Goal: Use online tool/utility: Use online tool/utility

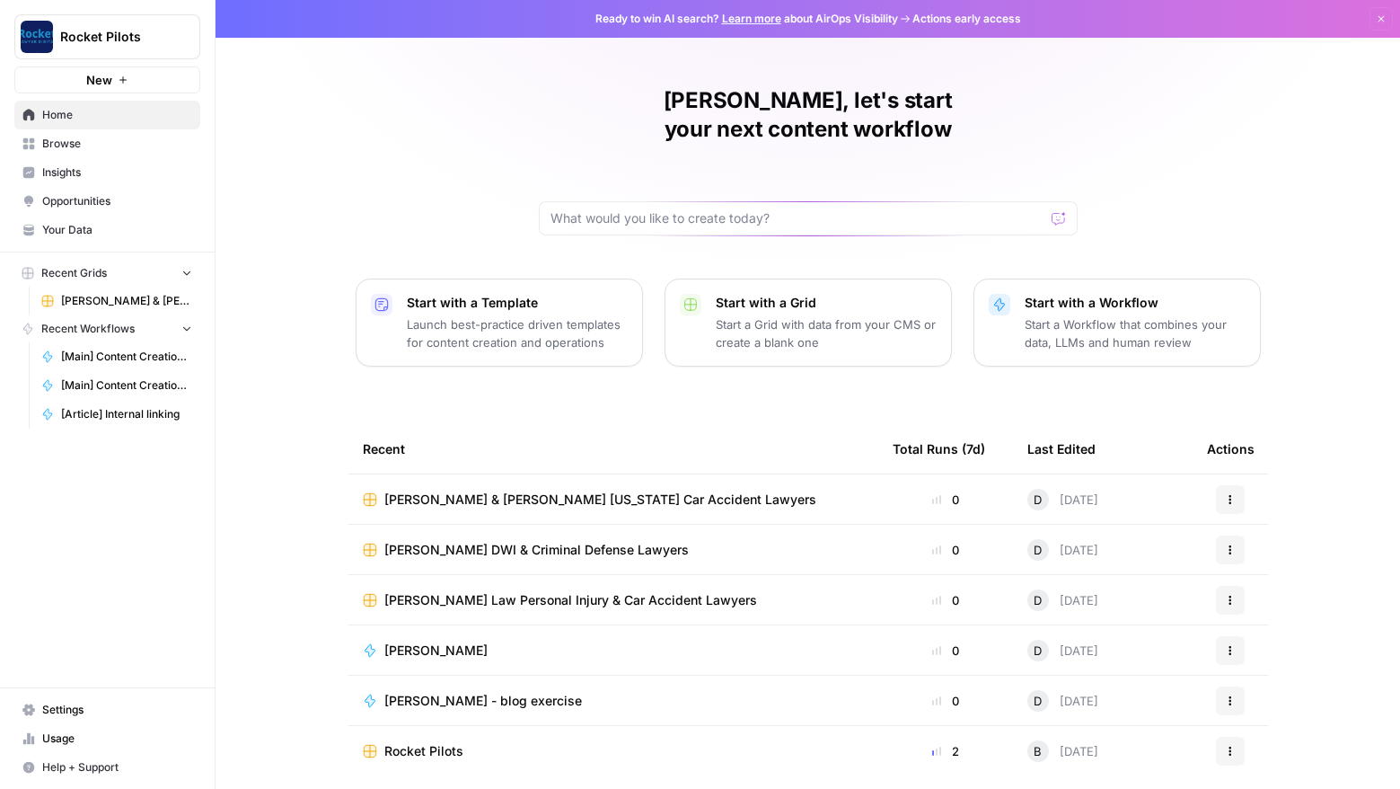
click at [508, 490] on span "[PERSON_NAME] & [PERSON_NAME] [US_STATE] Car Accident Lawyers" at bounding box center [600, 499] width 432 height 18
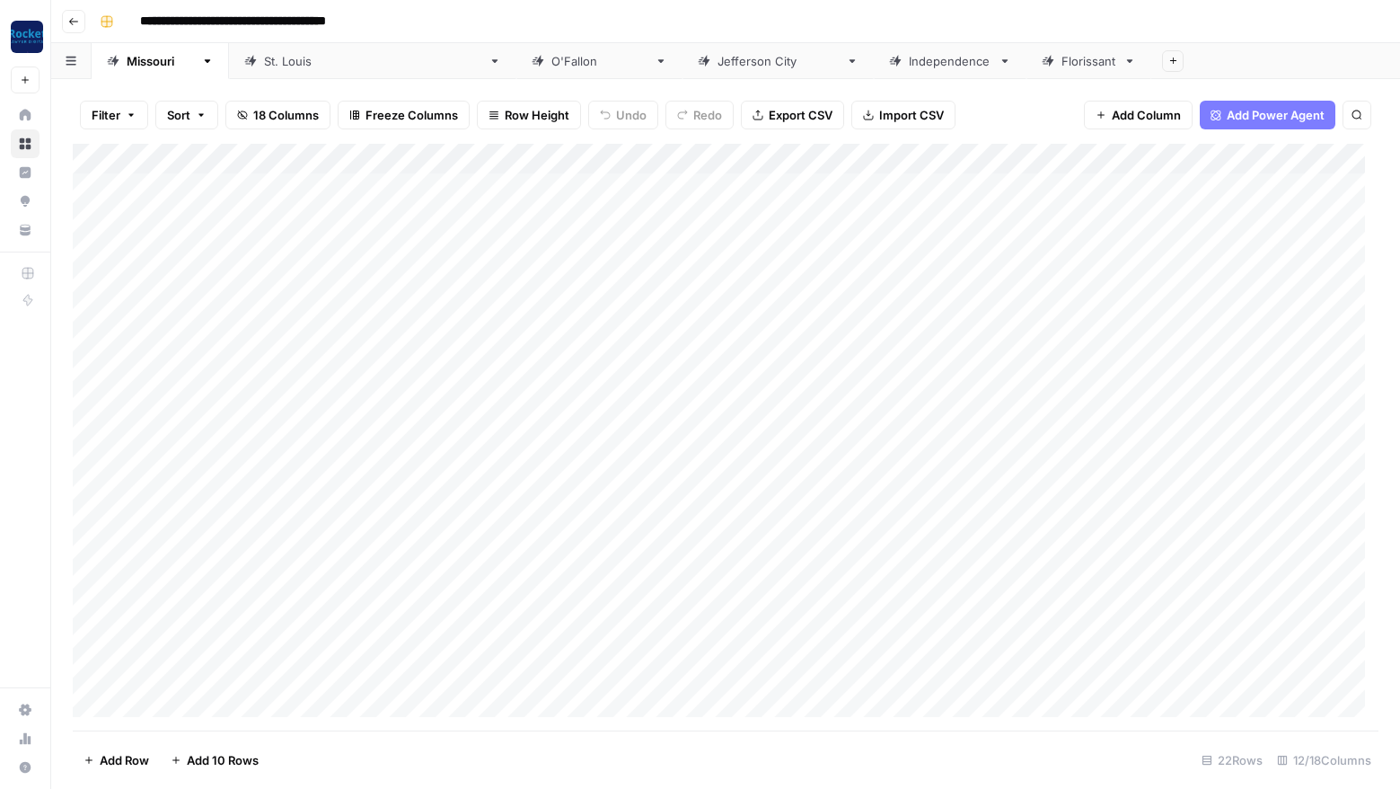
click at [182, 613] on div "Add Column" at bounding box center [726, 437] width 1306 height 587
type textarea "**********"
click at [732, 613] on div "Add Column" at bounding box center [726, 437] width 1306 height 587
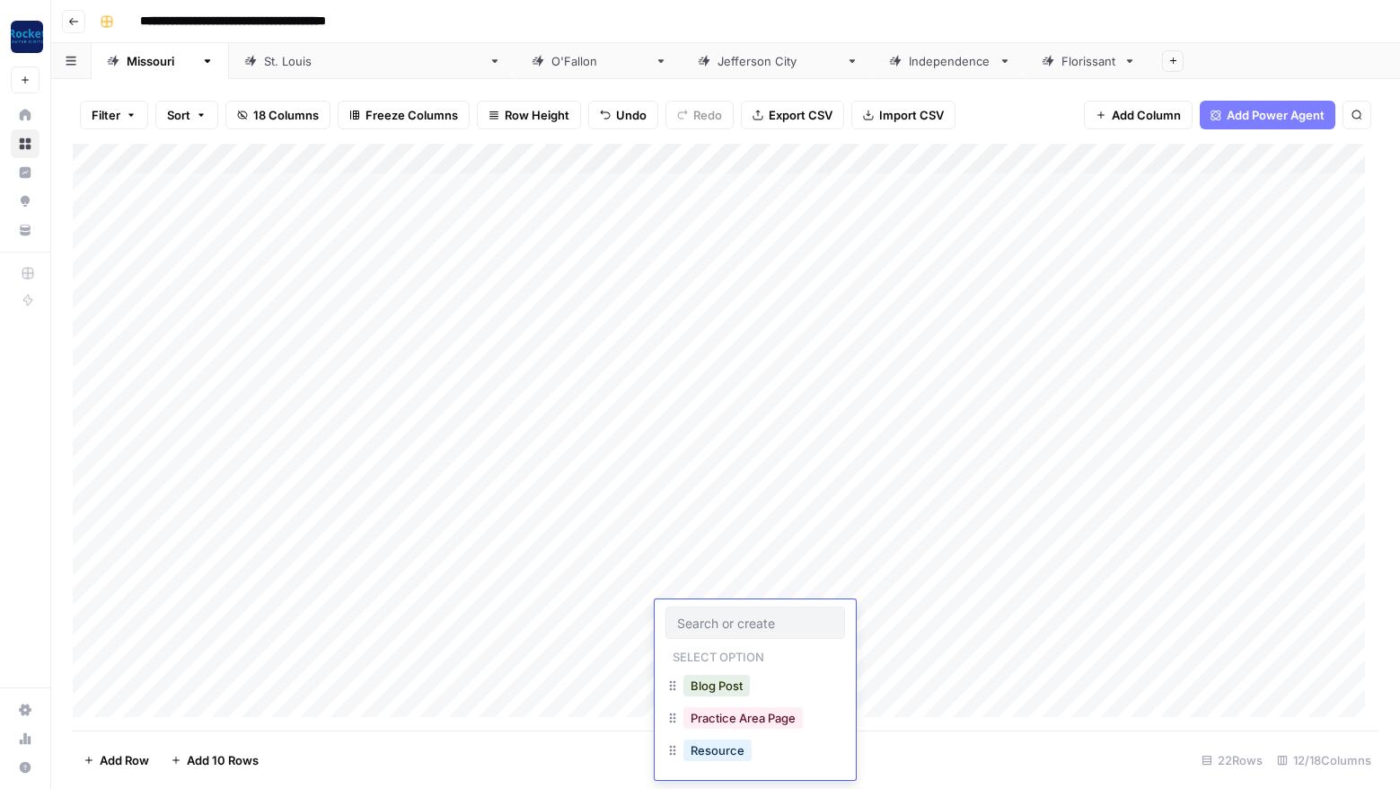
click at [732, 613] on div at bounding box center [756, 622] width 180 height 32
click at [726, 687] on button "Blog Post" at bounding box center [717, 686] width 66 height 22
click at [871, 615] on div "Add Column" at bounding box center [726, 437] width 1306 height 587
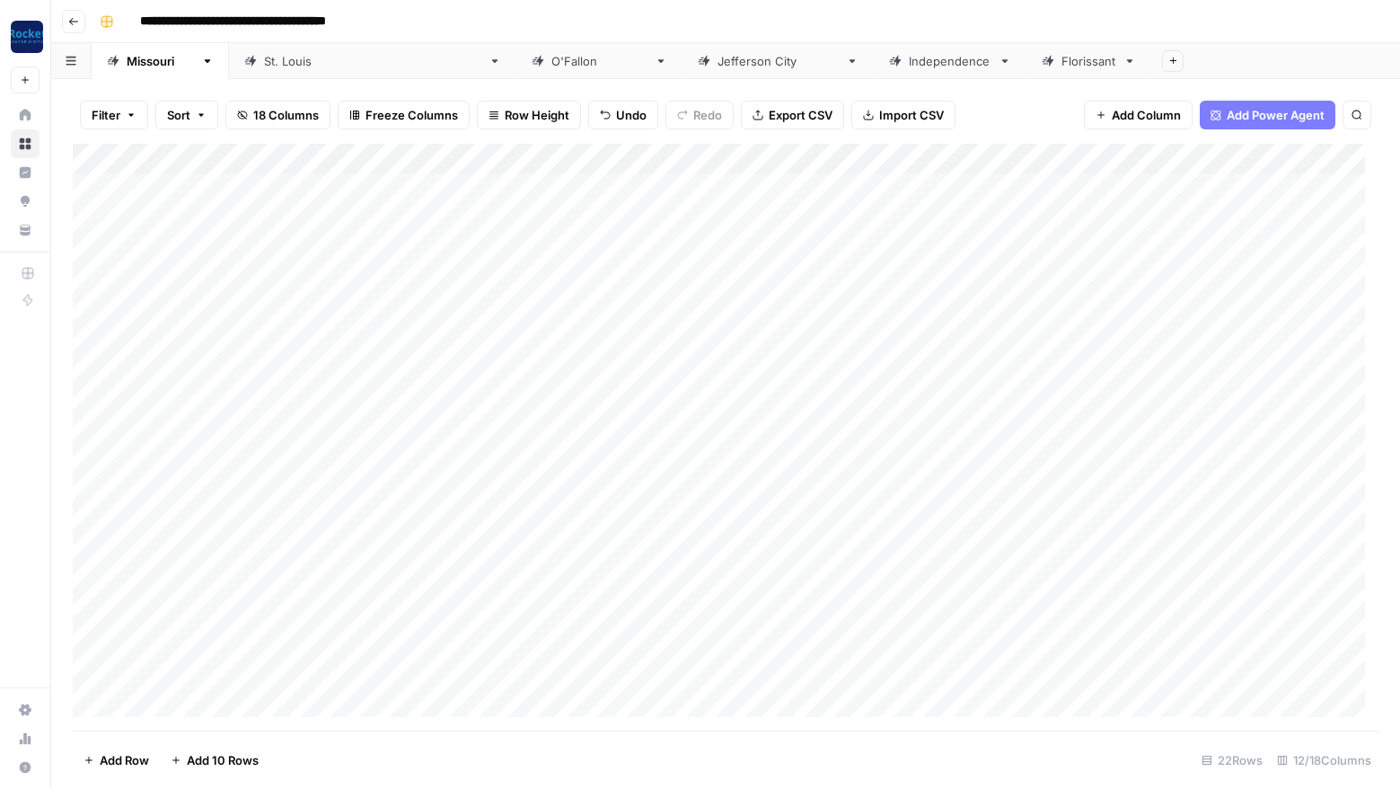
click at [164, 643] on div "Add Column" at bounding box center [726, 437] width 1306 height 587
type textarea "**********"
click at [702, 644] on div "Add Column" at bounding box center [726, 437] width 1306 height 587
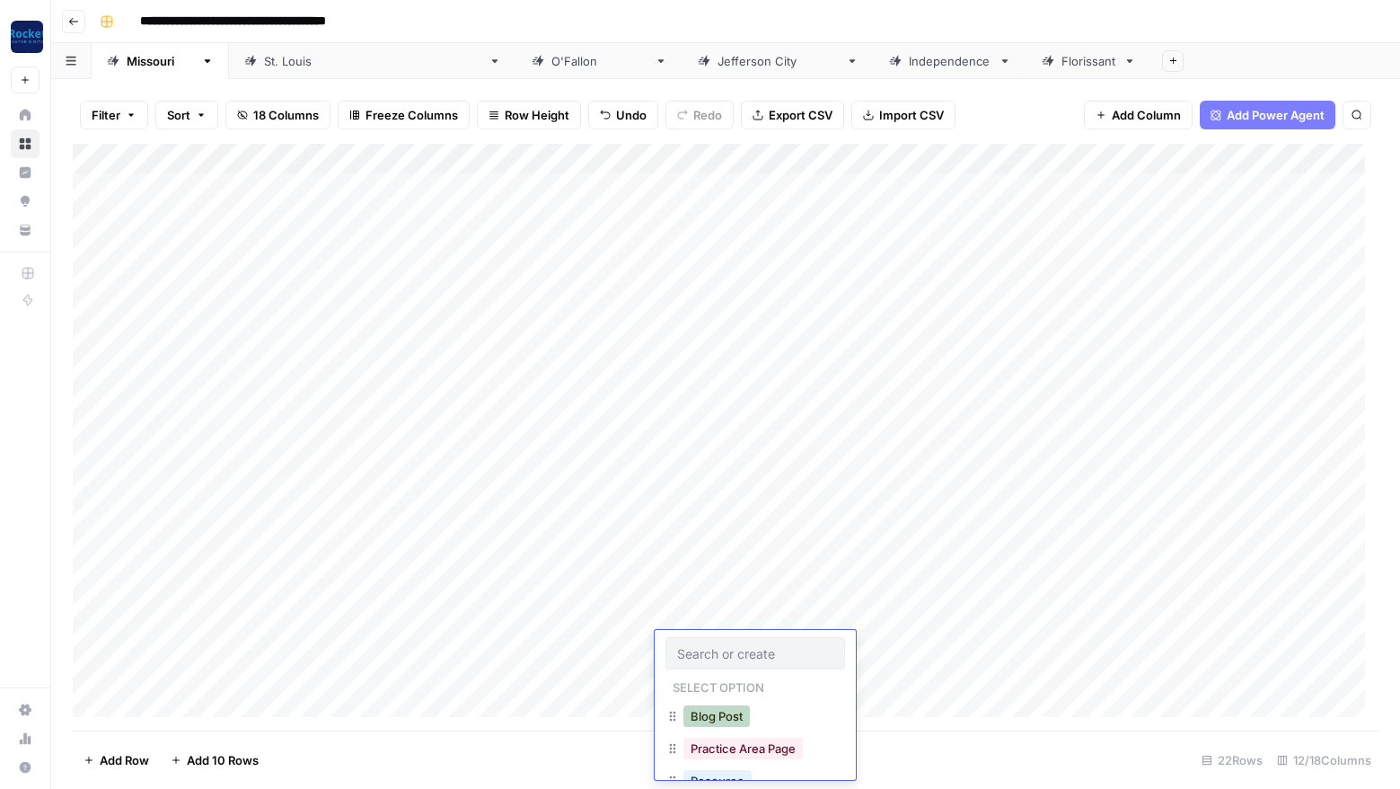
click at [720, 712] on button "Blog Post" at bounding box center [717, 716] width 66 height 22
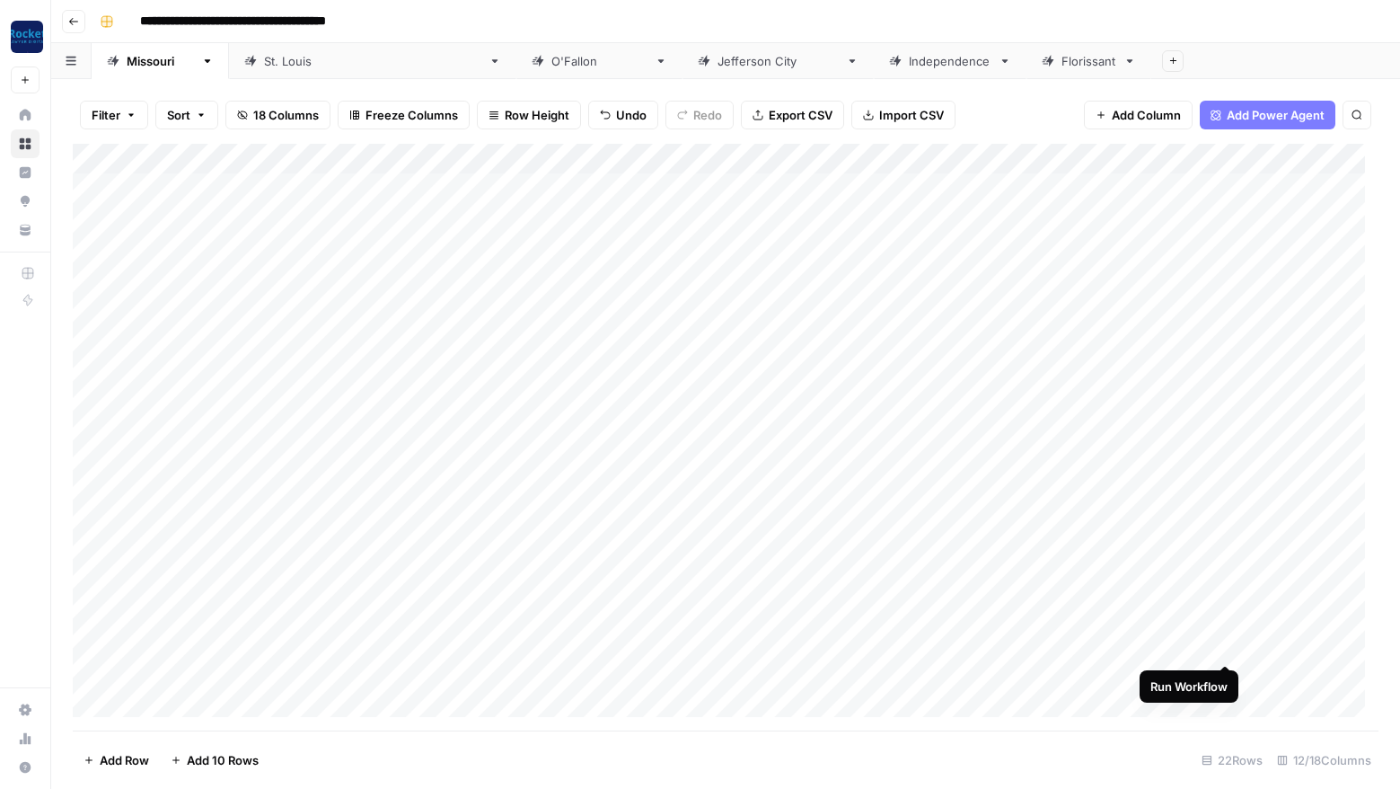
click at [1225, 643] on div "Add Column" at bounding box center [726, 437] width 1306 height 587
click at [223, 676] on div "Add Column" at bounding box center [726, 437] width 1306 height 587
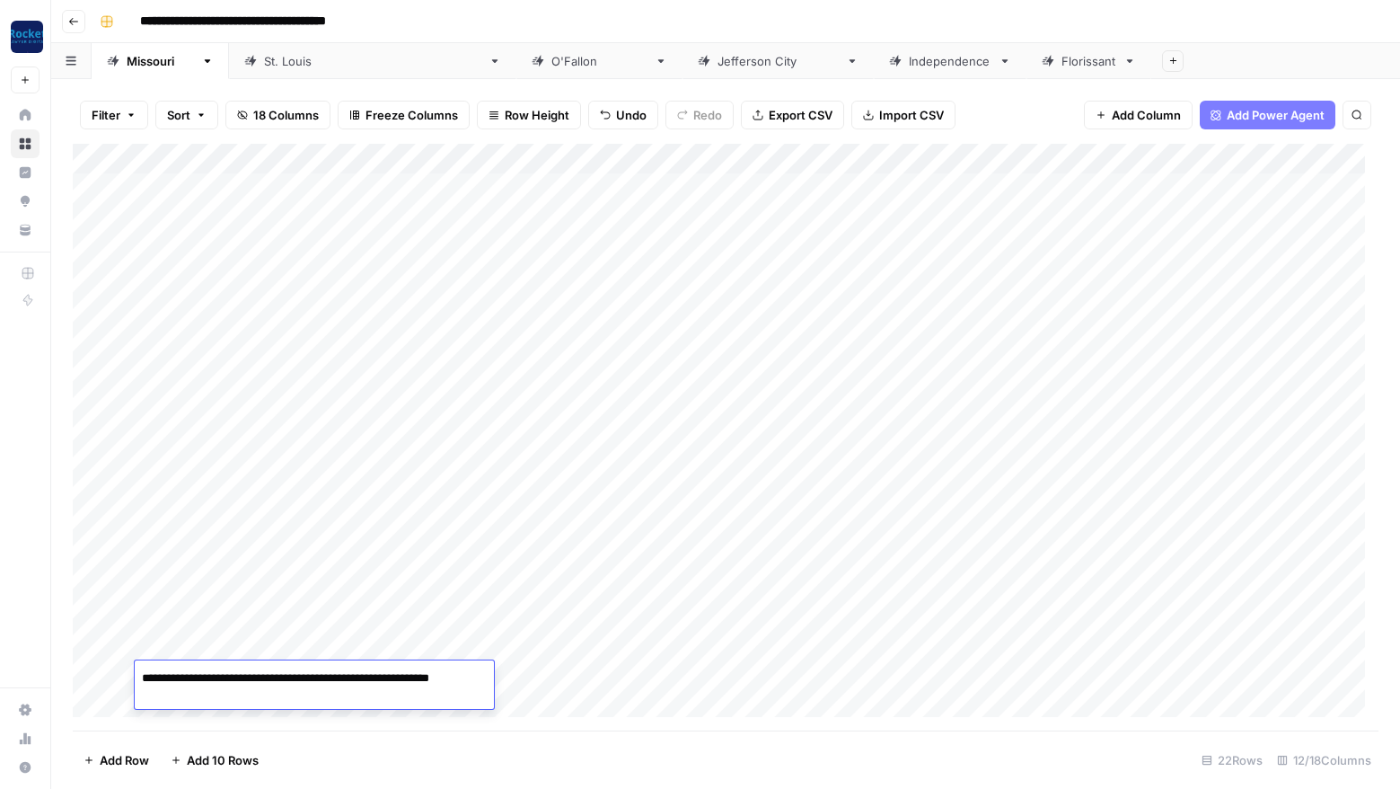
type textarea "**********"
click at [633, 675] on div "Add Column" at bounding box center [726, 437] width 1306 height 587
click at [741, 681] on div "Add Column" at bounding box center [726, 437] width 1306 height 587
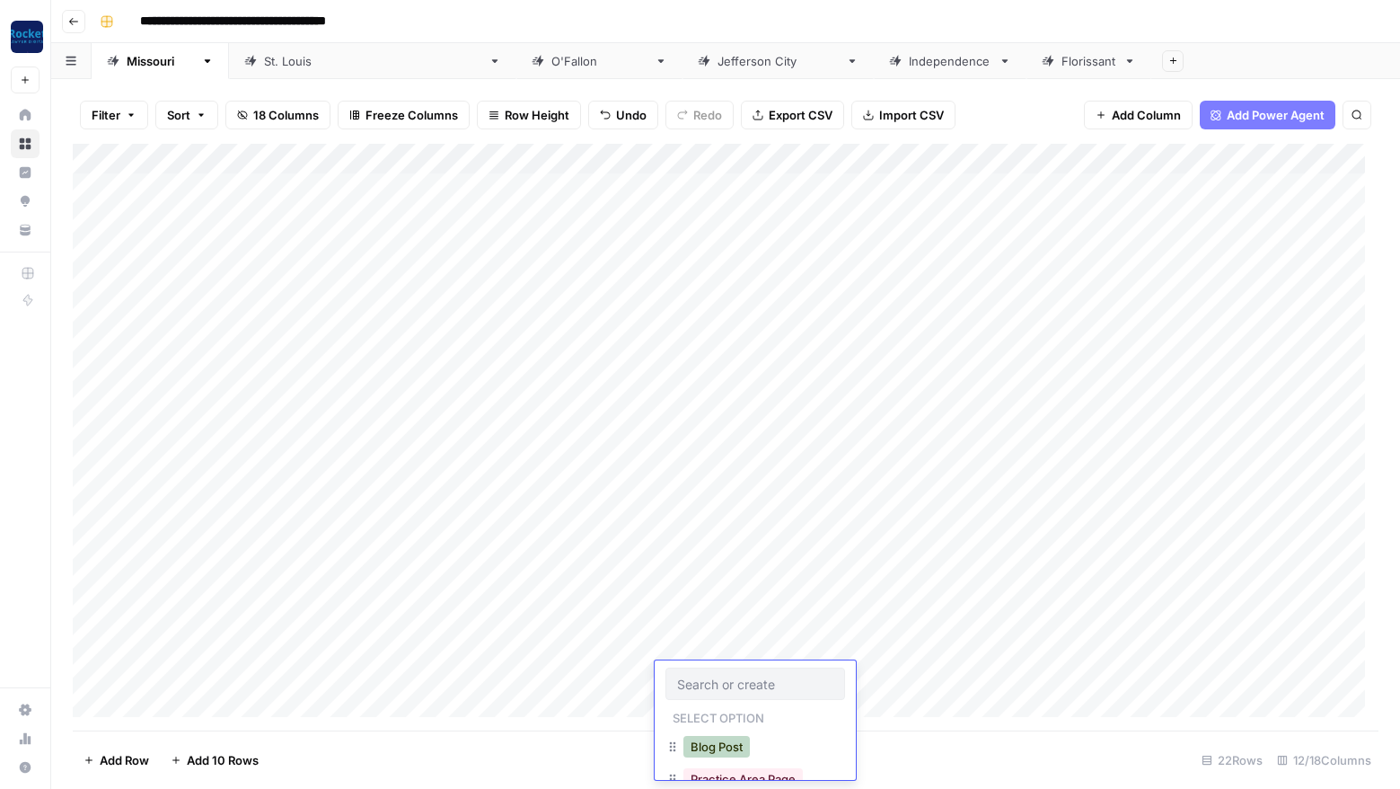
click at [726, 741] on button "Blog Post" at bounding box center [717, 747] width 66 height 22
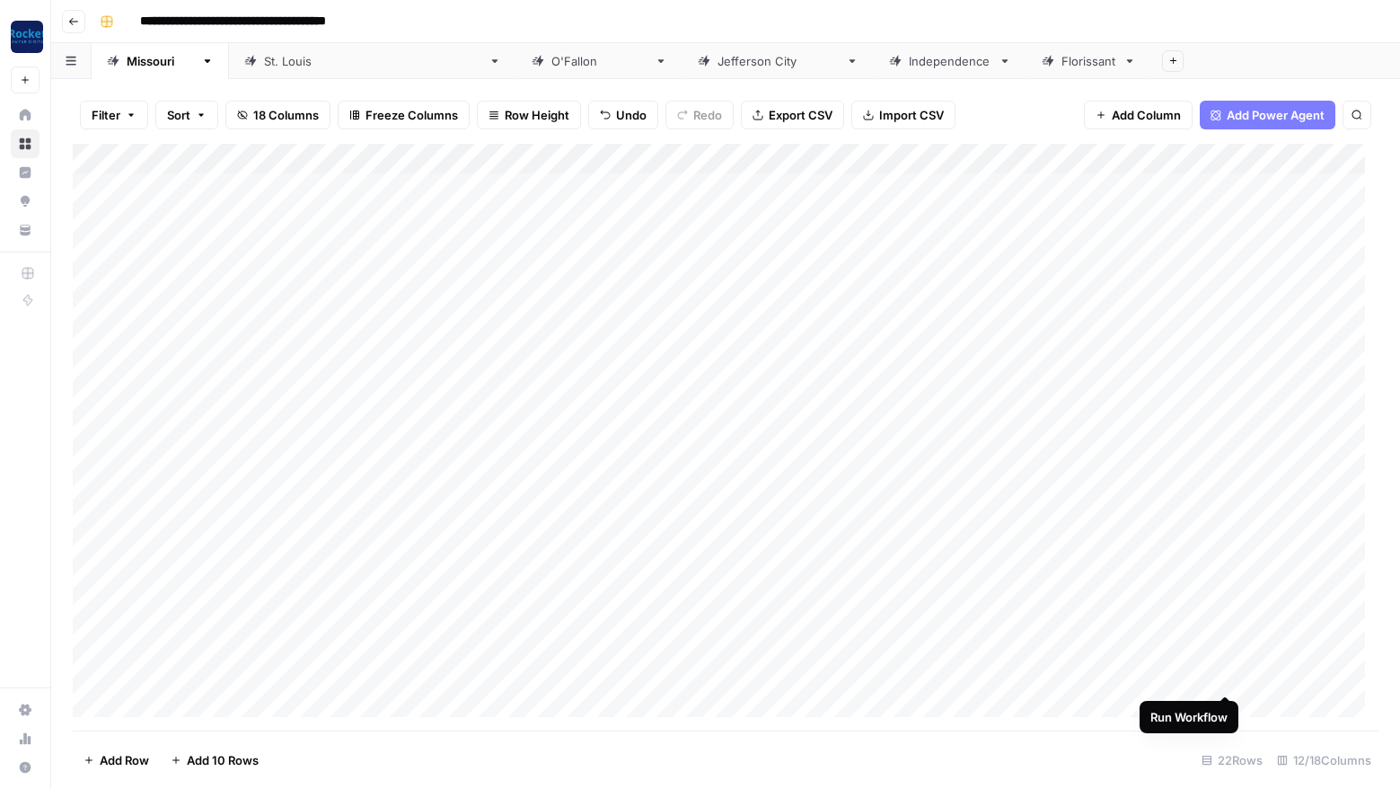
click at [1226, 674] on div "Add Column" at bounding box center [726, 437] width 1306 height 587
click at [181, 702] on div "Add Column" at bounding box center [726, 437] width 1306 height 587
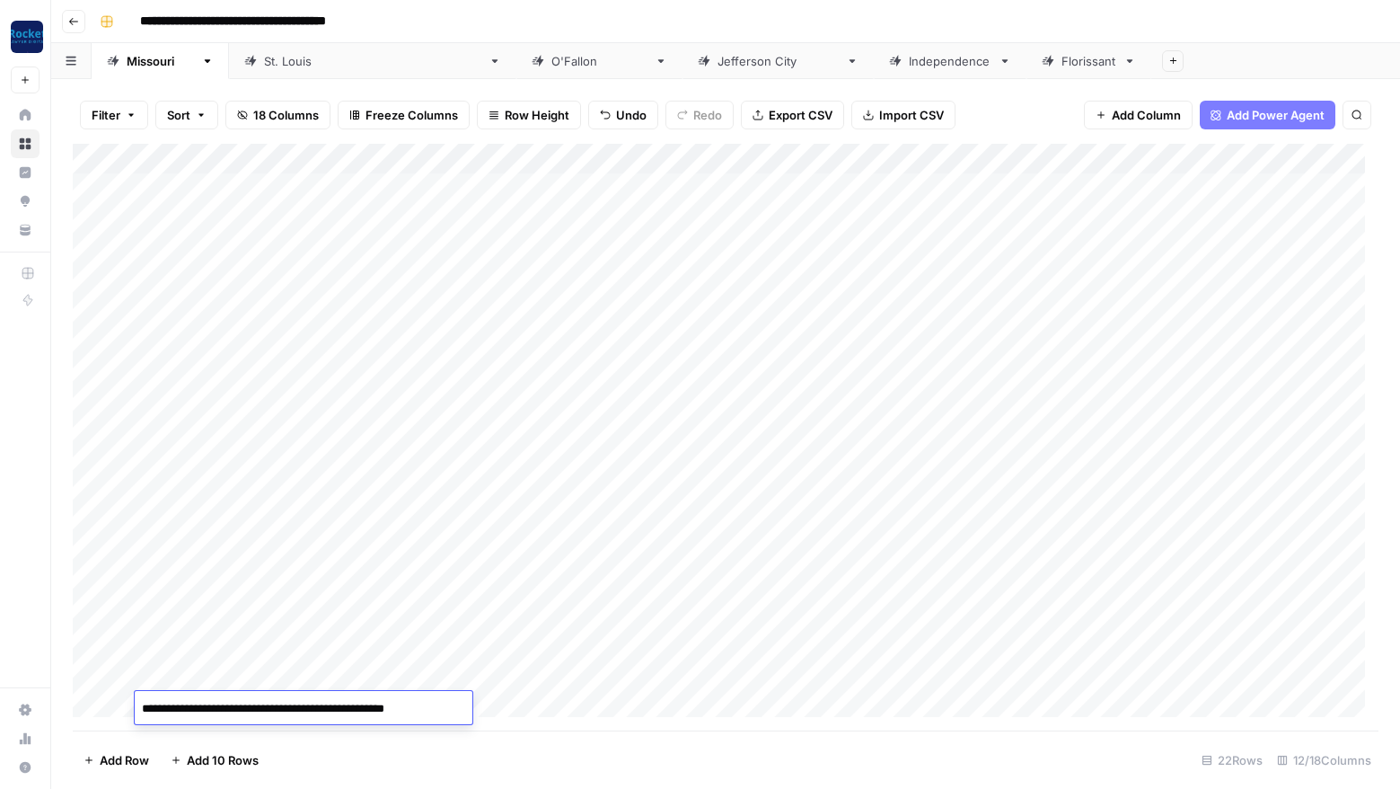
type textarea "**********"
click at [688, 666] on div "Add Column" at bounding box center [726, 437] width 1306 height 587
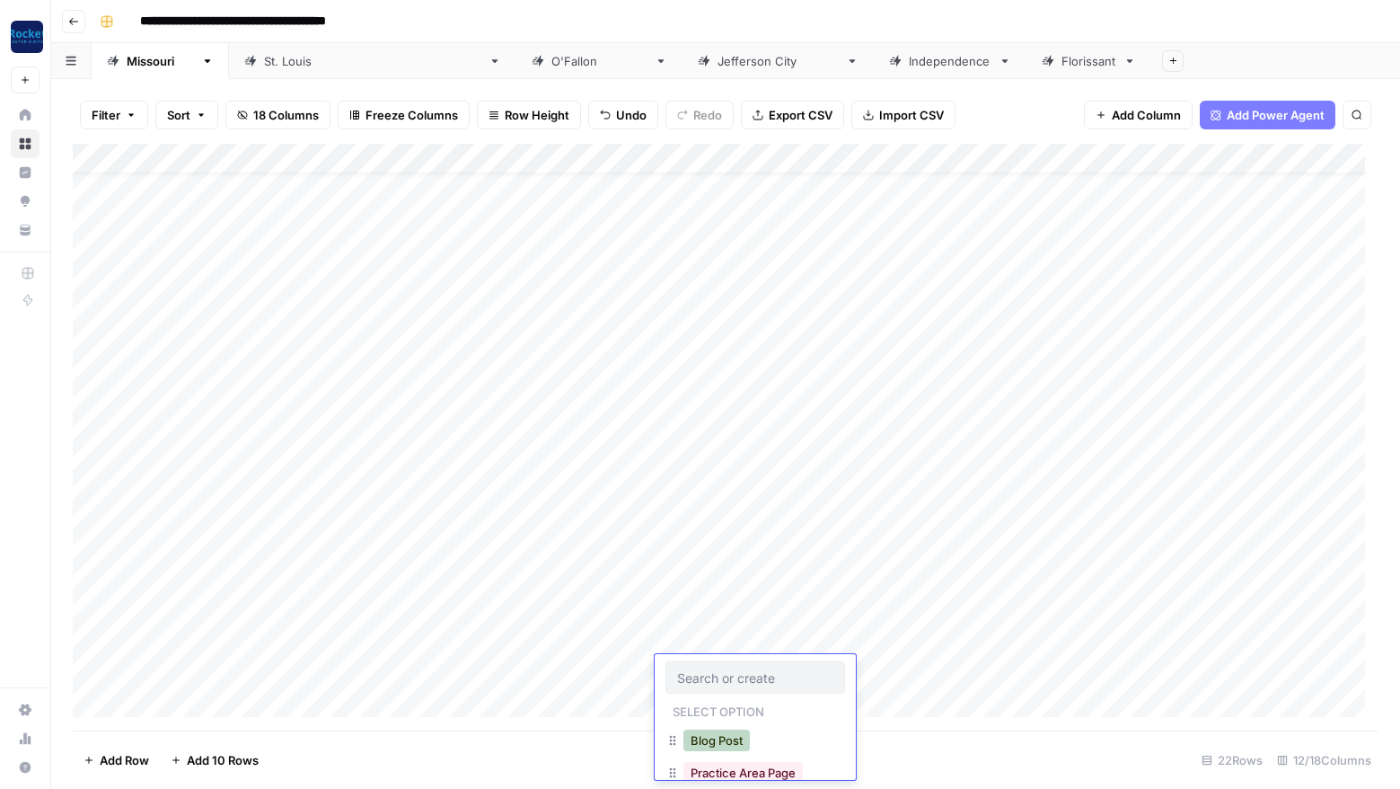
click at [715, 738] on button "Blog Post" at bounding box center [717, 740] width 66 height 22
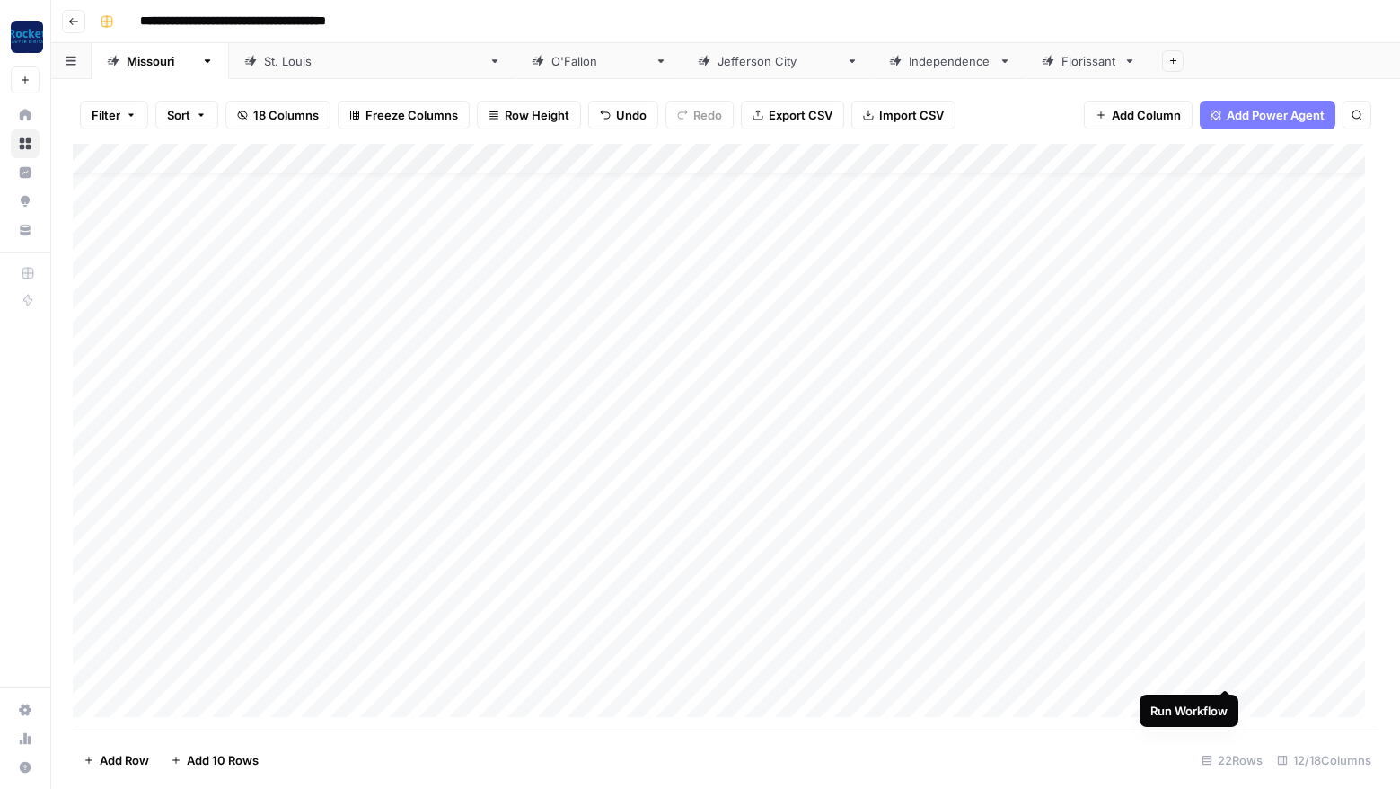
click at [1227, 668] on div "Add Column" at bounding box center [726, 437] width 1306 height 587
click at [1226, 574] on div "Add Column" at bounding box center [726, 437] width 1306 height 587
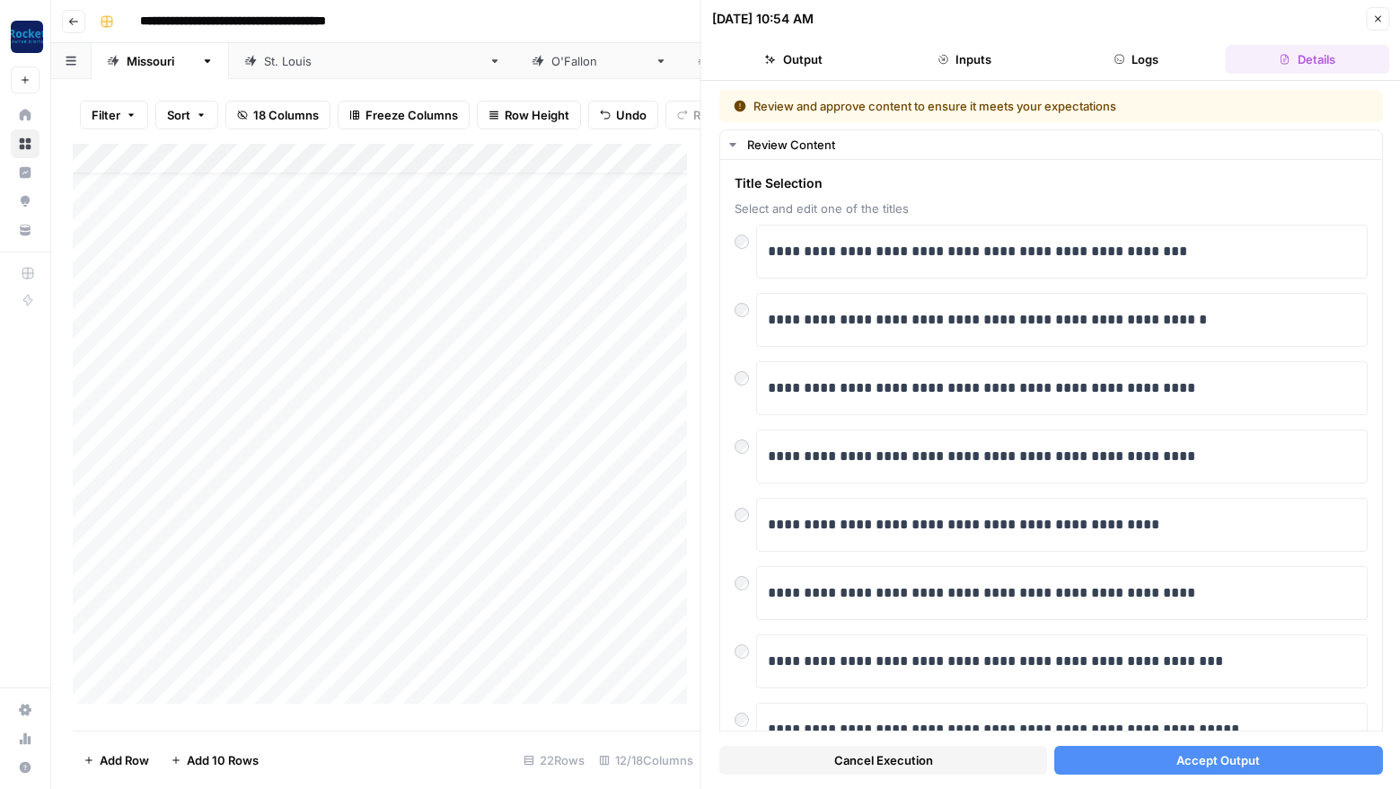
click at [1199, 758] on span "Accept Output" at bounding box center [1219, 760] width 84 height 18
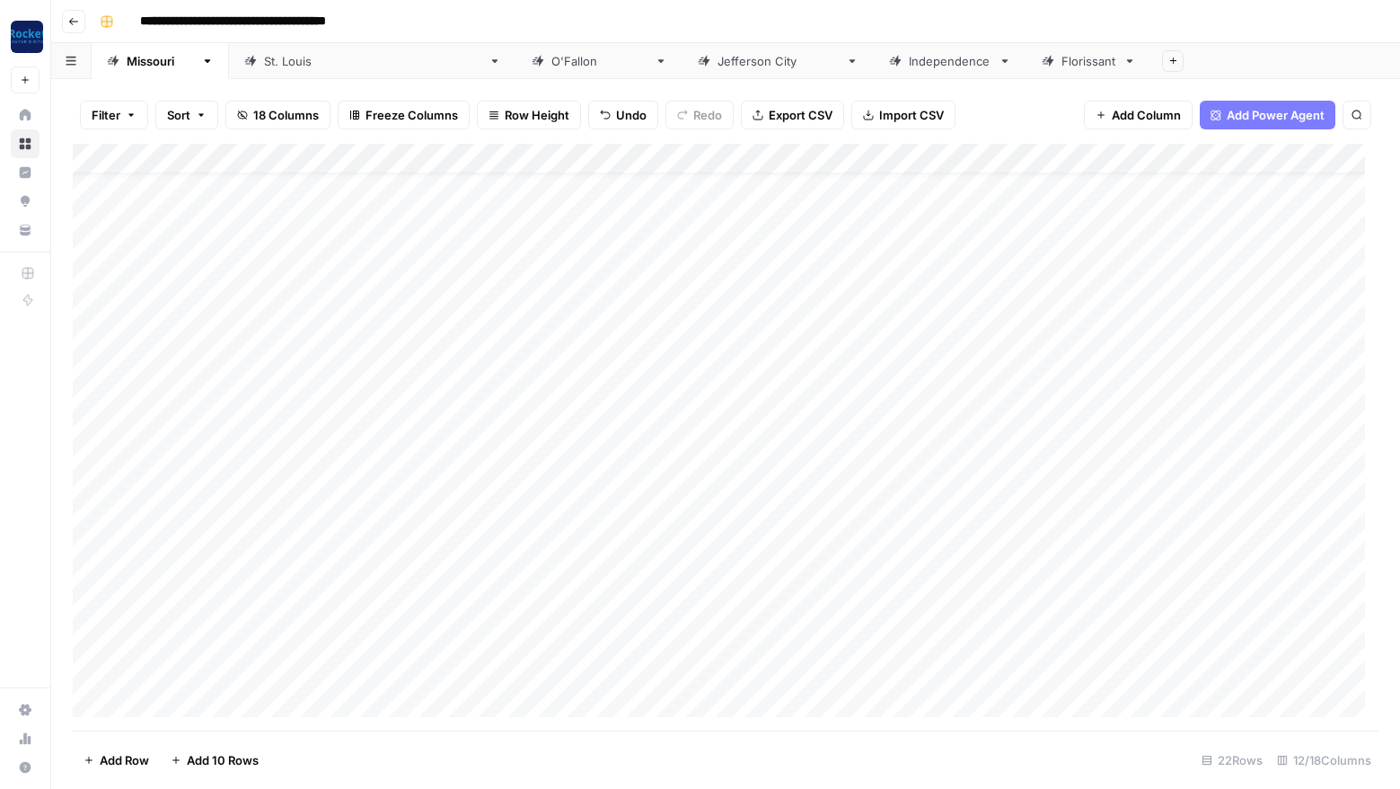
click at [294, 669] on div "Add Column" at bounding box center [726, 437] width 1306 height 587
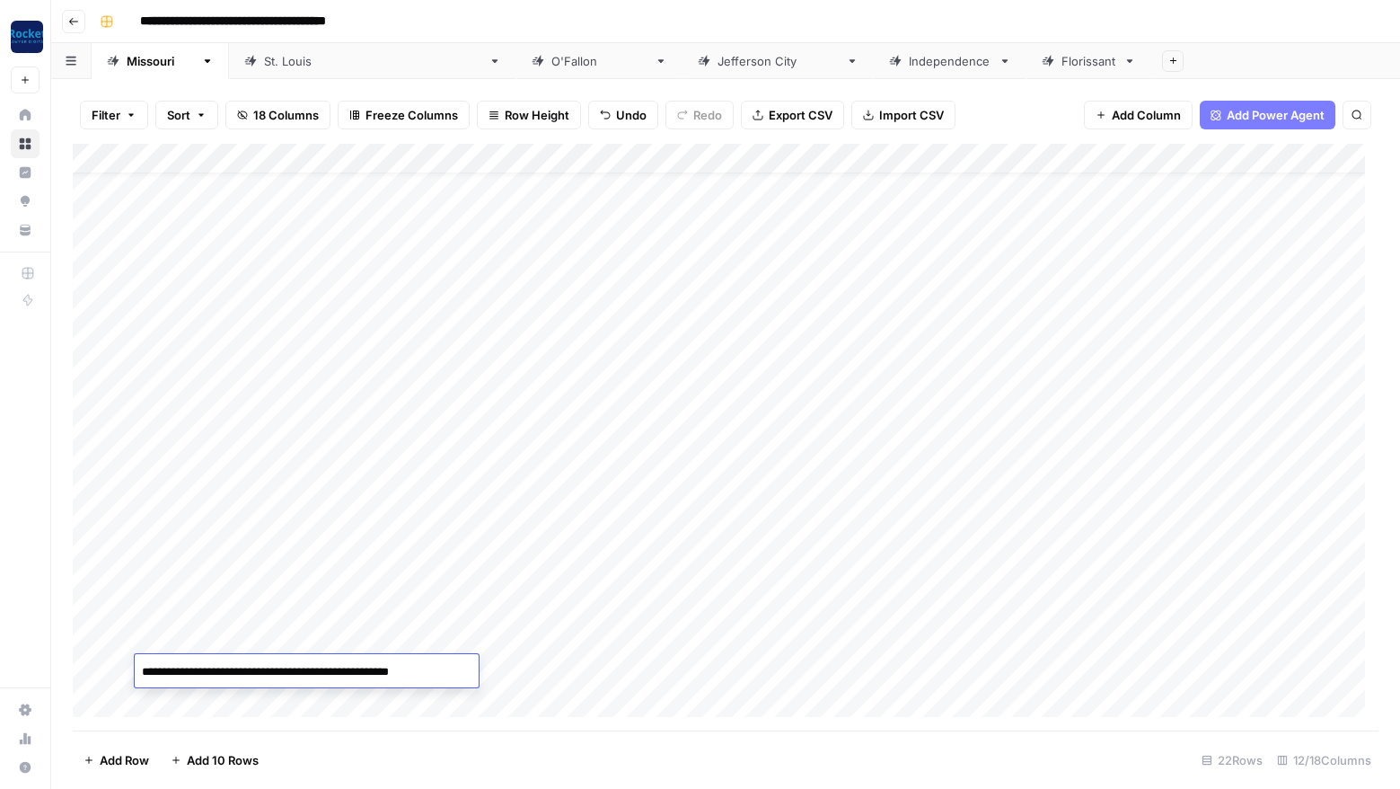
click at [887, 668] on div "Add Column" at bounding box center [726, 437] width 1306 height 587
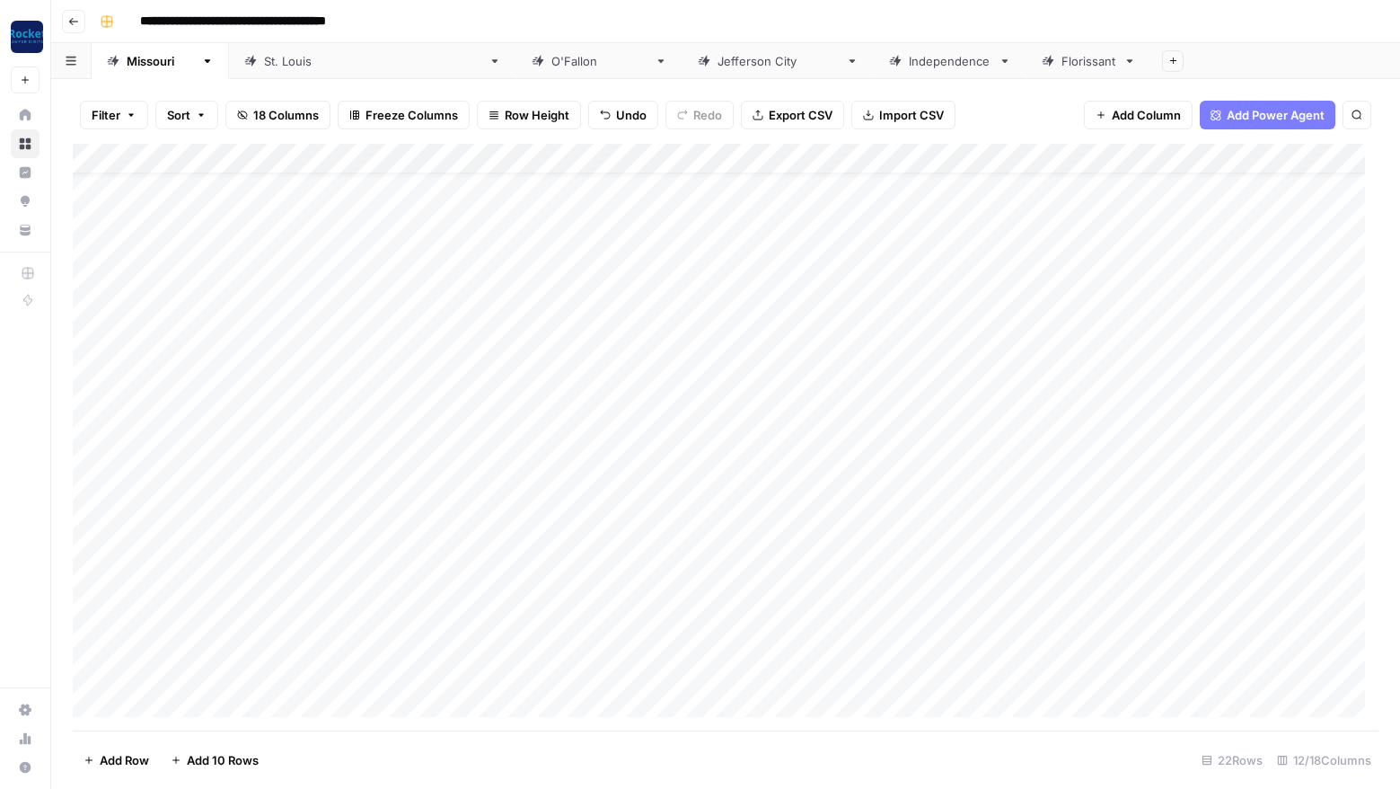
click at [856, 668] on div "Add Column" at bounding box center [726, 437] width 1306 height 587
click at [856, 668] on textarea at bounding box center [959, 671] width 287 height 25
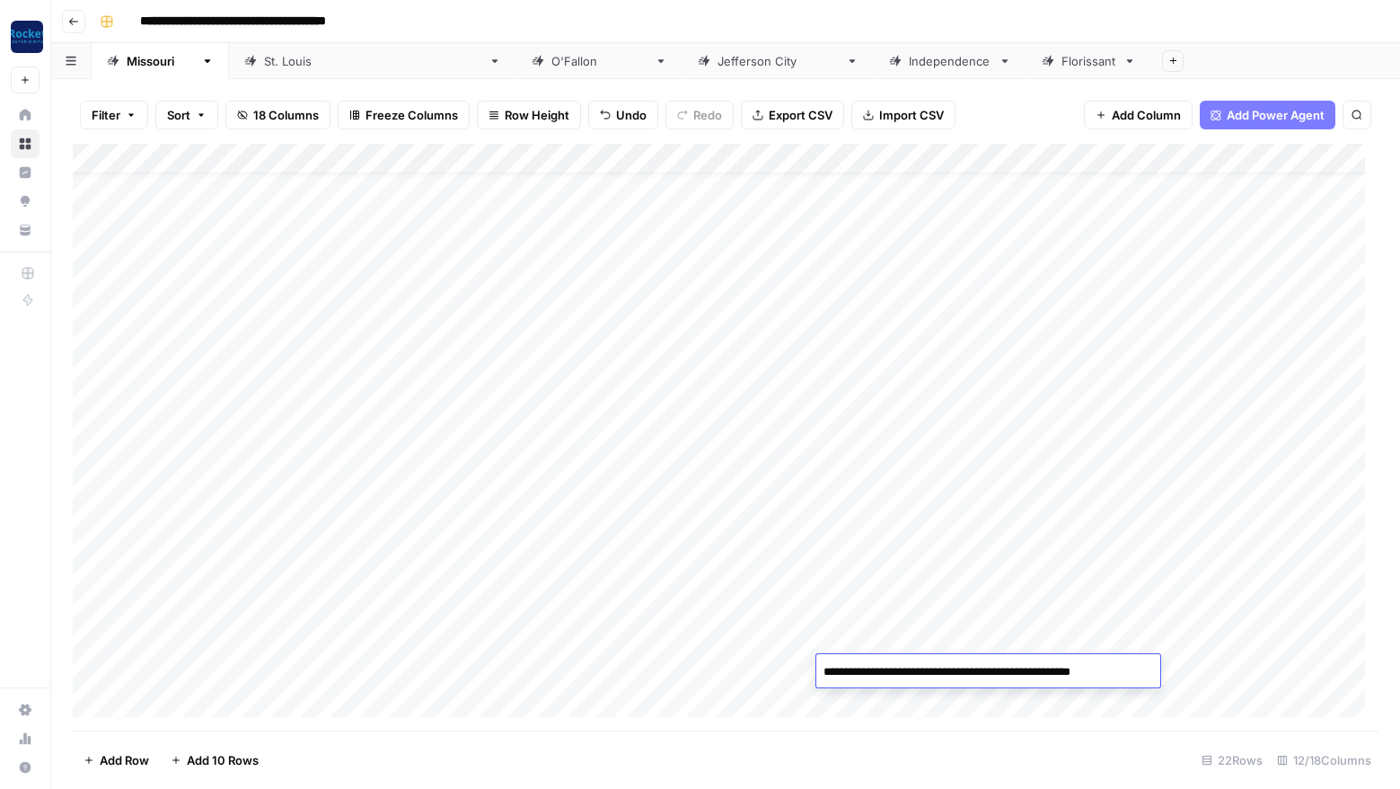
type textarea "**********"
click at [861, 634] on div "Add Column" at bounding box center [726, 437] width 1306 height 587
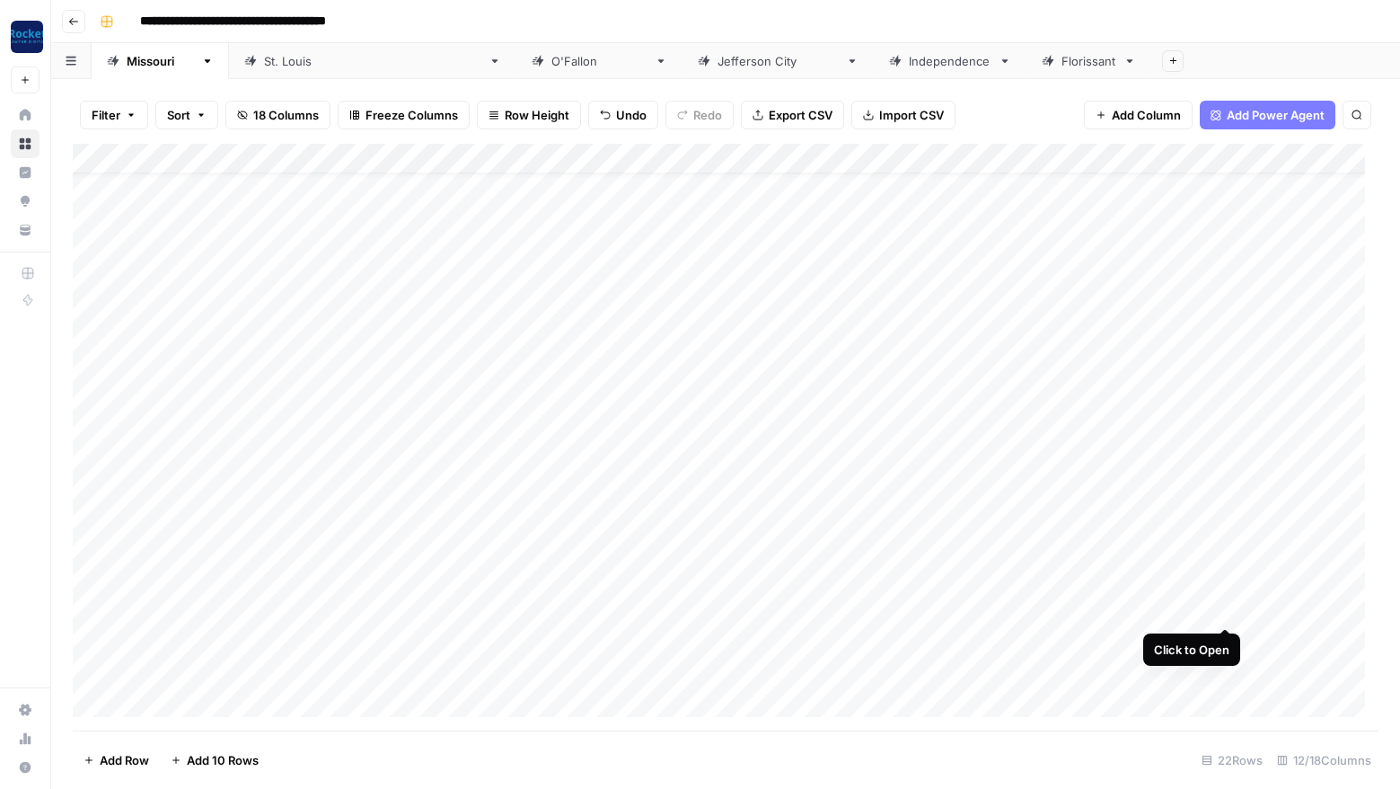
click at [1226, 606] on div "Add Column" at bounding box center [726, 437] width 1306 height 587
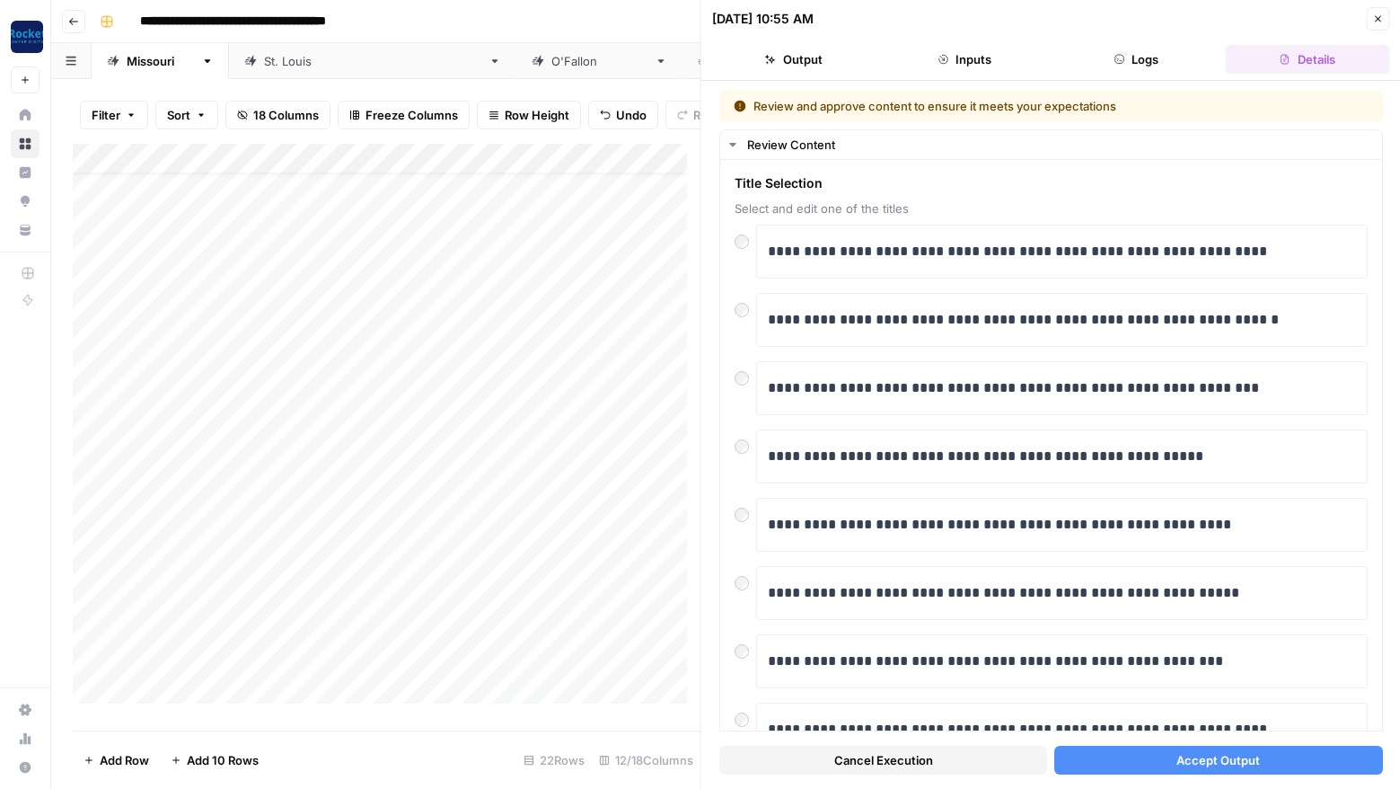
click at [1187, 765] on span "Accept Output" at bounding box center [1219, 760] width 84 height 18
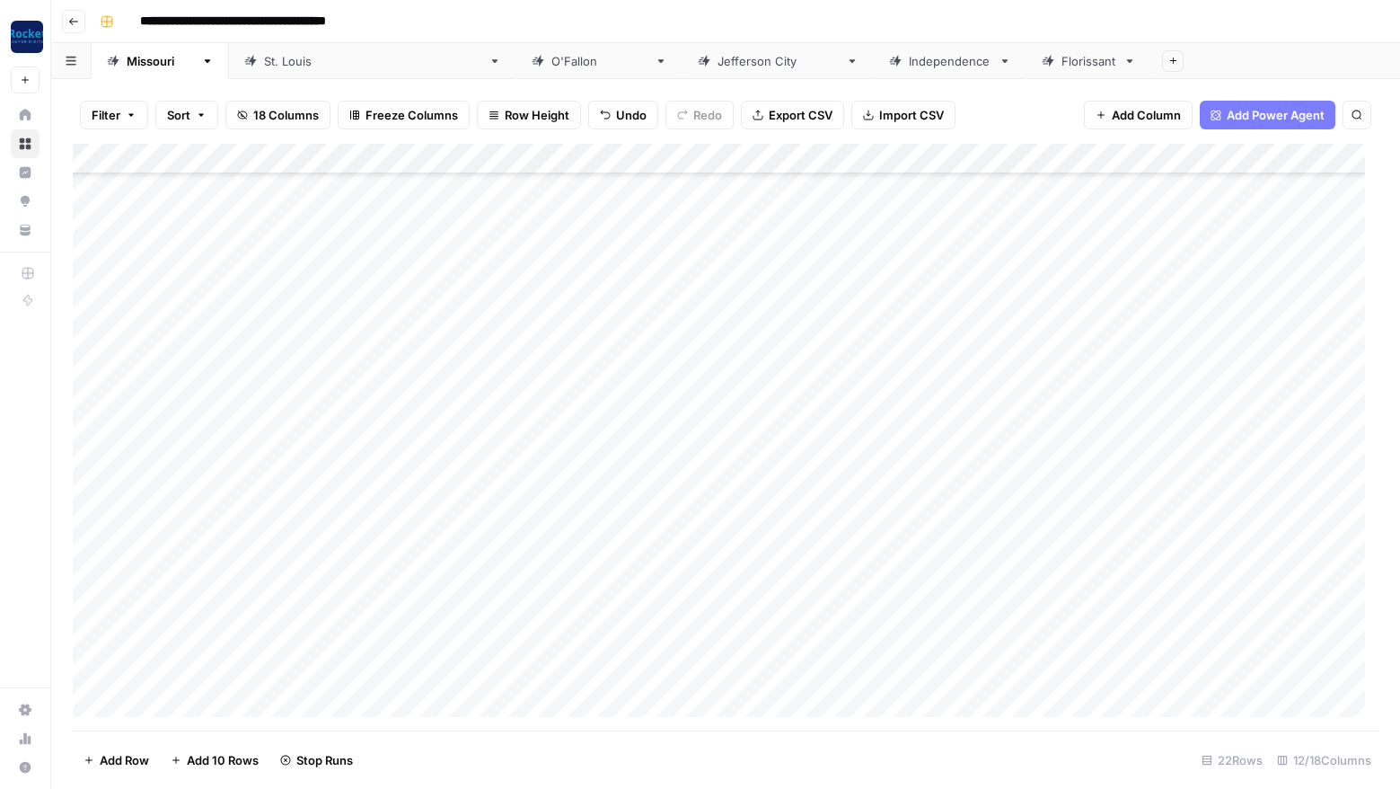
scroll to position [158, 0]
click at [180, 575] on div "Add Column" at bounding box center [726, 437] width 1306 height 587
type textarea "*"
click at [1226, 516] on div "Add Column" at bounding box center [726, 437] width 1306 height 587
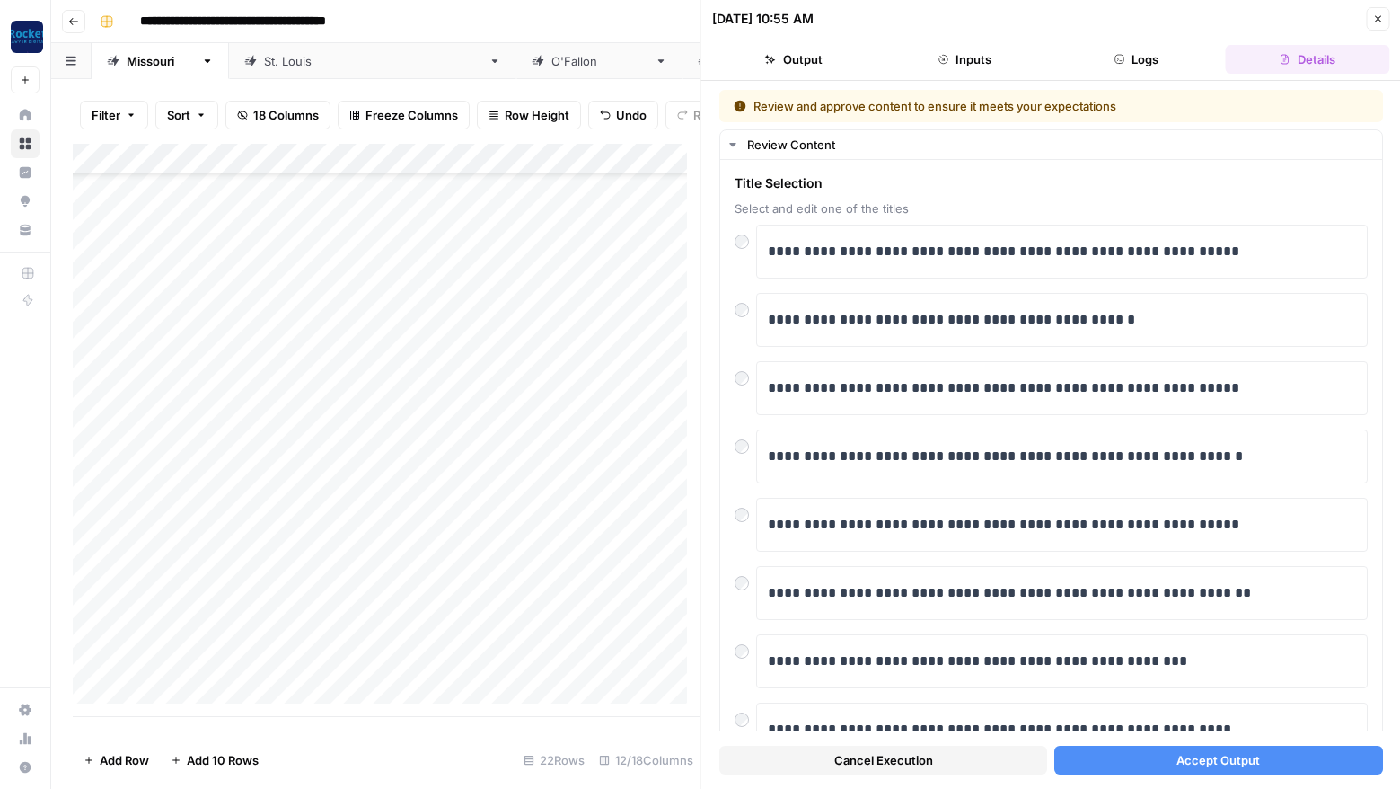
click at [1193, 756] on span "Accept Output" at bounding box center [1219, 760] width 84 height 18
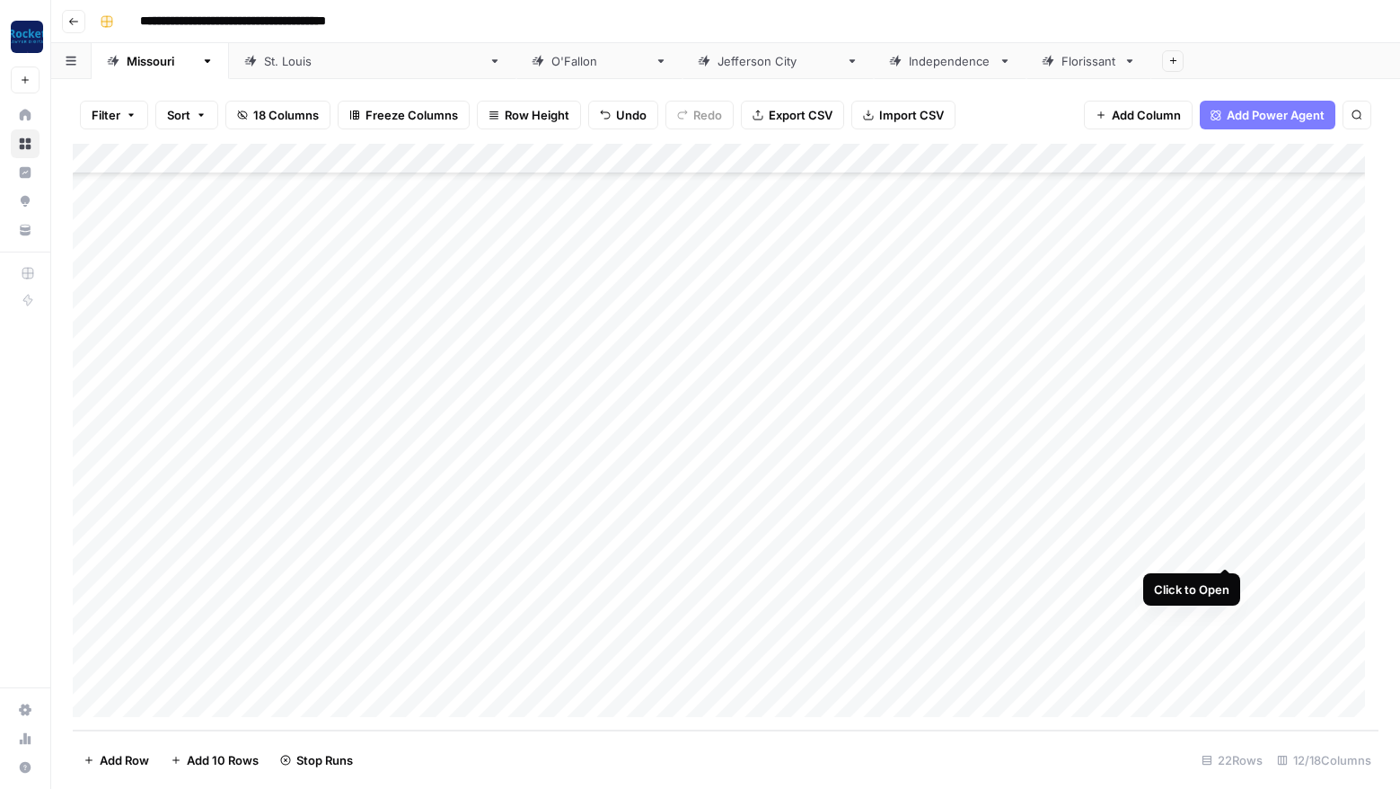
click at [1227, 545] on div "Add Column" at bounding box center [726, 437] width 1306 height 587
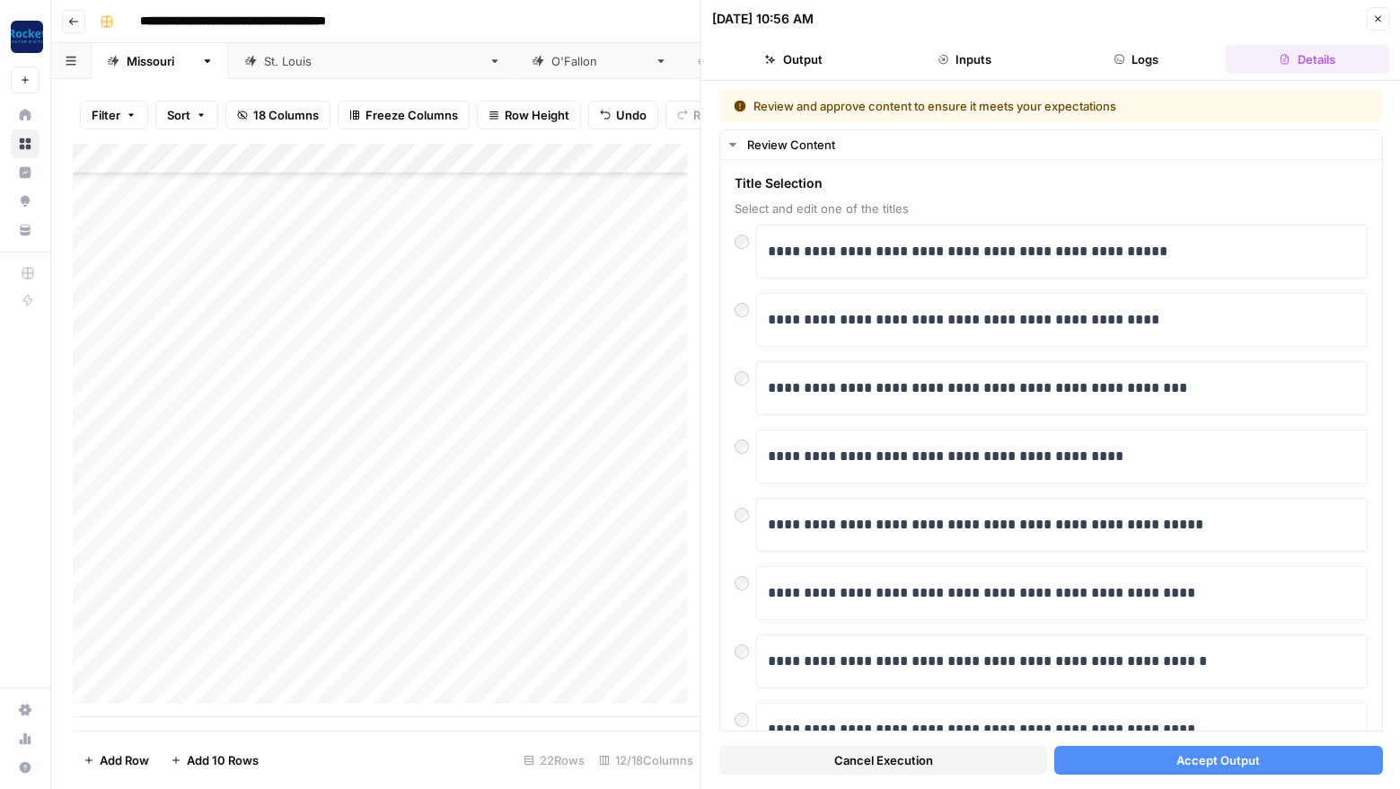
click at [1196, 757] on span "Accept Output" at bounding box center [1219, 760] width 84 height 18
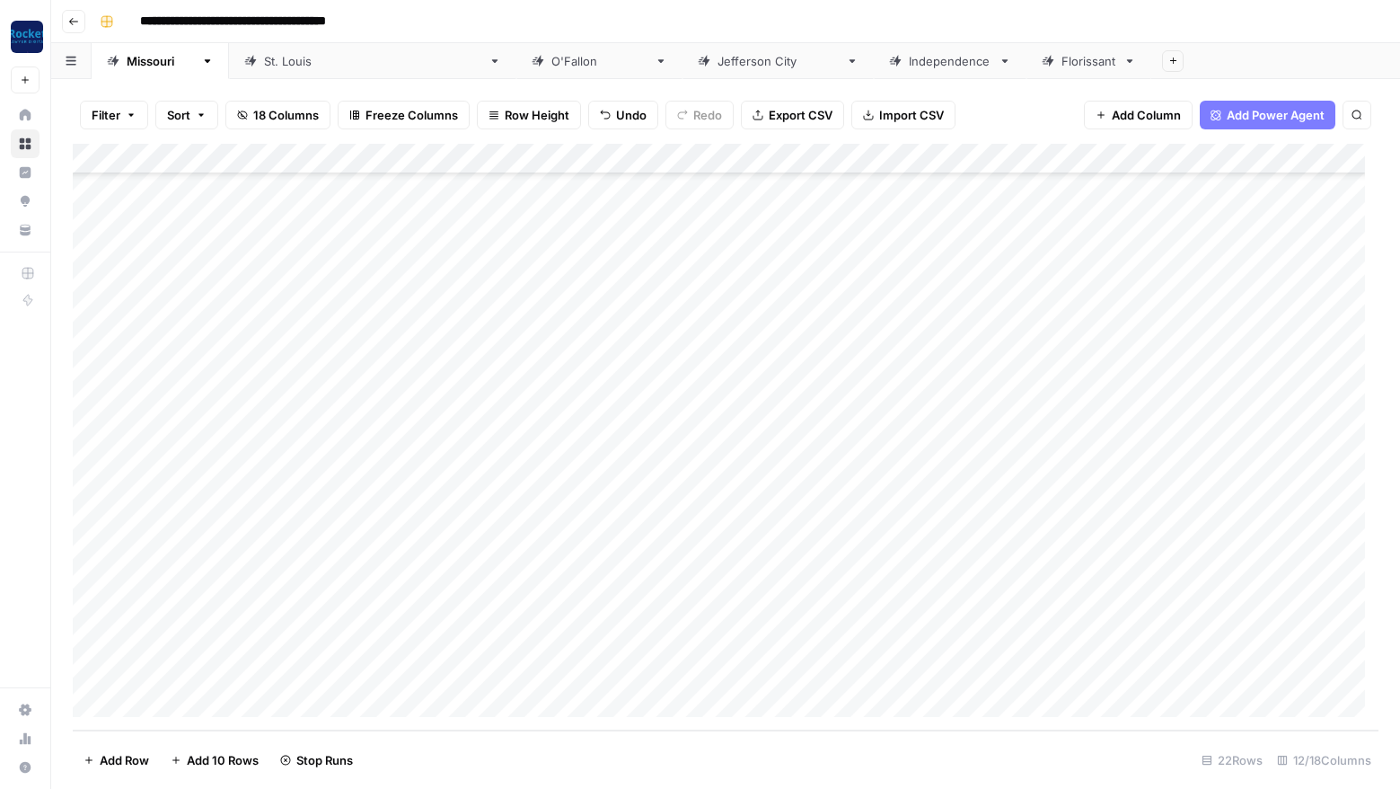
click at [265, 571] on div "Add Column" at bounding box center [726, 437] width 1306 height 587
type textarea "*"
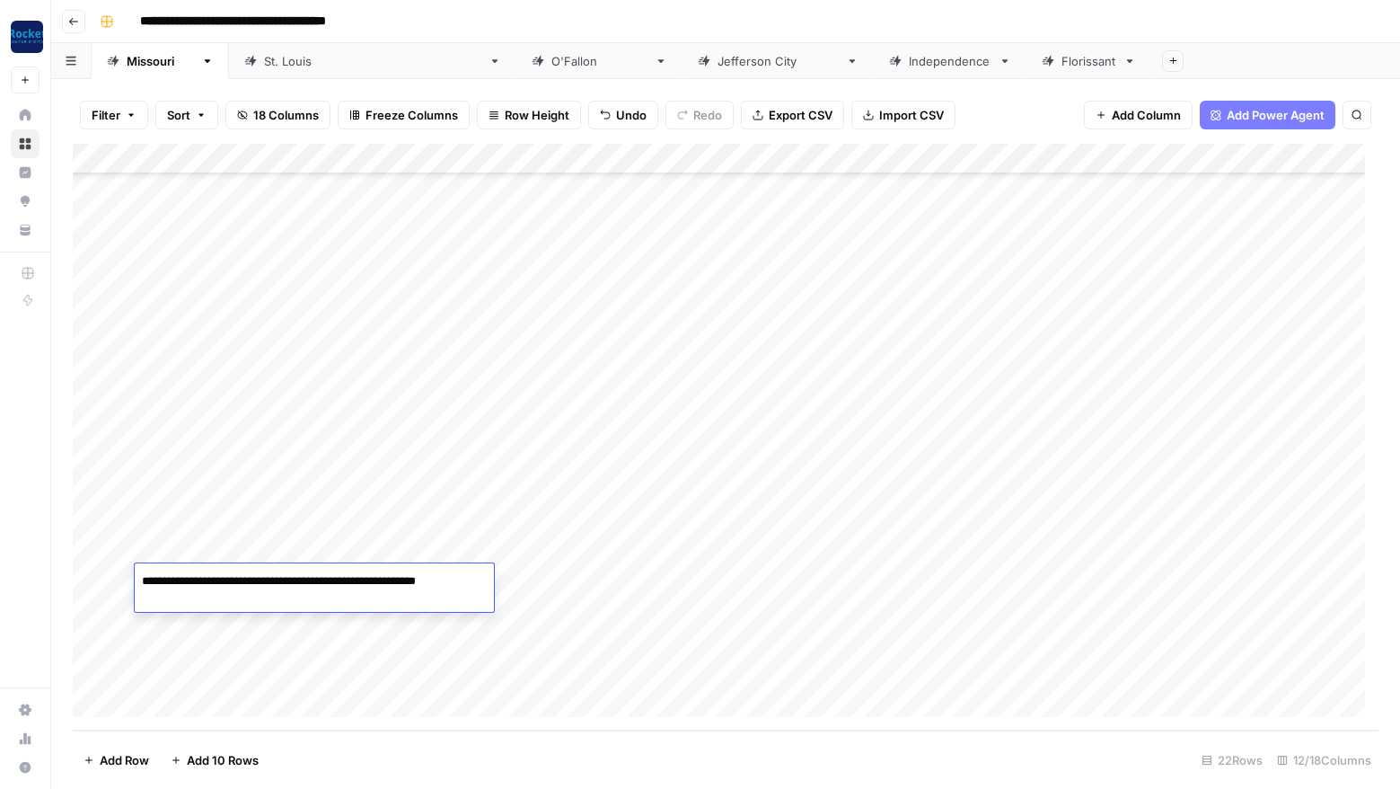
type textarea "**********"
click at [565, 581] on div "Add Column" at bounding box center [726, 437] width 1306 height 587
click at [789, 578] on div "Add Column" at bounding box center [726, 437] width 1306 height 587
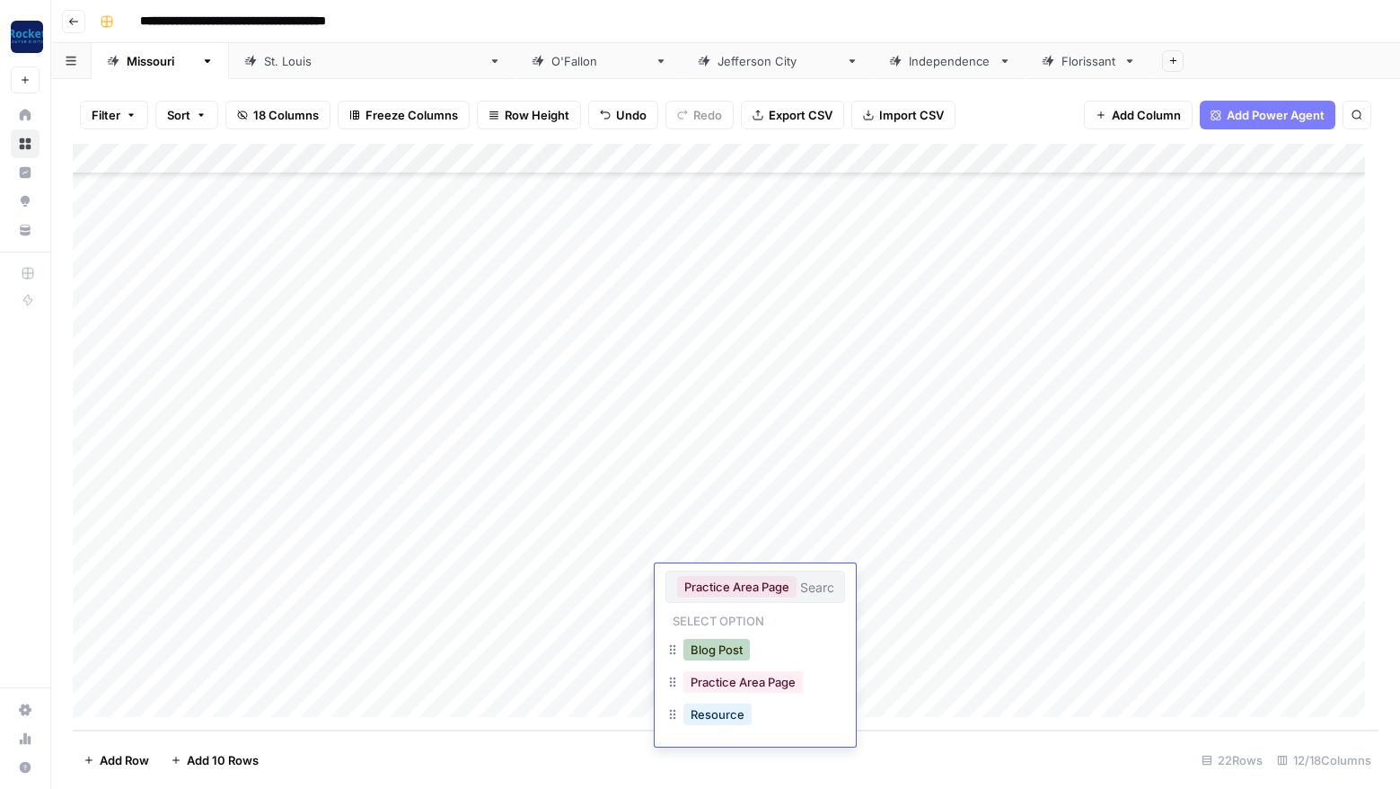
click at [728, 645] on button "Blog Post" at bounding box center [717, 650] width 66 height 22
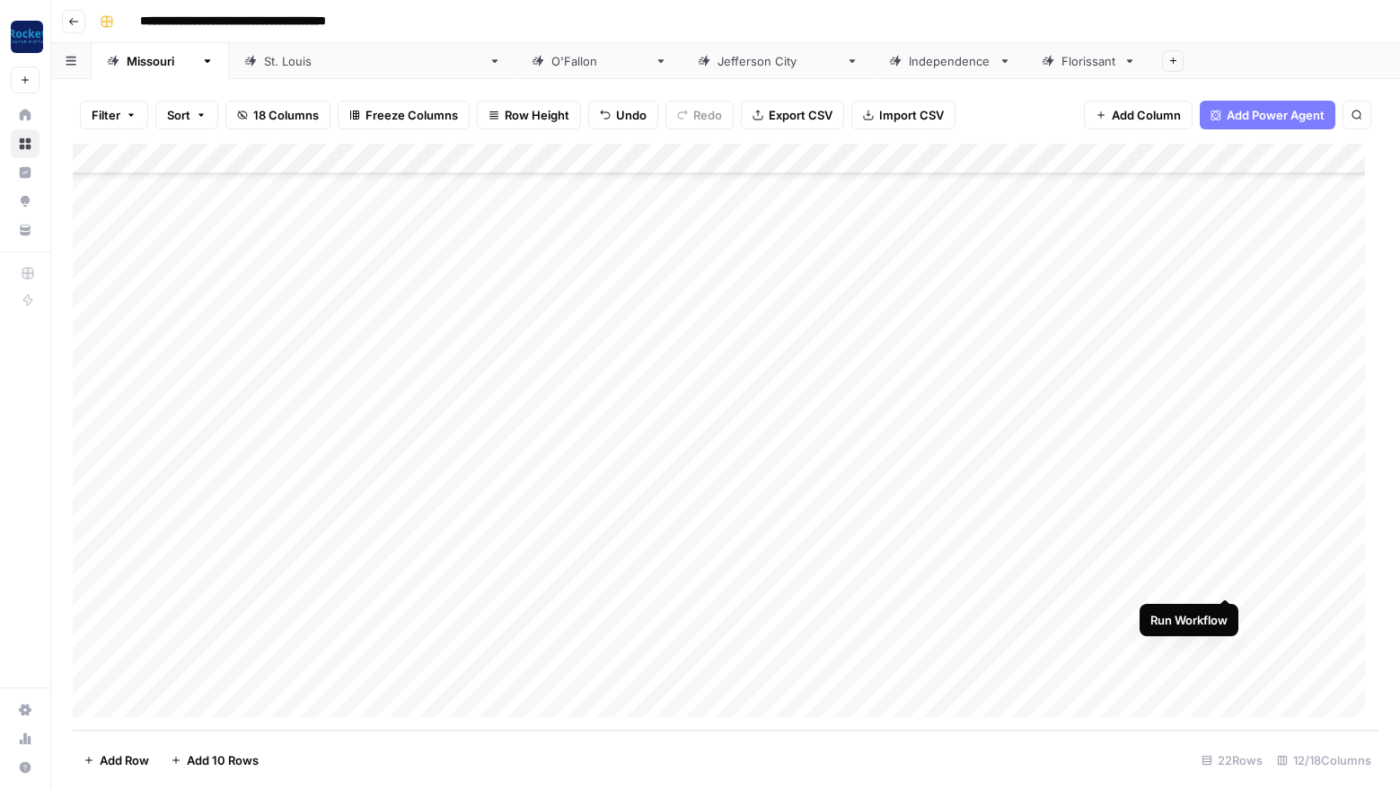
click at [1227, 578] on div "Add Column" at bounding box center [726, 437] width 1306 height 587
click at [1223, 454] on div "Add Column" at bounding box center [726, 437] width 1306 height 587
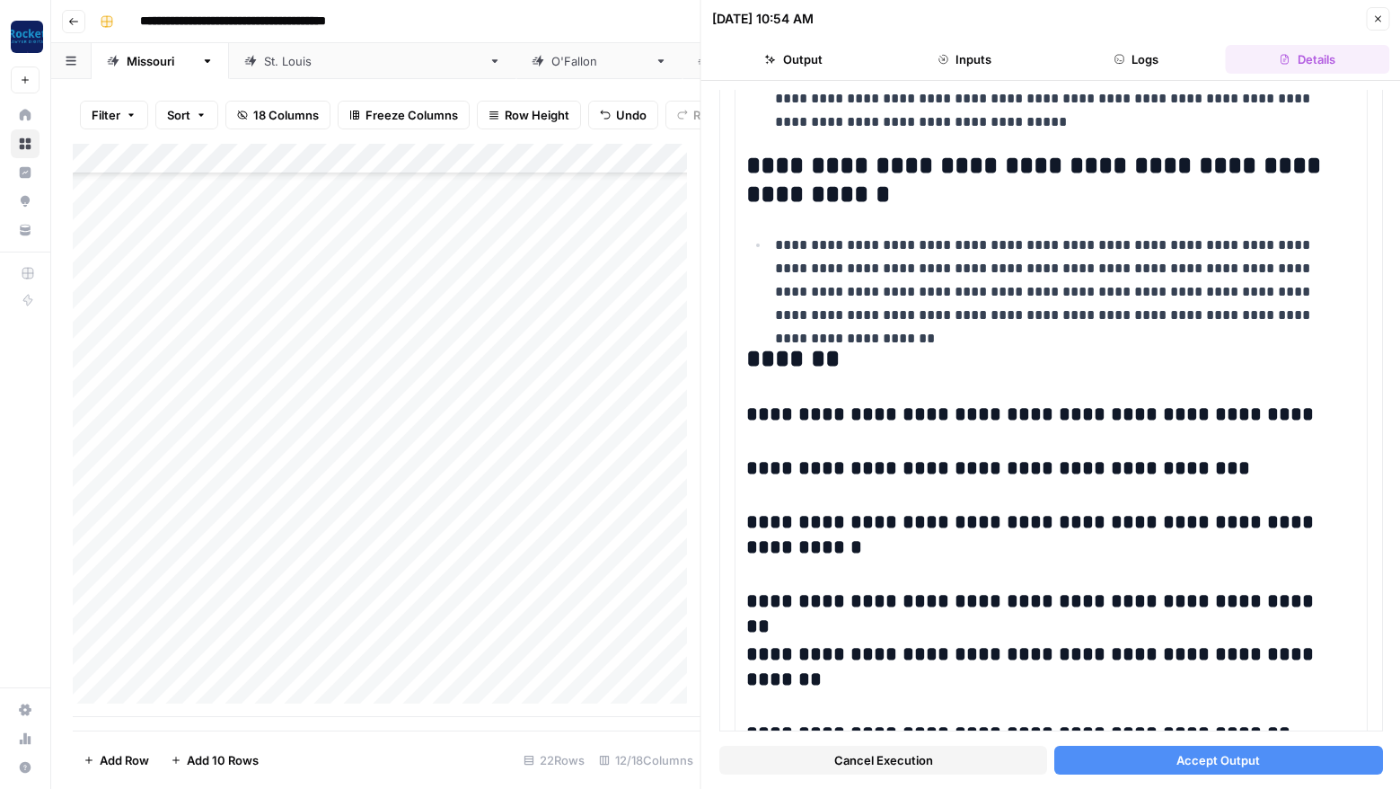
scroll to position [2065, 0]
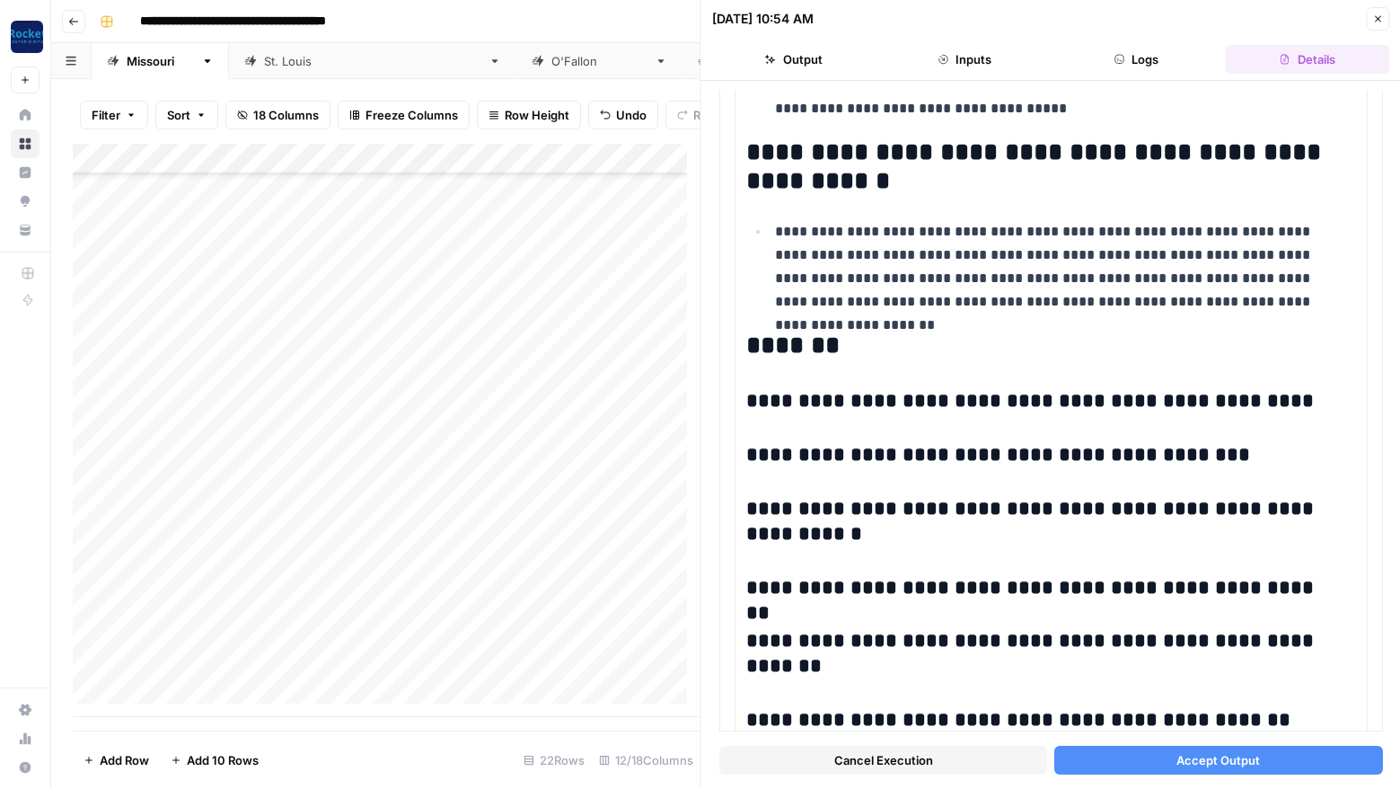
click at [1209, 749] on button "Accept Output" at bounding box center [1219, 760] width 328 height 29
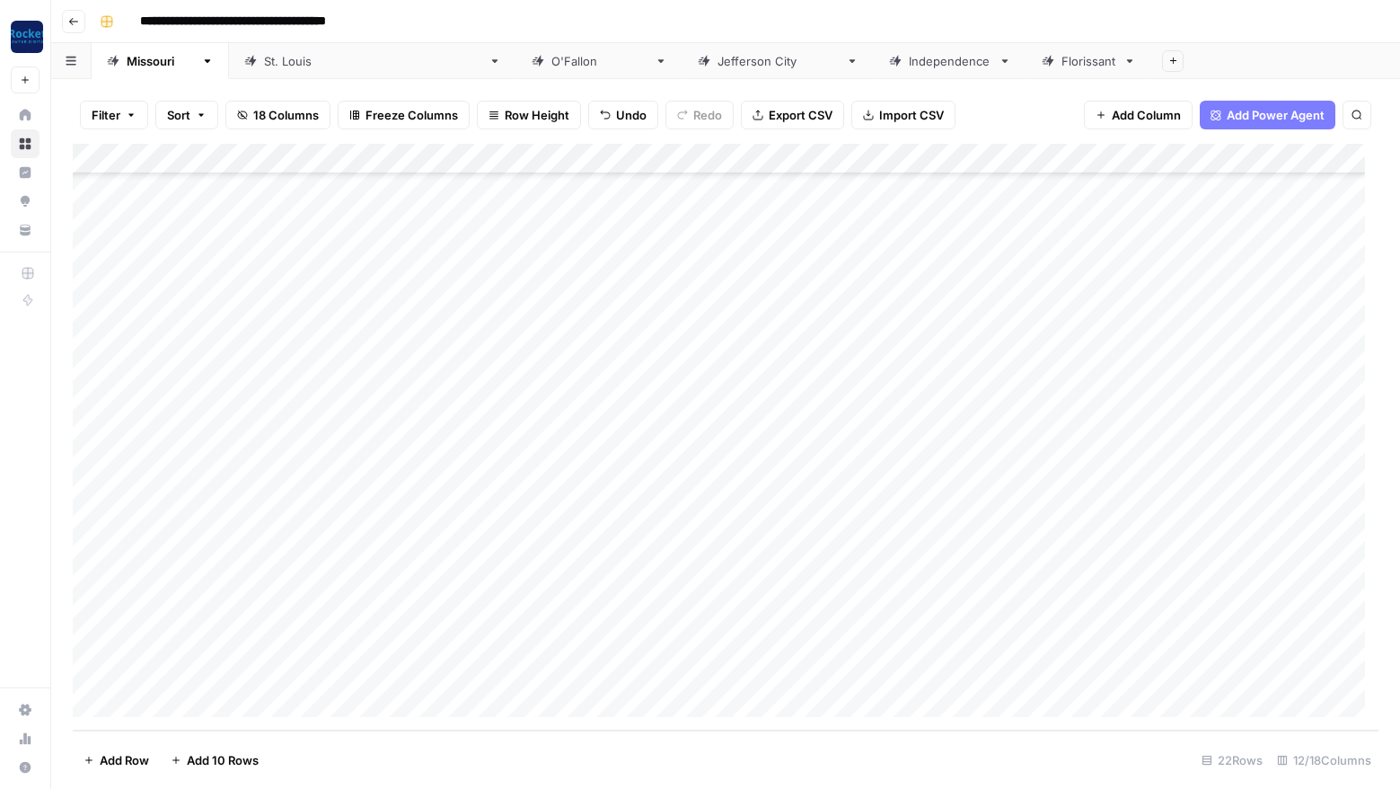
click at [171, 607] on div "Add Column" at bounding box center [726, 437] width 1306 height 587
type textarea "**********"
click at [803, 605] on div "Add Column" at bounding box center [726, 437] width 1306 height 587
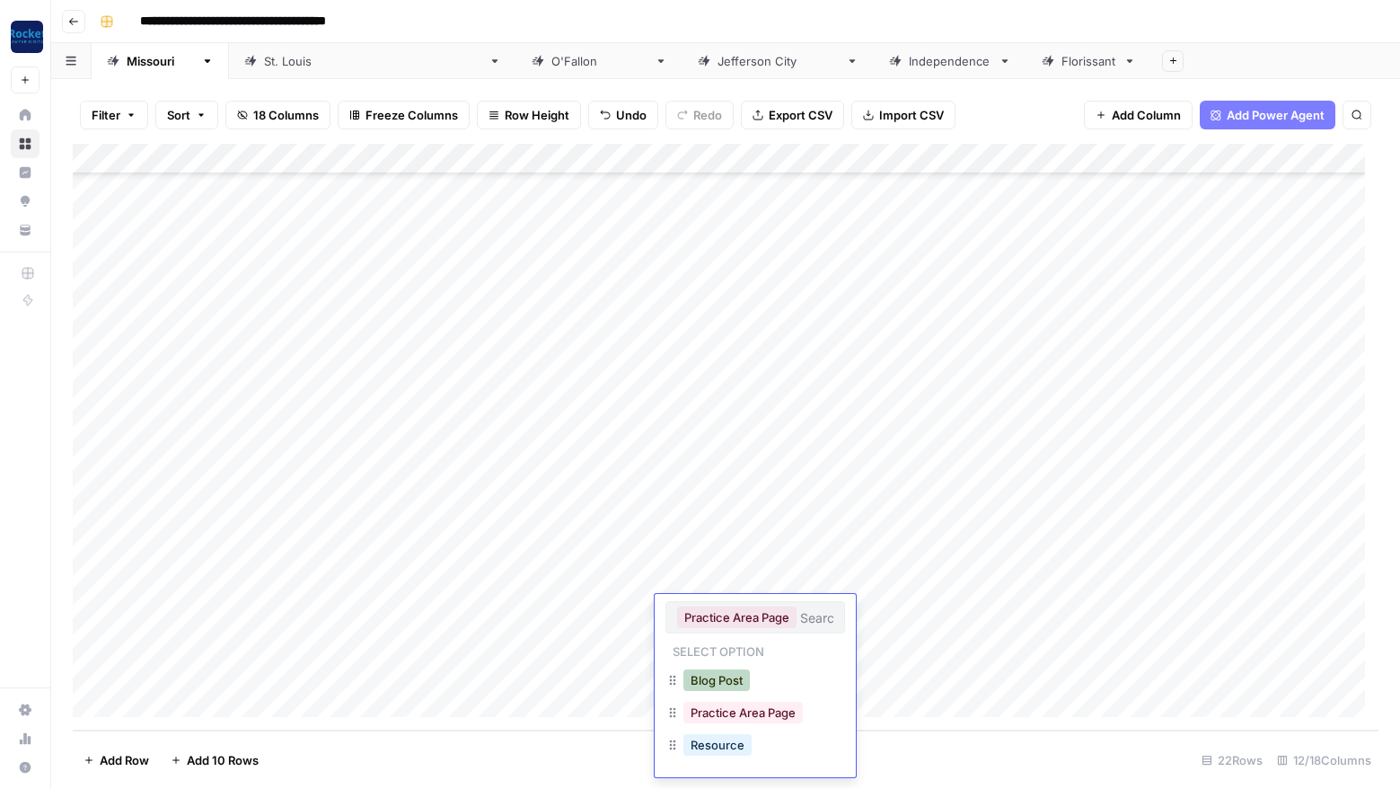
click at [737, 677] on button "Blog Post" at bounding box center [717, 680] width 66 height 22
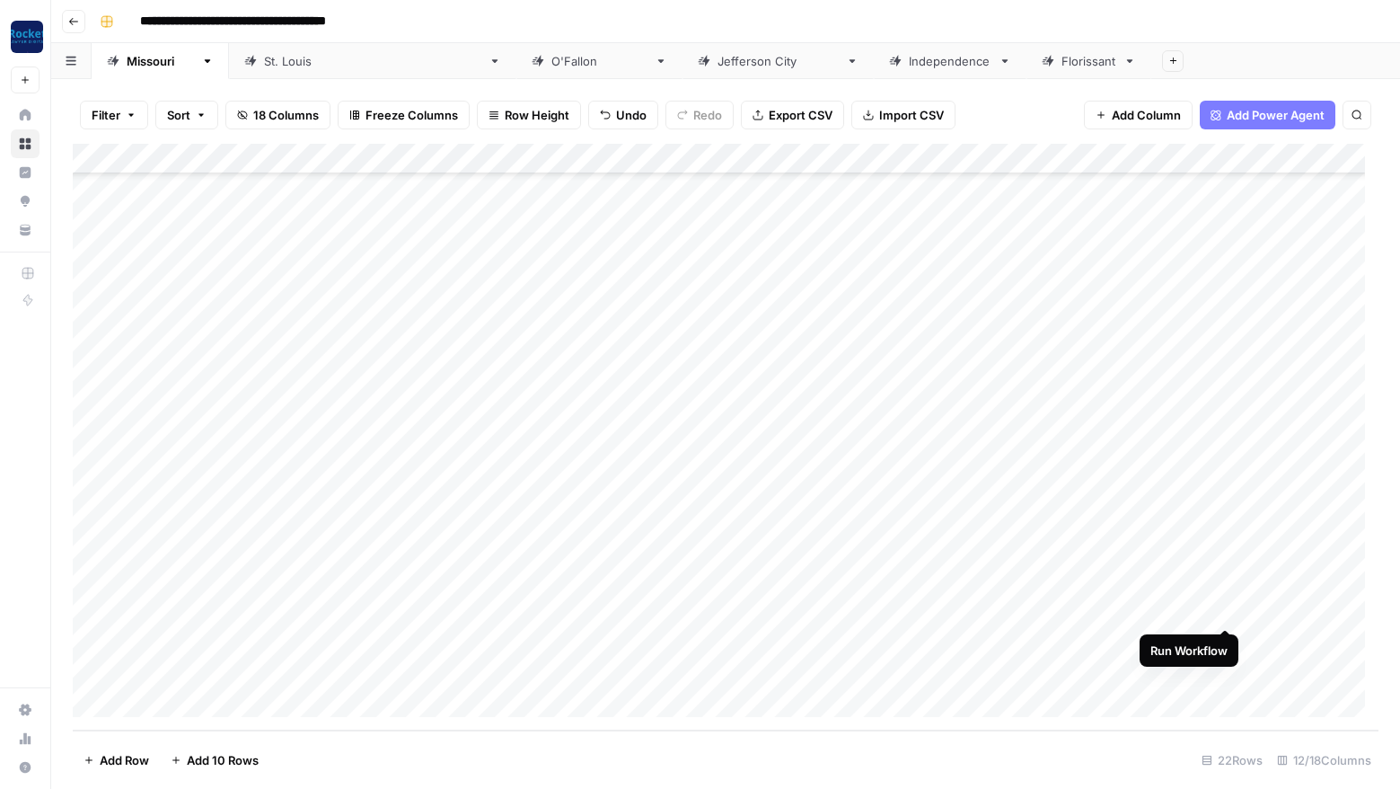
click at [1224, 606] on div "Add Column" at bounding box center [726, 437] width 1306 height 587
click at [1229, 544] on div "Add Column" at bounding box center [726, 437] width 1306 height 587
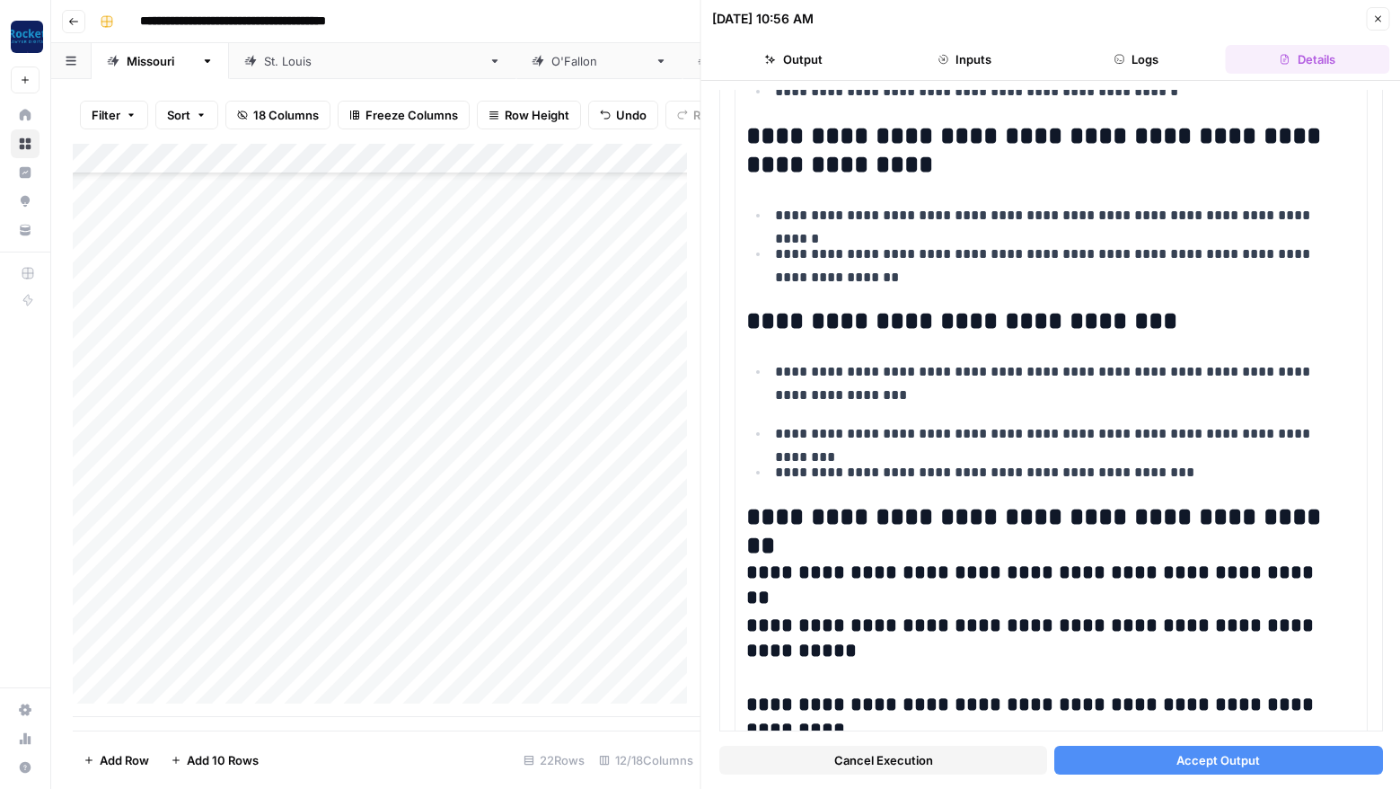
scroll to position [1195, 0]
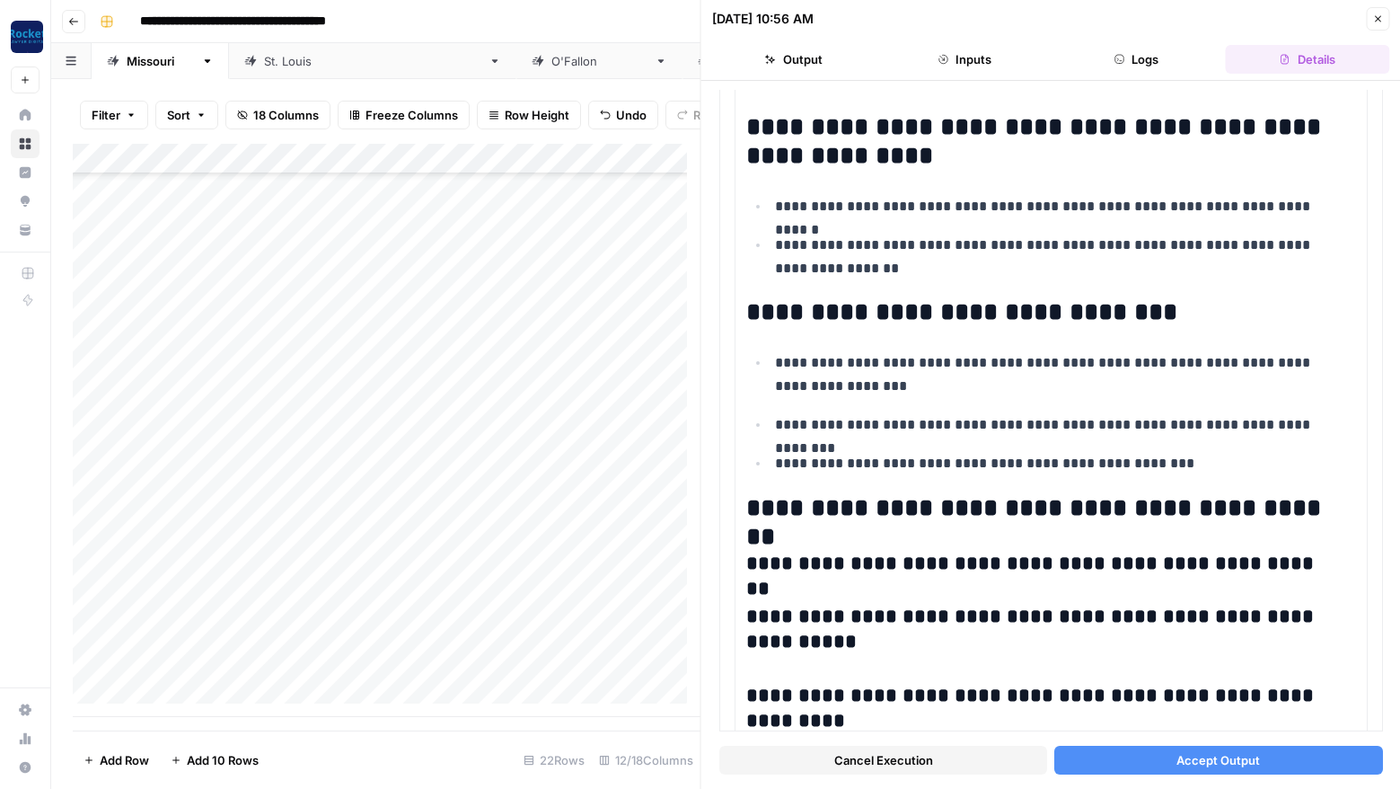
click at [1238, 755] on span "Accept Output" at bounding box center [1219, 760] width 84 height 18
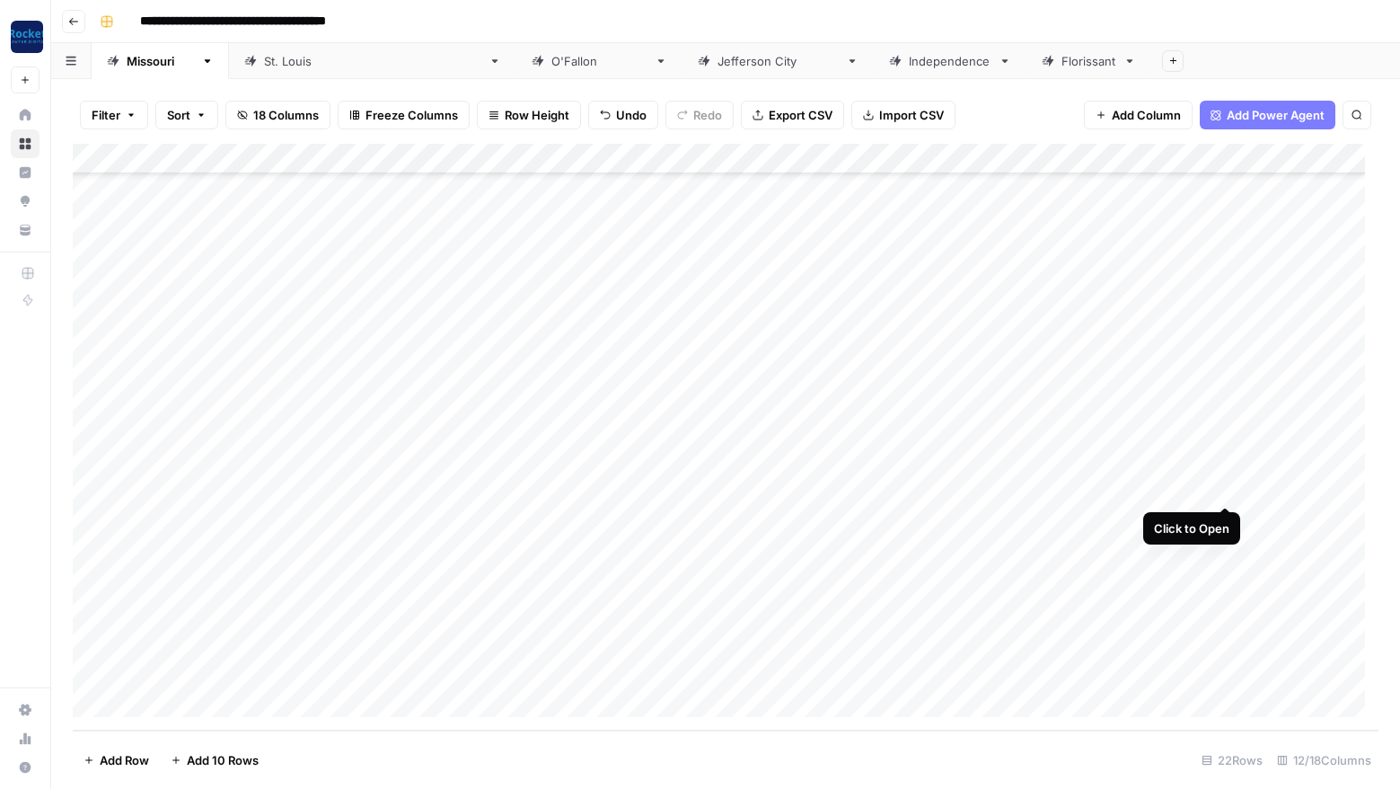
click at [1227, 483] on div "Add Column" at bounding box center [726, 437] width 1306 height 587
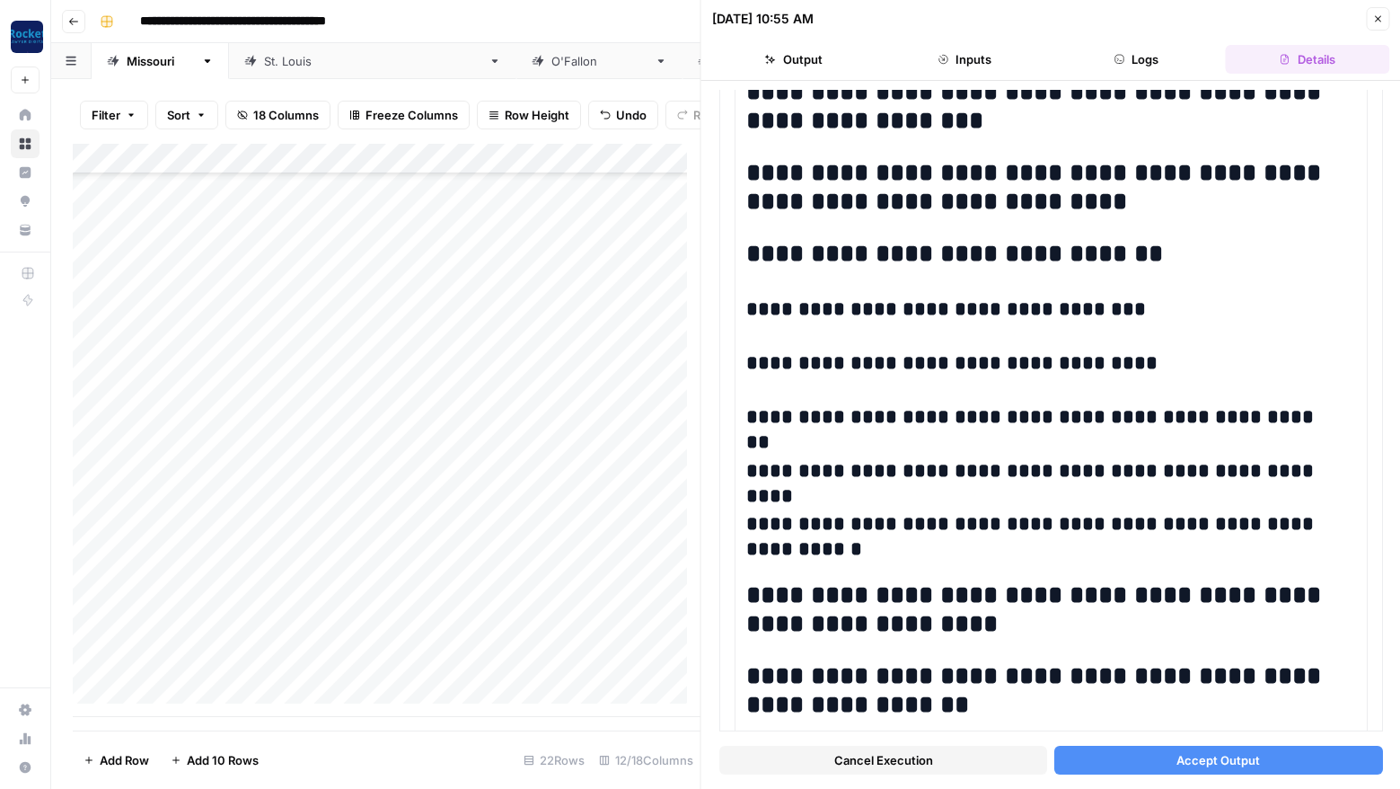
scroll to position [536, 0]
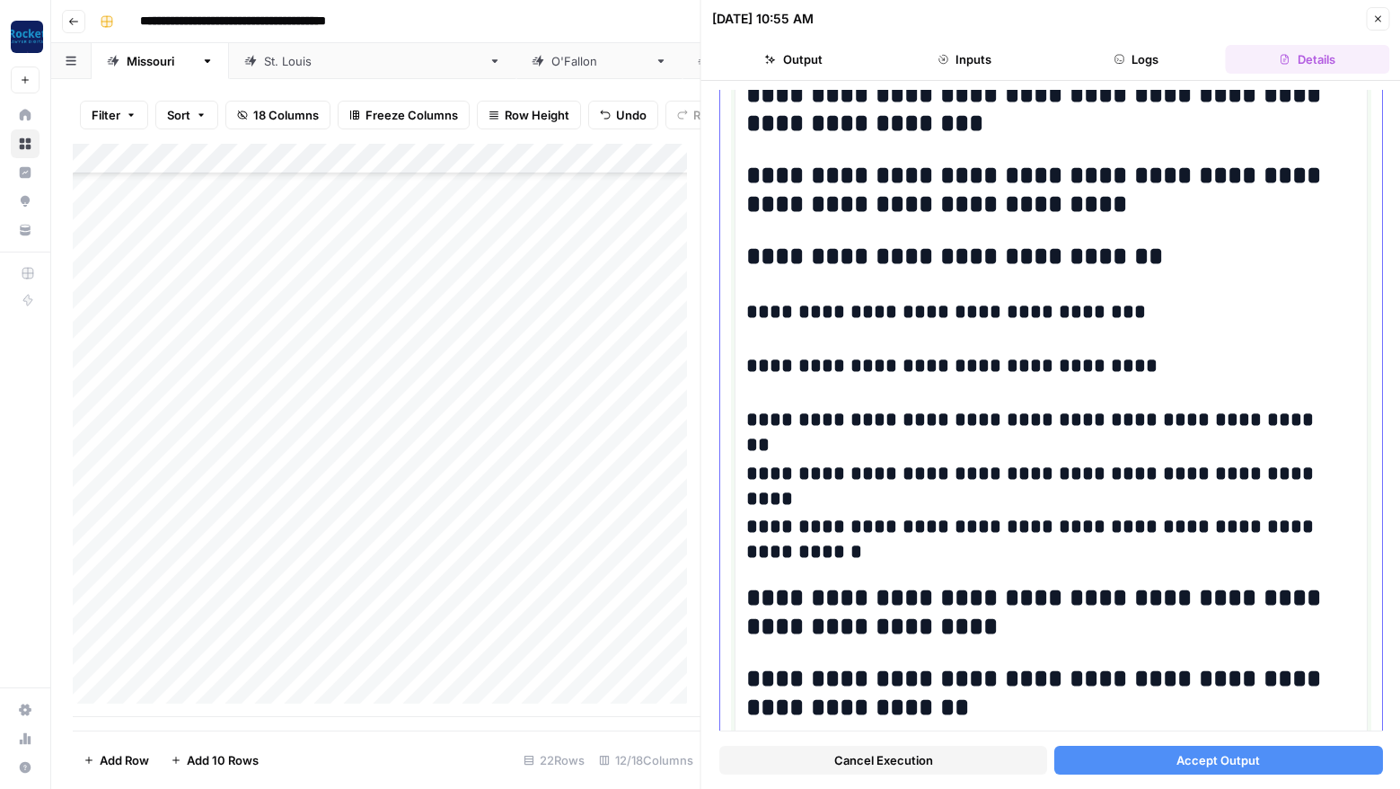
drag, startPoint x: 974, startPoint y: 623, endPoint x: 747, endPoint y: 598, distance: 227.7
click at [747, 598] on h2 "**********" at bounding box center [1044, 612] width 596 height 57
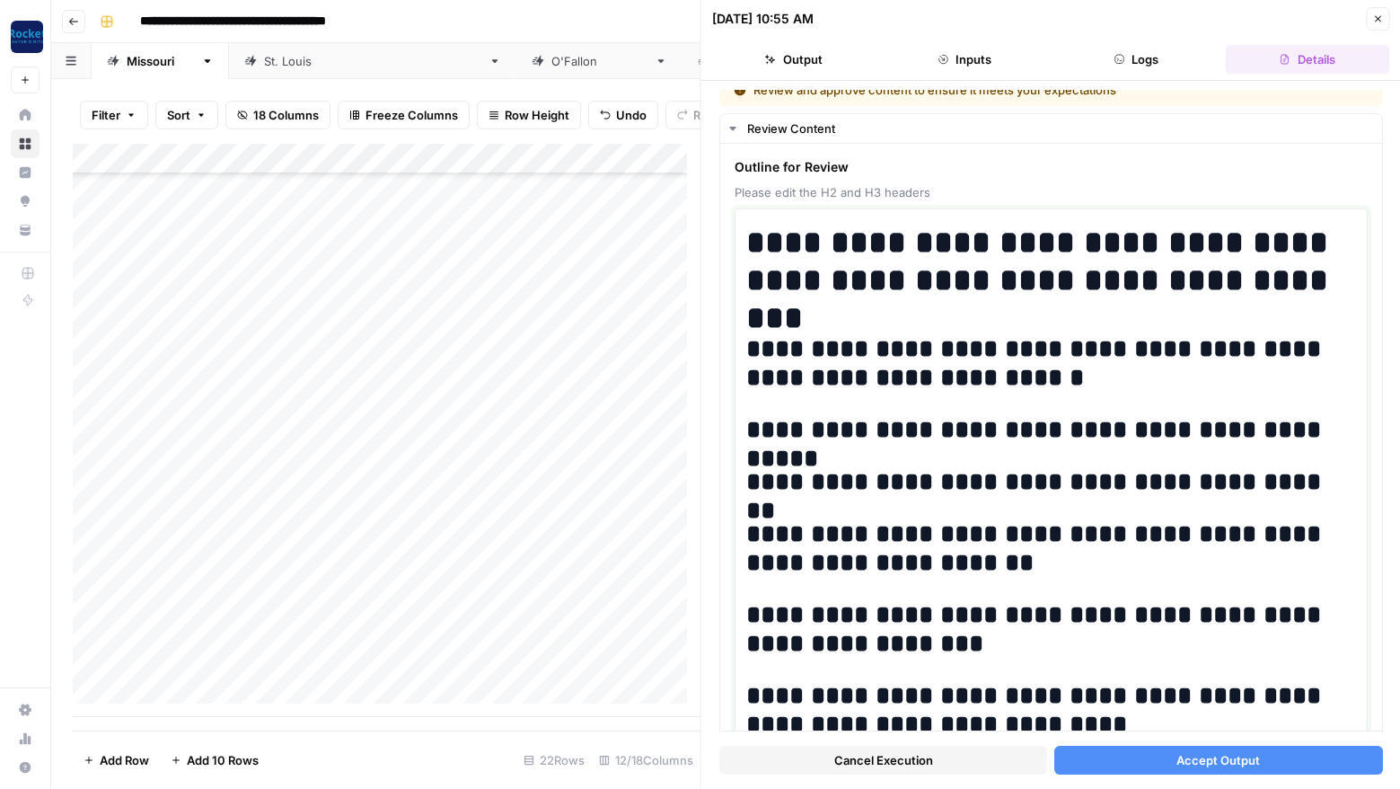
scroll to position [22, 0]
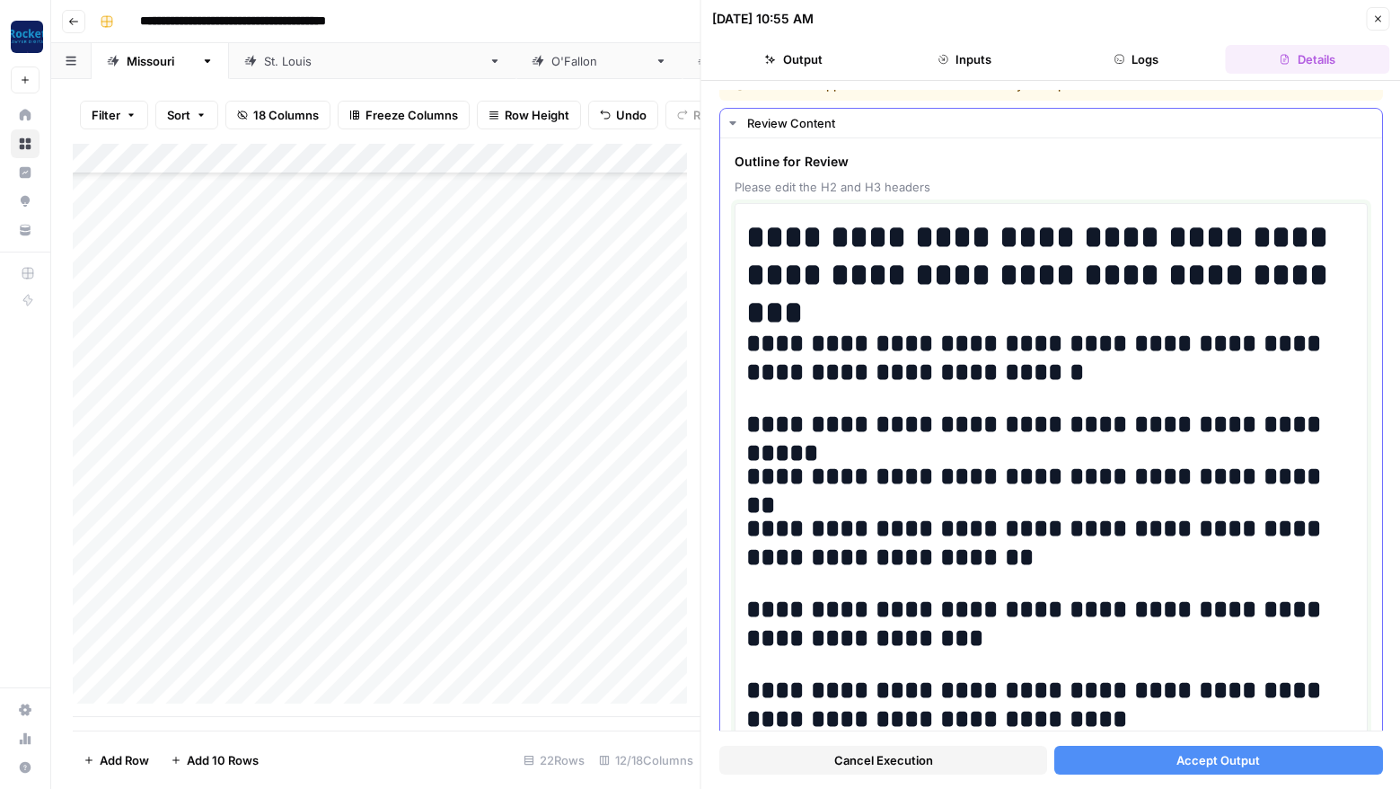
click at [1334, 471] on h2 "**********" at bounding box center [1044, 477] width 596 height 29
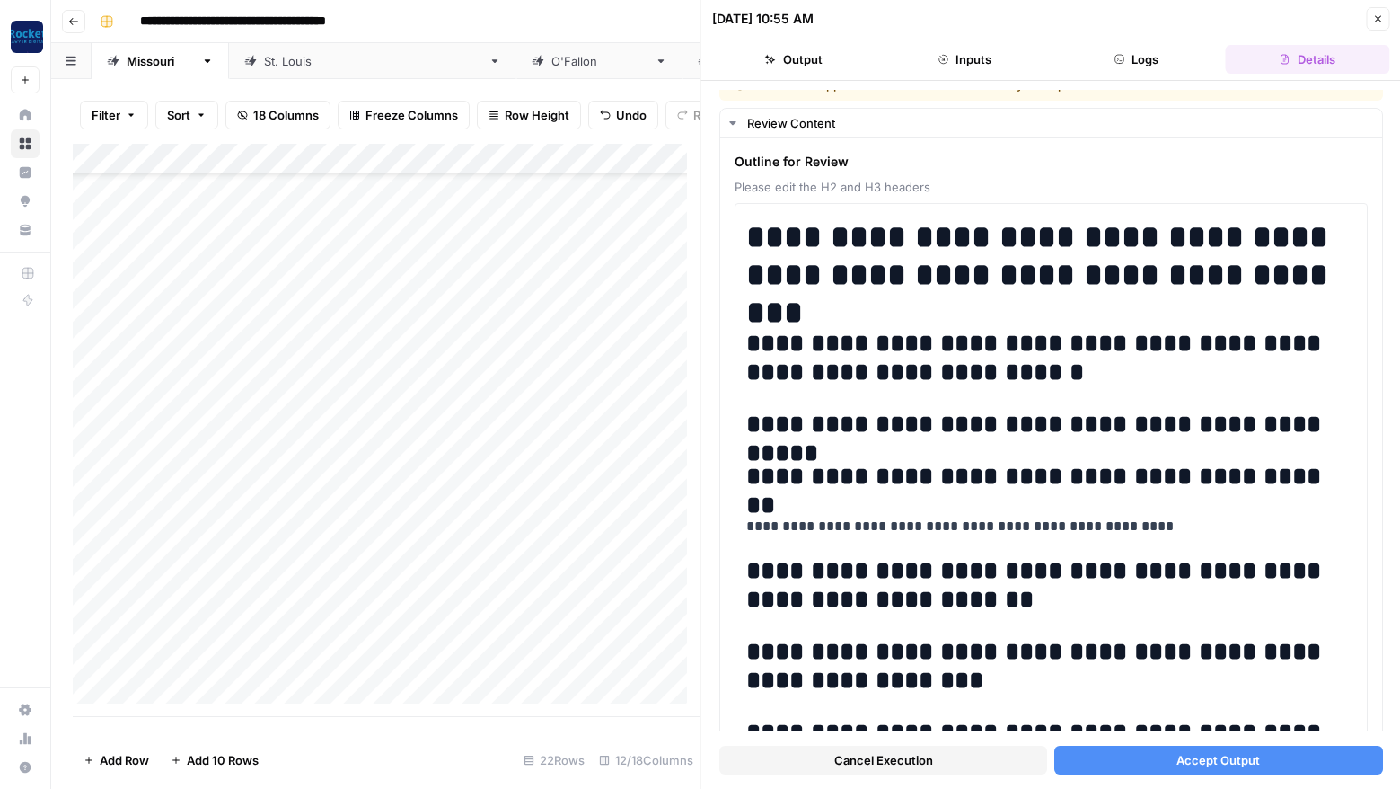
click at [1177, 759] on span "Accept Output" at bounding box center [1219, 760] width 84 height 18
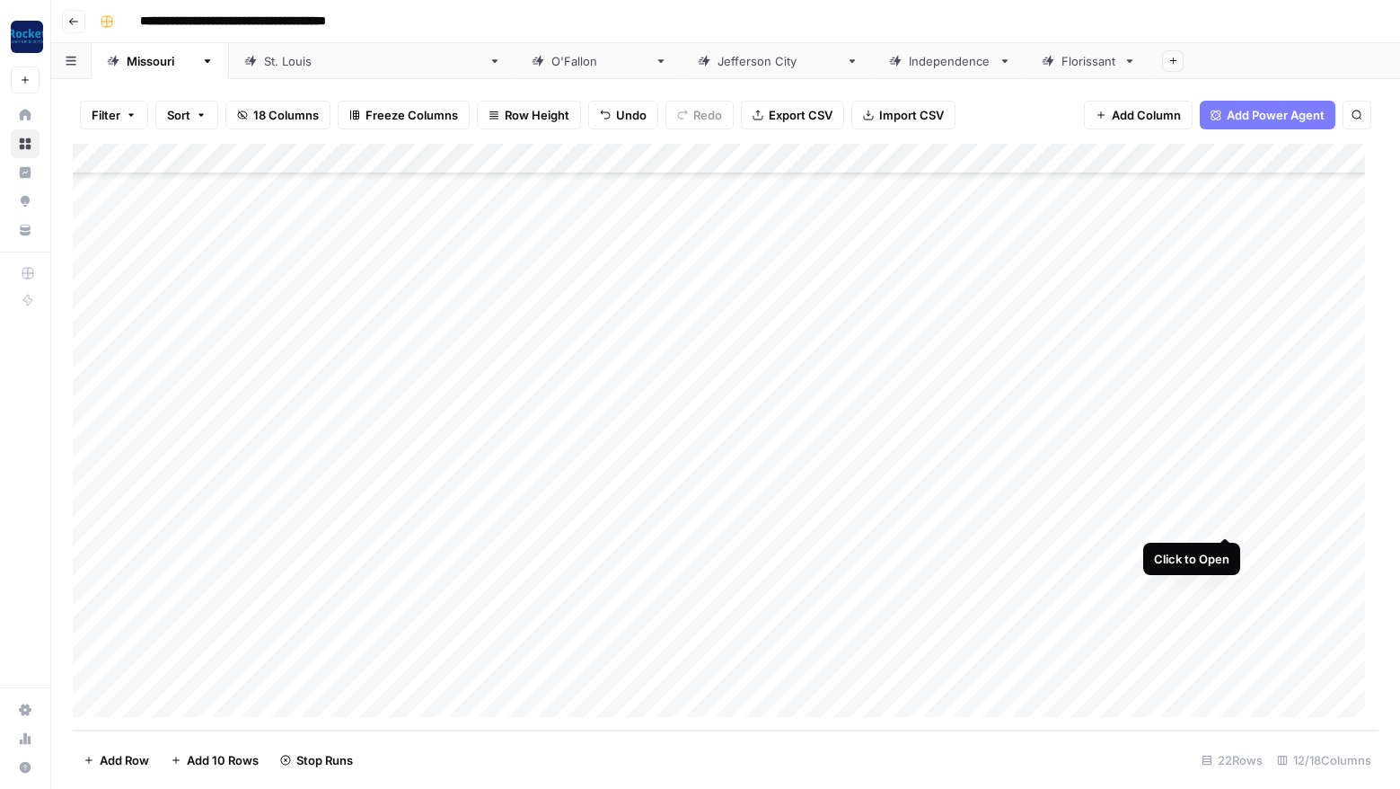
click at [1228, 512] on div "Add Column" at bounding box center [726, 437] width 1306 height 587
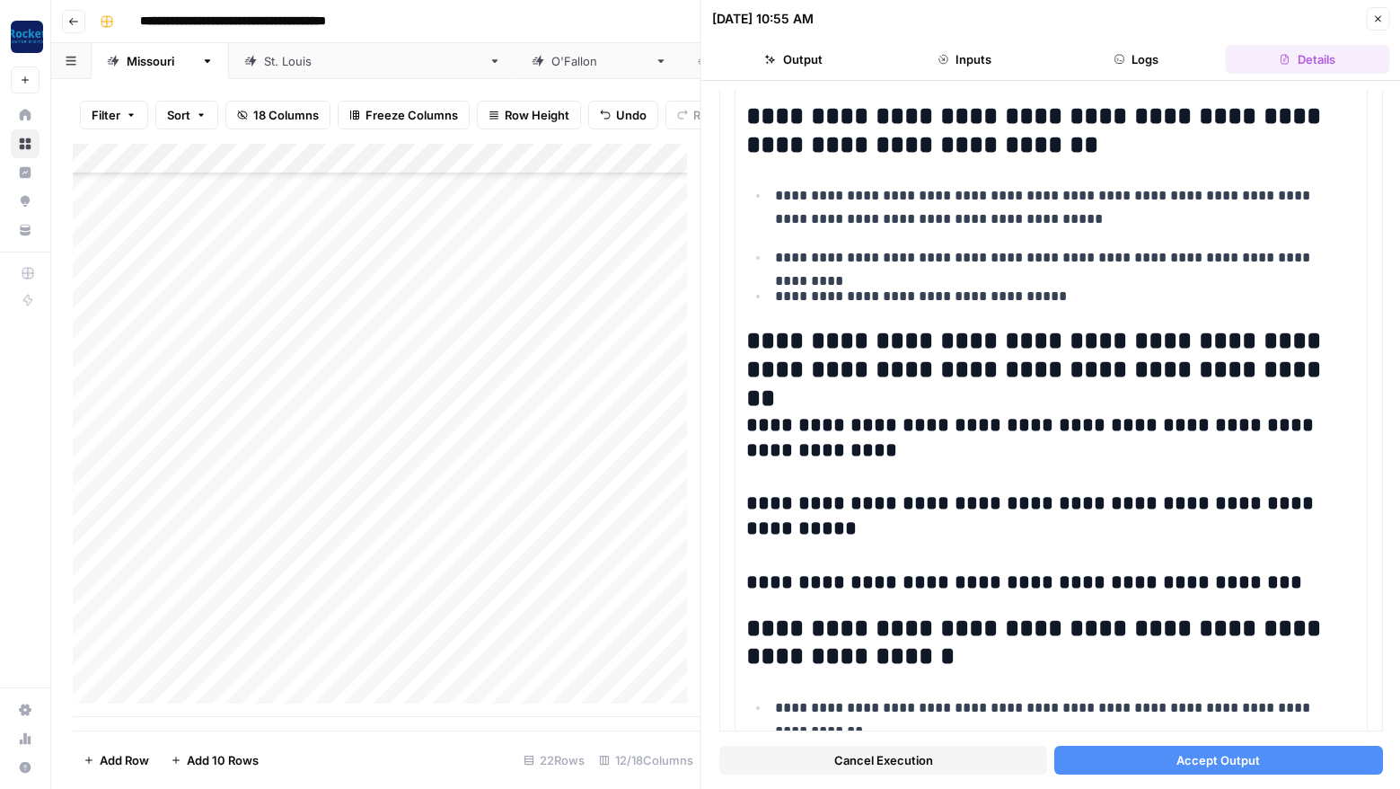
scroll to position [510, 0]
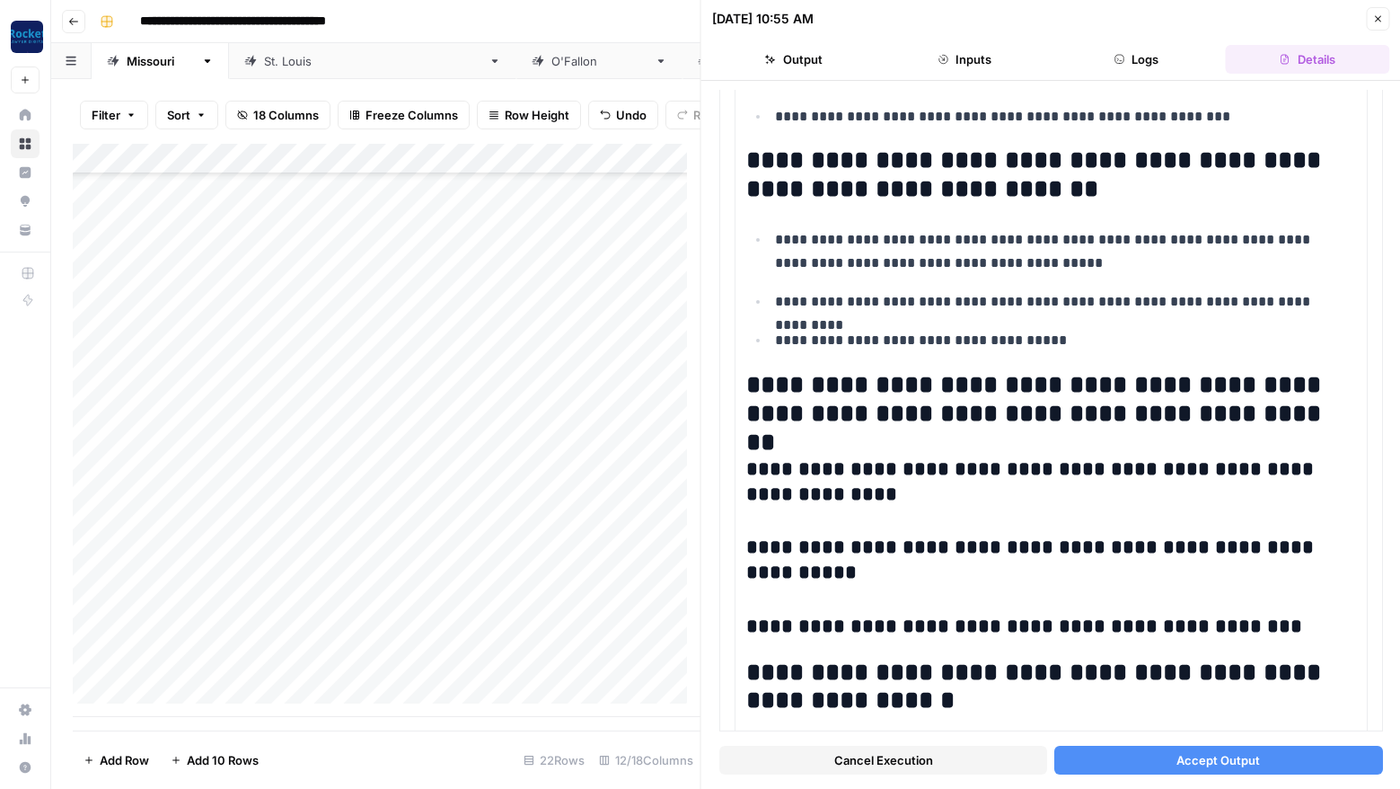
scroll to position [447, 0]
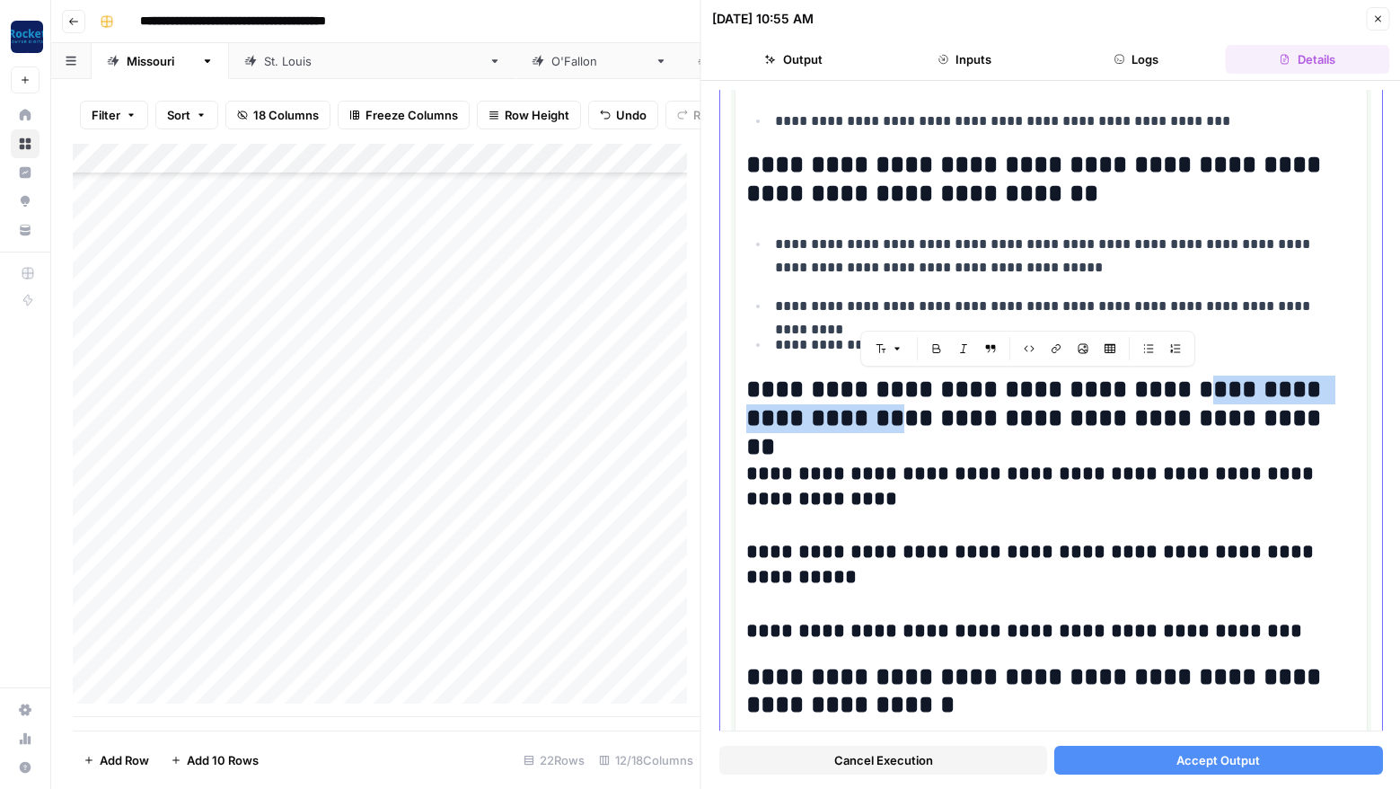
drag, startPoint x: 899, startPoint y: 419, endPoint x: 1163, endPoint y: 391, distance: 265.5
click at [1163, 391] on h2 "**********" at bounding box center [1044, 403] width 596 height 57
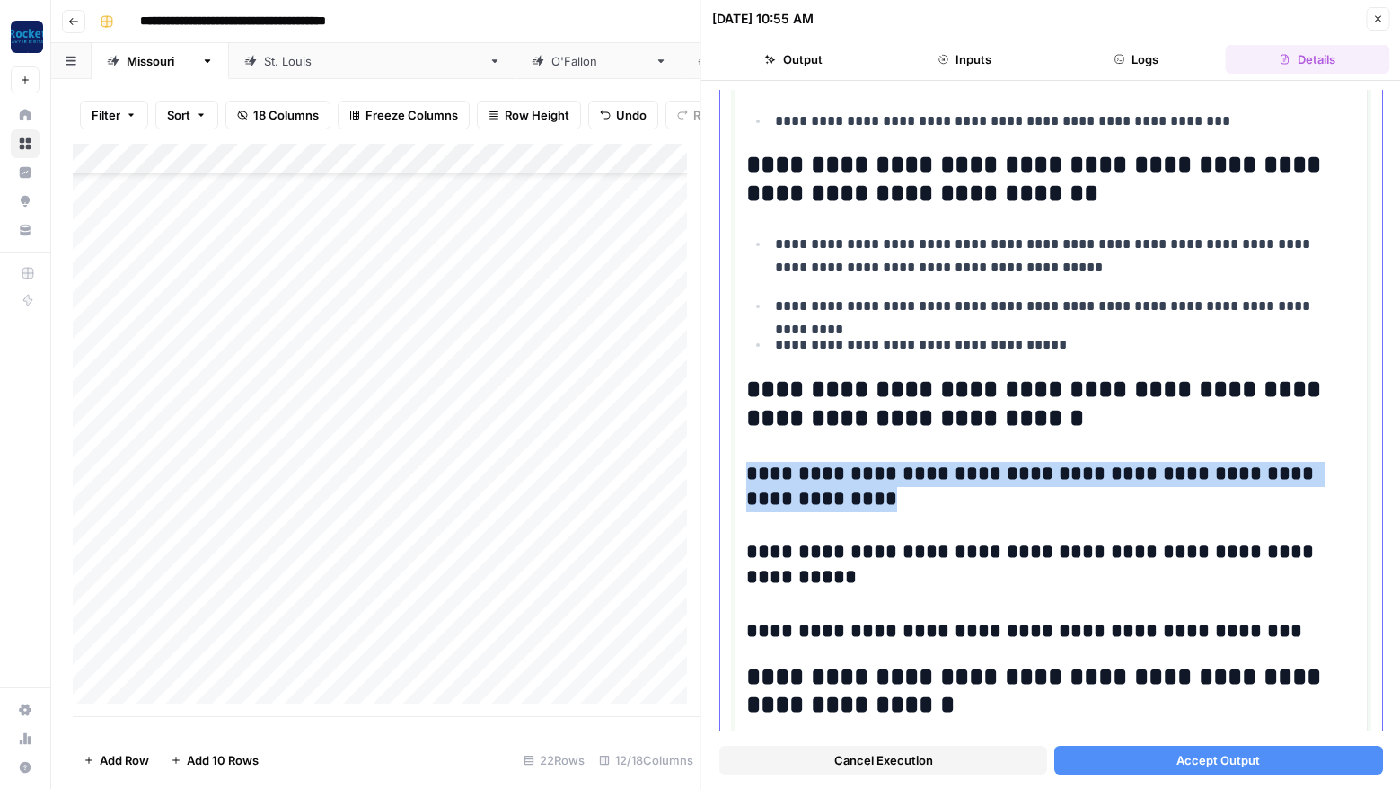
drag, startPoint x: 864, startPoint y: 493, endPoint x: 747, endPoint y: 473, distance: 118.4
click at [747, 473] on h3 "**********" at bounding box center [1044, 487] width 596 height 50
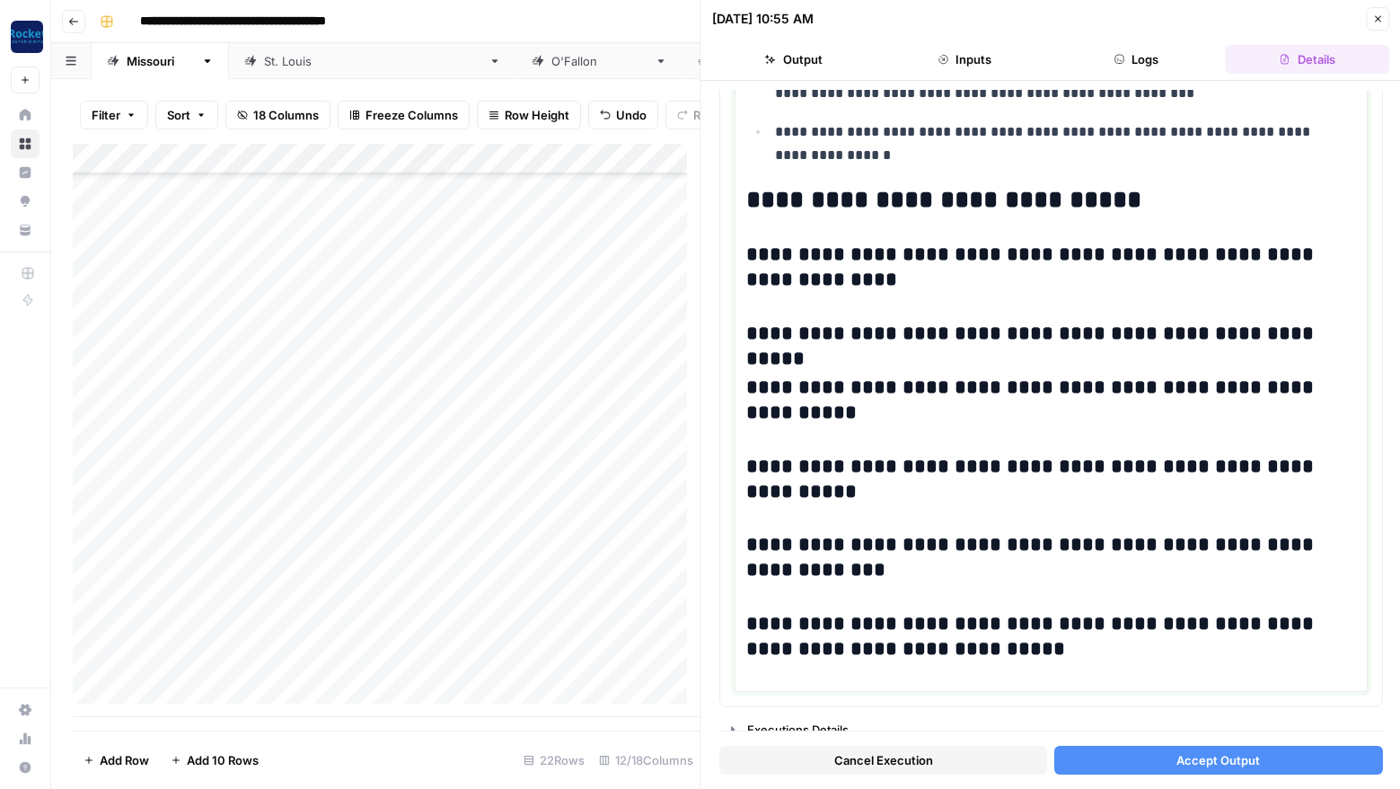
scroll to position [1942, 0]
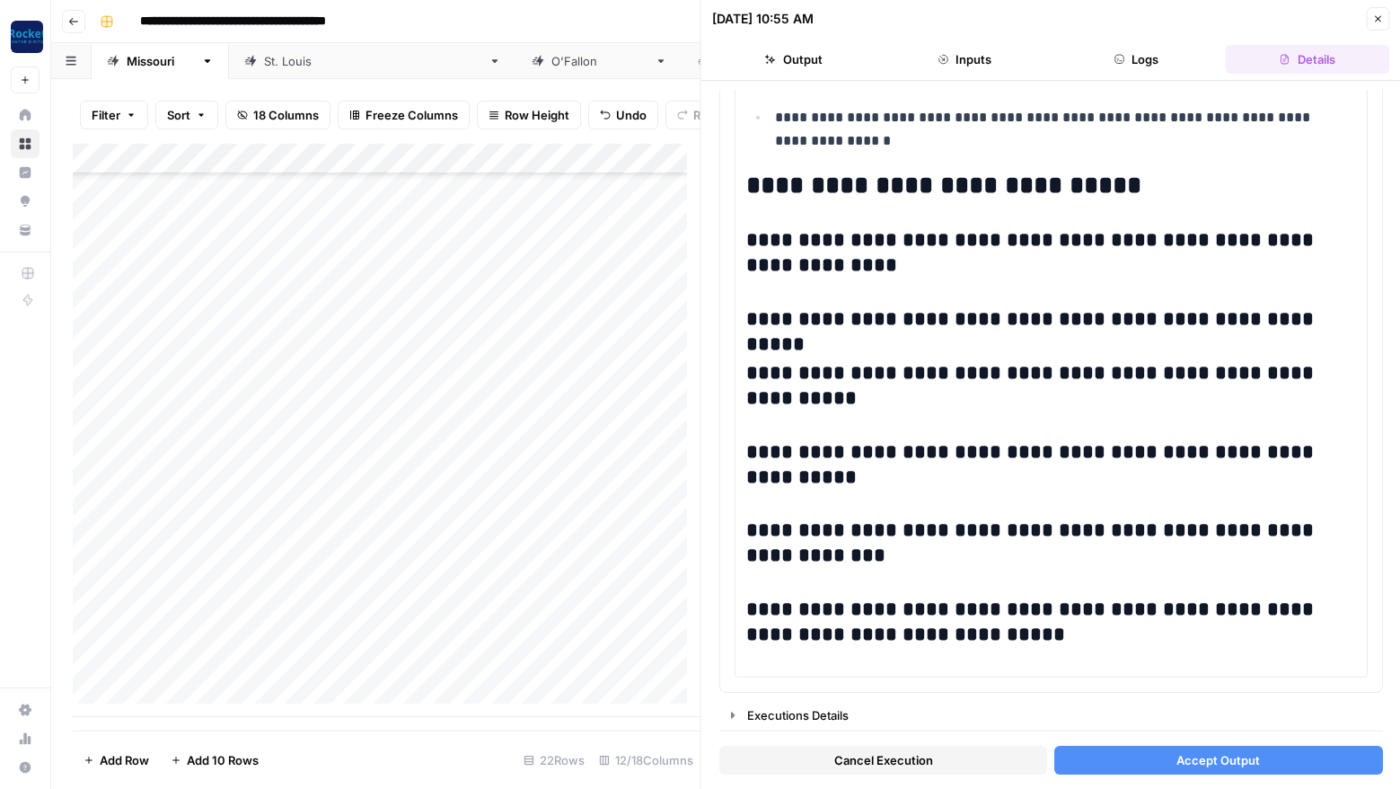
click at [1198, 758] on span "Accept Output" at bounding box center [1219, 760] width 84 height 18
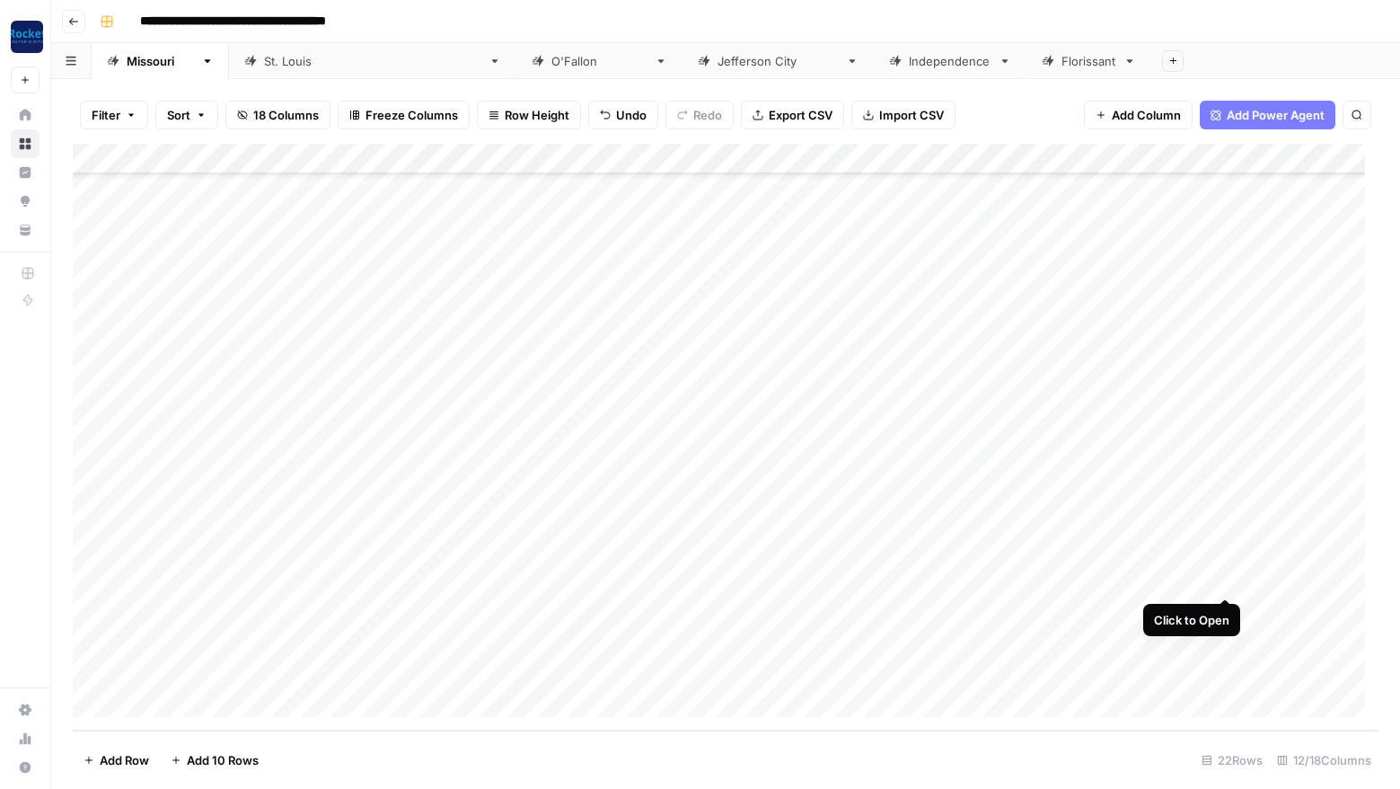
click at [1226, 576] on div "Add Column" at bounding box center [726, 437] width 1306 height 587
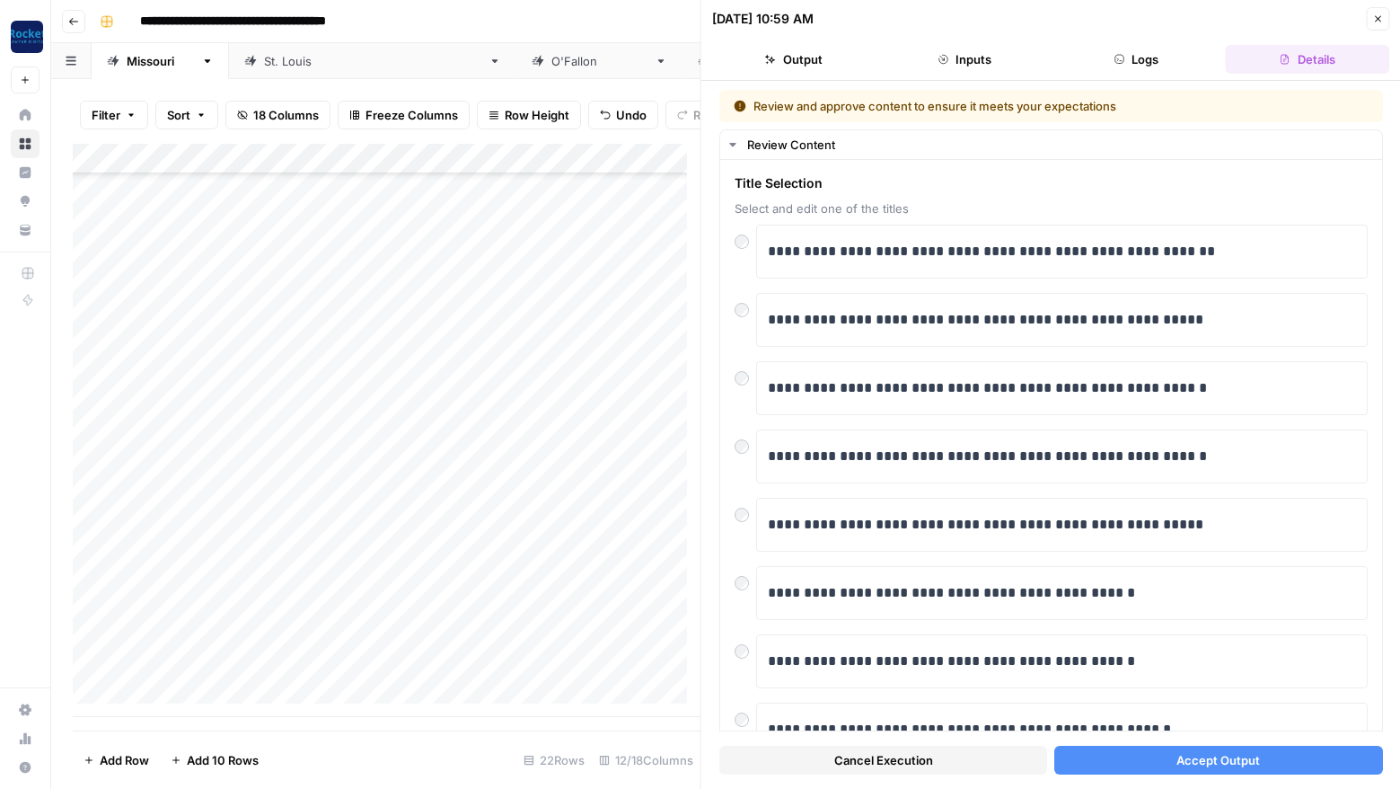
click at [1198, 752] on span "Accept Output" at bounding box center [1219, 760] width 84 height 18
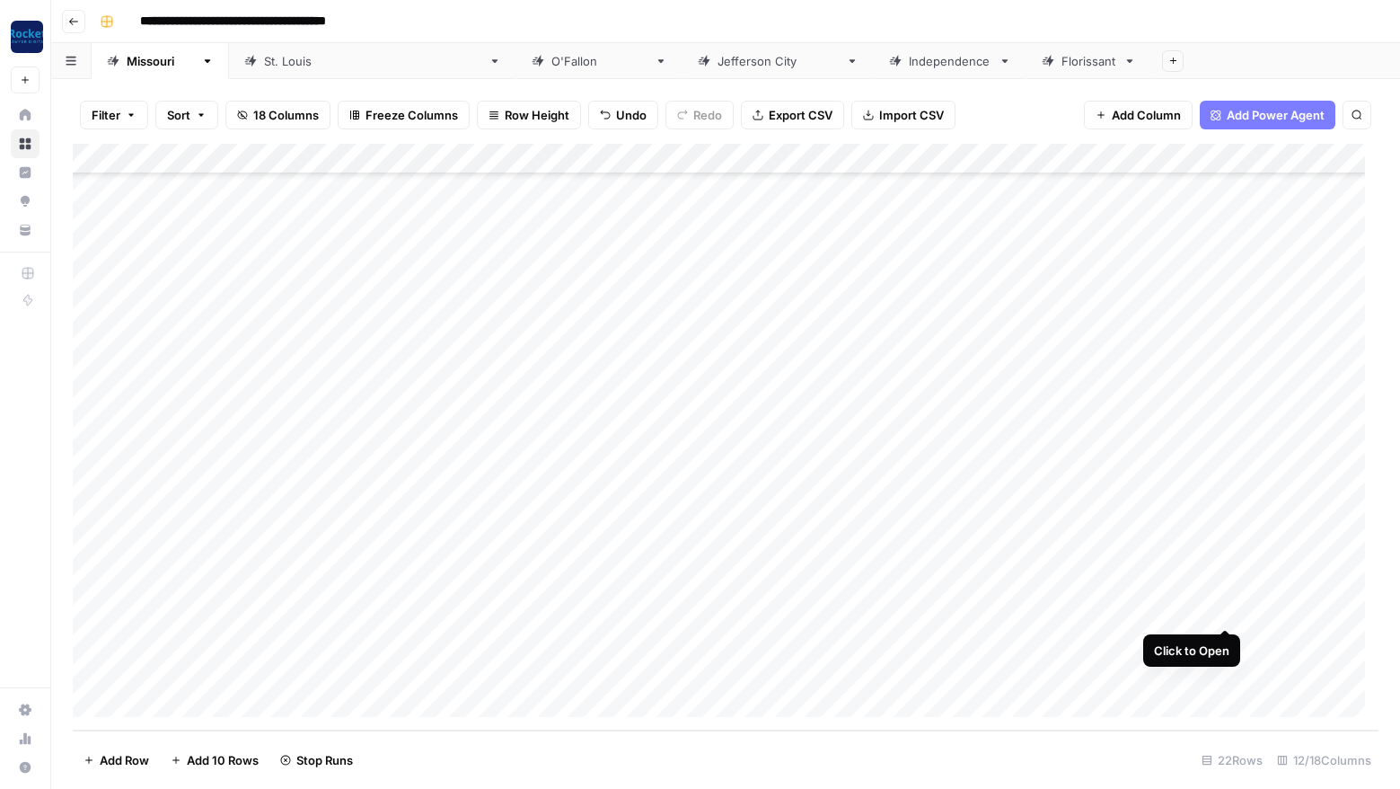
click at [1224, 609] on div "Add Column" at bounding box center [726, 437] width 1306 height 587
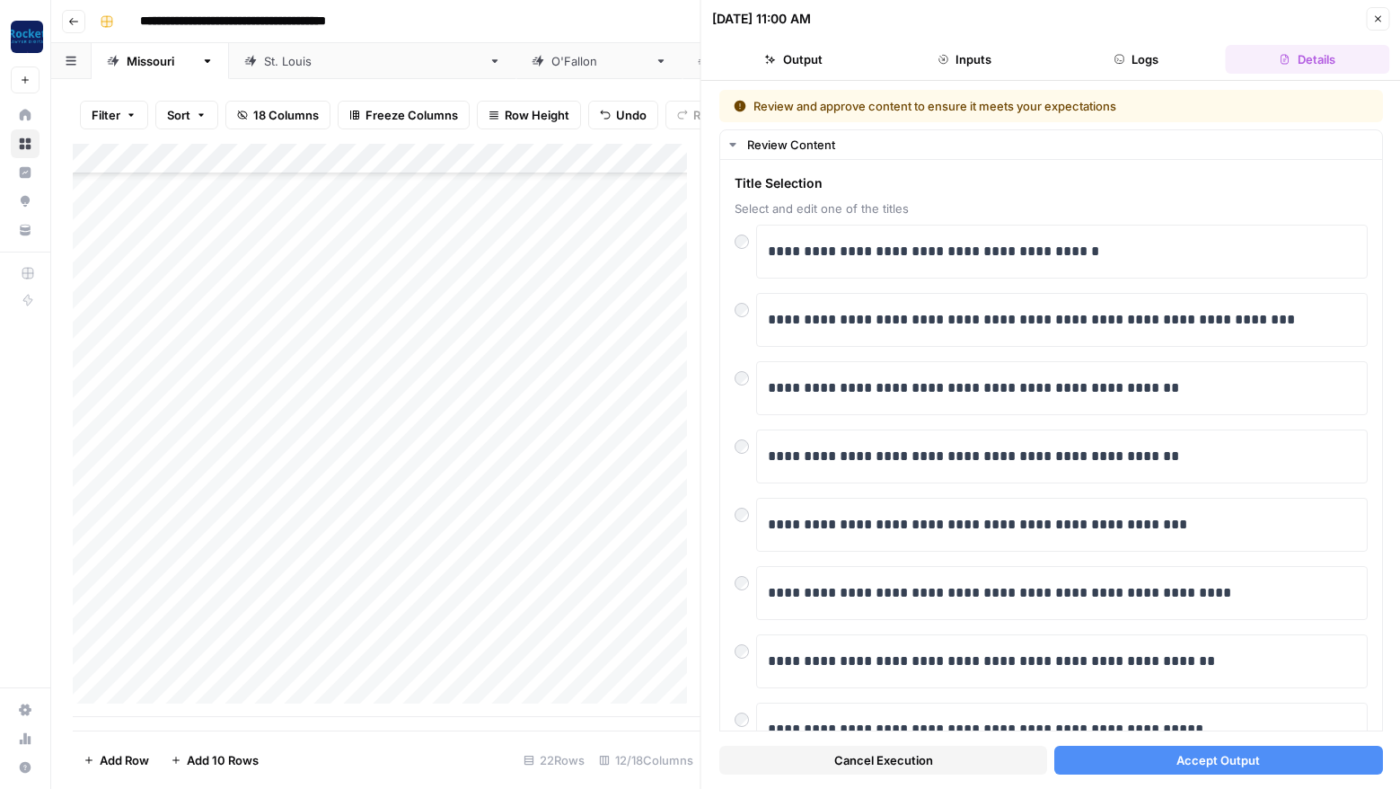
click at [1210, 759] on span "Accept Output" at bounding box center [1219, 760] width 84 height 18
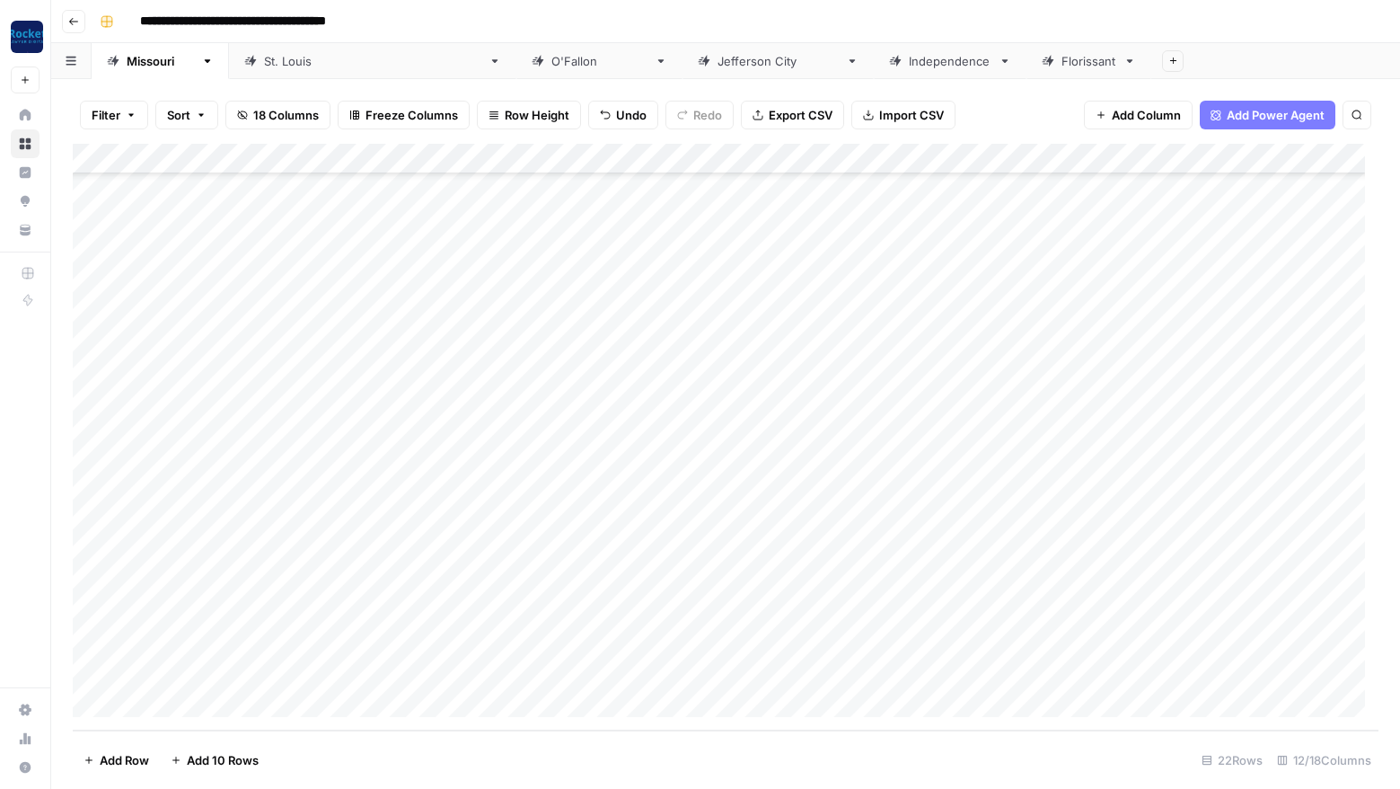
click at [208, 639] on div "Add Column" at bounding box center [726, 437] width 1306 height 587
type textarea "**********"
click at [763, 640] on div "Add Column" at bounding box center [726, 437] width 1306 height 587
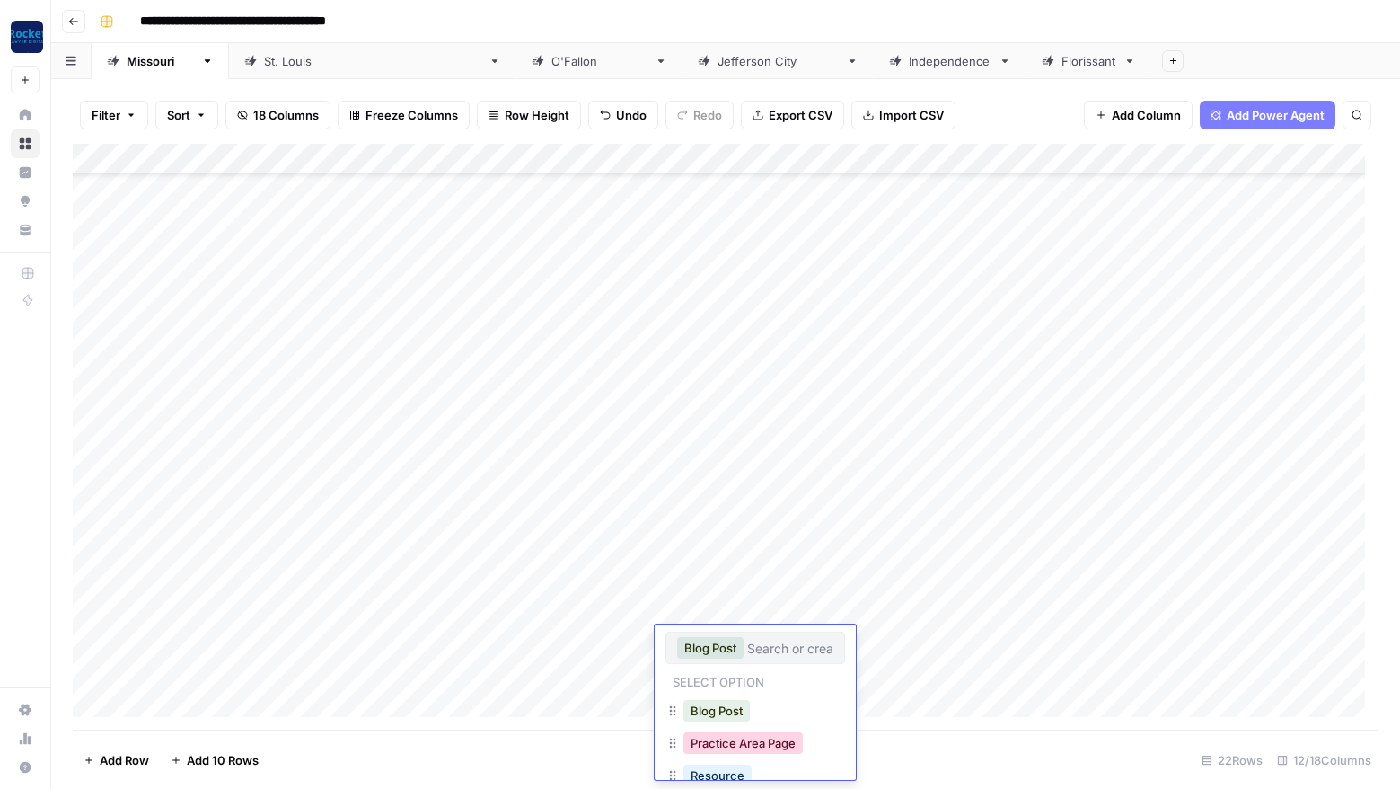
click at [752, 743] on button "Practice Area Page" at bounding box center [743, 743] width 119 height 22
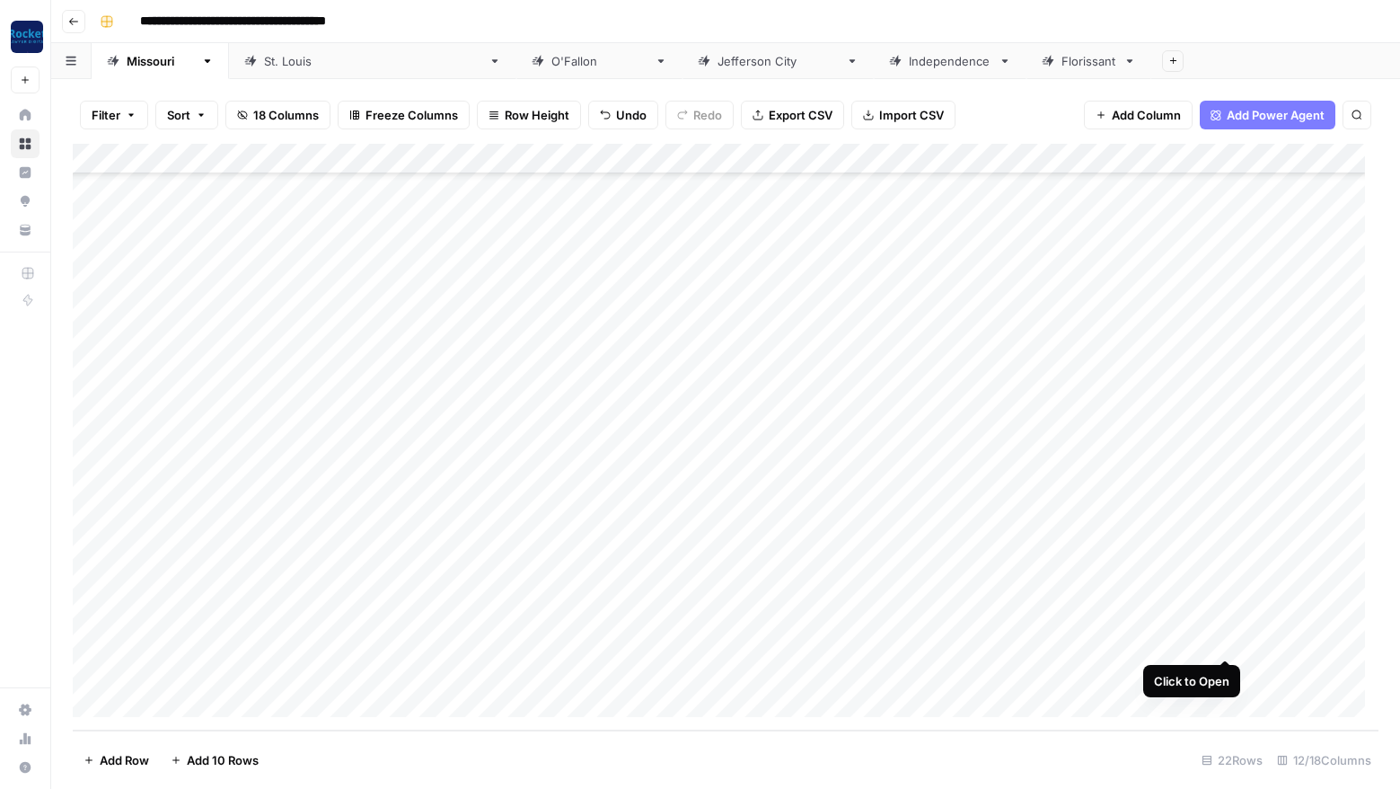
click at [1227, 638] on div "Add Column" at bounding box center [726, 437] width 1306 height 587
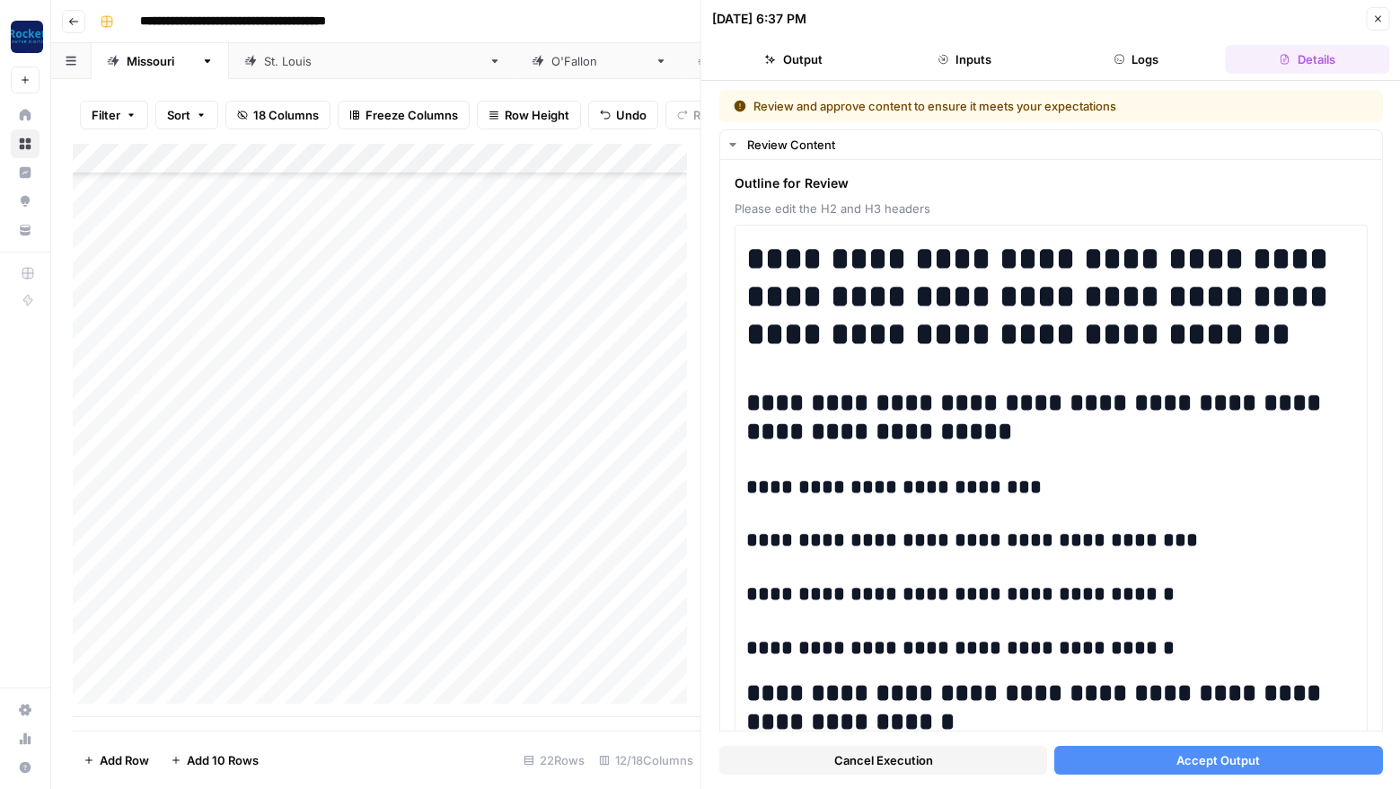
click at [924, 756] on span "Cancel Execution" at bounding box center [883, 760] width 99 height 18
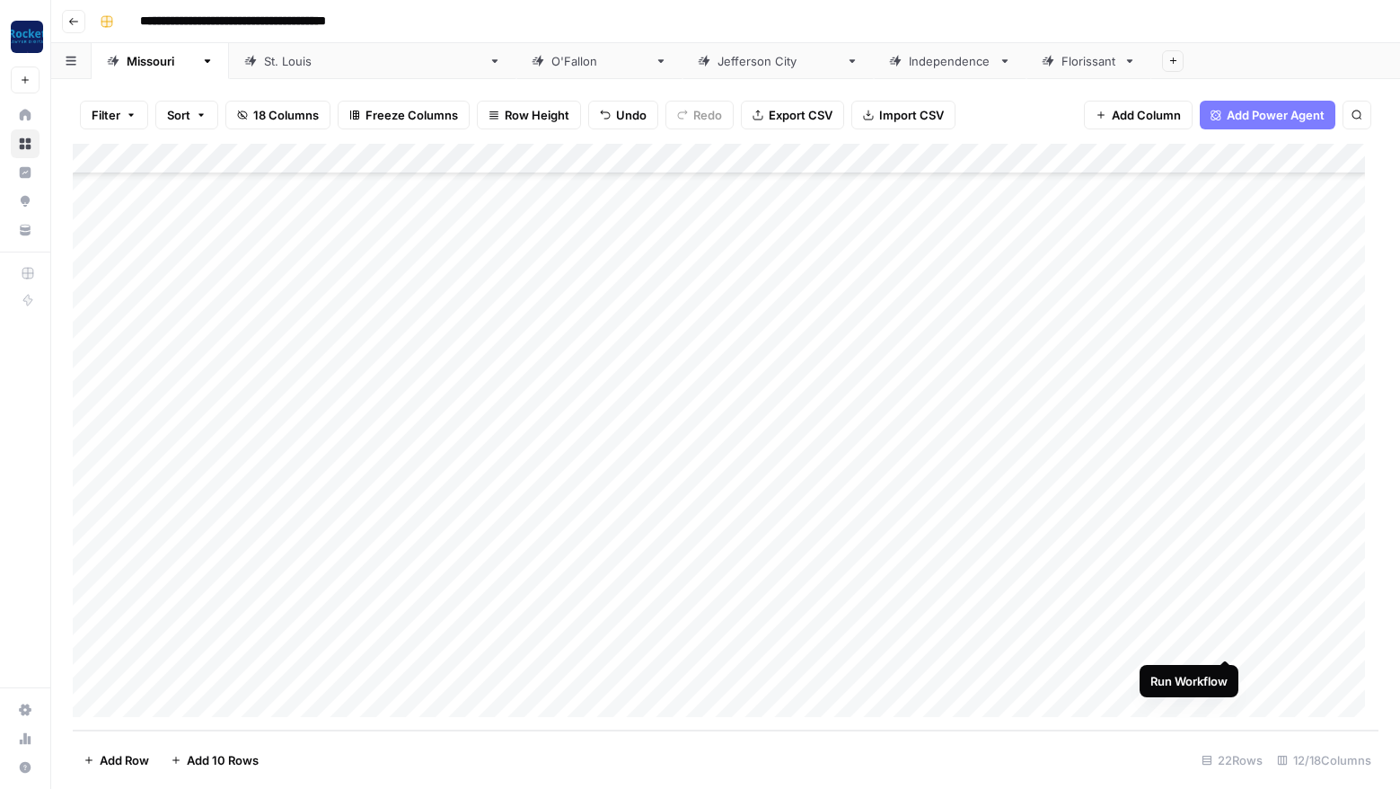
click at [1226, 637] on div "Add Column" at bounding box center [726, 437] width 1306 height 587
click at [228, 664] on div "Add Column" at bounding box center [726, 437] width 1306 height 587
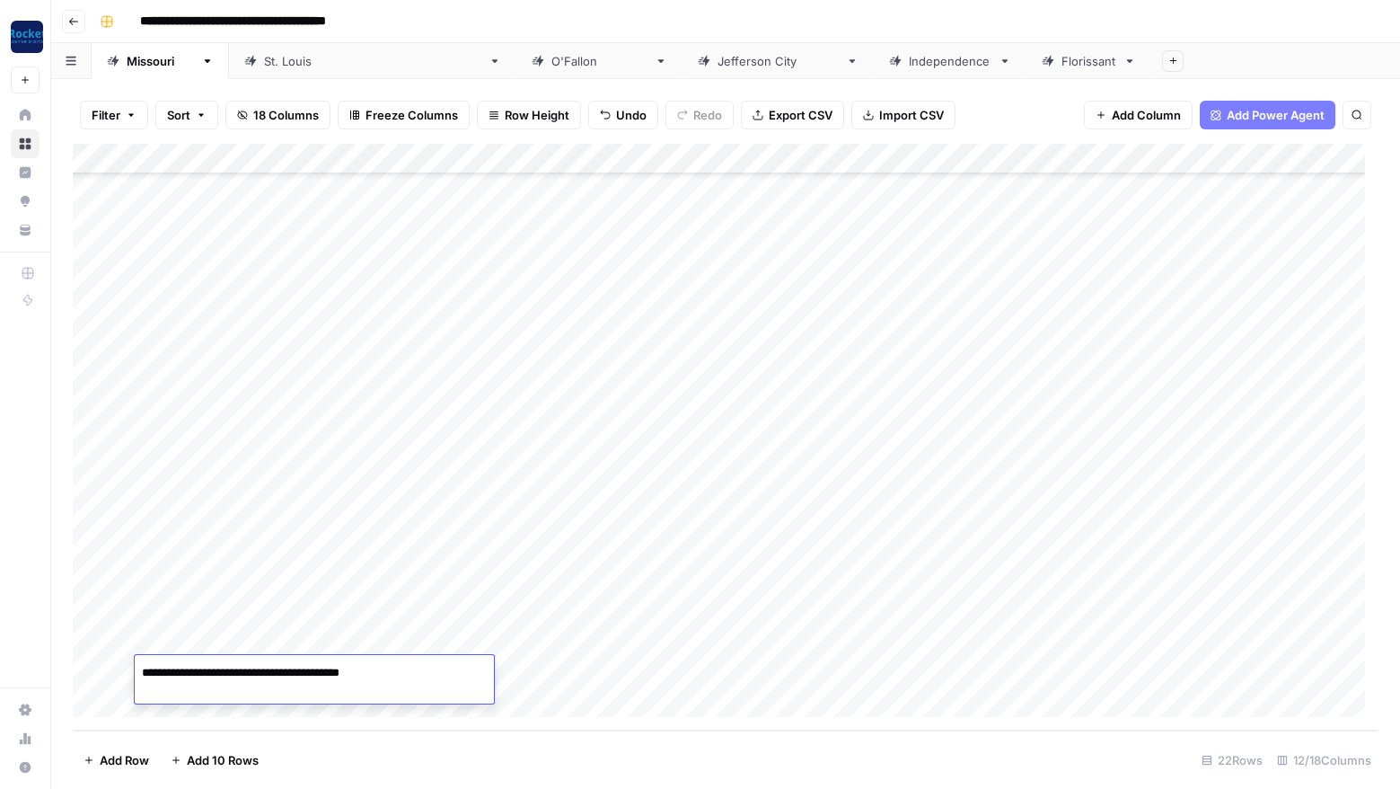
type textarea "**********"
click at [763, 672] on div "Add Column" at bounding box center [726, 437] width 1306 height 587
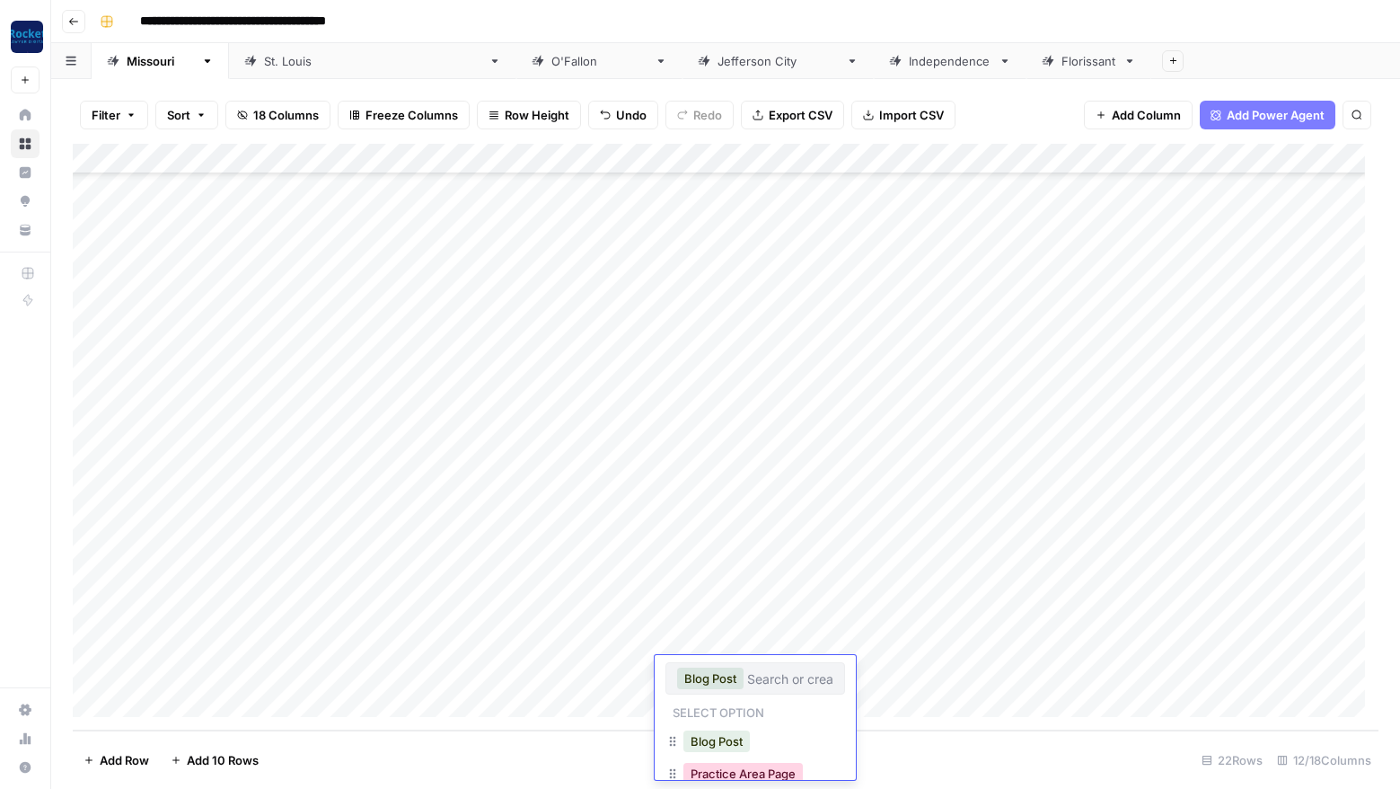
click at [784, 771] on button "Practice Area Page" at bounding box center [743, 774] width 119 height 22
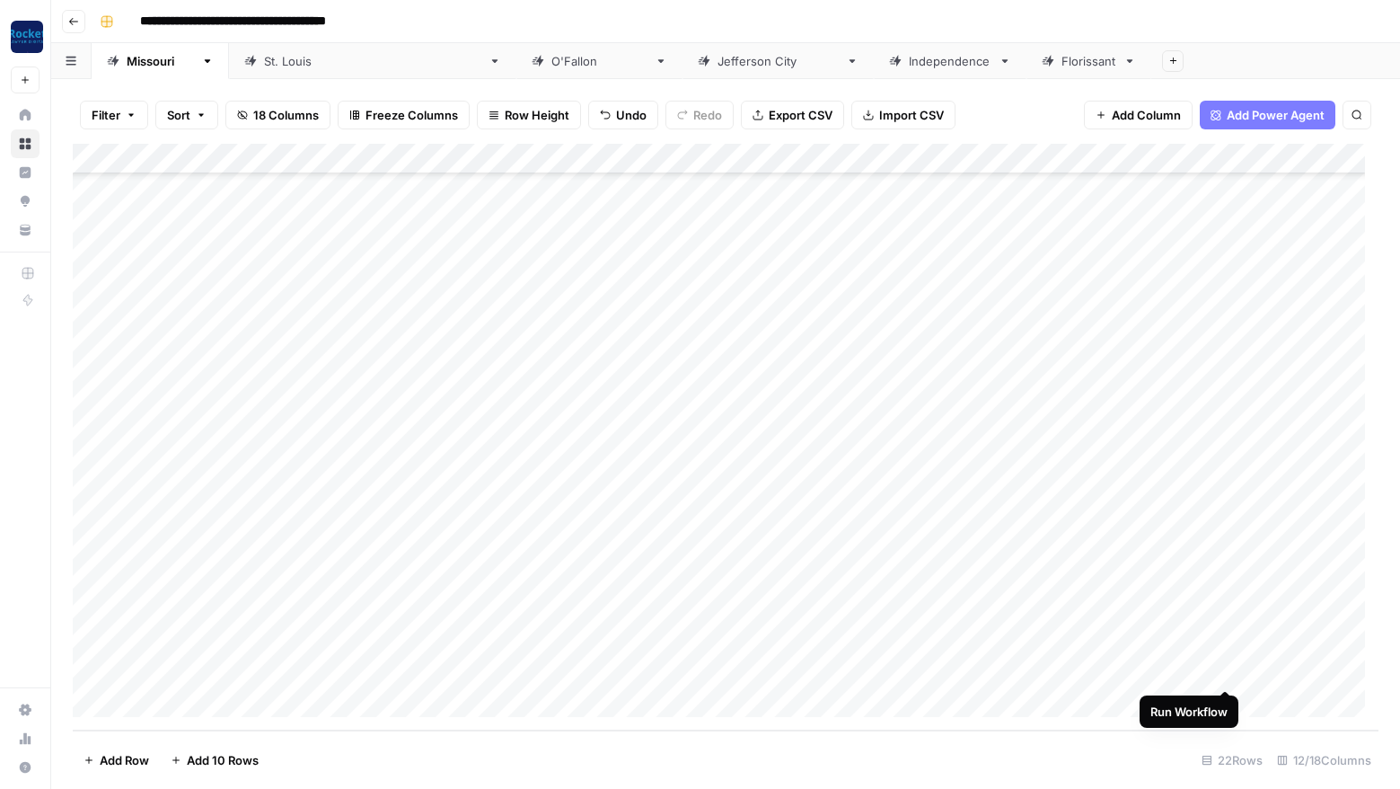
click at [1227, 666] on div "Add Column" at bounding box center [726, 437] width 1306 height 587
click at [270, 695] on div "Add Column" at bounding box center [726, 437] width 1306 height 587
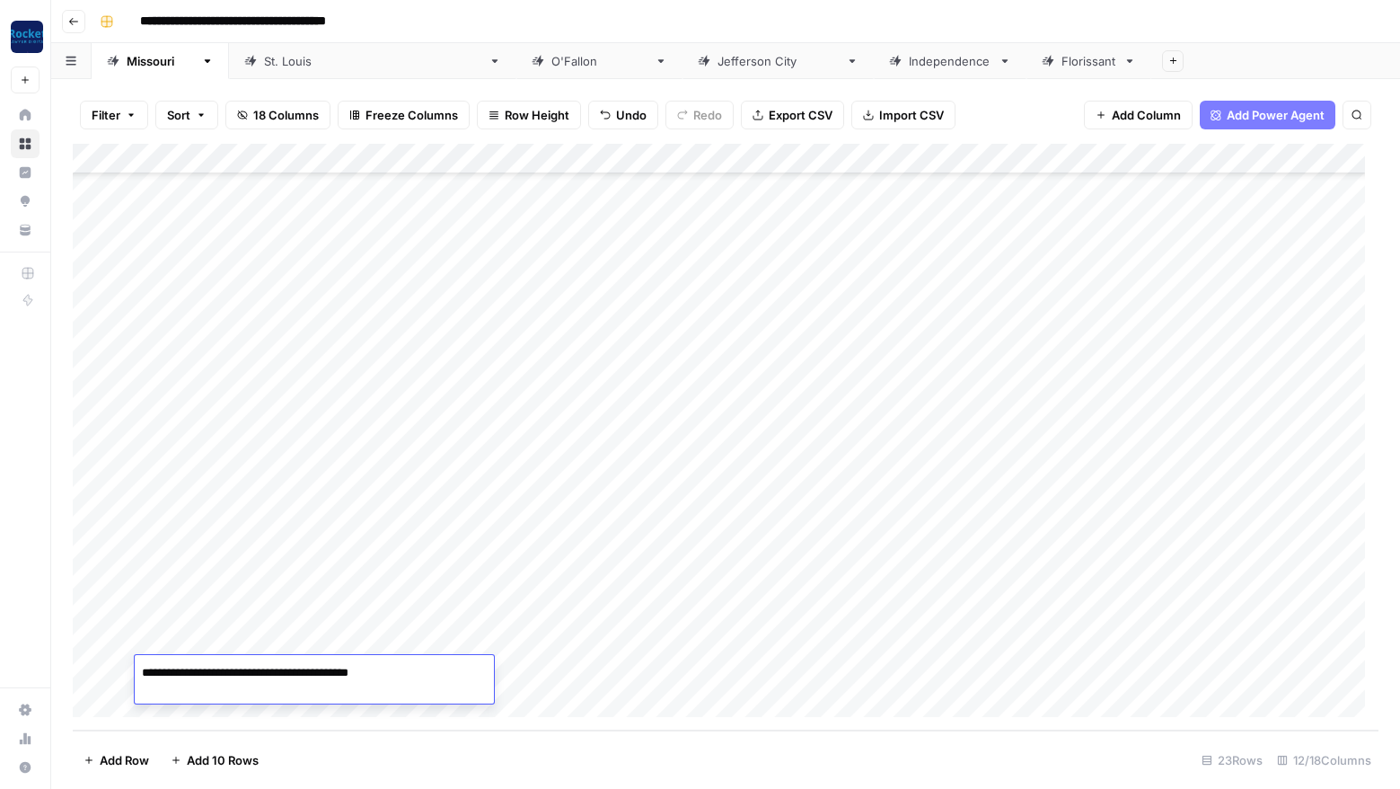
type textarea "**********"
click at [756, 670] on div "Add Column" at bounding box center [726, 437] width 1306 height 587
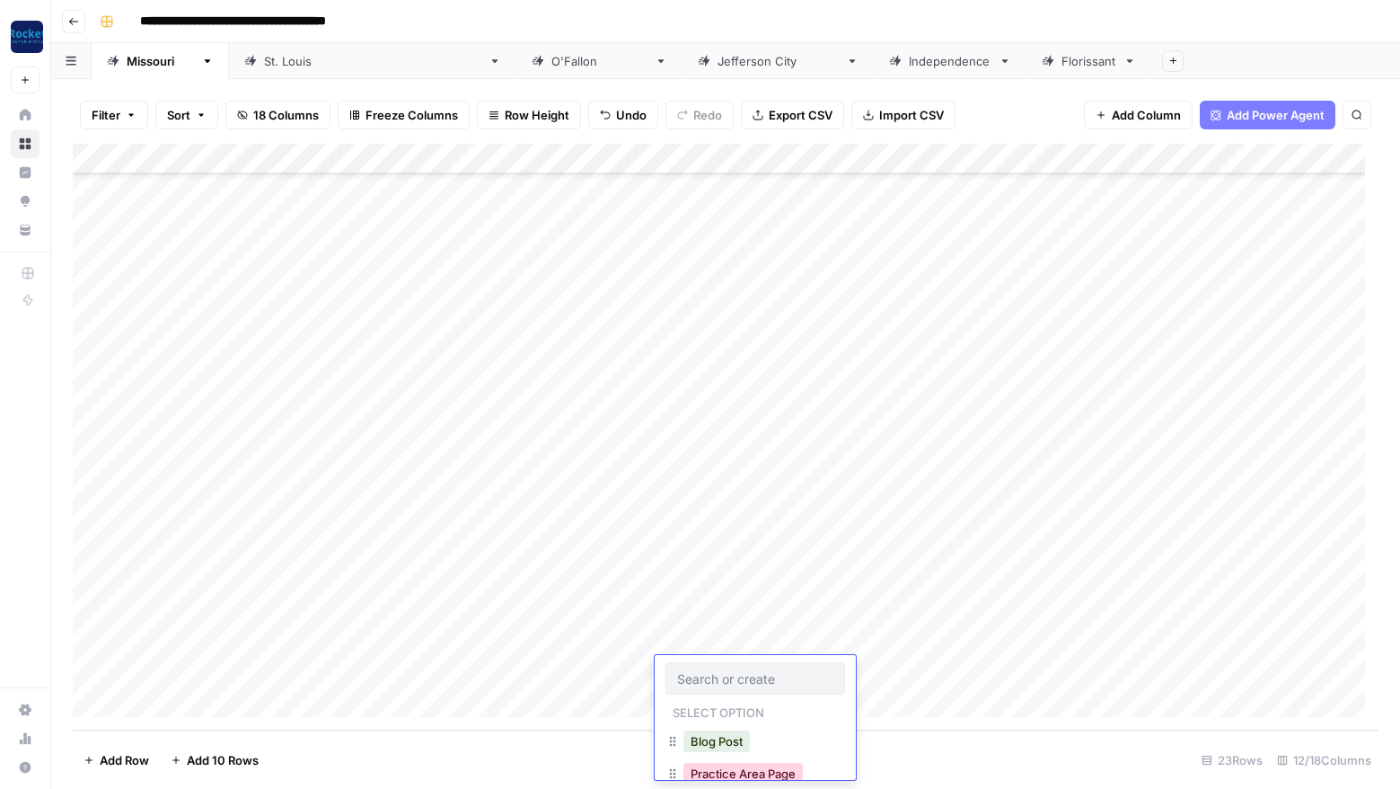
click at [784, 768] on button "Practice Area Page" at bounding box center [743, 774] width 119 height 22
click at [1159, 669] on div "Add Column" at bounding box center [726, 437] width 1306 height 587
click at [243, 697] on div "Add Column" at bounding box center [726, 437] width 1306 height 587
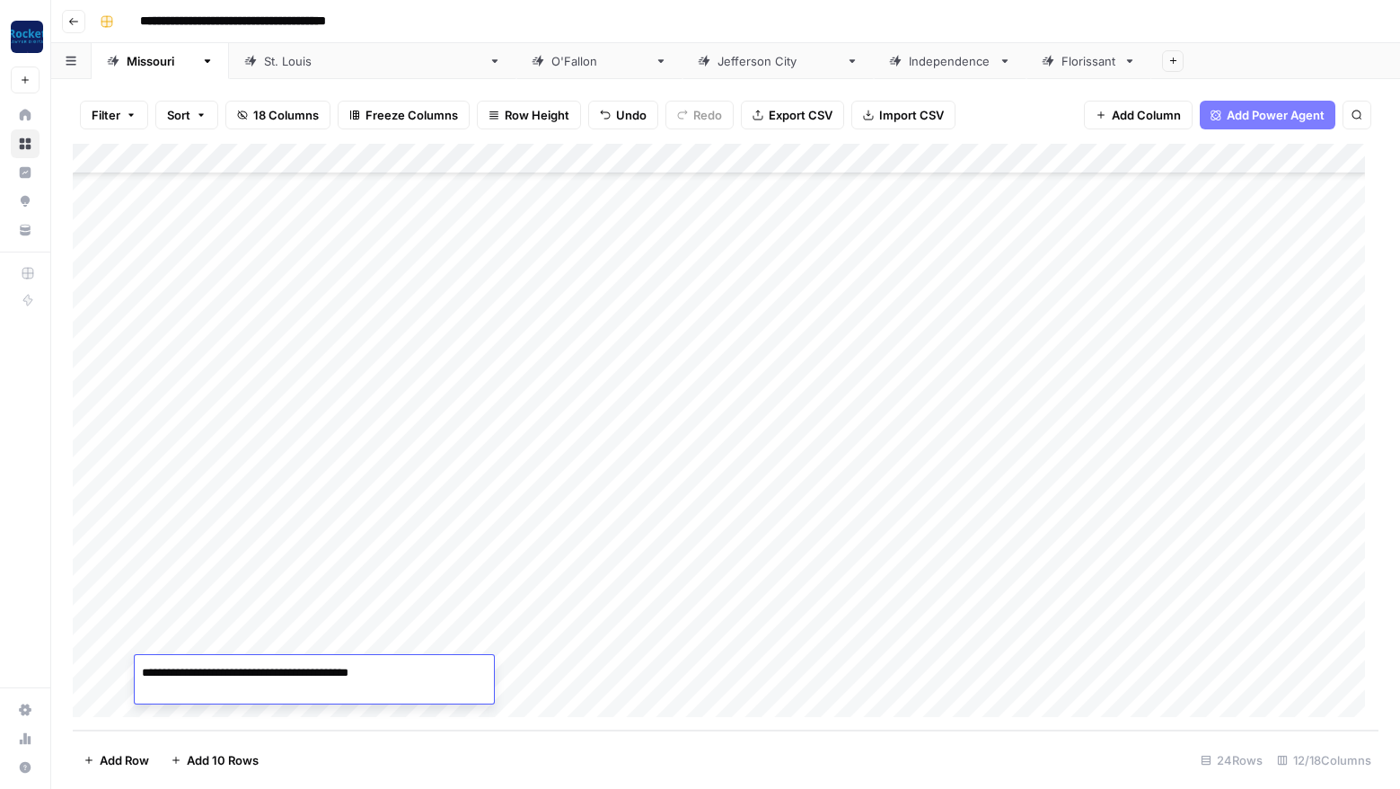
type textarea "**********"
click at [748, 678] on div "Add Column" at bounding box center [726, 437] width 1306 height 587
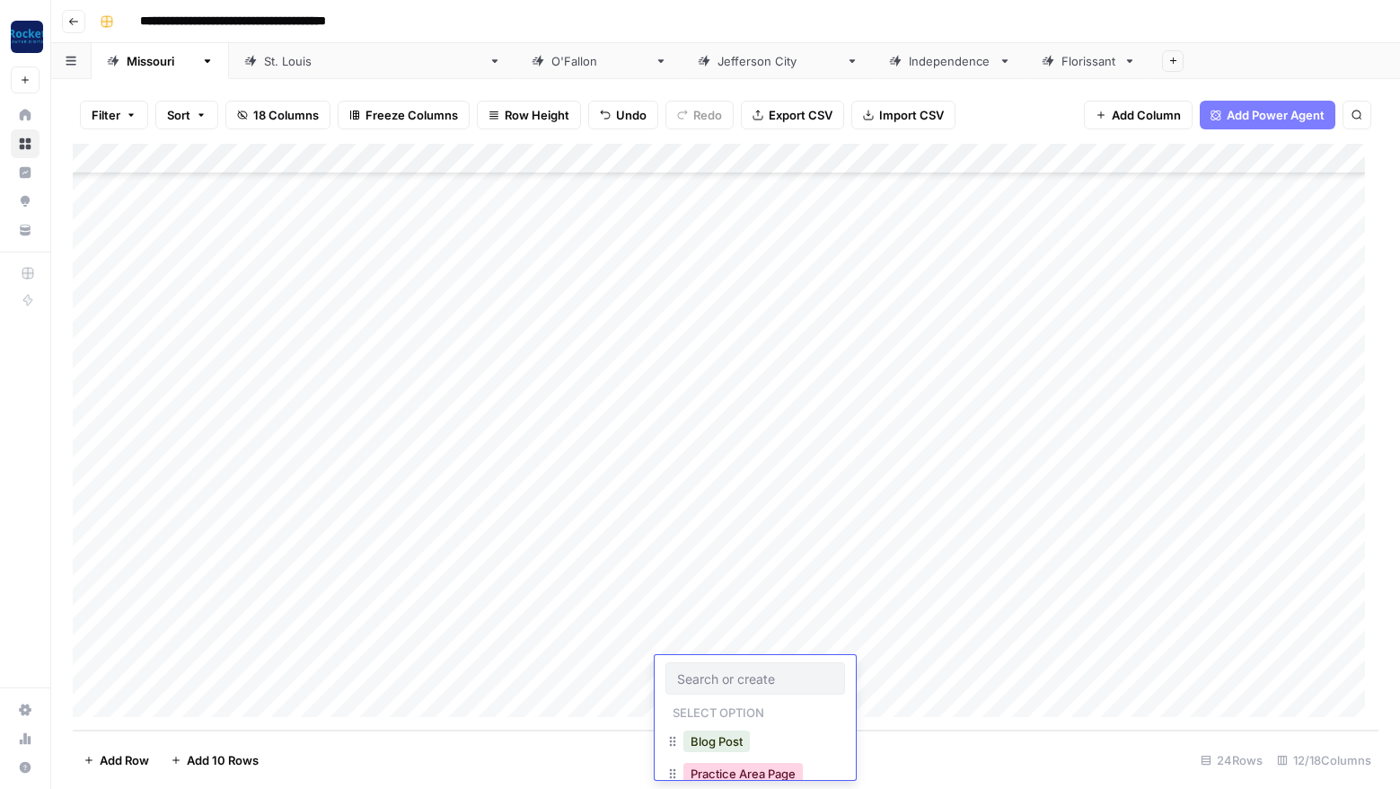
click at [769, 773] on button "Practice Area Page" at bounding box center [743, 774] width 119 height 22
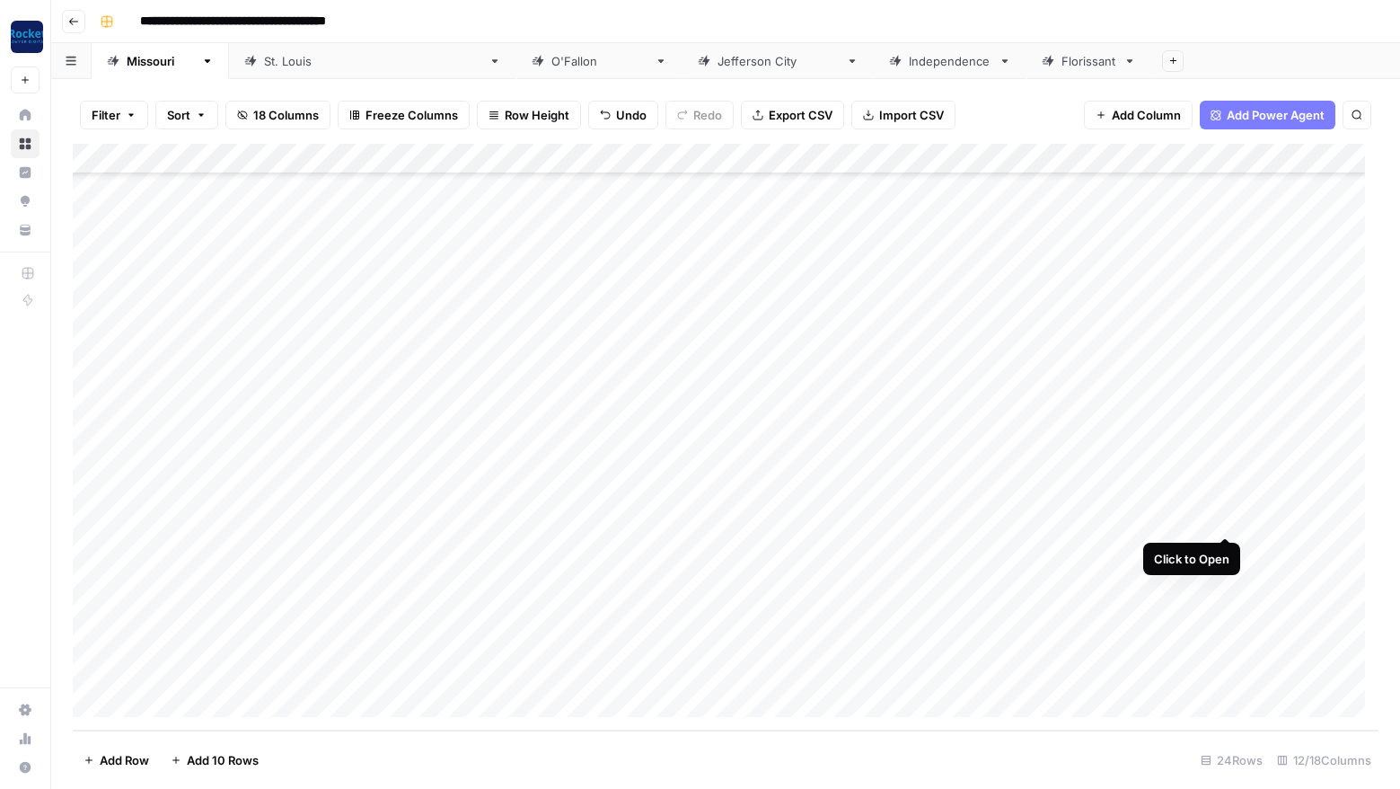
click at [1226, 516] on div "Add Column" at bounding box center [726, 437] width 1306 height 587
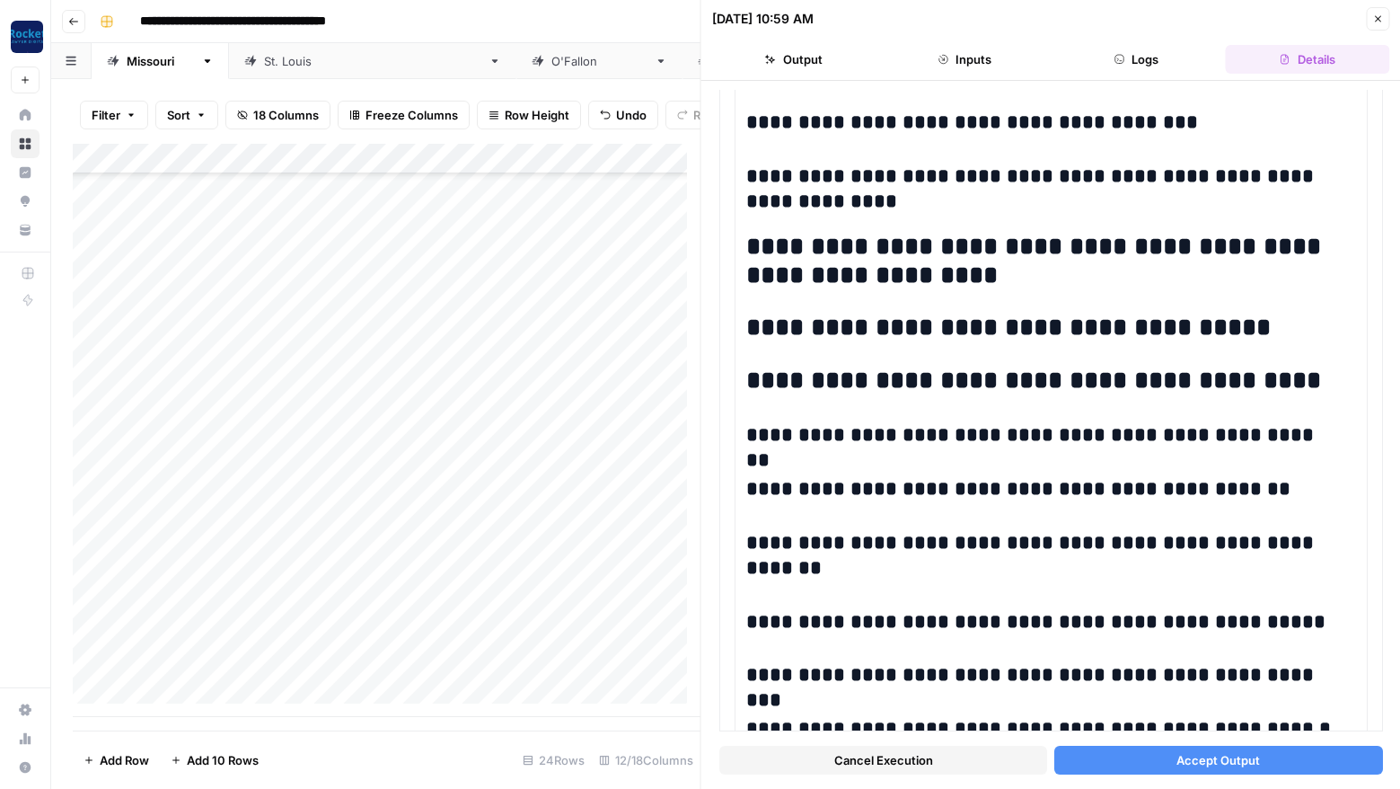
scroll to position [1417, 0]
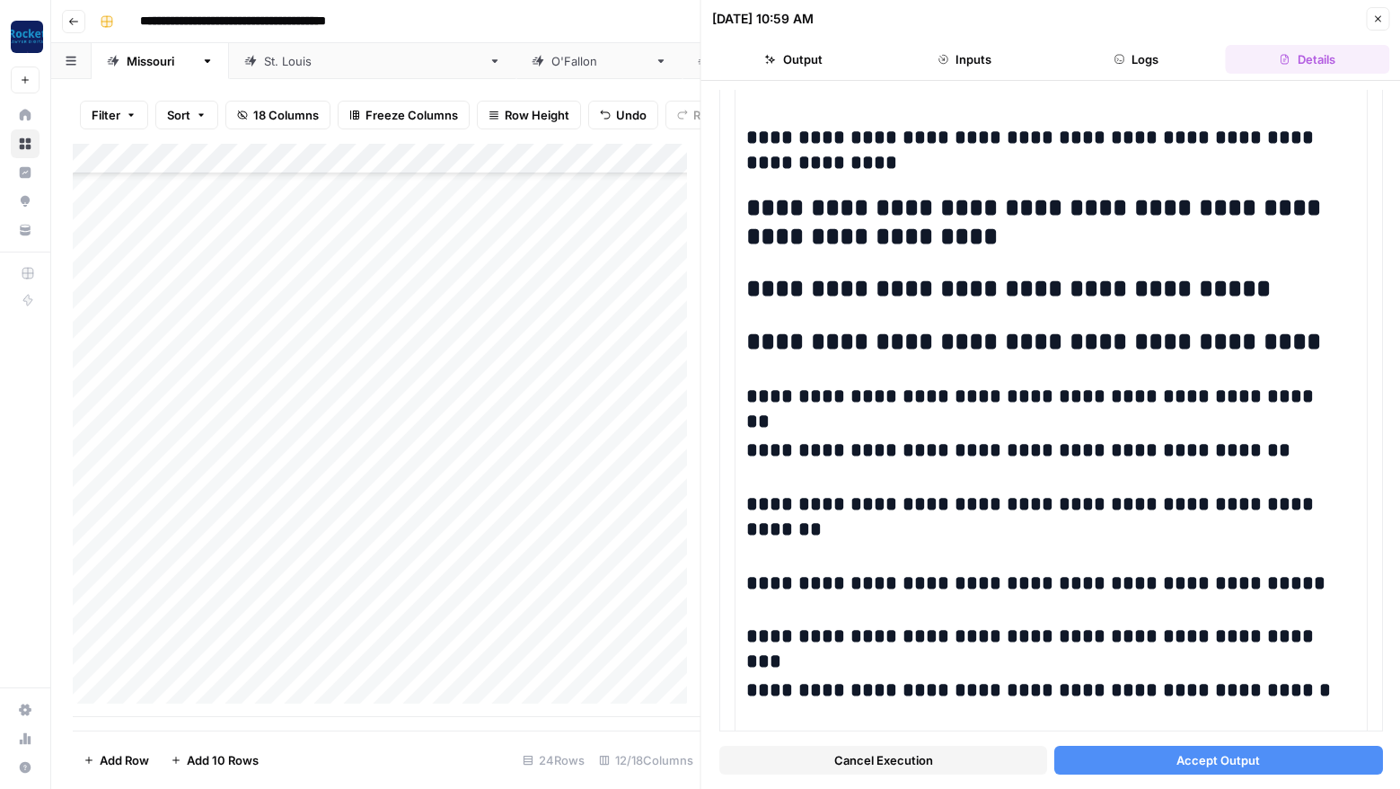
click at [1240, 753] on span "Accept Output" at bounding box center [1219, 760] width 84 height 18
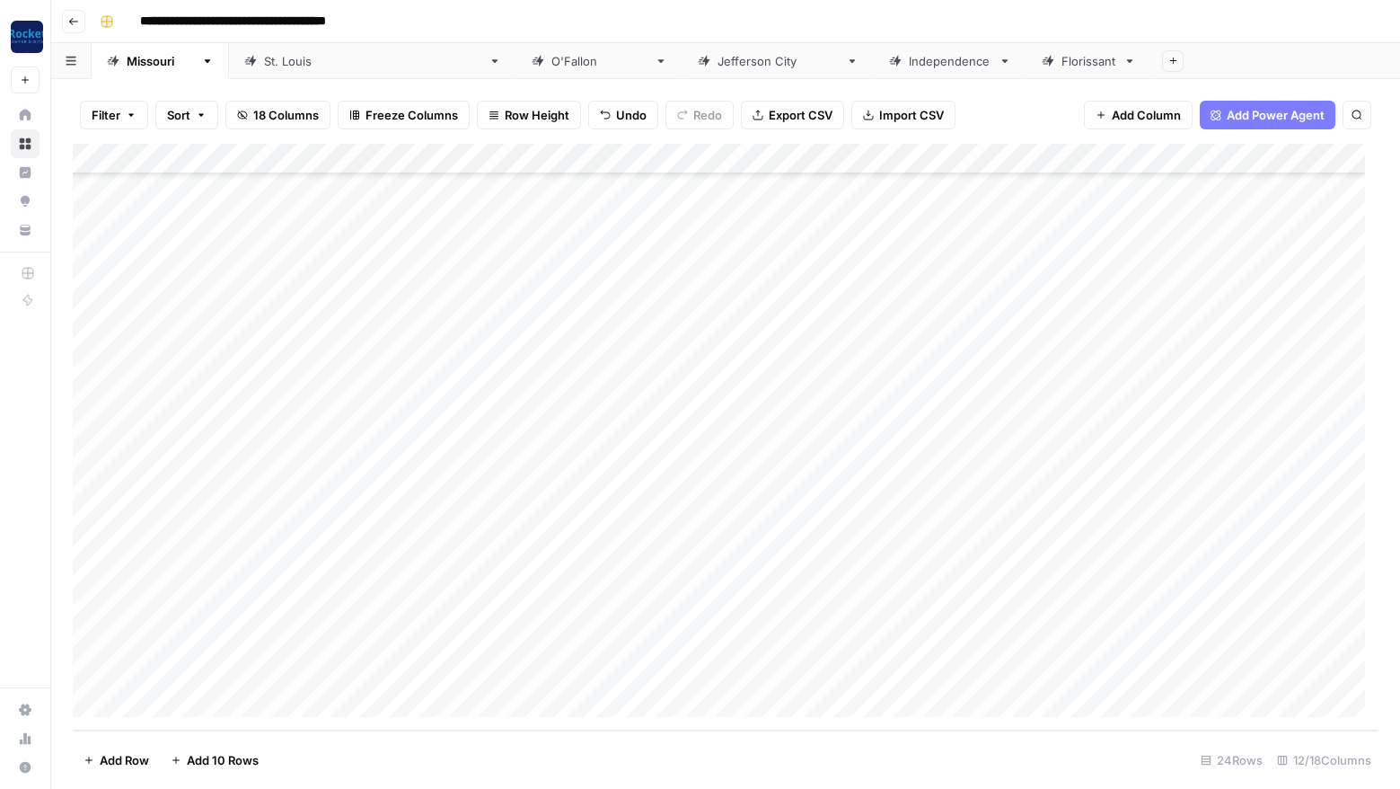
click at [253, 690] on div "Add Column" at bounding box center [726, 437] width 1306 height 587
type textarea "**********"
click at [675, 667] on div "Add Column" at bounding box center [726, 437] width 1306 height 587
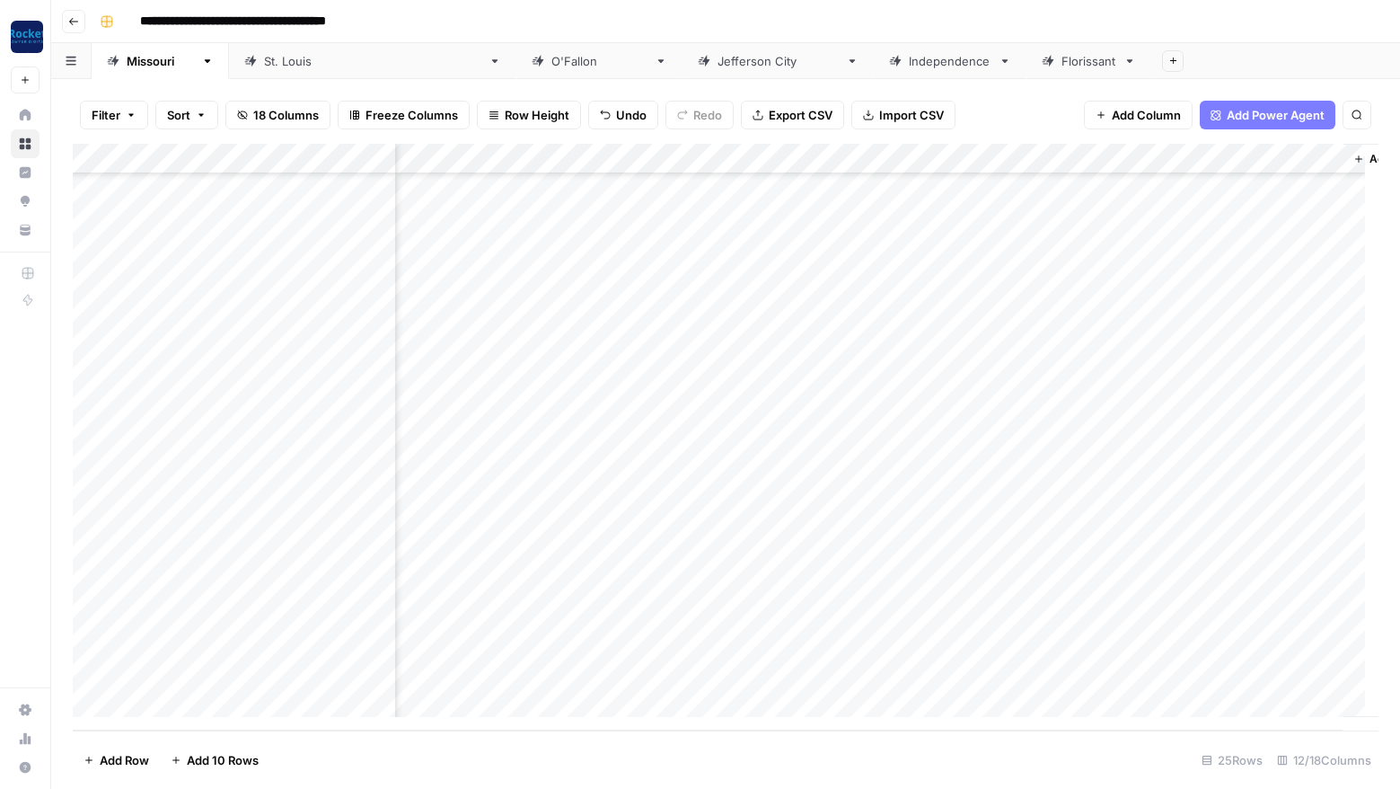
scroll to position [250, 948]
click at [924, 182] on div "Add Column" at bounding box center [726, 437] width 1306 height 587
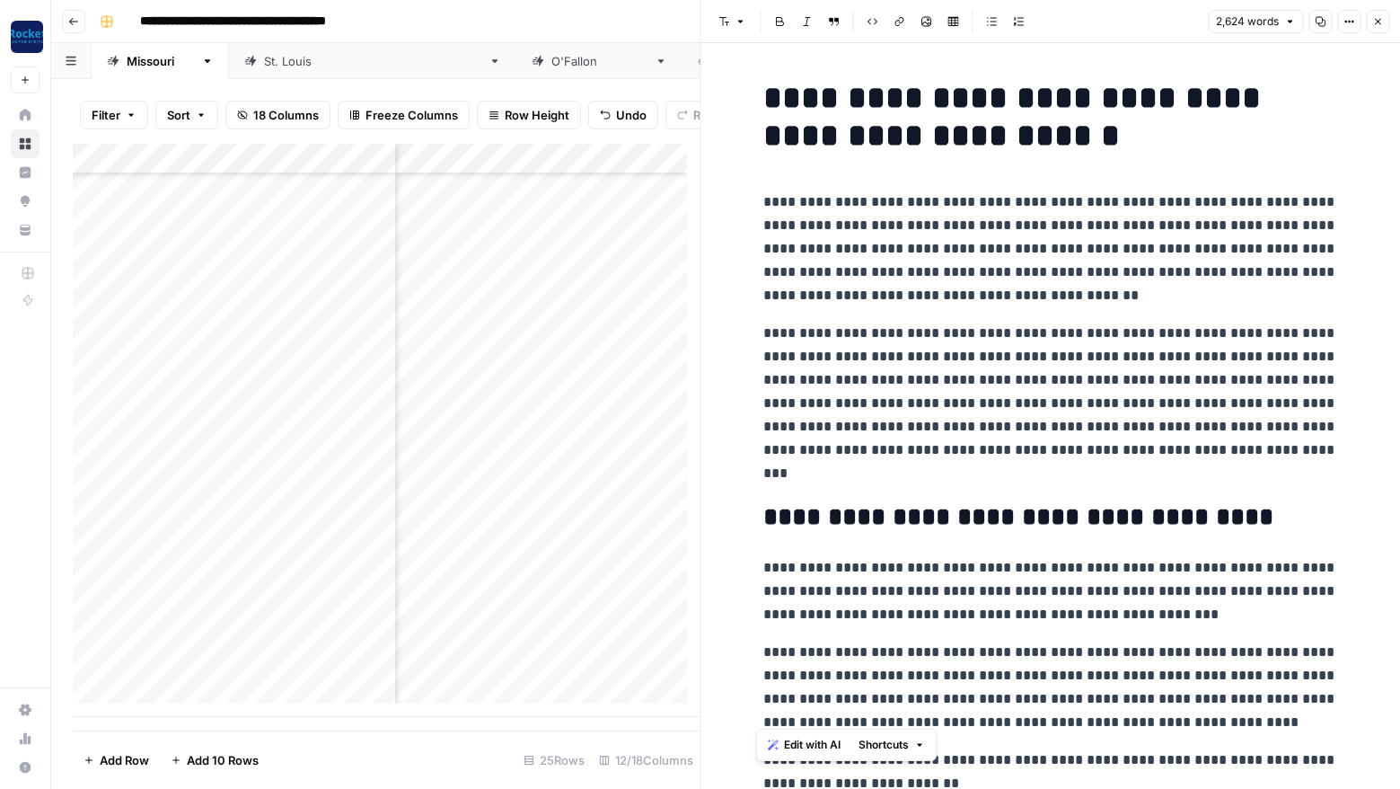
click at [1380, 22] on icon "button" at bounding box center [1378, 21] width 11 height 11
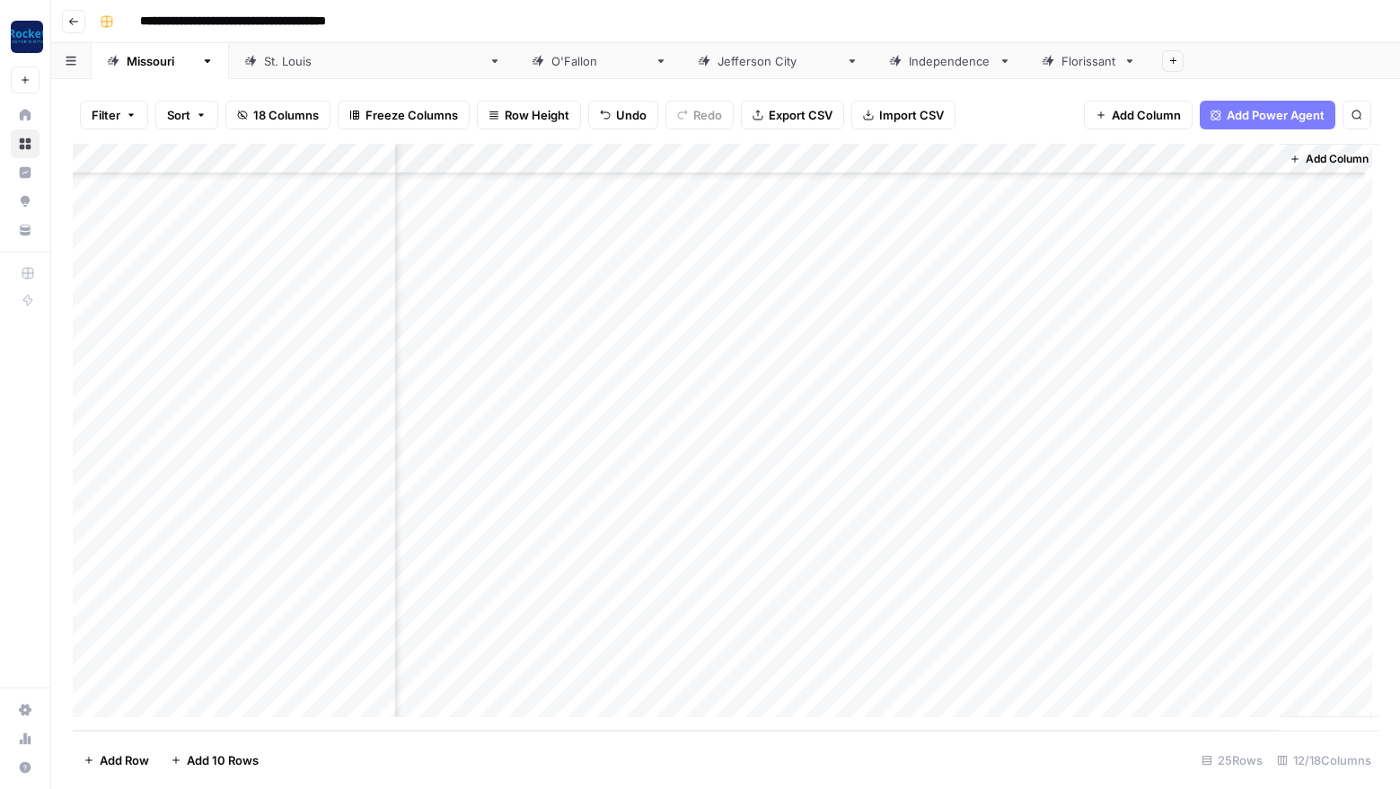
scroll to position [250, 926]
click at [949, 210] on div "Add Column" at bounding box center [726, 437] width 1306 height 587
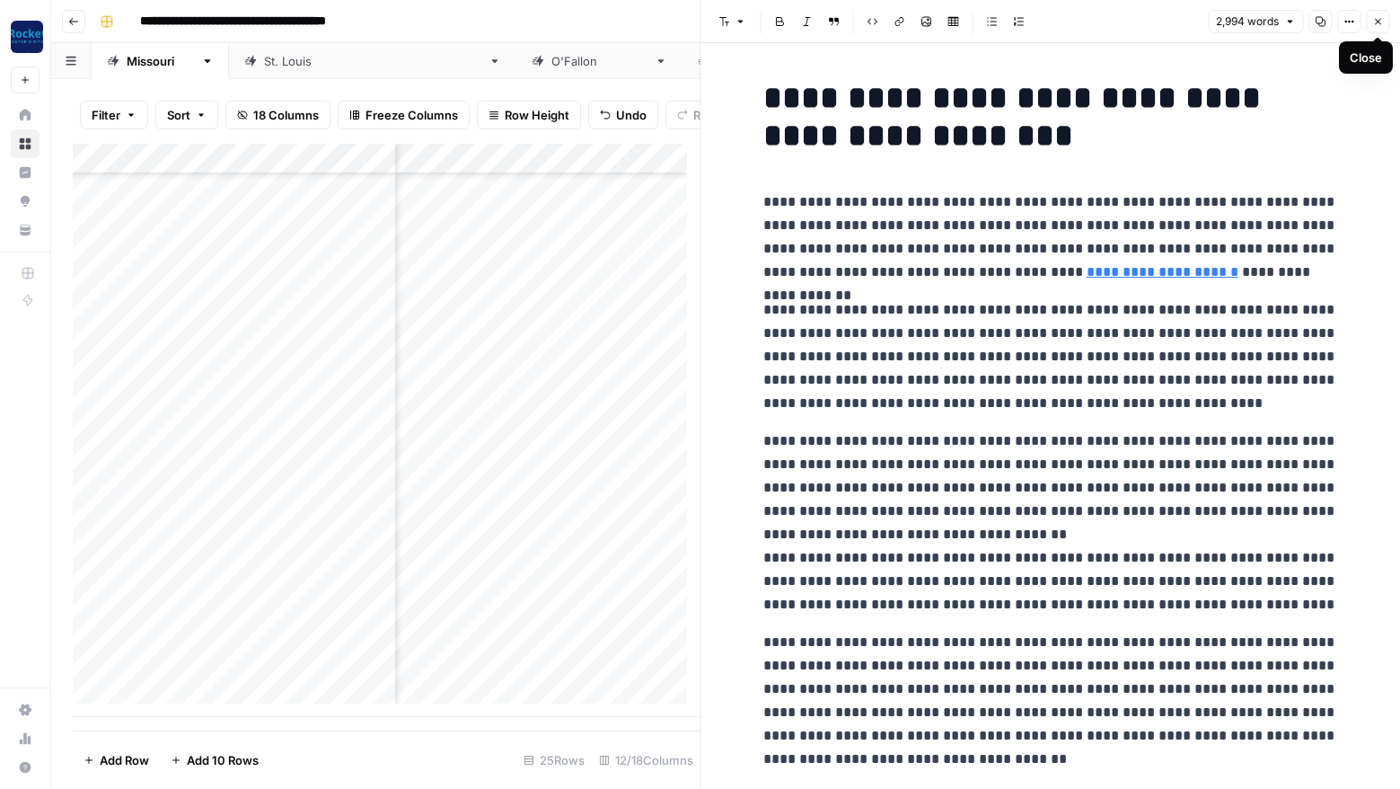
click at [1381, 22] on icon "button" at bounding box center [1378, 21] width 11 height 11
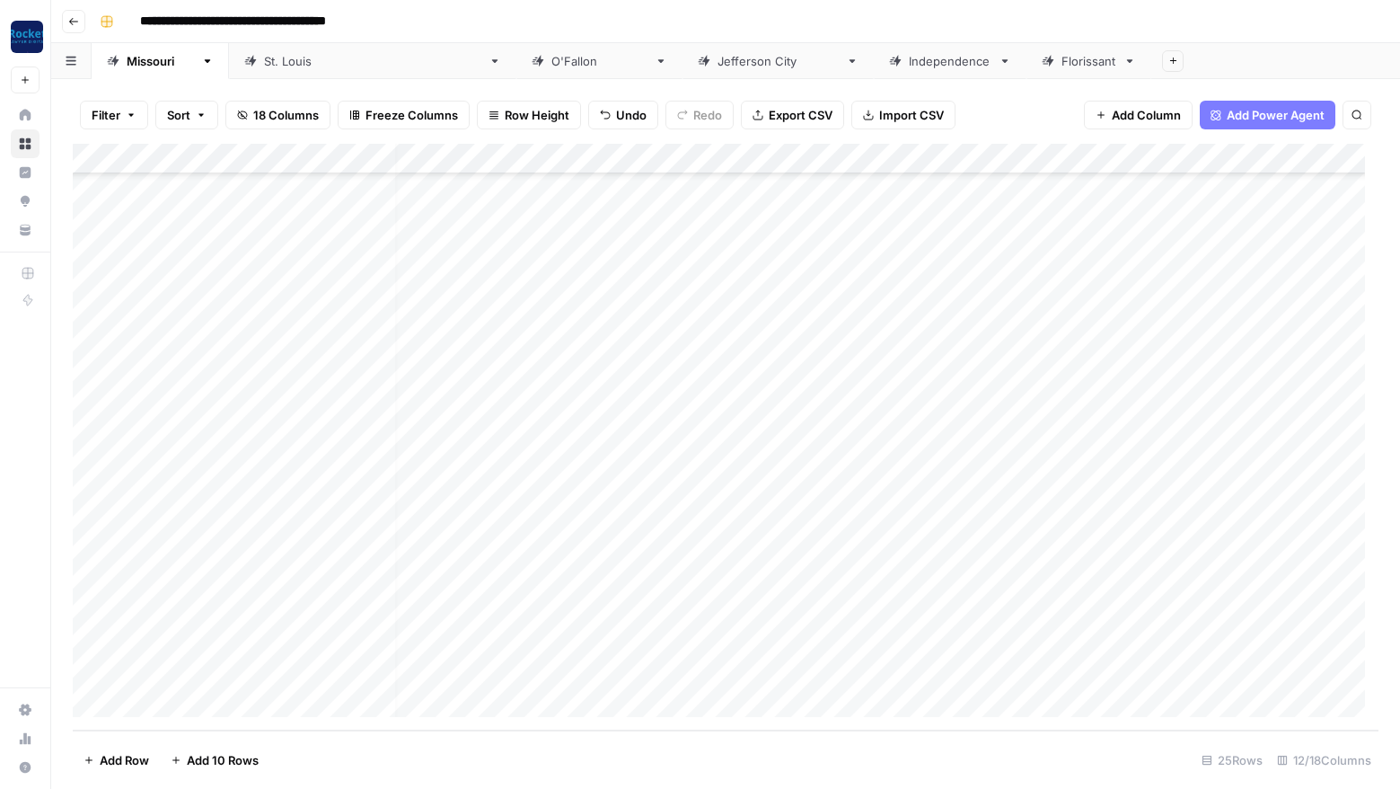
scroll to position [250, 0]
click at [258, 696] on div "Add Column" at bounding box center [726, 437] width 1306 height 587
type textarea "**********"
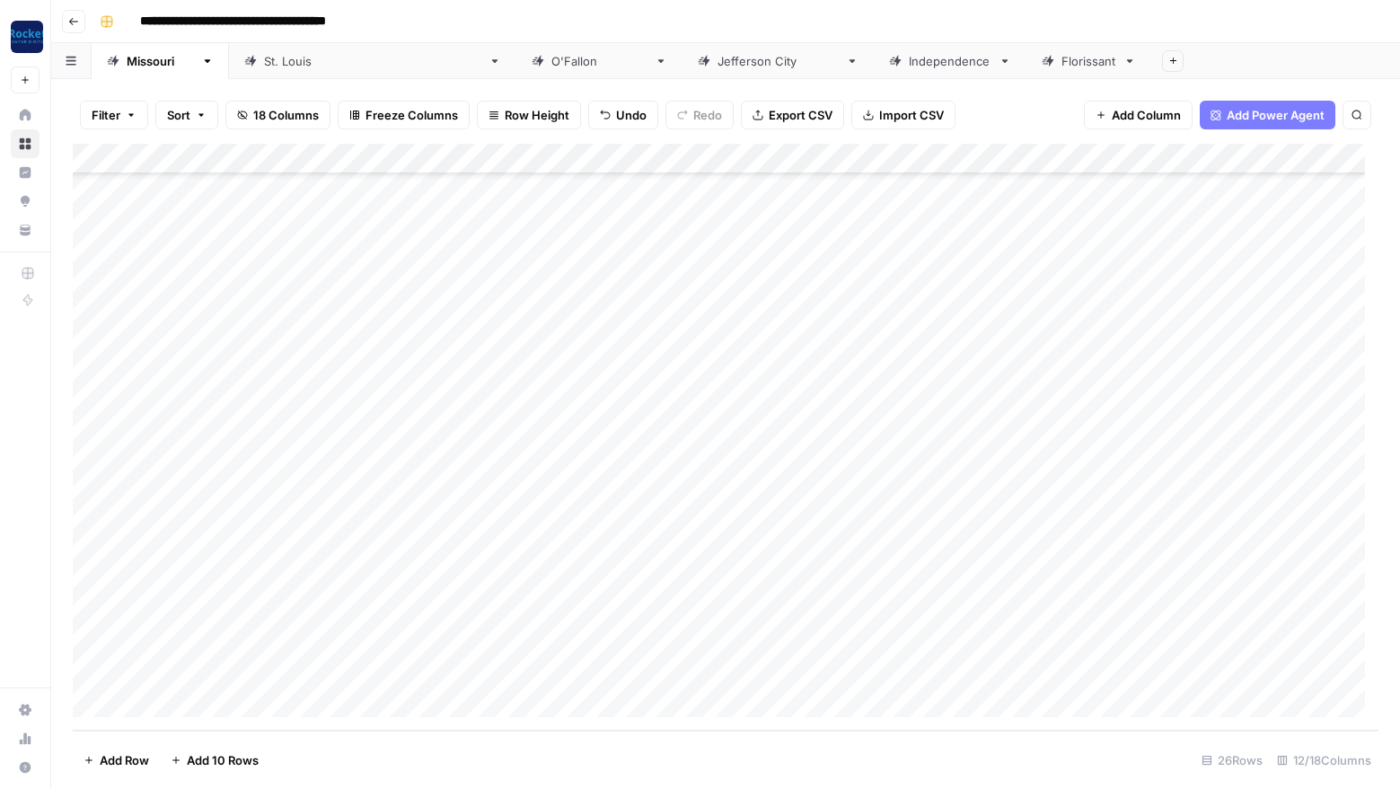
click at [258, 696] on div "Add Column" at bounding box center [726, 437] width 1306 height 587
type textarea "**********"
click at [271, 643] on div "Add Column" at bounding box center [726, 437] width 1306 height 587
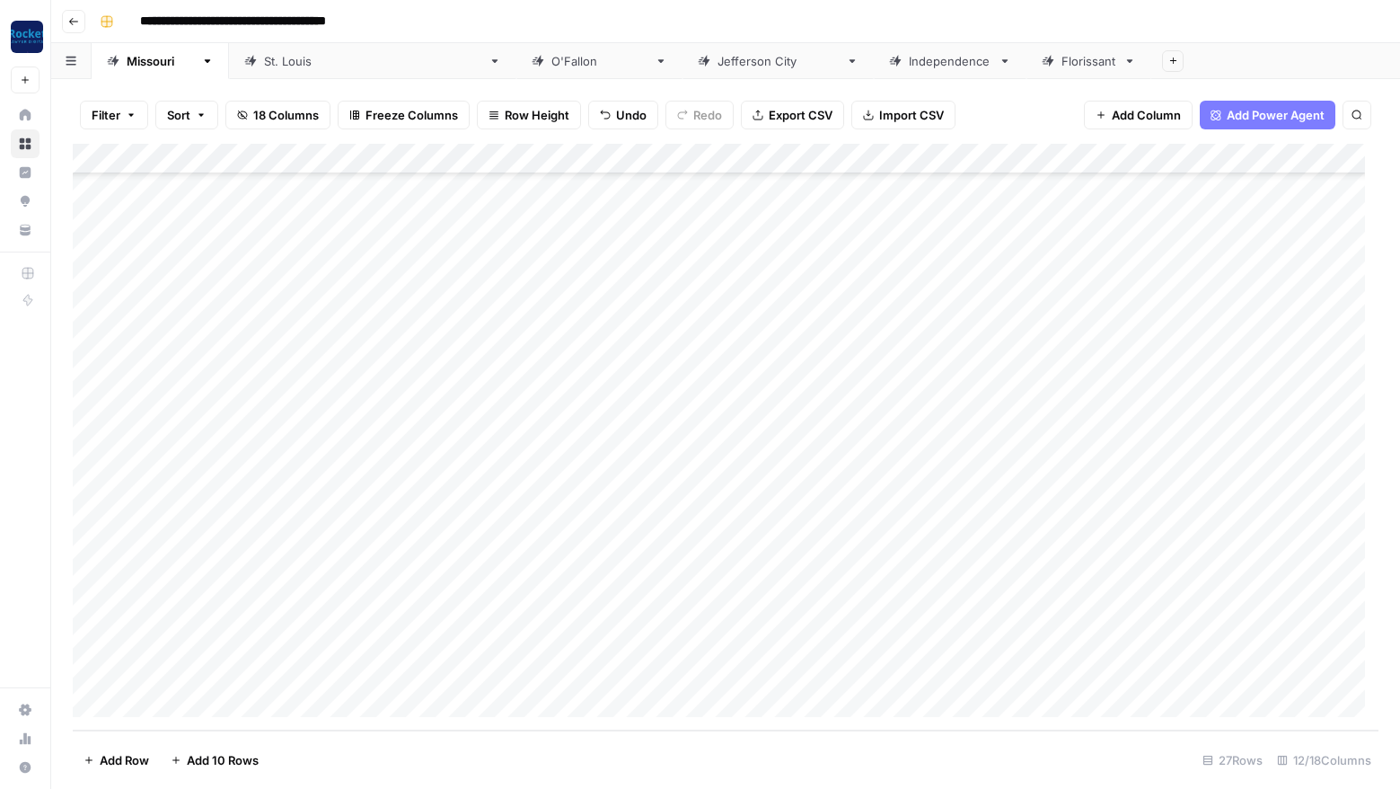
click at [271, 643] on div "Add Column" at bounding box center [726, 437] width 1306 height 587
click at [274, 642] on textarea "**********" at bounding box center [278, 642] width 287 height 25
type textarea "**********"
click at [252, 667] on div "Add Column" at bounding box center [726, 437] width 1306 height 587
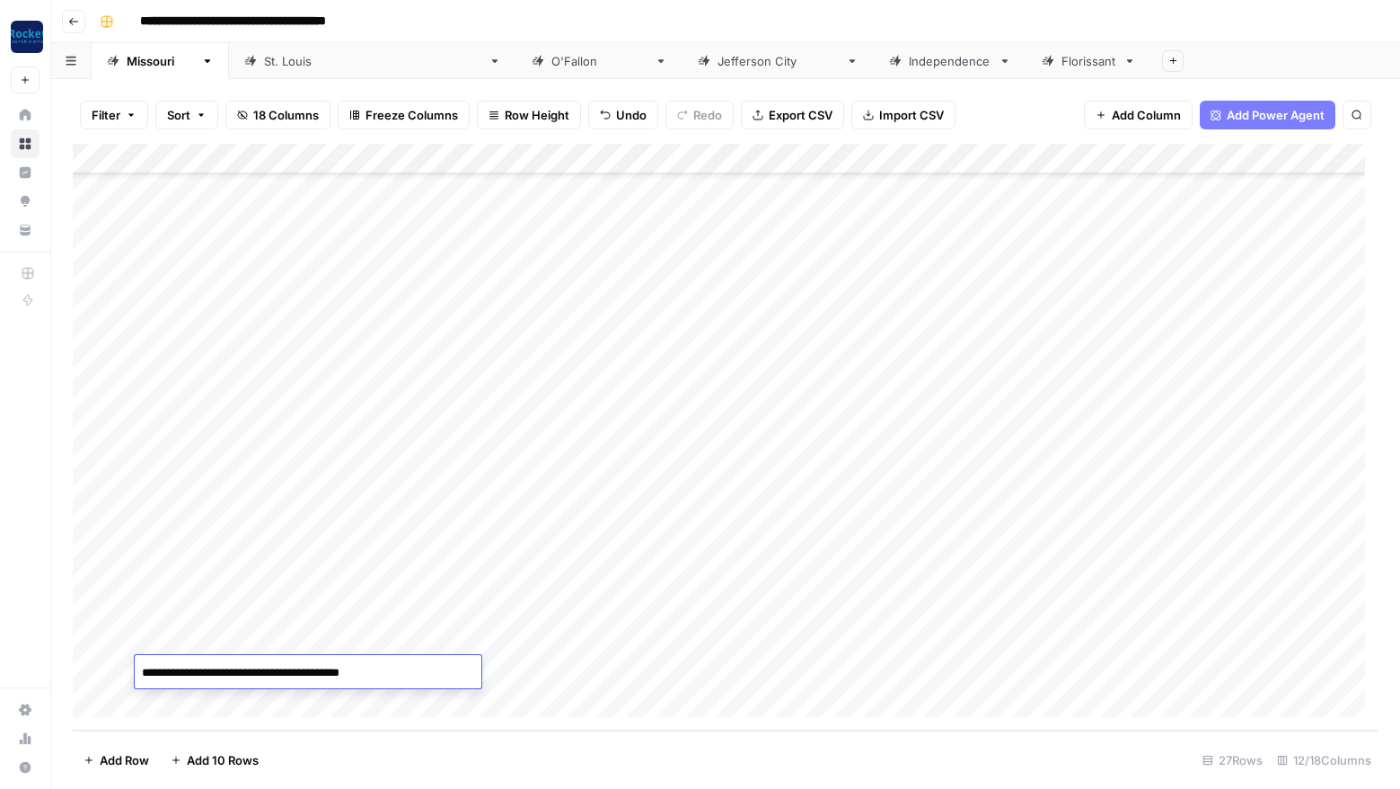
click at [264, 673] on textarea "**********" at bounding box center [278, 672] width 287 height 25
type textarea "**********"
click at [224, 698] on div "Add Column" at bounding box center [726, 437] width 1306 height 587
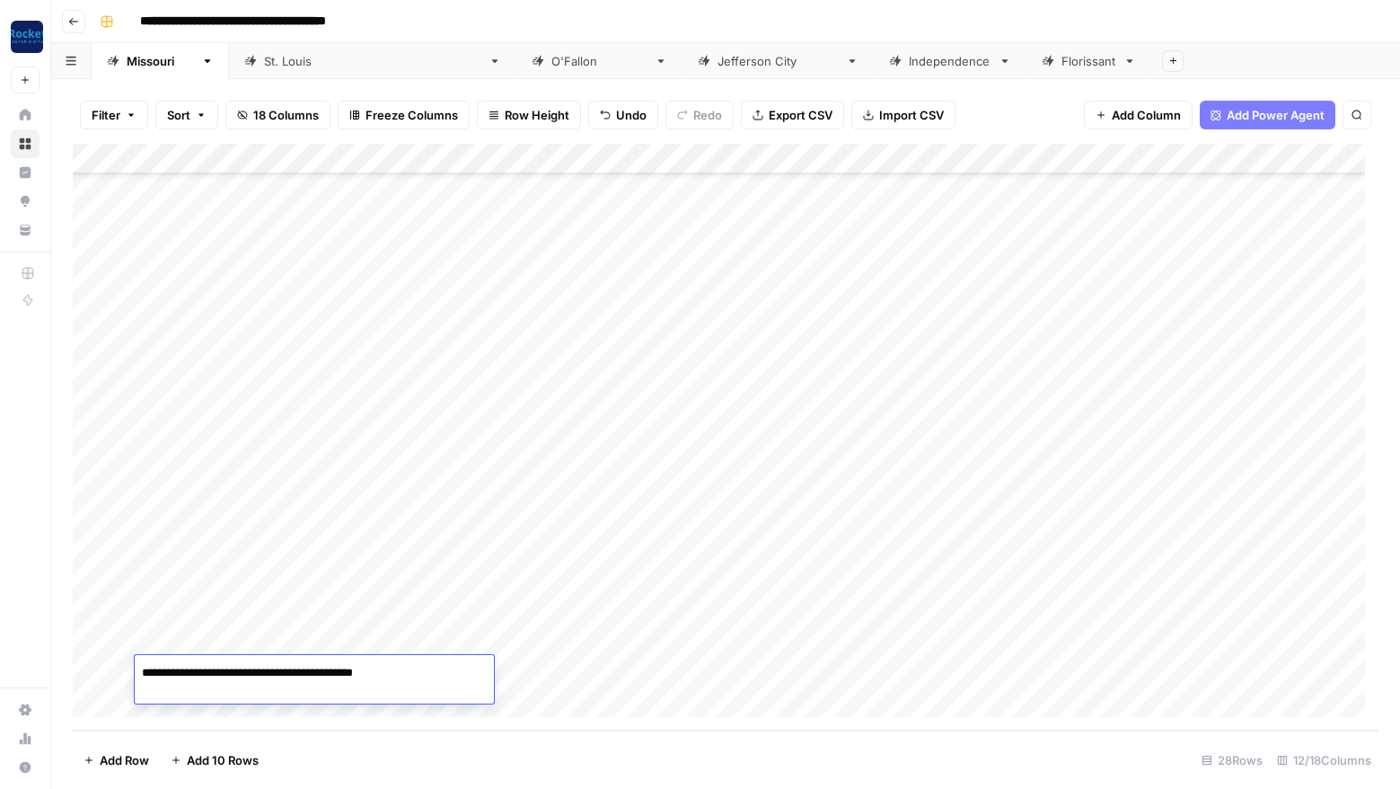
type textarea "**********"
click at [291, 673] on div "Add Column" at bounding box center [726, 437] width 1306 height 587
type textarea "**********"
click at [1226, 425] on div "Add Column" at bounding box center [726, 437] width 1306 height 587
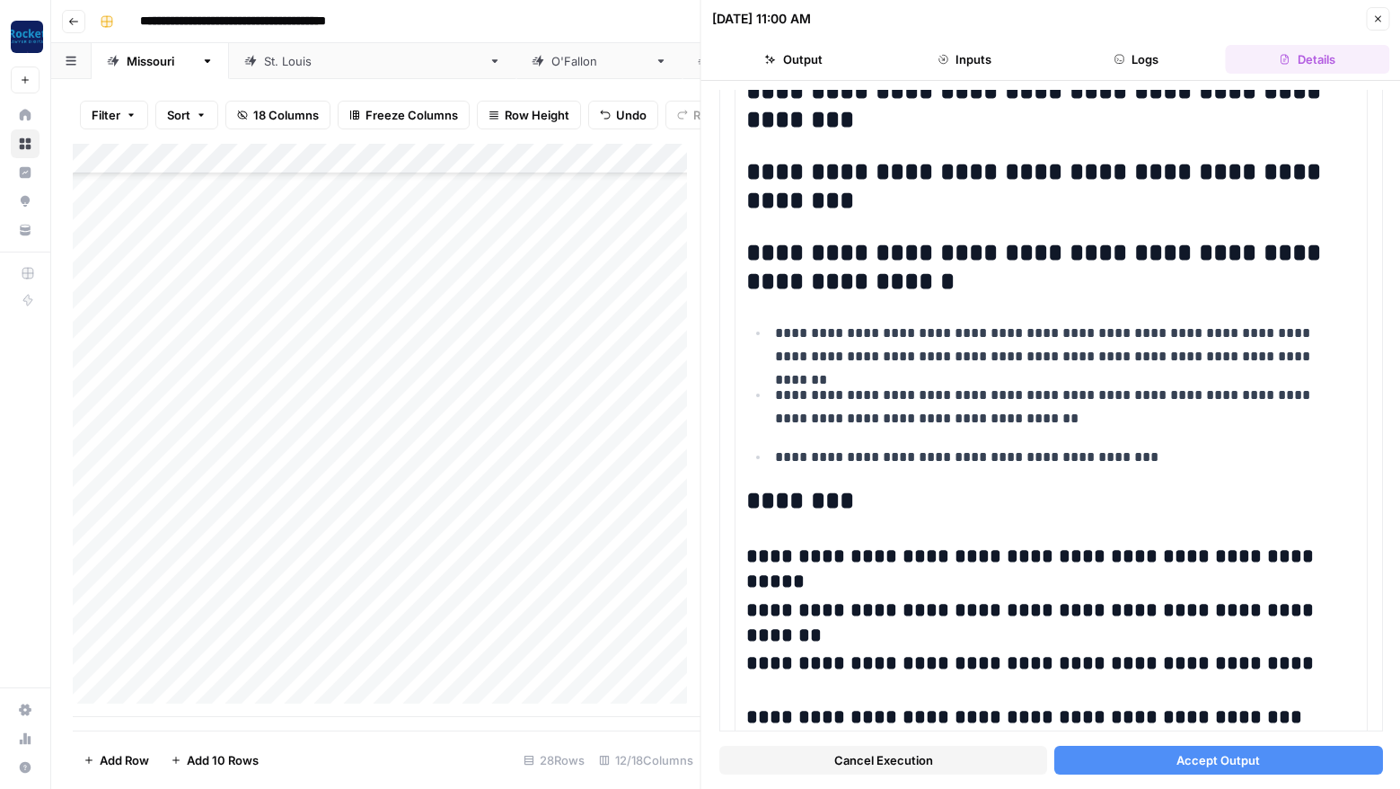
scroll to position [1334, 0]
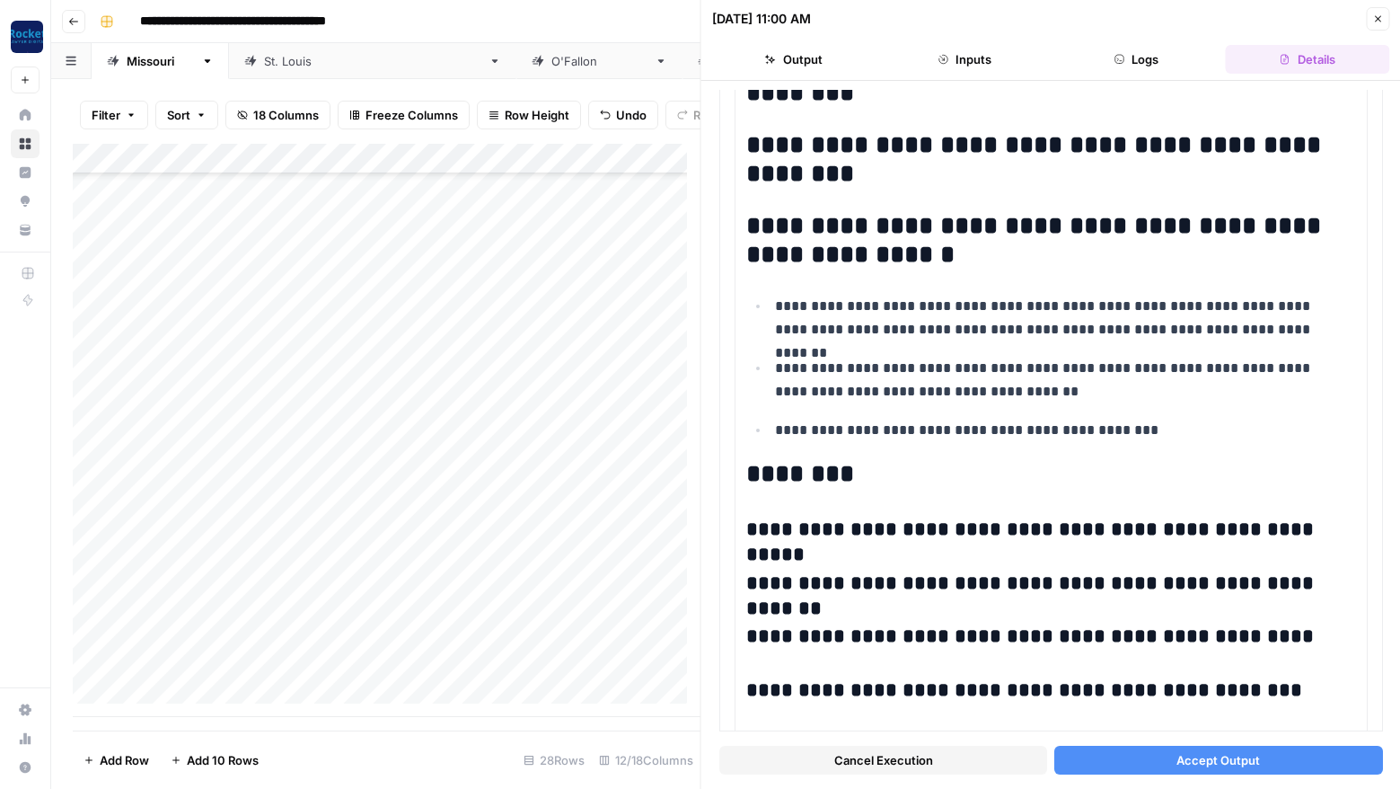
click at [1190, 755] on span "Accept Output" at bounding box center [1219, 760] width 84 height 18
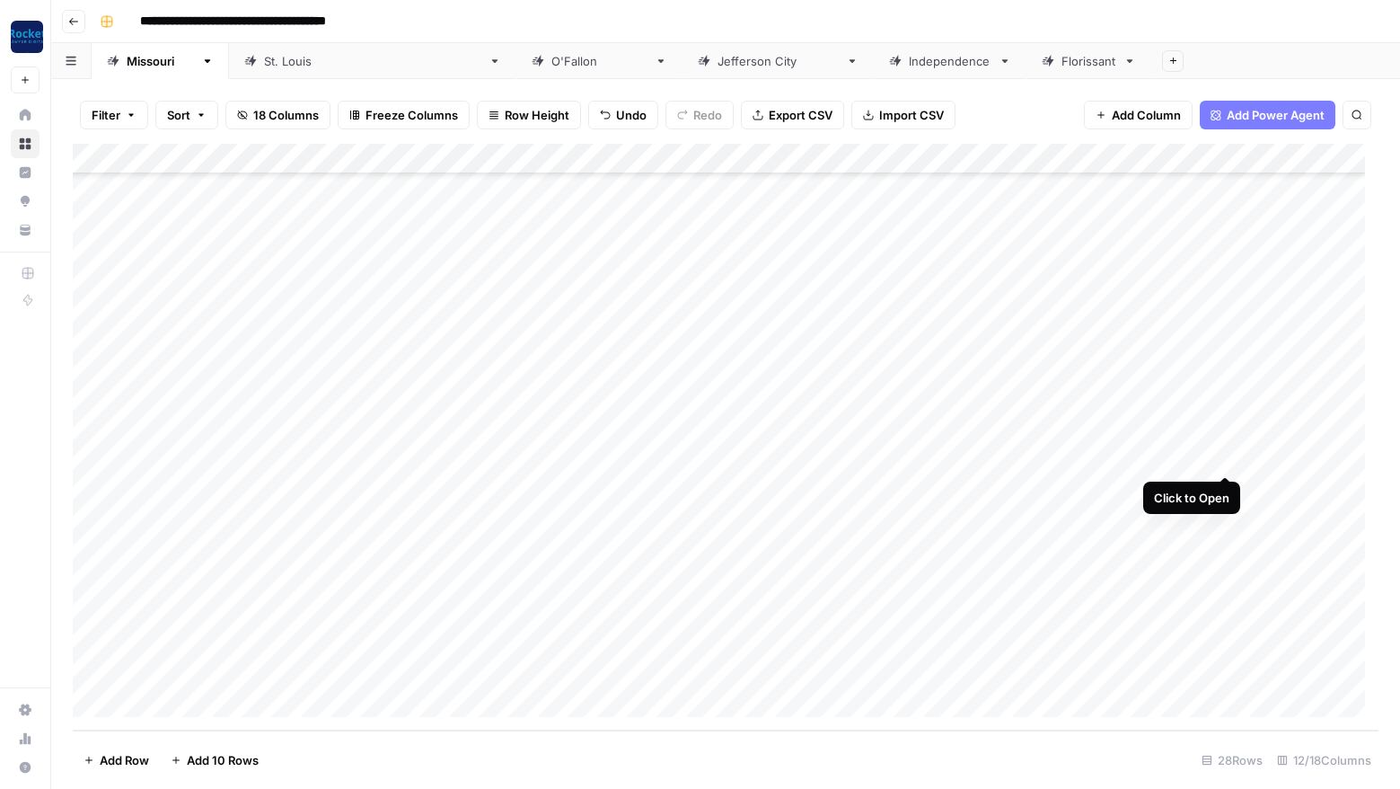
click at [1229, 455] on div "Add Column" at bounding box center [726, 437] width 1306 height 587
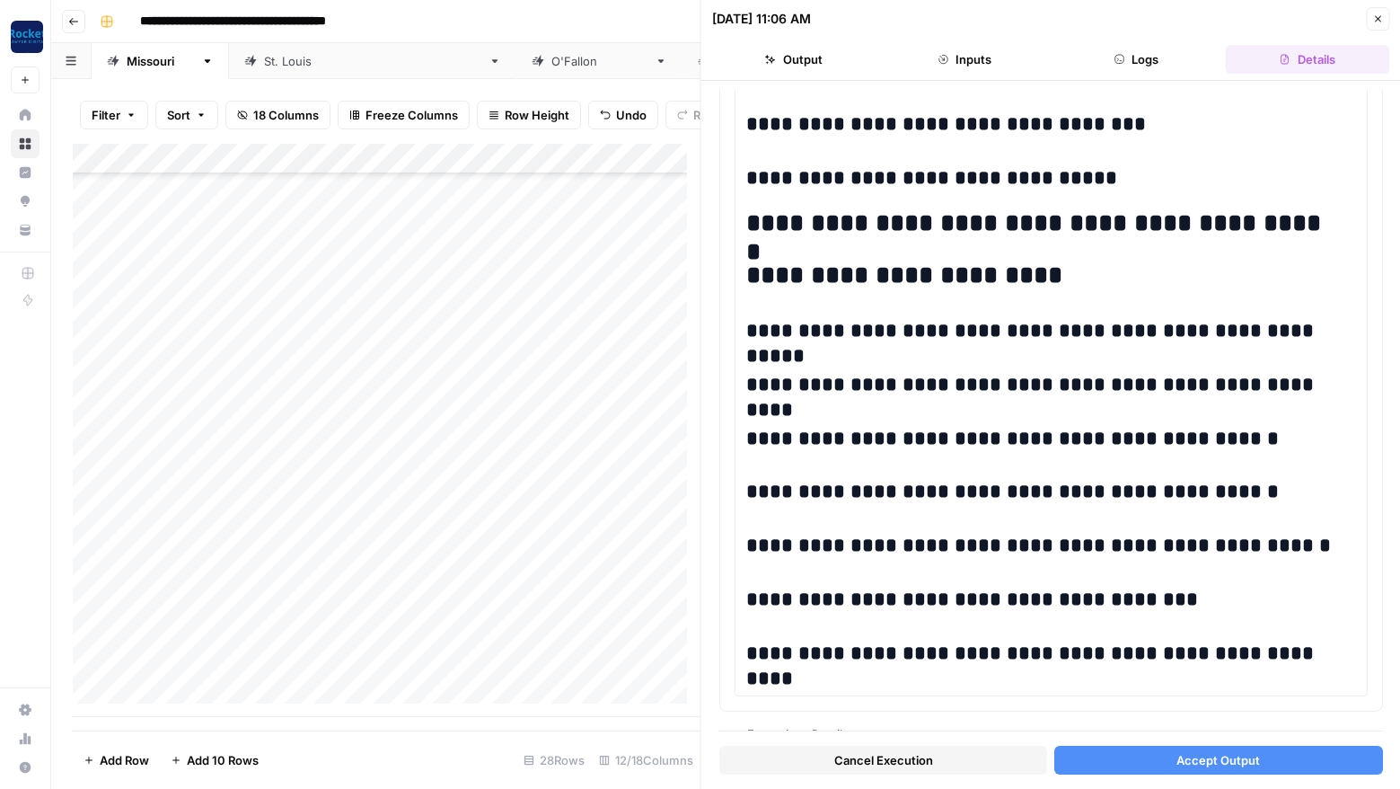
scroll to position [2429, 0]
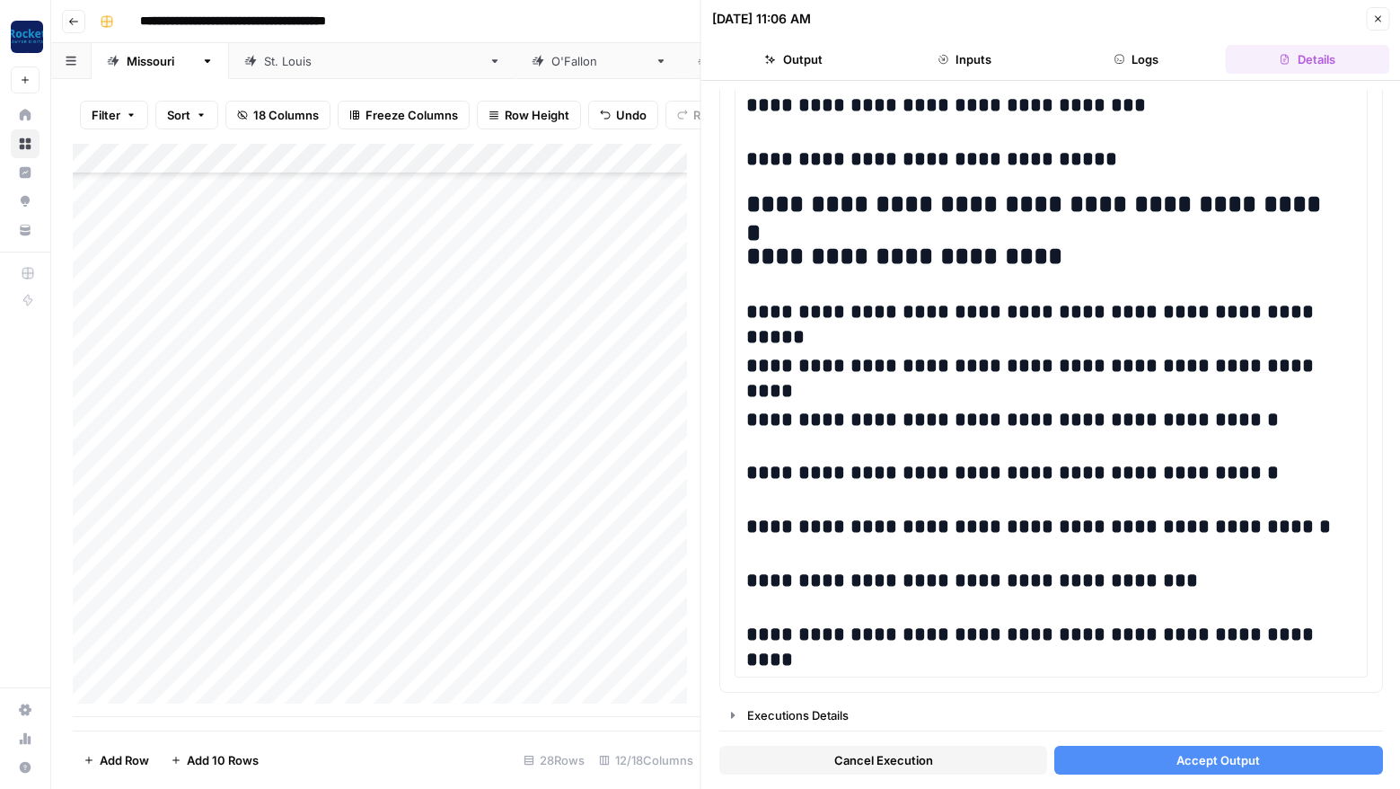
click at [1211, 757] on span "Accept Output" at bounding box center [1219, 760] width 84 height 18
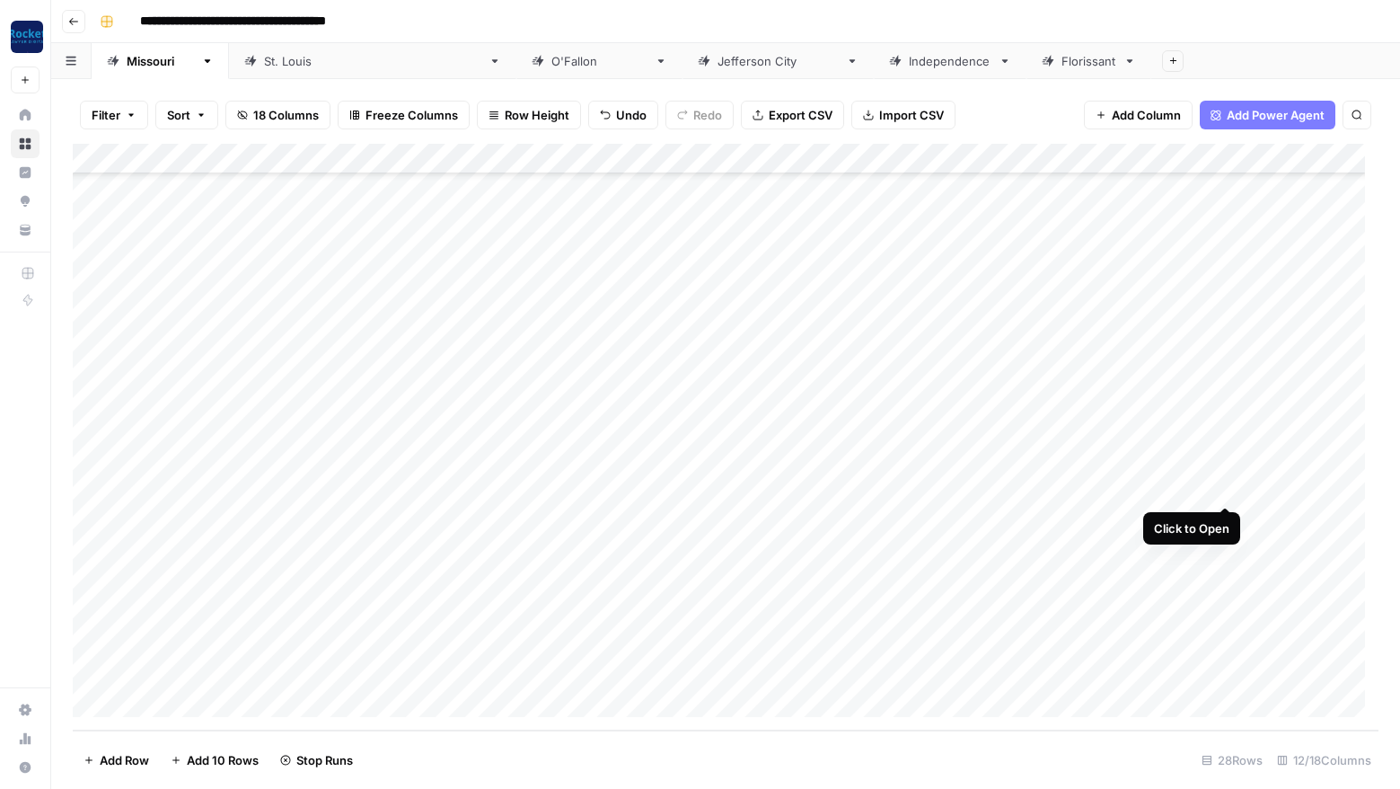
click at [1225, 484] on div "Add Column" at bounding box center [726, 437] width 1306 height 587
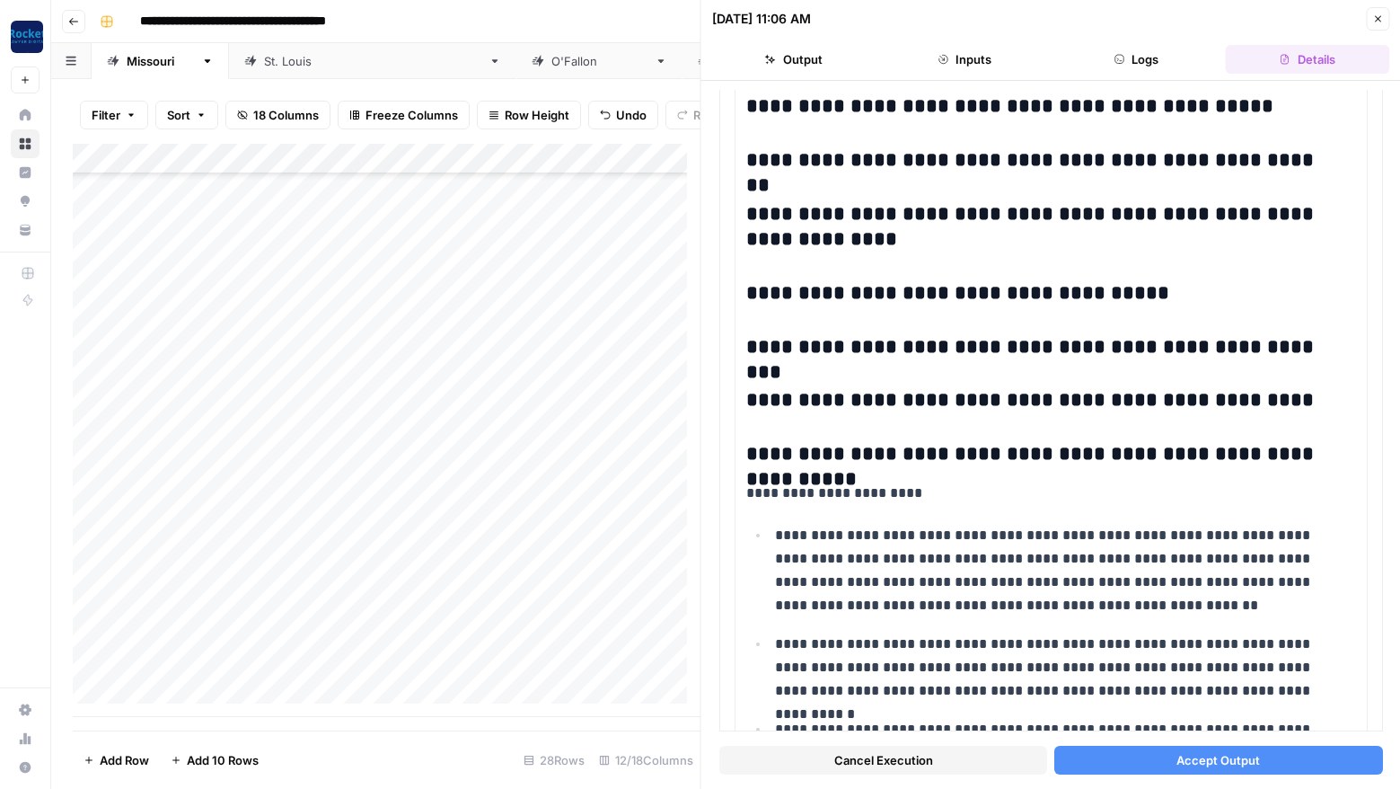
scroll to position [1459, 0]
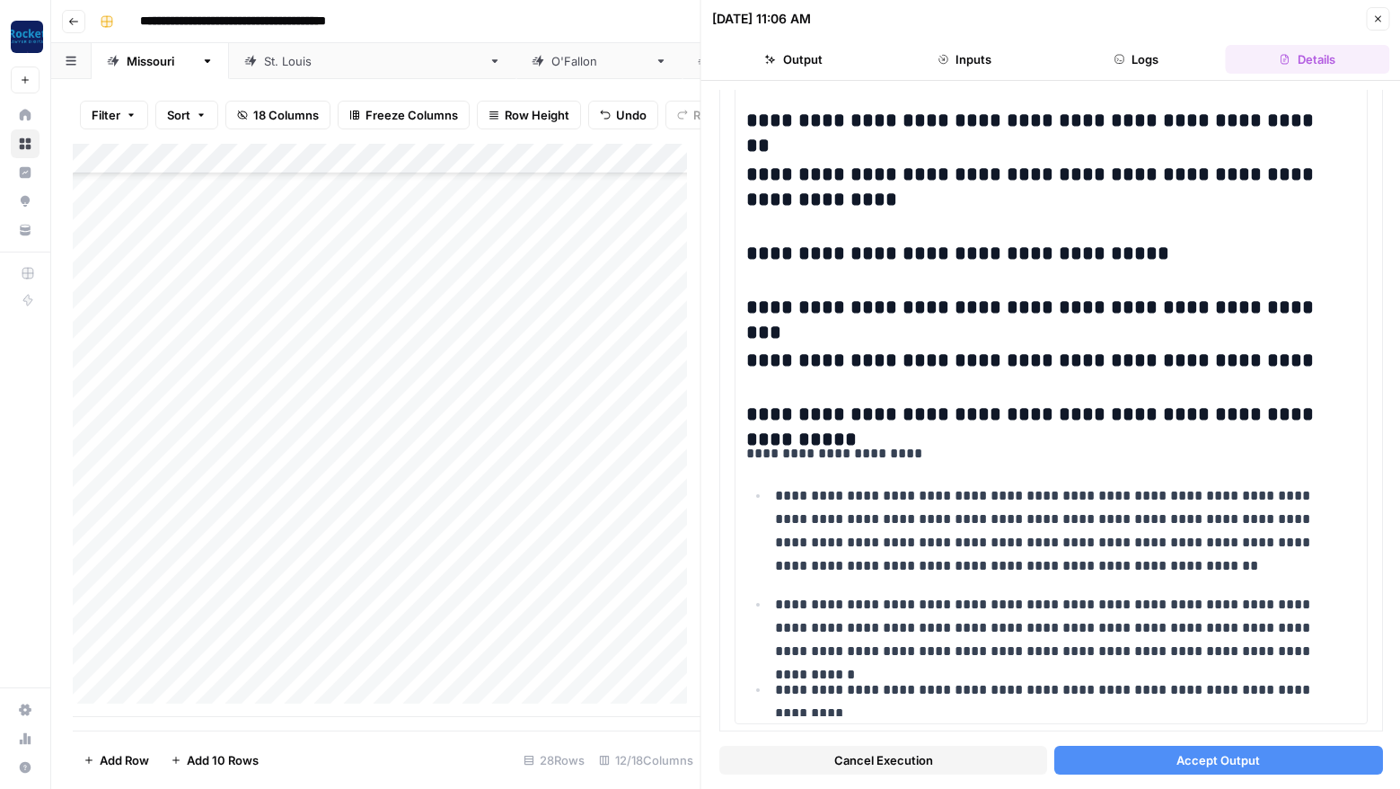
click at [1223, 767] on span "Accept Output" at bounding box center [1219, 760] width 84 height 18
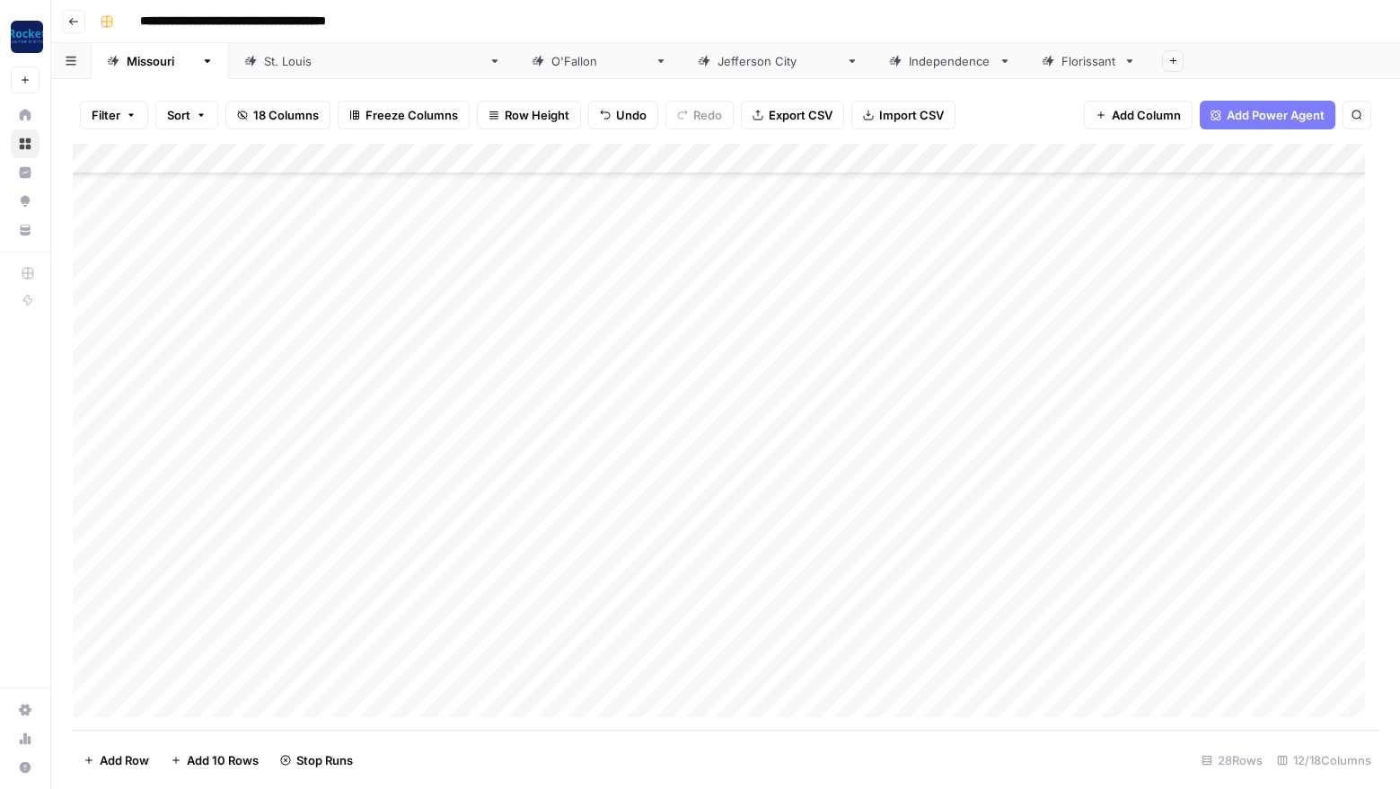
click at [1225, 514] on div "Add Column" at bounding box center [726, 437] width 1306 height 587
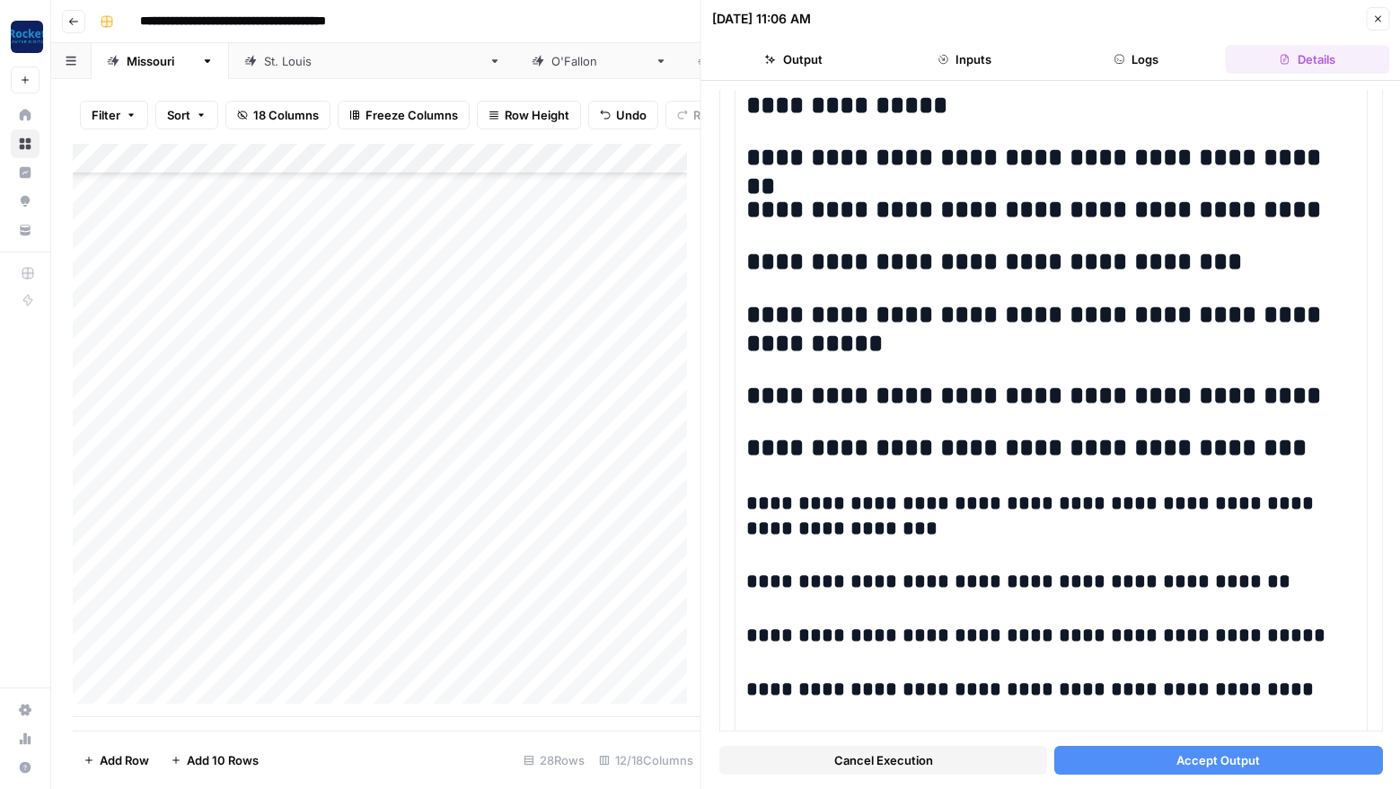
scroll to position [1231, 0]
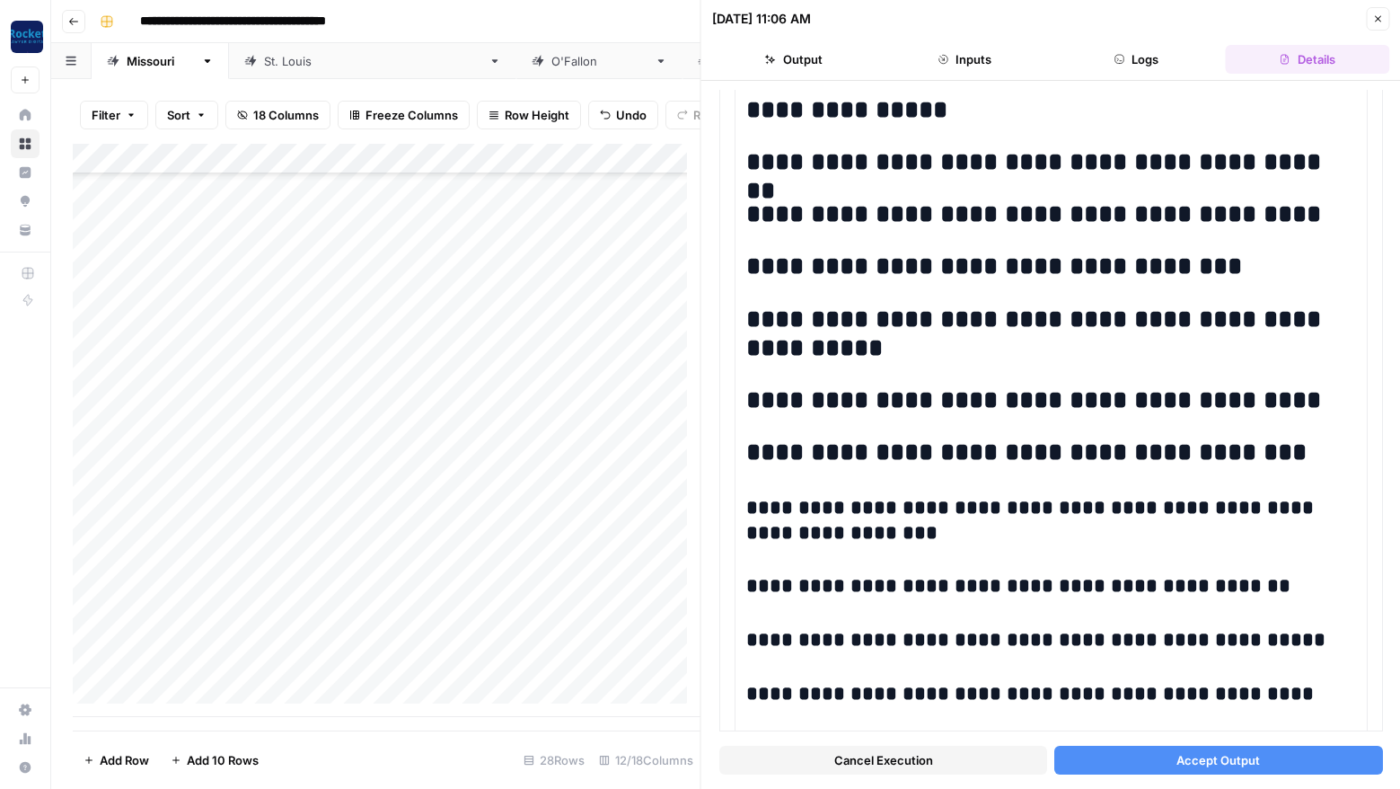
click at [1191, 759] on span "Accept Output" at bounding box center [1219, 760] width 84 height 18
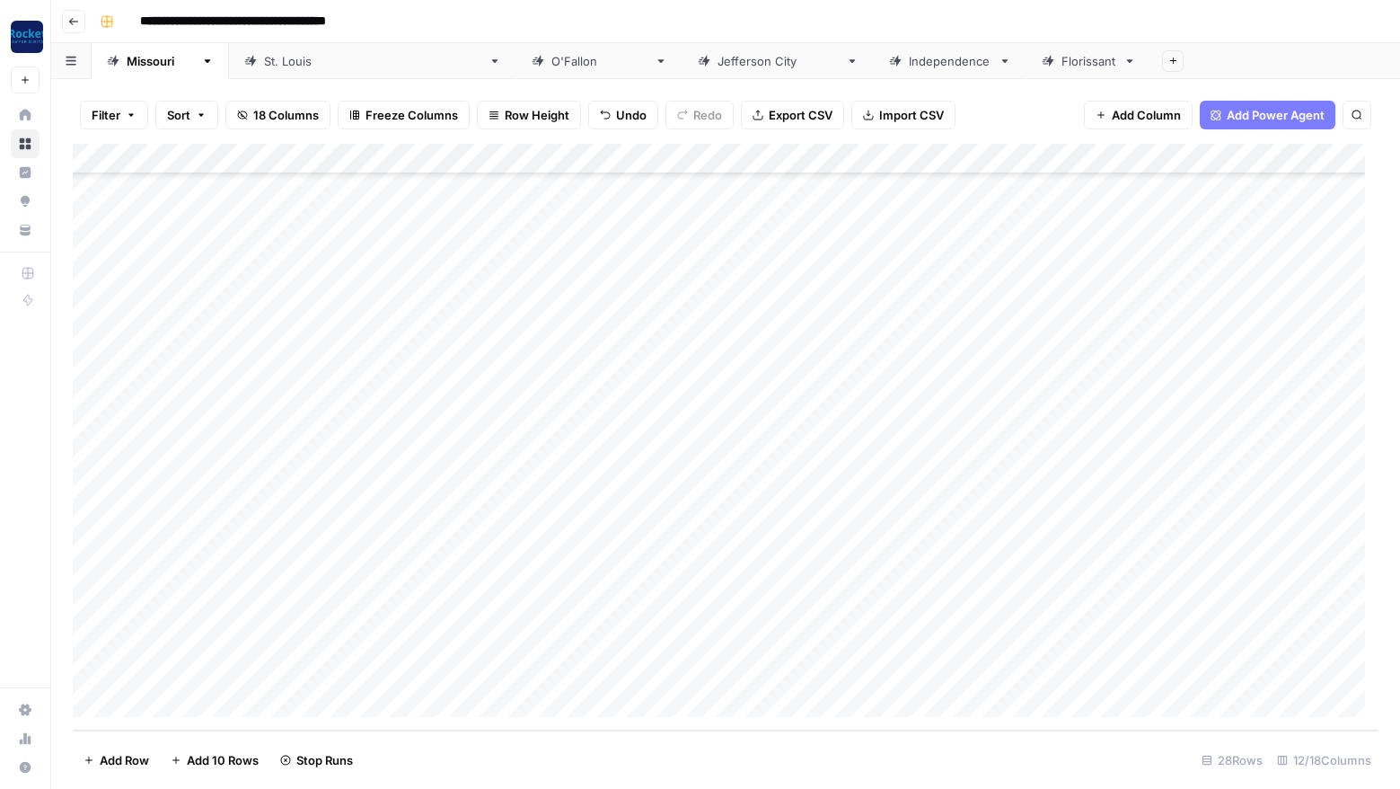
click at [1158, 547] on div "Add Column" at bounding box center [726, 437] width 1306 height 587
click at [1158, 576] on div "Add Column" at bounding box center [726, 437] width 1306 height 587
click at [773, 577] on div "Add Column" at bounding box center [726, 437] width 1306 height 587
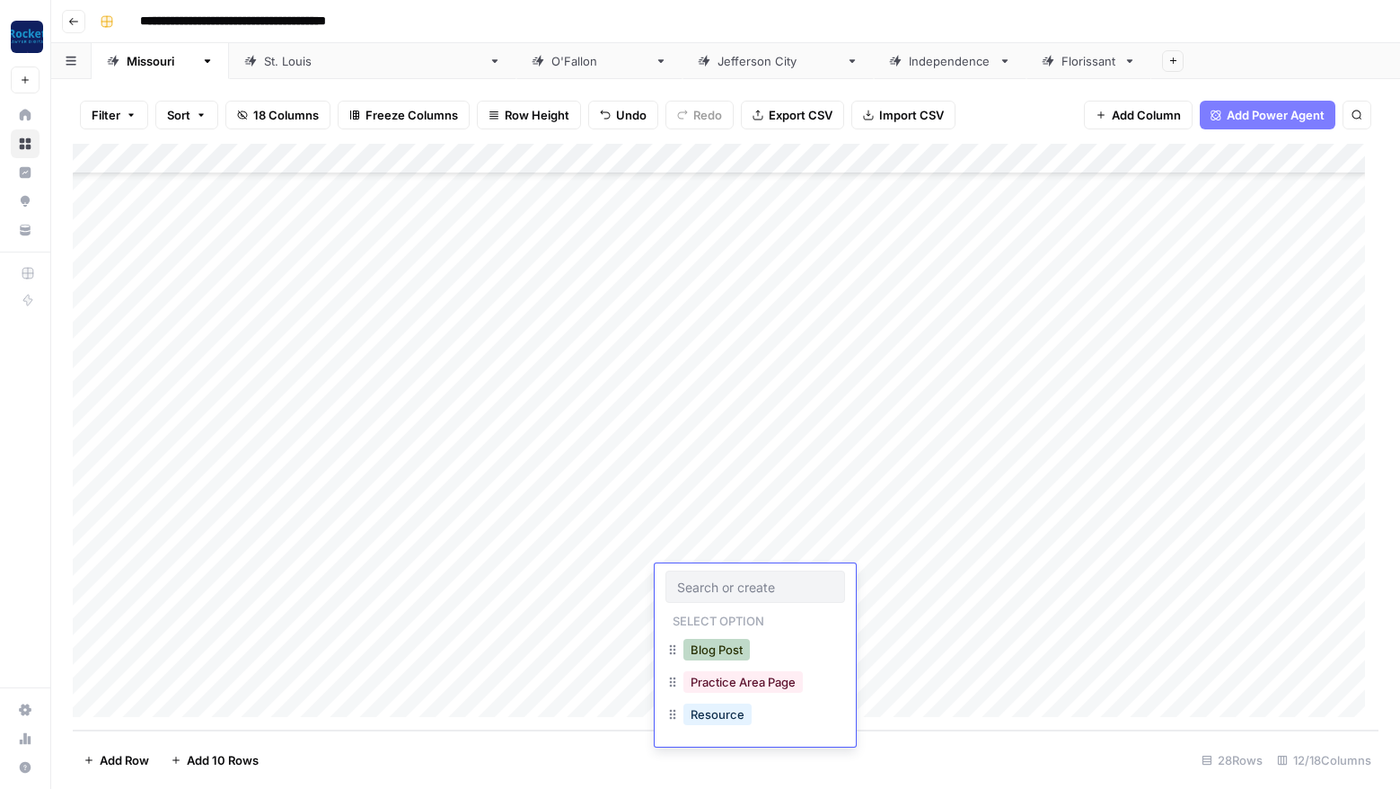
click at [728, 650] on button "Blog Post" at bounding box center [717, 650] width 66 height 22
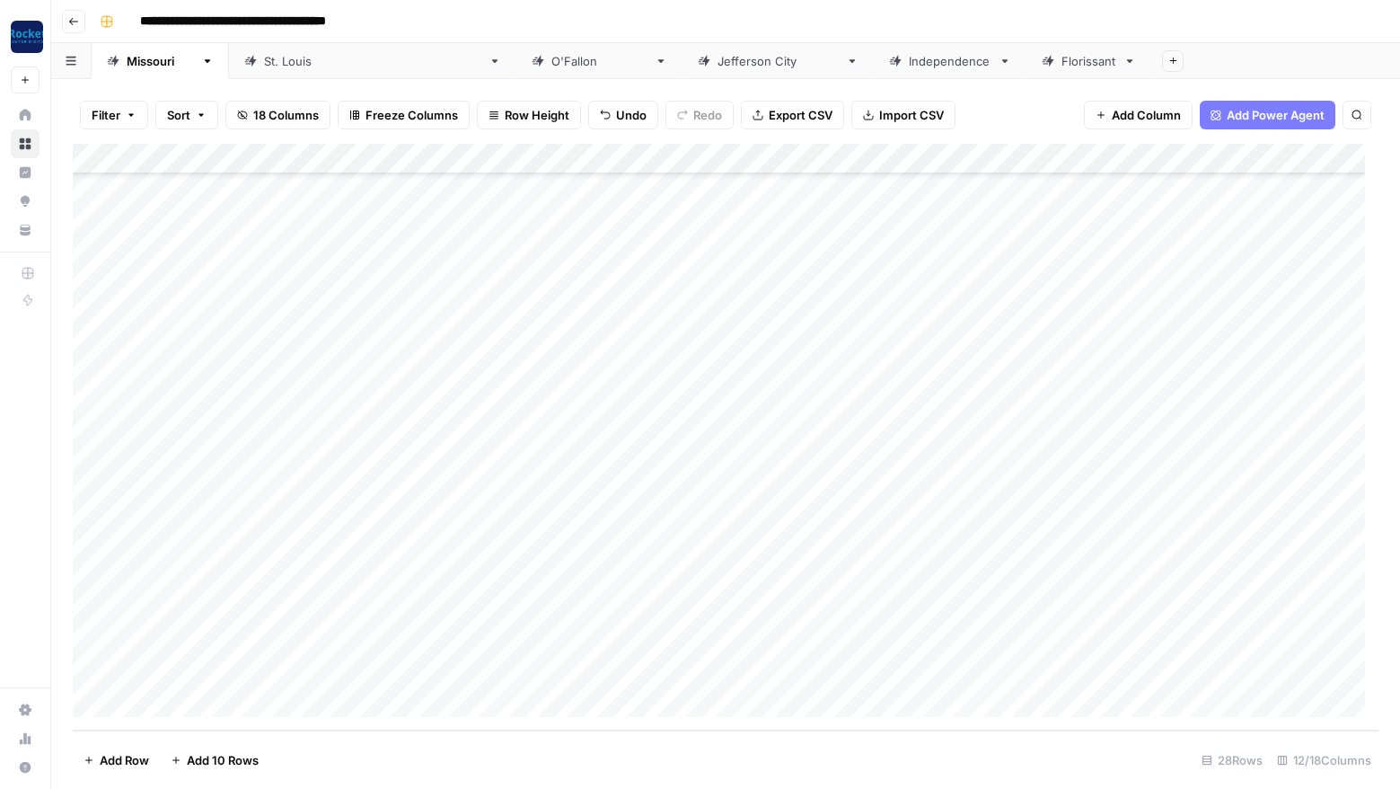
click at [1158, 577] on div "Add Column" at bounding box center [726, 437] width 1306 height 587
click at [732, 610] on div "Add Column" at bounding box center [726, 437] width 1306 height 587
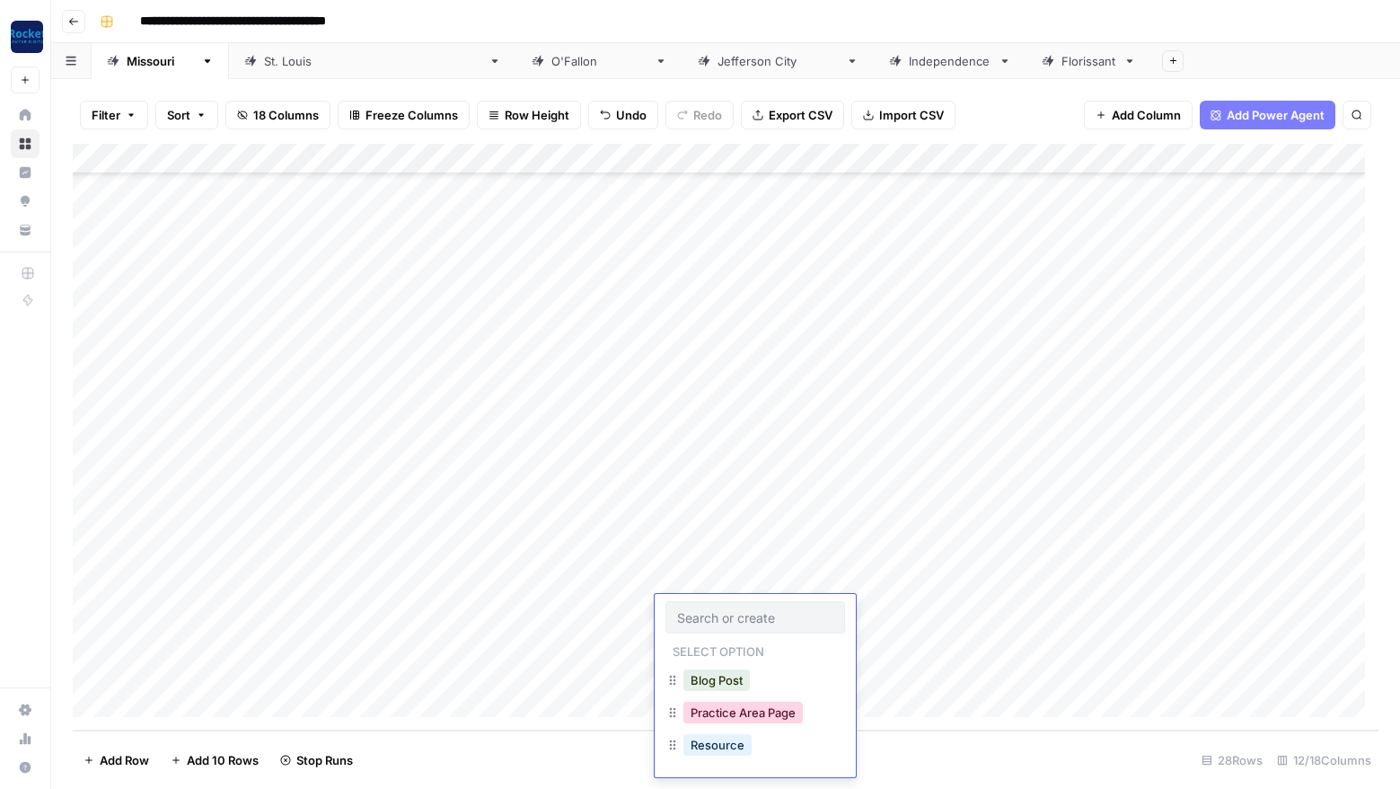
click at [741, 708] on button "Practice Area Page" at bounding box center [743, 713] width 119 height 22
click at [762, 644] on div "Add Column" at bounding box center [726, 437] width 1306 height 587
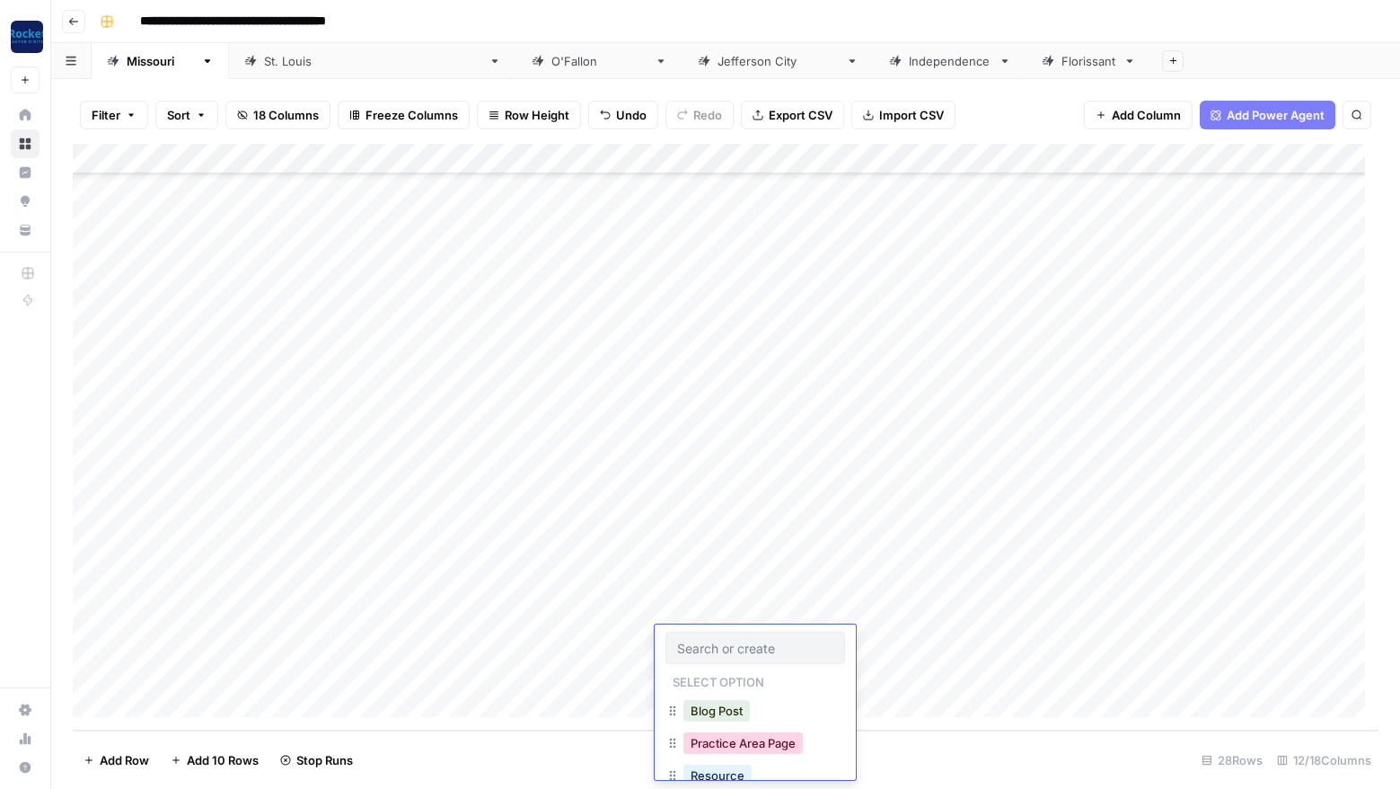
click at [760, 742] on button "Practice Area Page" at bounding box center [743, 743] width 119 height 22
click at [769, 671] on div "Add Column" at bounding box center [726, 437] width 1306 height 587
click at [757, 772] on button "Practice Area Page" at bounding box center [743, 774] width 119 height 22
click at [207, 704] on div "Add Column" at bounding box center [726, 437] width 1306 height 587
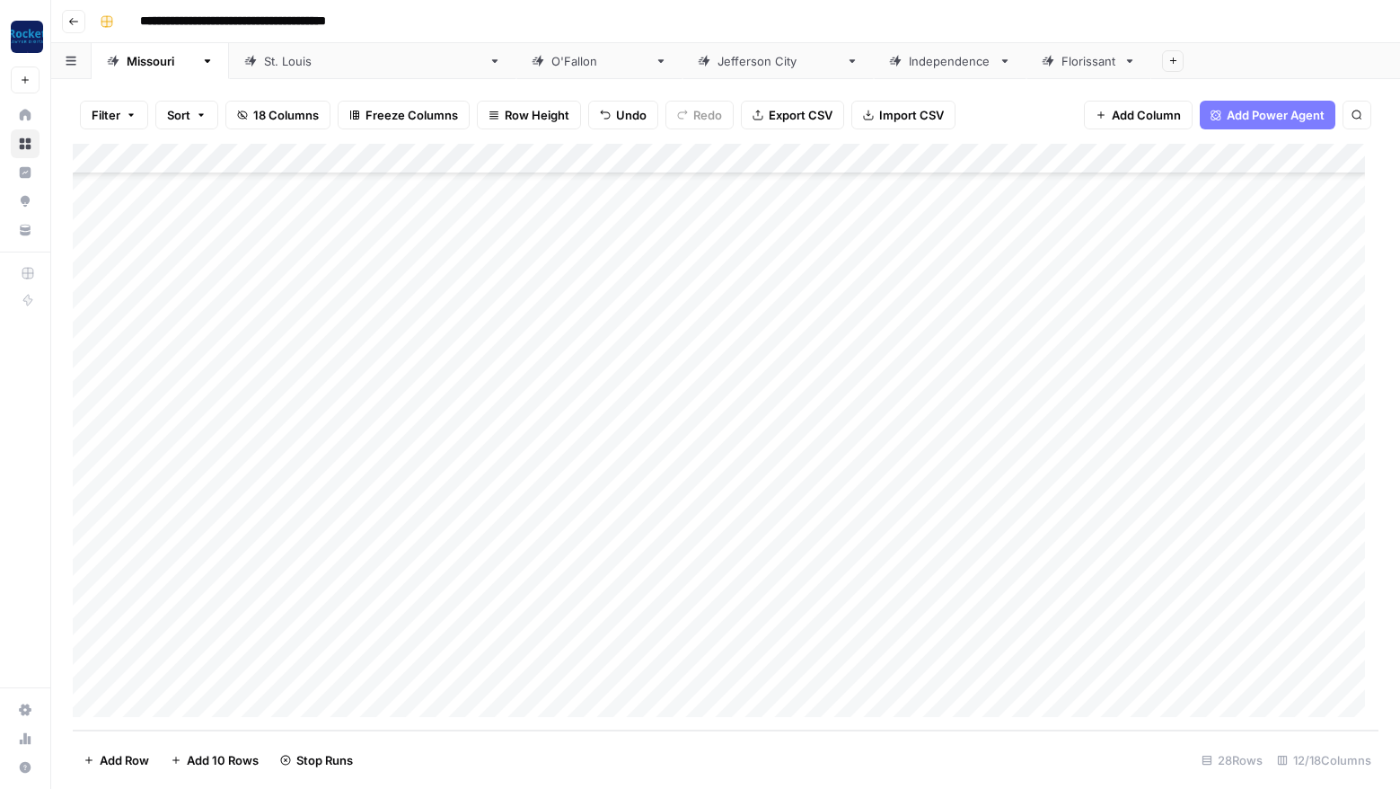
click at [207, 704] on div "Add Column" at bounding box center [726, 437] width 1306 height 587
type textarea "**********"
click at [771, 666] on div "Add Column" at bounding box center [726, 437] width 1306 height 587
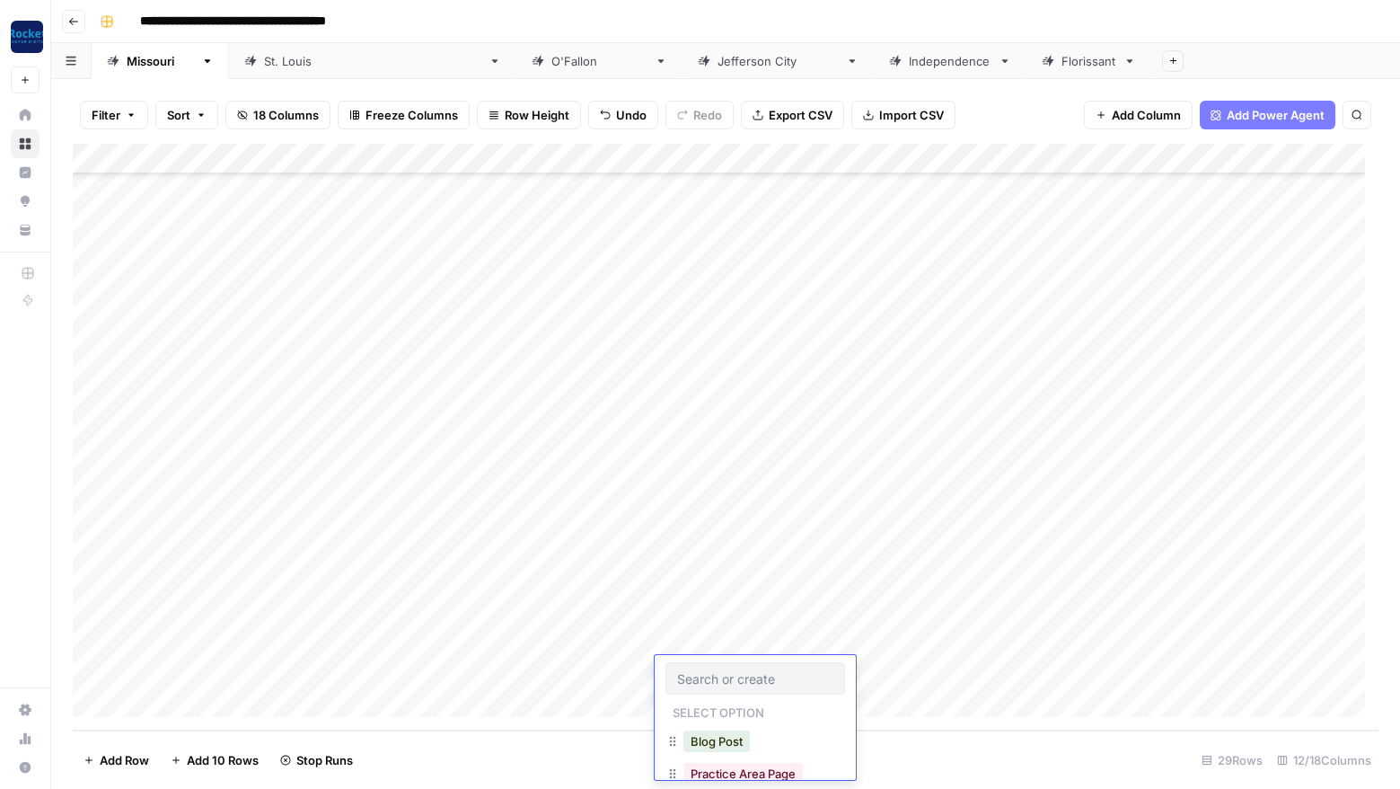
click at [562, 666] on div "Add Column" at bounding box center [726, 437] width 1306 height 587
click at [258, 702] on div "Add Column" at bounding box center [726, 437] width 1306 height 587
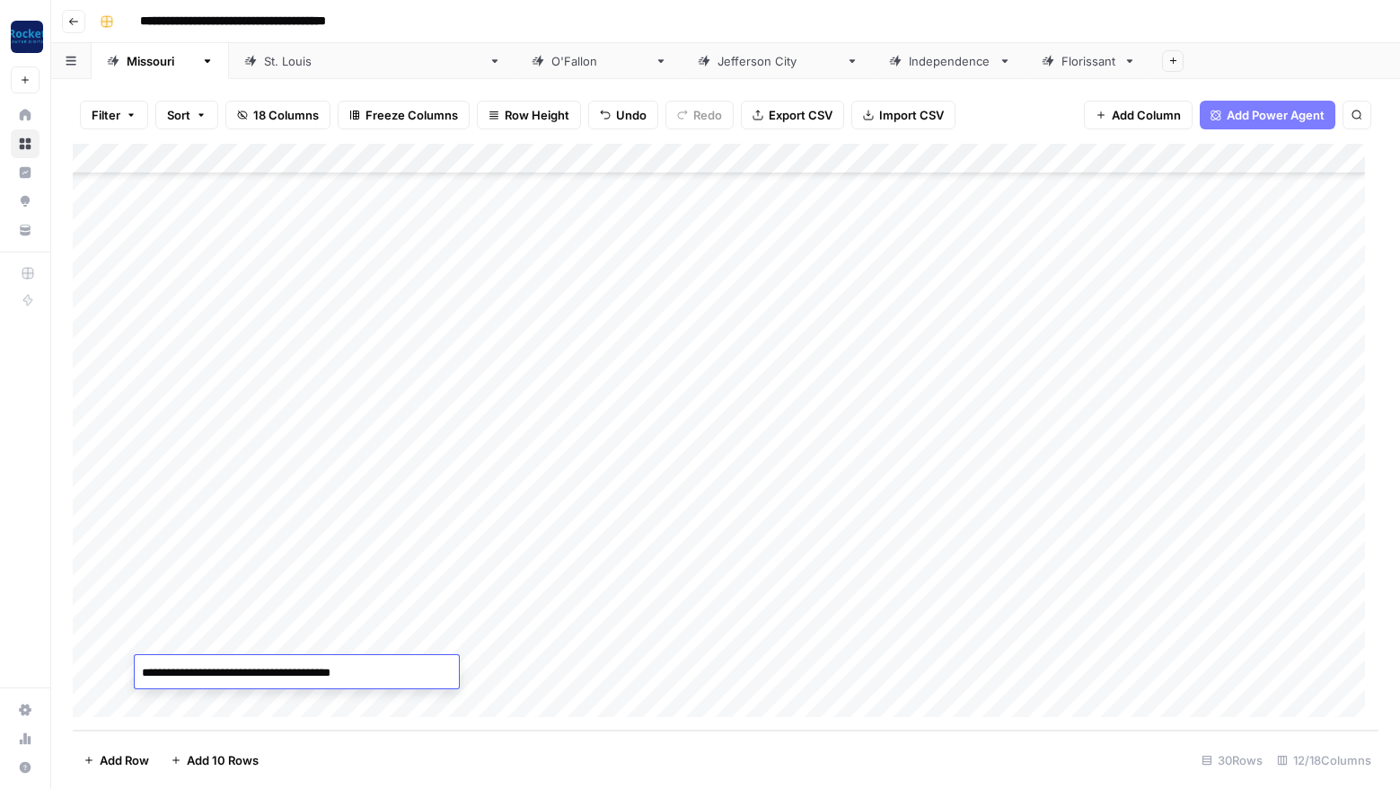
type textarea "**********"
click at [702, 669] on div "Add Column" at bounding box center [726, 437] width 1306 height 587
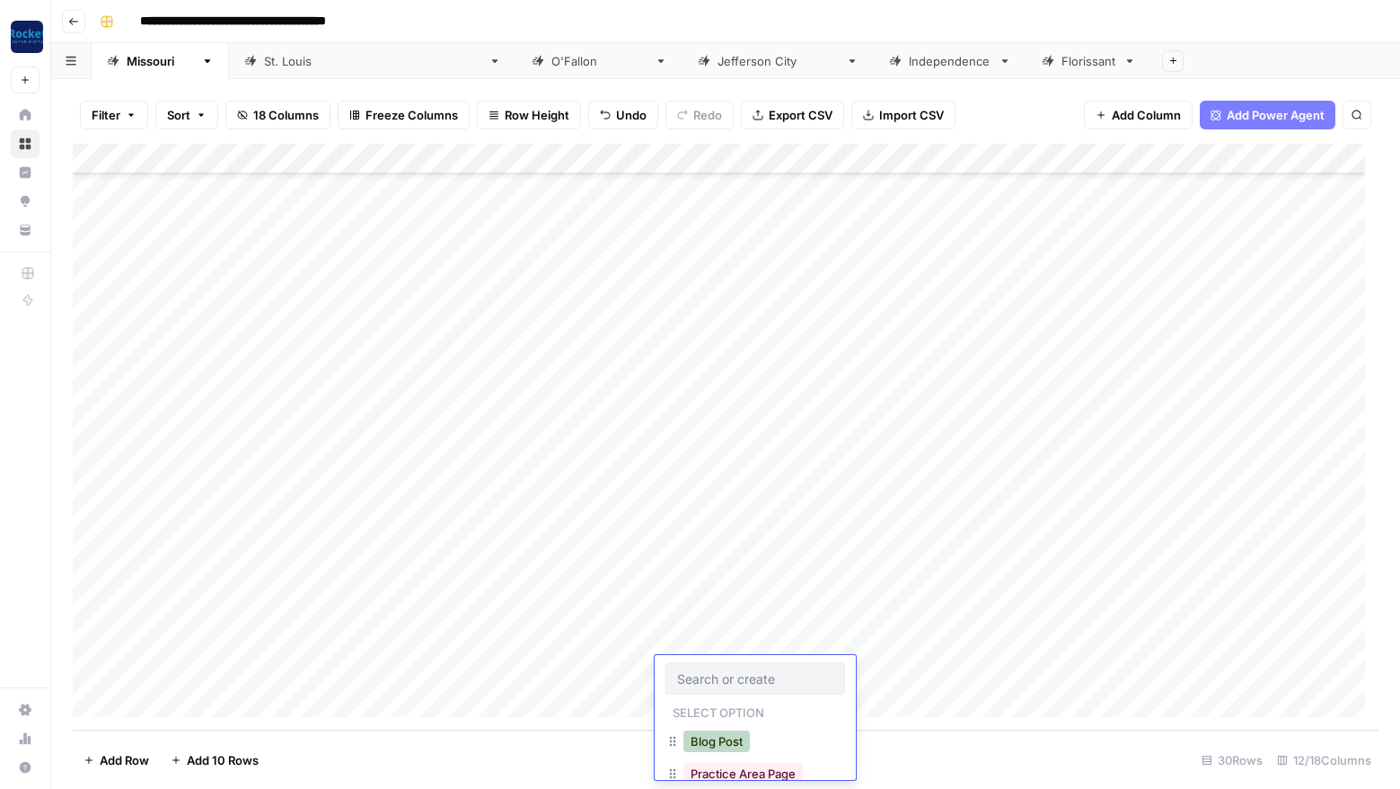
click at [727, 741] on button "Blog Post" at bounding box center [717, 741] width 66 height 22
click at [1157, 670] on div "Add Column" at bounding box center [726, 437] width 1306 height 587
click at [268, 699] on div "Add Column" at bounding box center [726, 437] width 1306 height 587
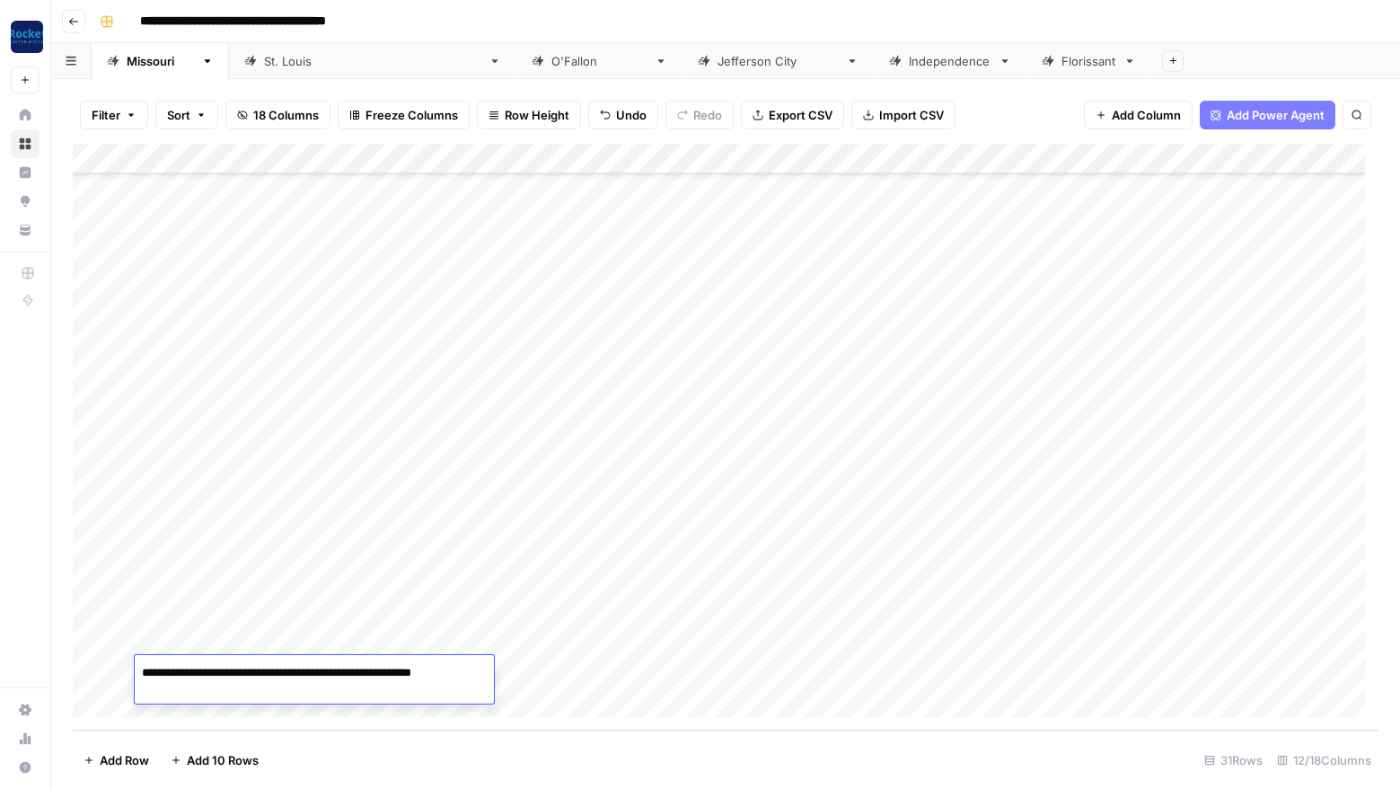
type textarea "**********"
click at [736, 675] on div "Add Column" at bounding box center [726, 437] width 1306 height 587
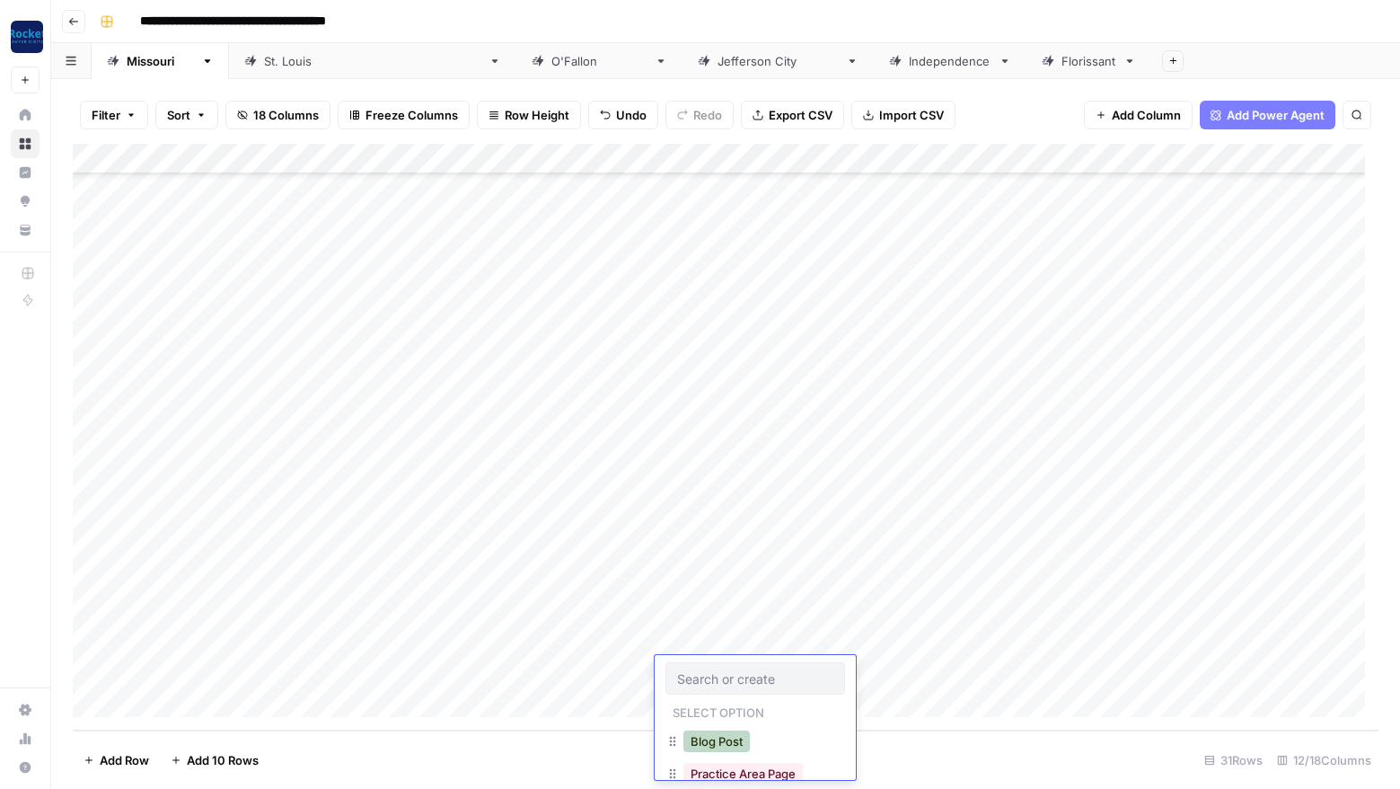
click at [728, 736] on button "Blog Post" at bounding box center [717, 741] width 66 height 22
click at [1158, 666] on div "Add Column" at bounding box center [726, 437] width 1306 height 587
click at [243, 701] on div "Add Column" at bounding box center [726, 437] width 1306 height 587
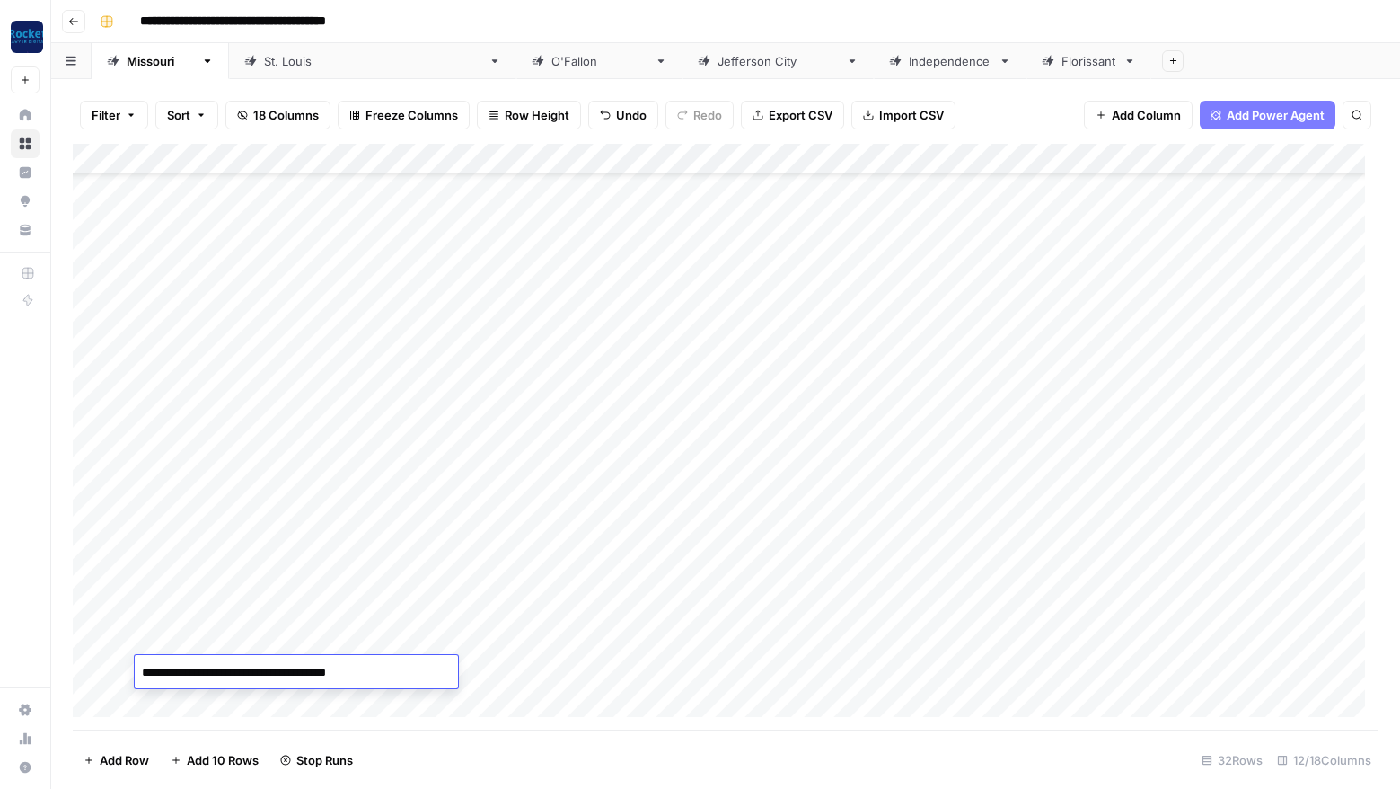
type textarea "**********"
click at [702, 673] on div "Add Column" at bounding box center [726, 437] width 1306 height 587
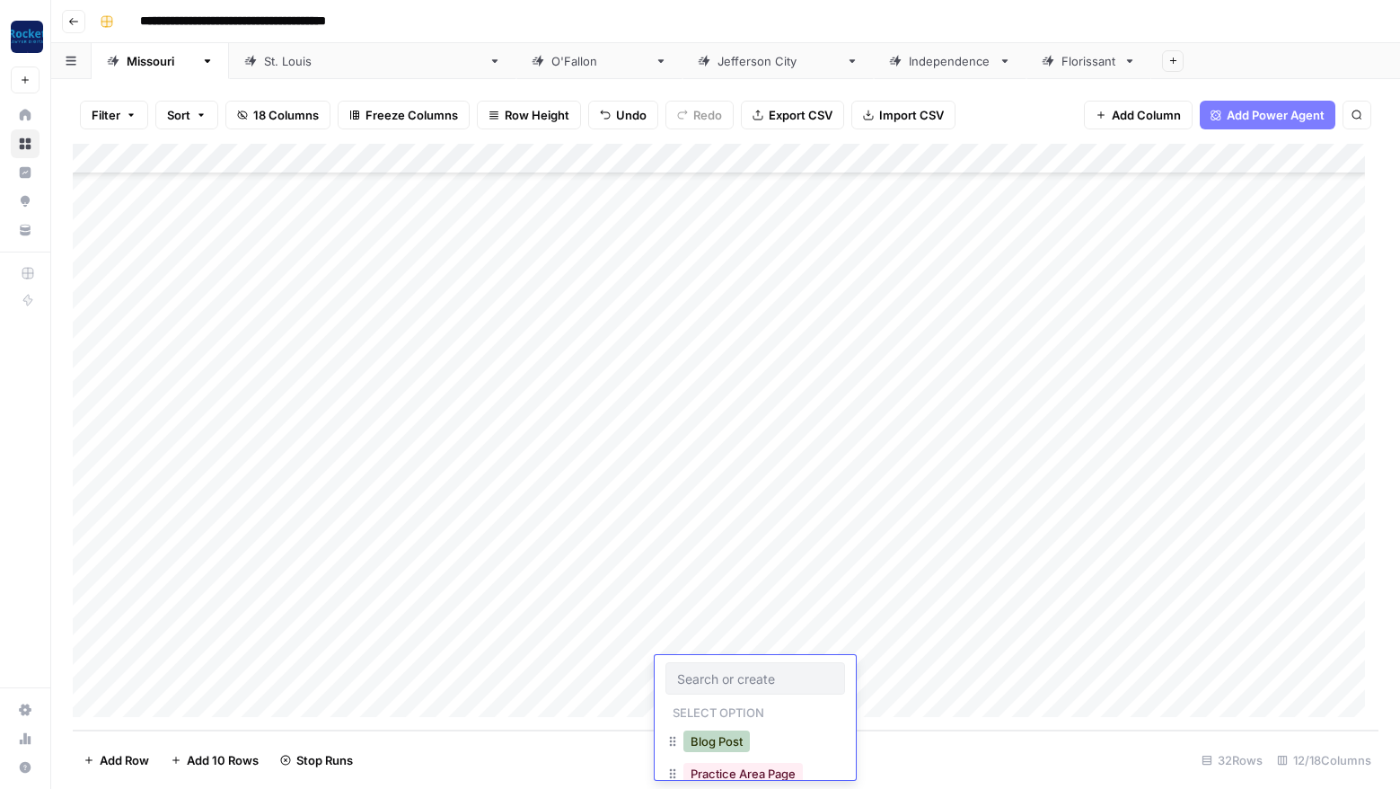
click at [727, 737] on button "Blog Post" at bounding box center [717, 741] width 66 height 22
click at [1159, 667] on div "Add Column" at bounding box center [726, 437] width 1306 height 587
click at [237, 697] on div "Add Column" at bounding box center [726, 437] width 1306 height 587
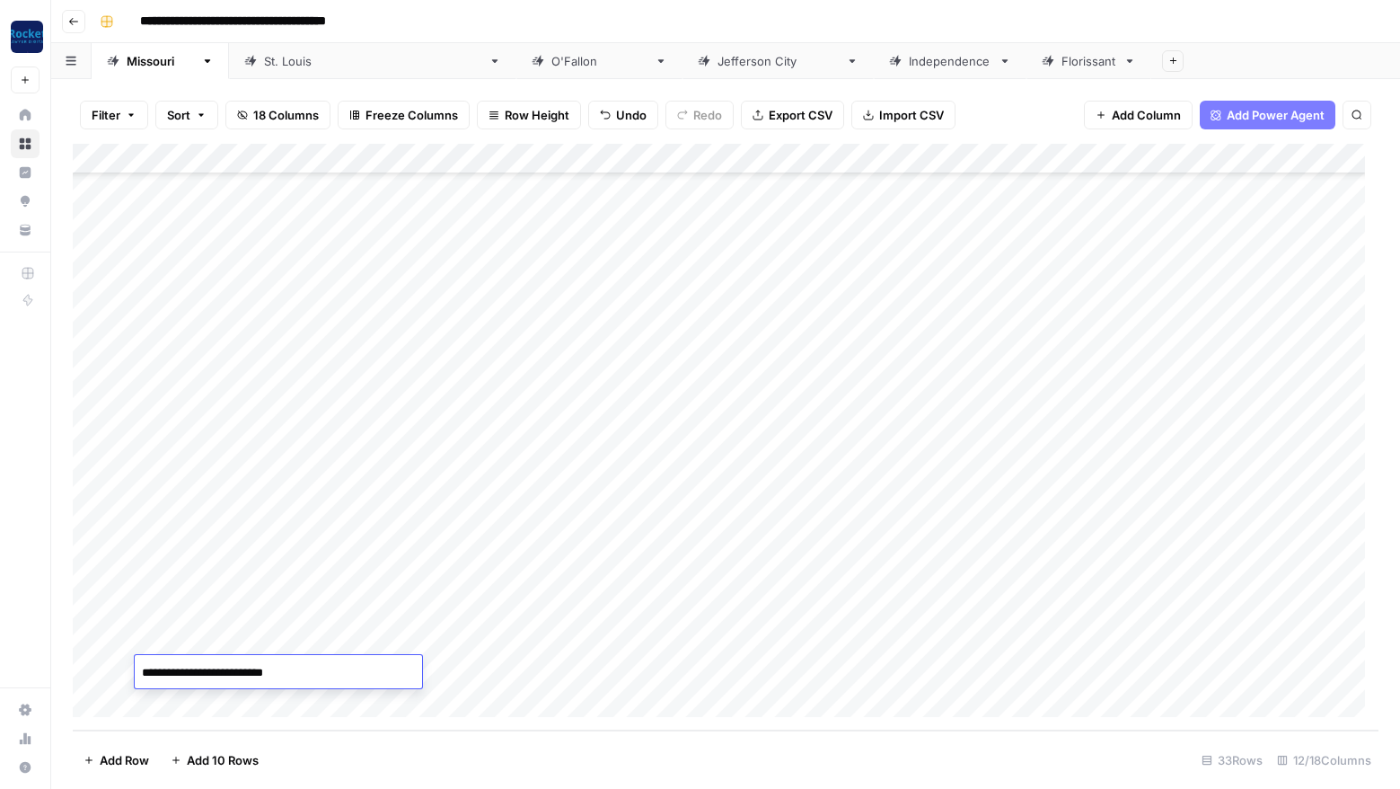
type textarea "**********"
click at [695, 670] on div "Add Column" at bounding box center [726, 437] width 1306 height 587
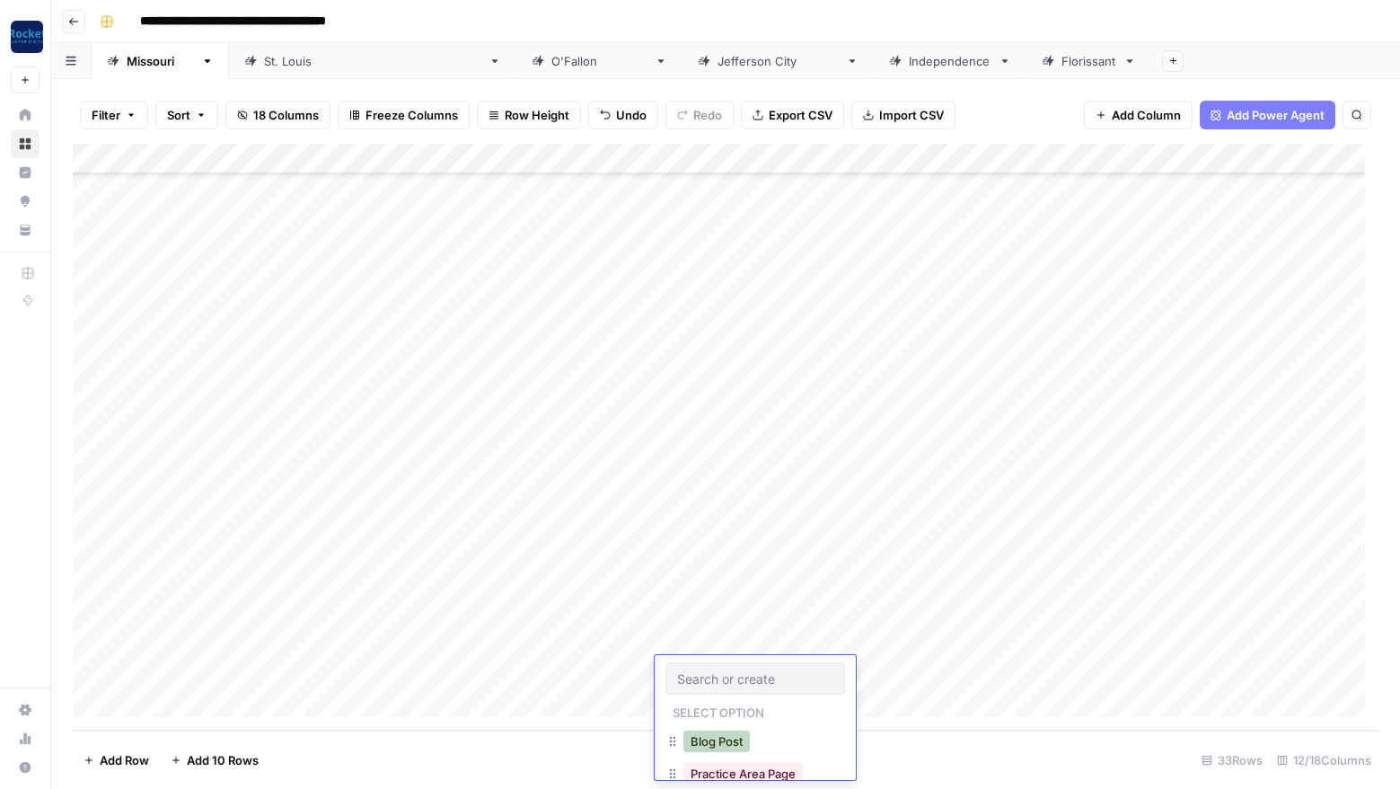
click at [729, 739] on button "Blog Post" at bounding box center [717, 741] width 66 height 22
click at [1155, 669] on div "Add Column" at bounding box center [726, 437] width 1306 height 587
click at [1227, 426] on div "Add Column" at bounding box center [726, 437] width 1306 height 587
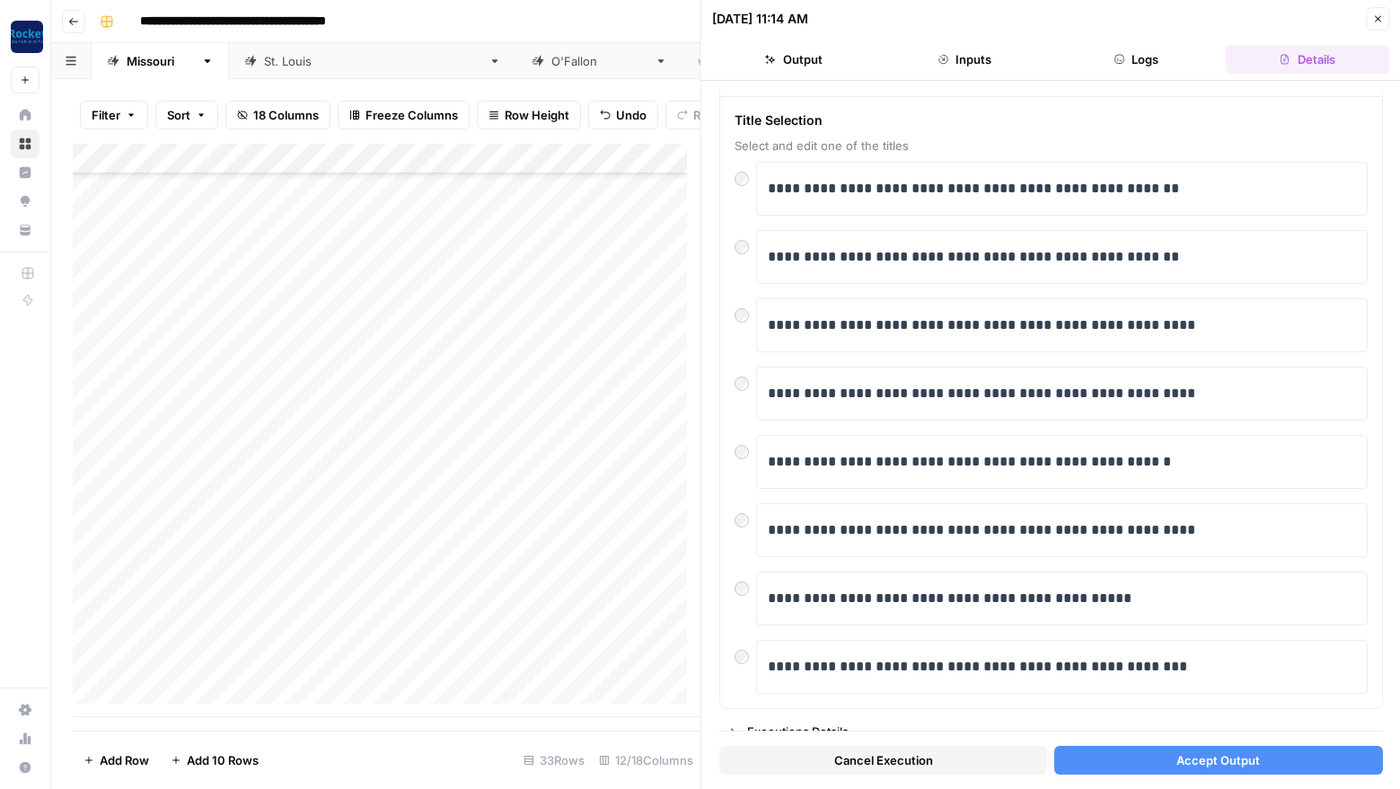
scroll to position [79, 0]
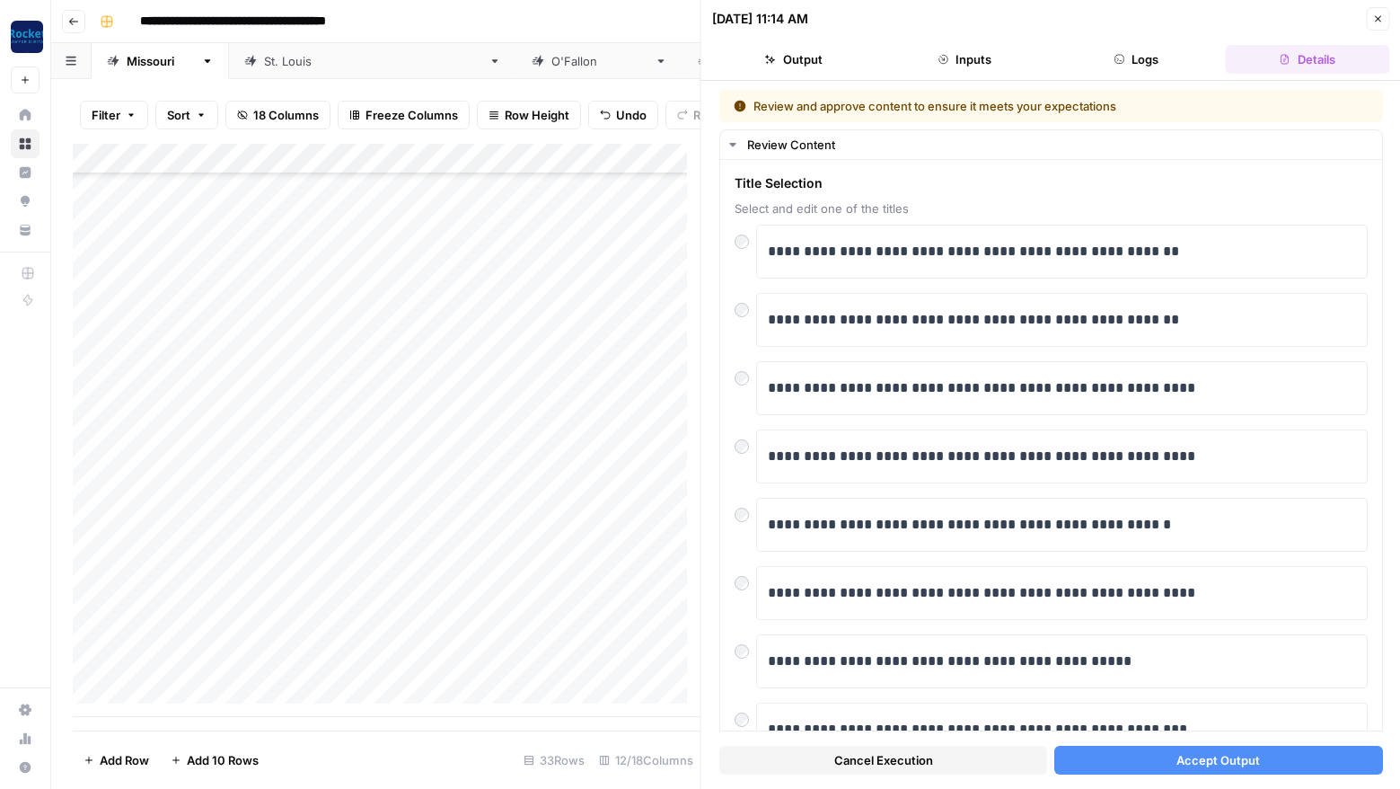
click at [979, 760] on button "Cancel Execution" at bounding box center [883, 760] width 328 height 29
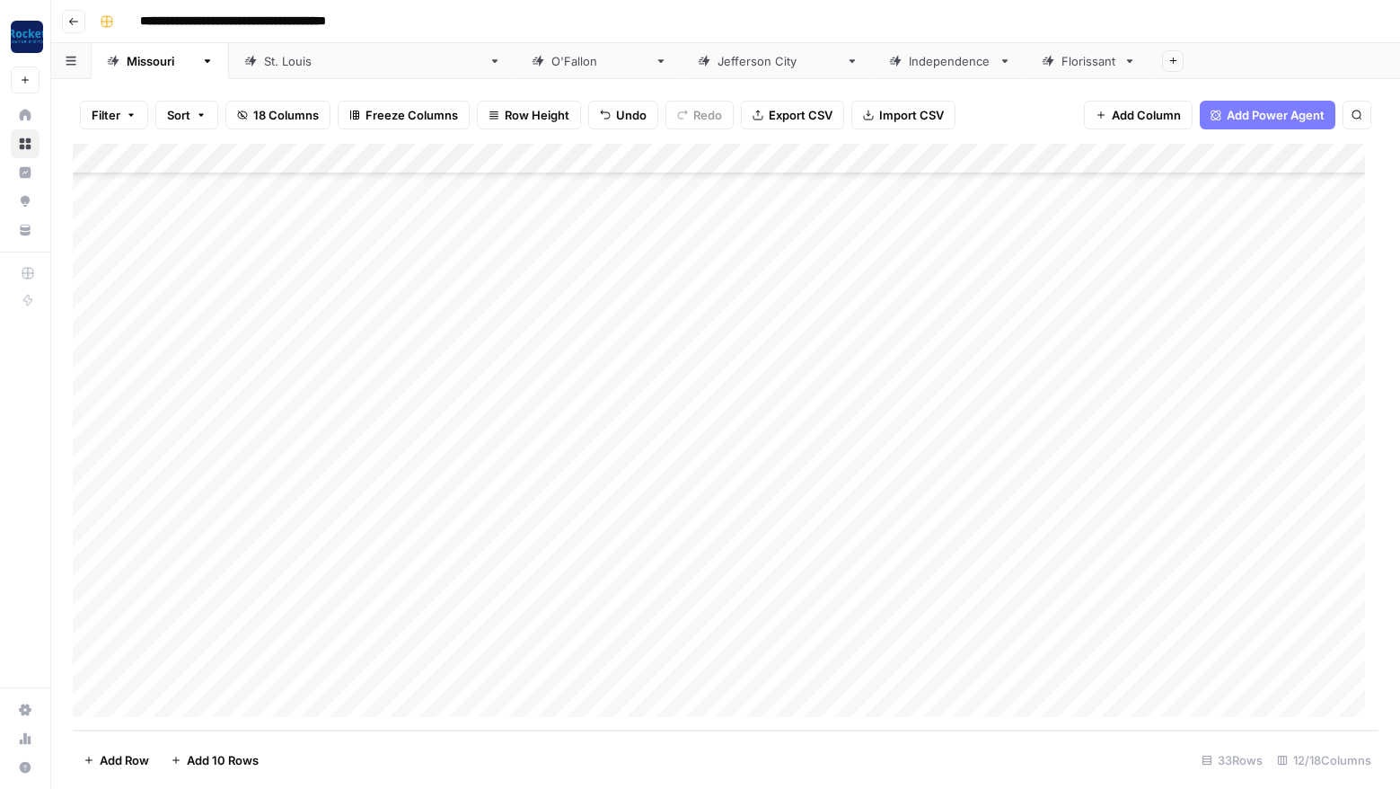
click at [252, 423] on div "Add Column" at bounding box center [726, 437] width 1306 height 587
drag, startPoint x: 251, startPoint y: 428, endPoint x: 199, endPoint y: 425, distance: 52.2
click at [199, 425] on textarea "**********" at bounding box center [291, 428] width 313 height 25
type textarea "**********"
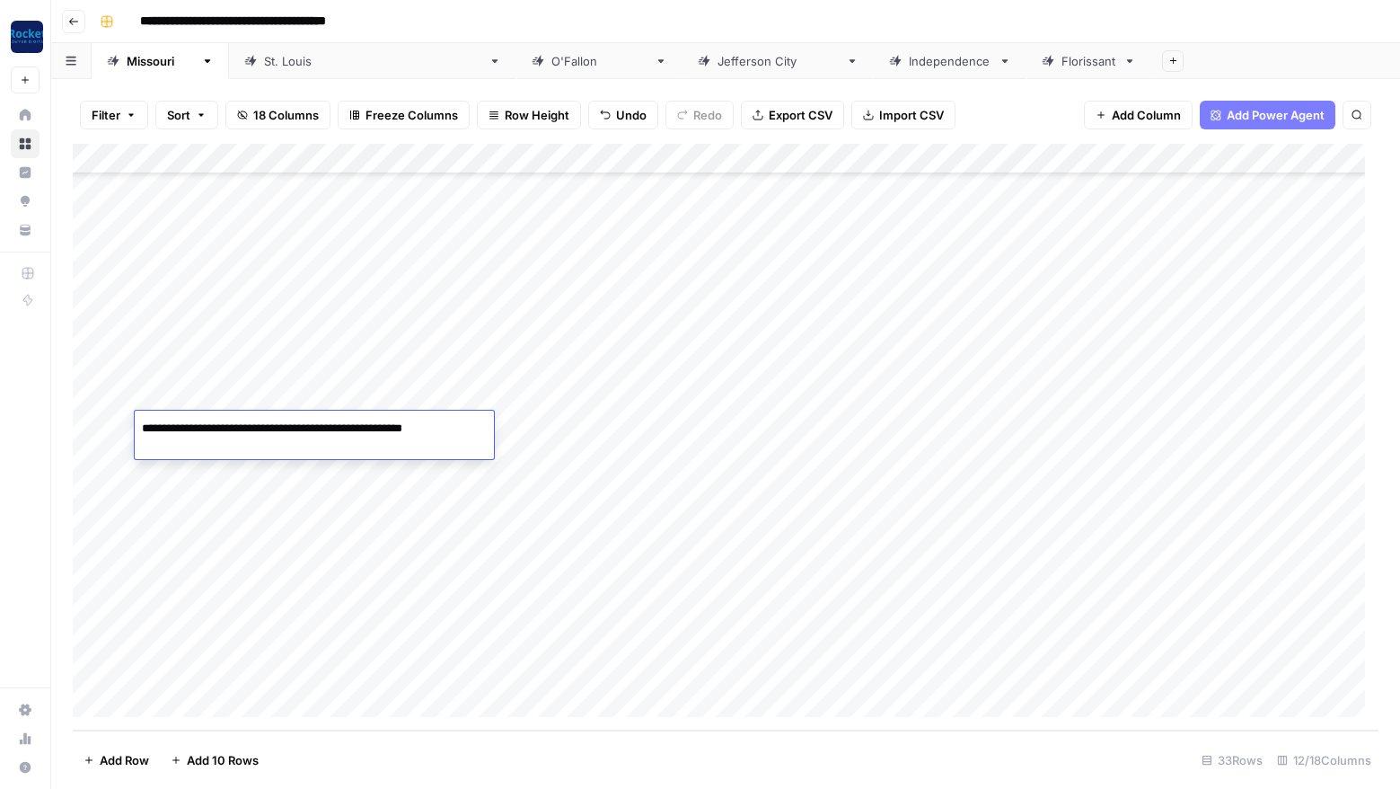
click at [752, 428] on div "Add Column" at bounding box center [726, 437] width 1306 height 587
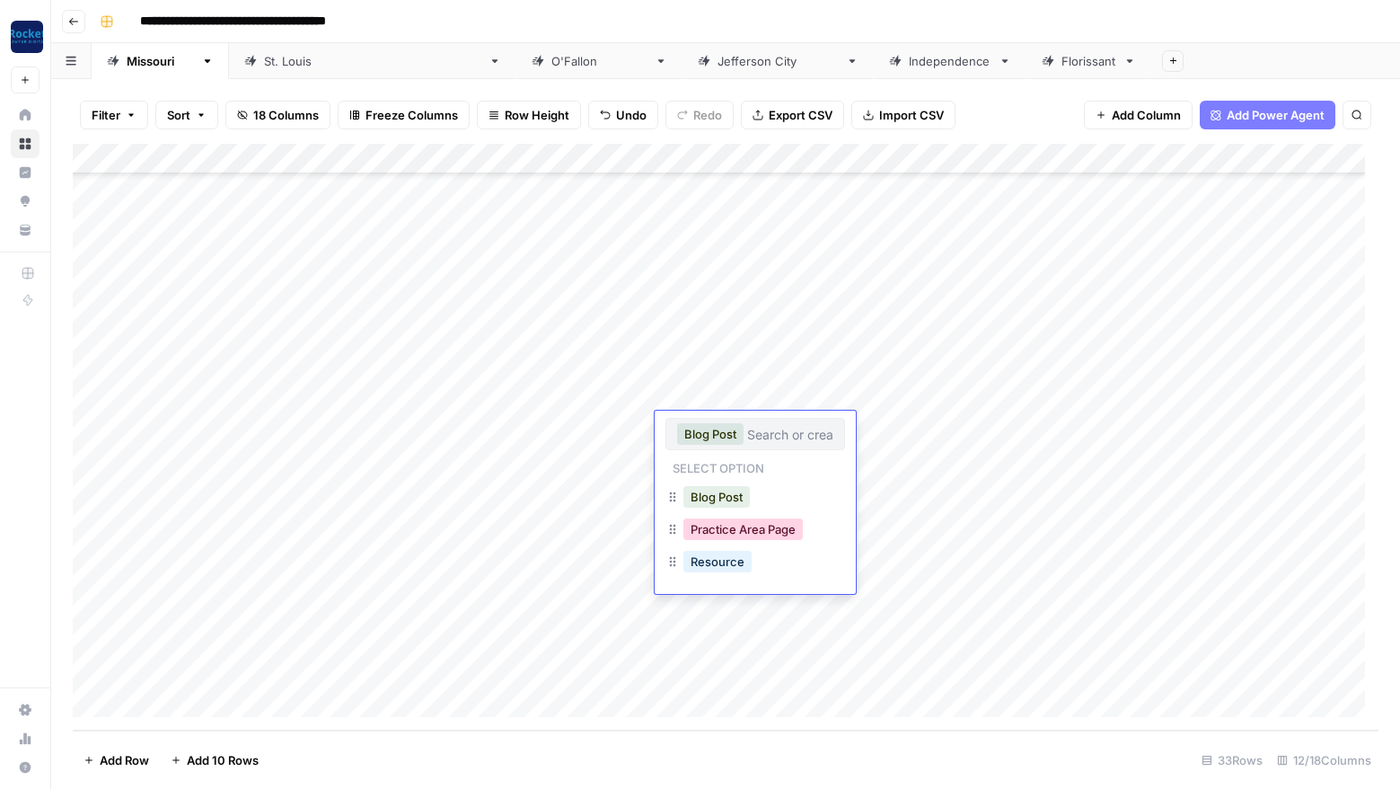
click at [741, 529] on button "Practice Area Page" at bounding box center [743, 529] width 119 height 22
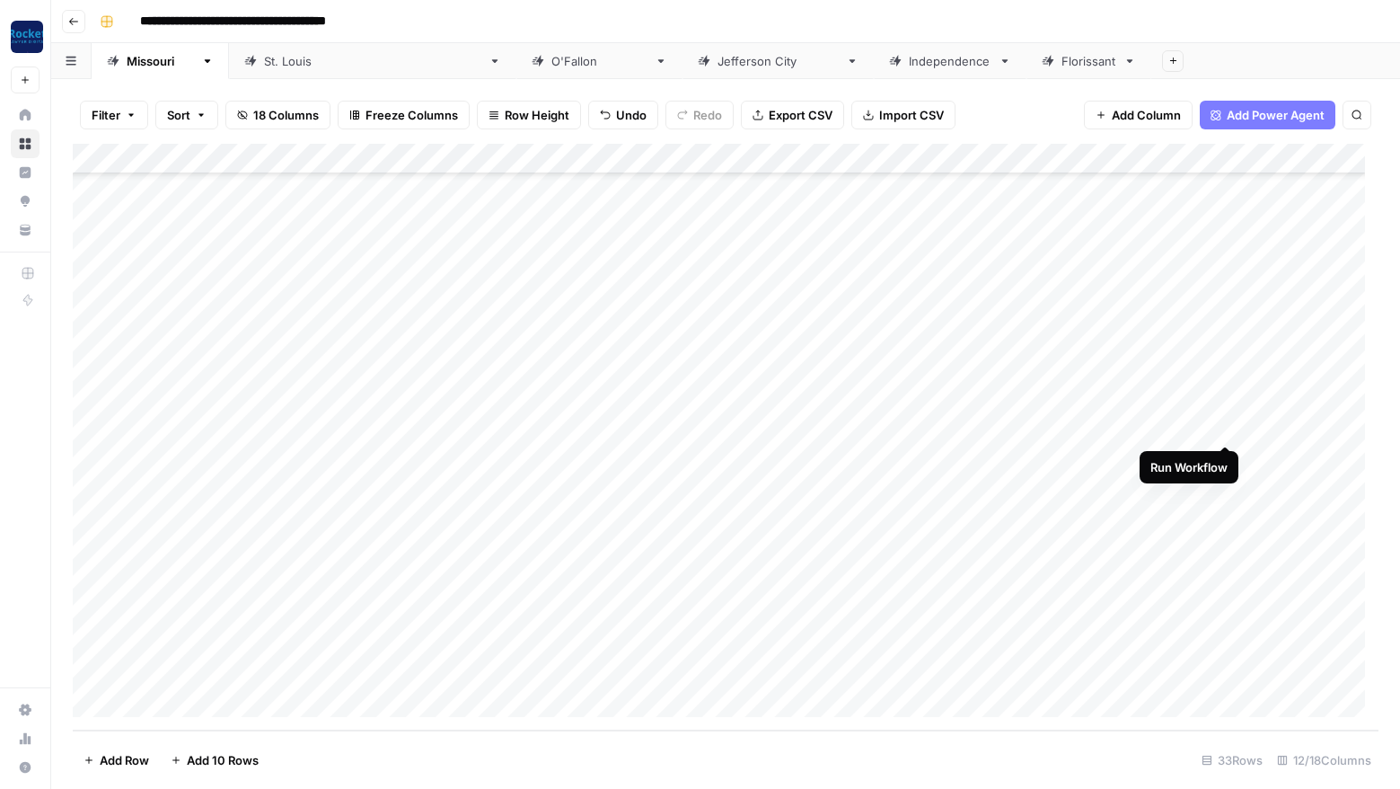
click at [1227, 427] on div "Add Column" at bounding box center [726, 437] width 1306 height 587
click at [1228, 393] on div "Add Column" at bounding box center [726, 437] width 1306 height 587
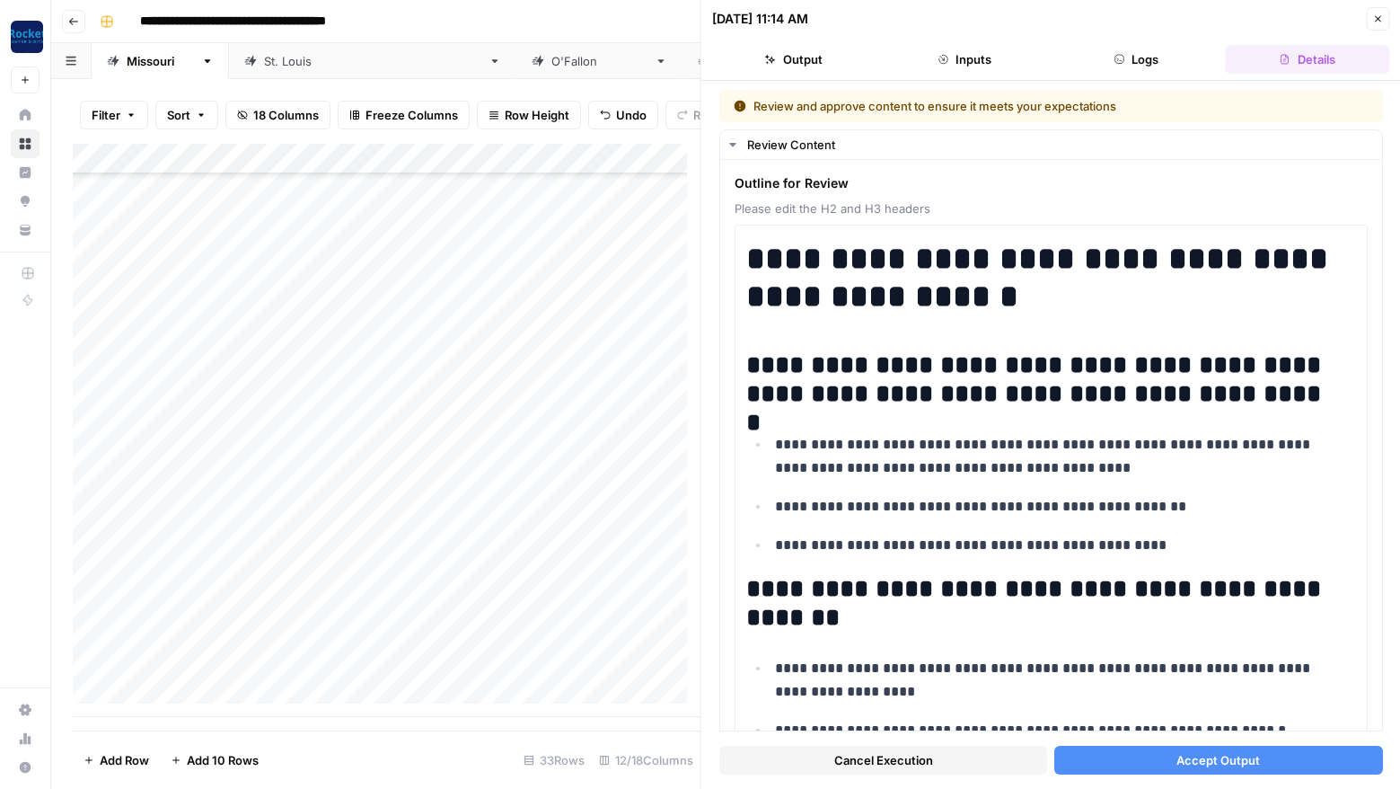
click at [1269, 756] on button "Accept Output" at bounding box center [1219, 760] width 328 height 29
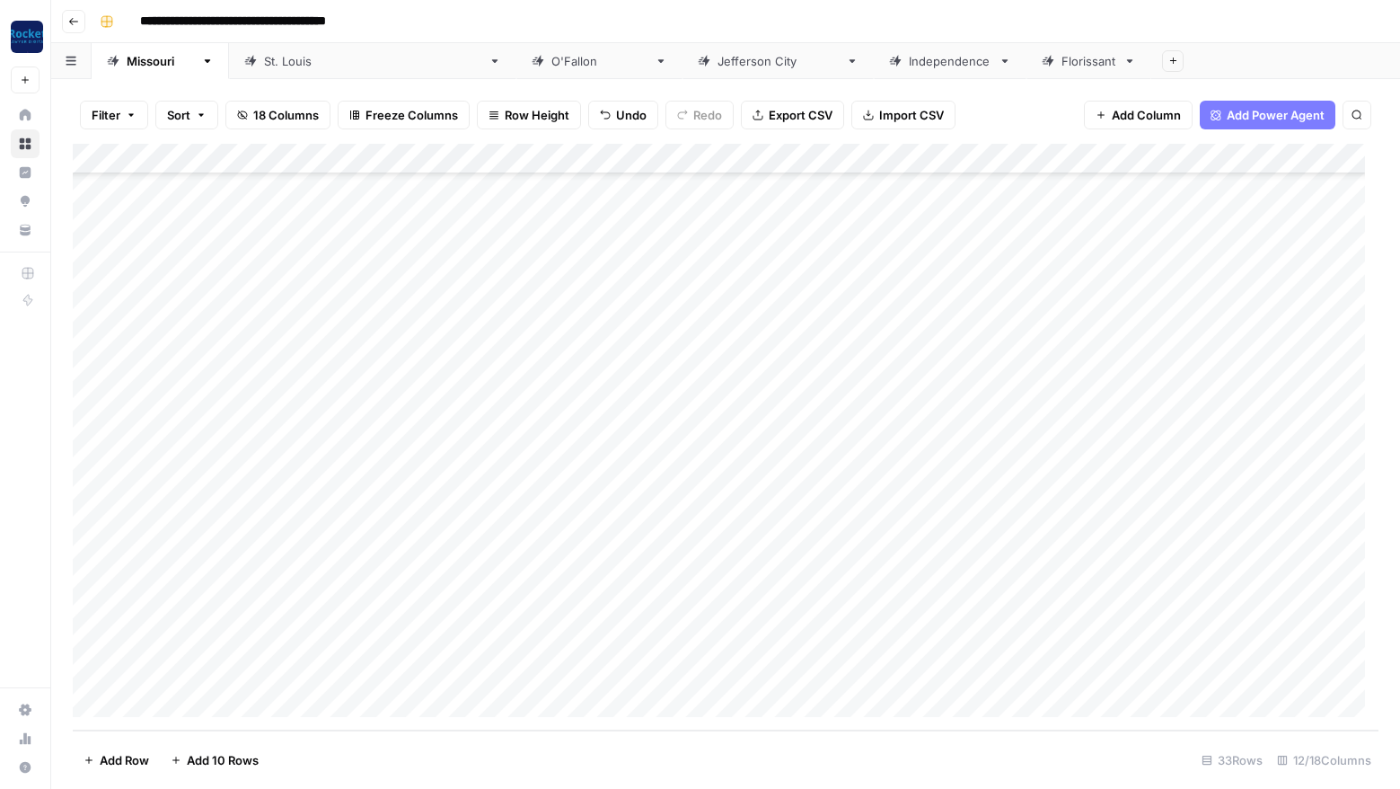
click at [1156, 455] on div "Add Column" at bounding box center [726, 437] width 1306 height 587
click at [1158, 486] on div "Add Column" at bounding box center [726, 437] width 1306 height 587
click at [1156, 516] on div "Add Column" at bounding box center [726, 437] width 1306 height 587
click at [1158, 544] on div "Add Column" at bounding box center [726, 437] width 1306 height 587
click at [760, 550] on div "Add Column" at bounding box center [726, 437] width 1306 height 587
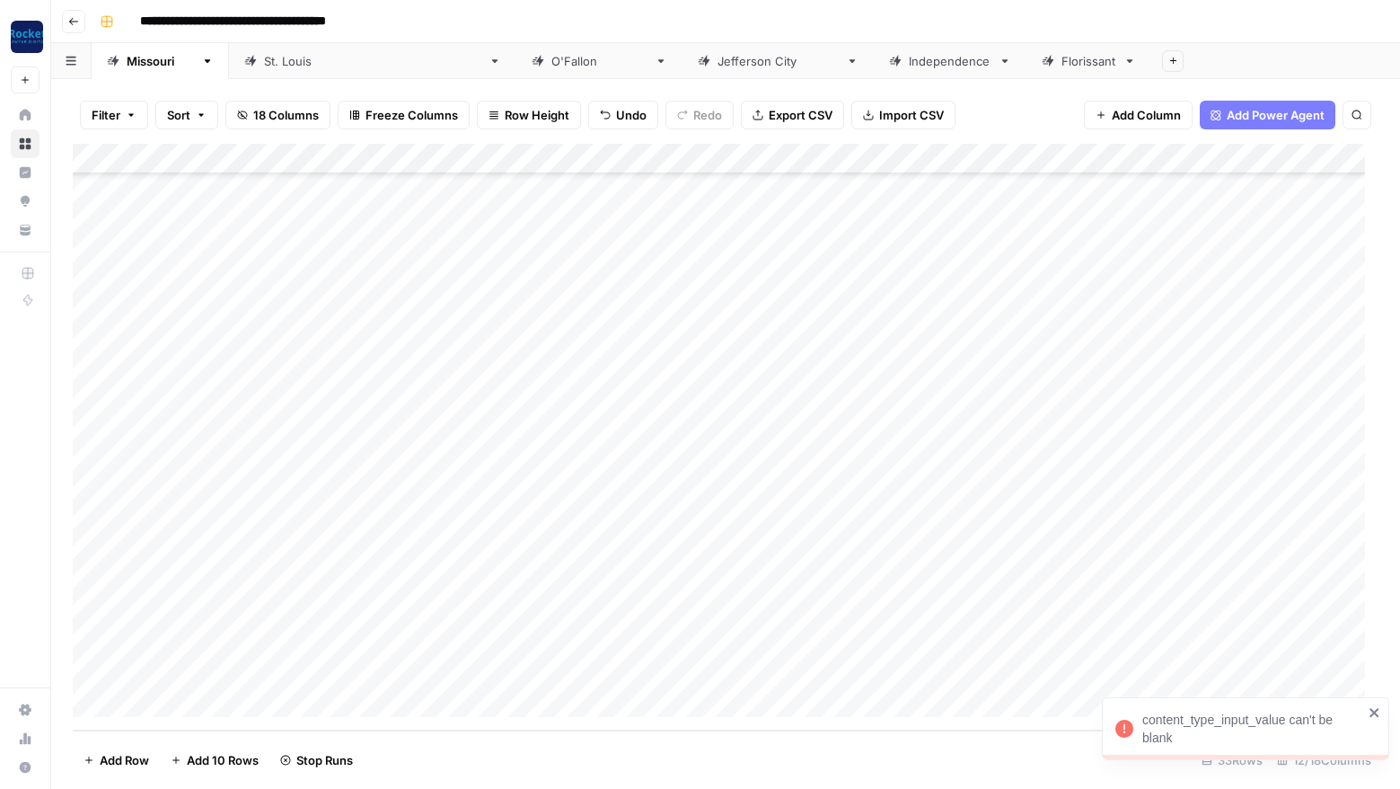
click at [760, 550] on div "Add Column" at bounding box center [726, 437] width 1306 height 587
click at [781, 657] on button "Practice Area Page" at bounding box center [743, 651] width 119 height 22
click at [1157, 549] on div "Add Column" at bounding box center [726, 437] width 1306 height 587
click at [1224, 577] on div "Add Column" at bounding box center [726, 437] width 1306 height 587
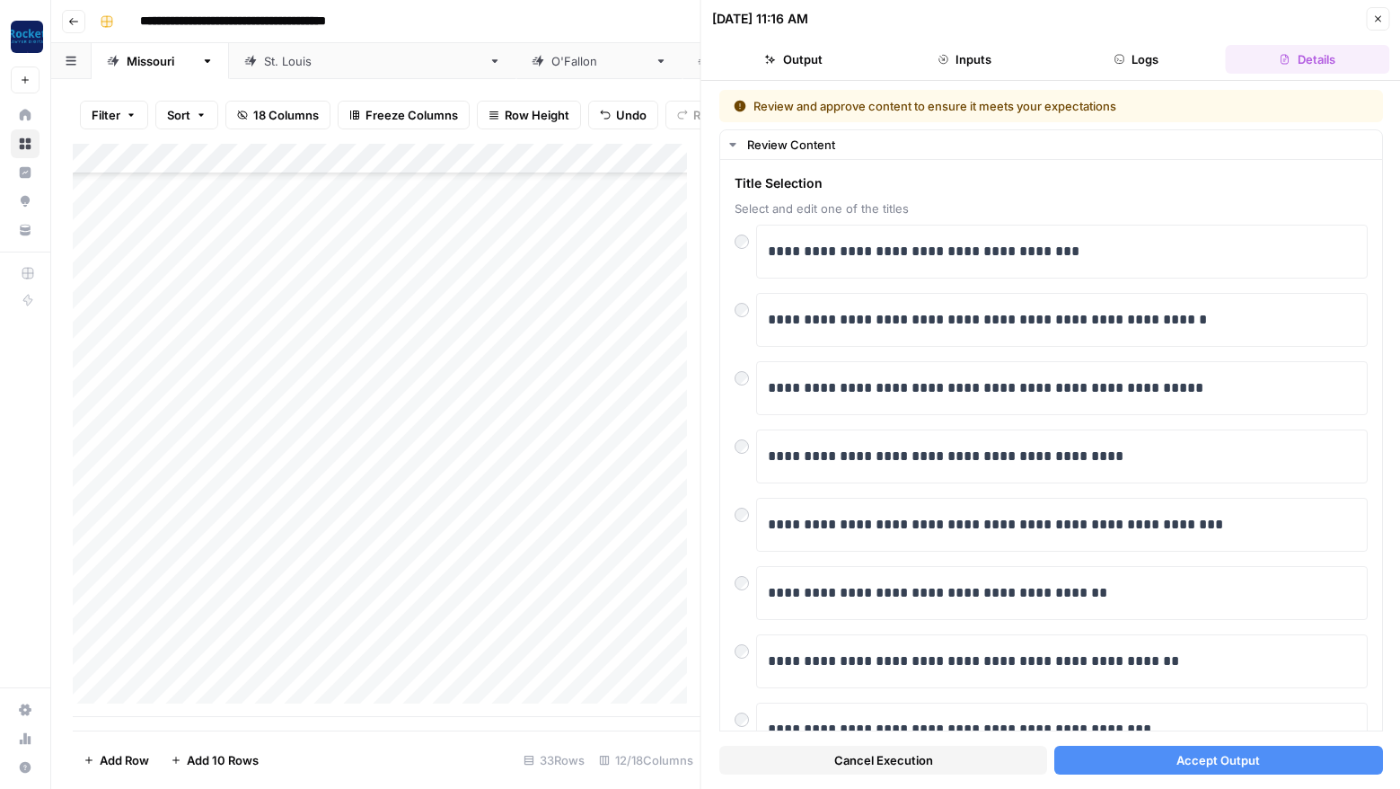
click at [1203, 762] on span "Accept Output" at bounding box center [1219, 760] width 84 height 18
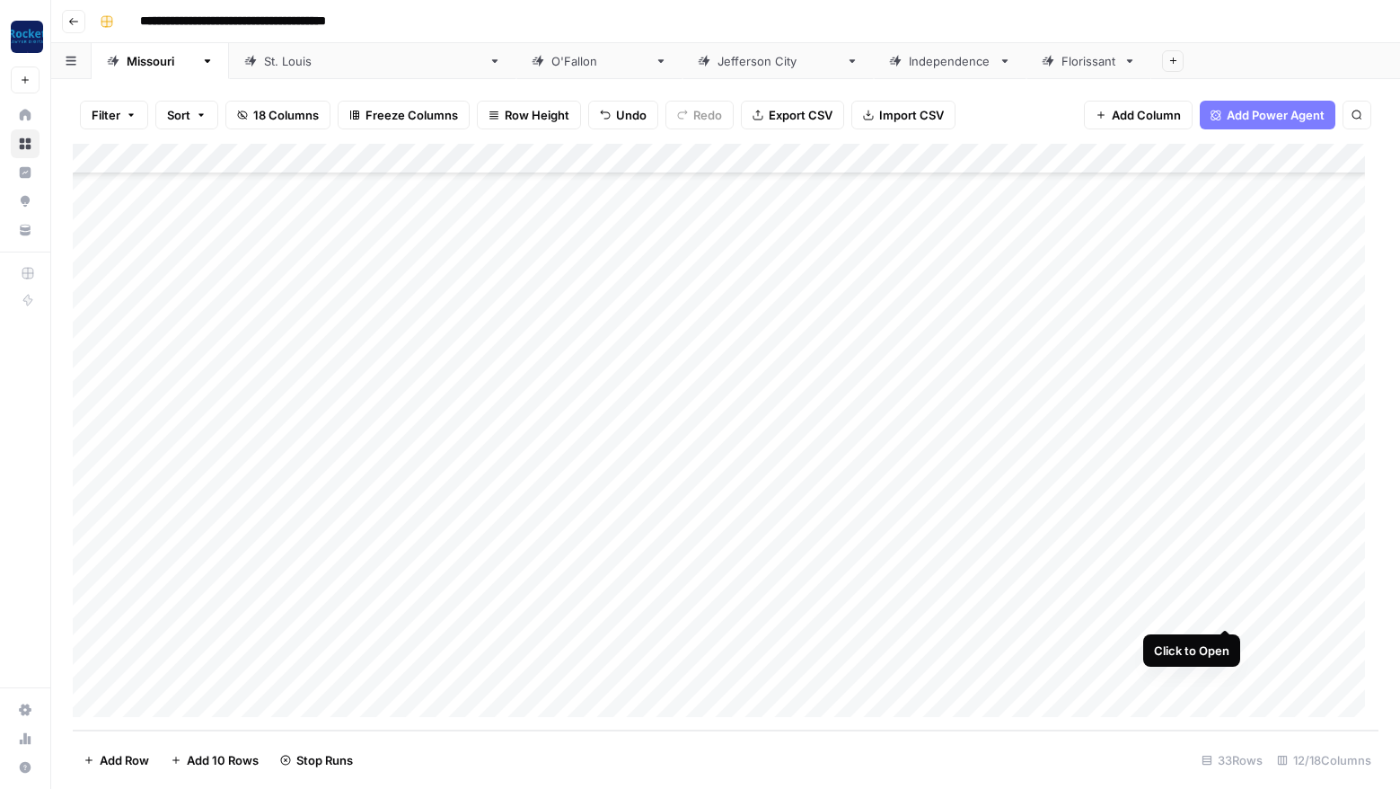
click at [1226, 608] on div "Add Column" at bounding box center [726, 437] width 1306 height 587
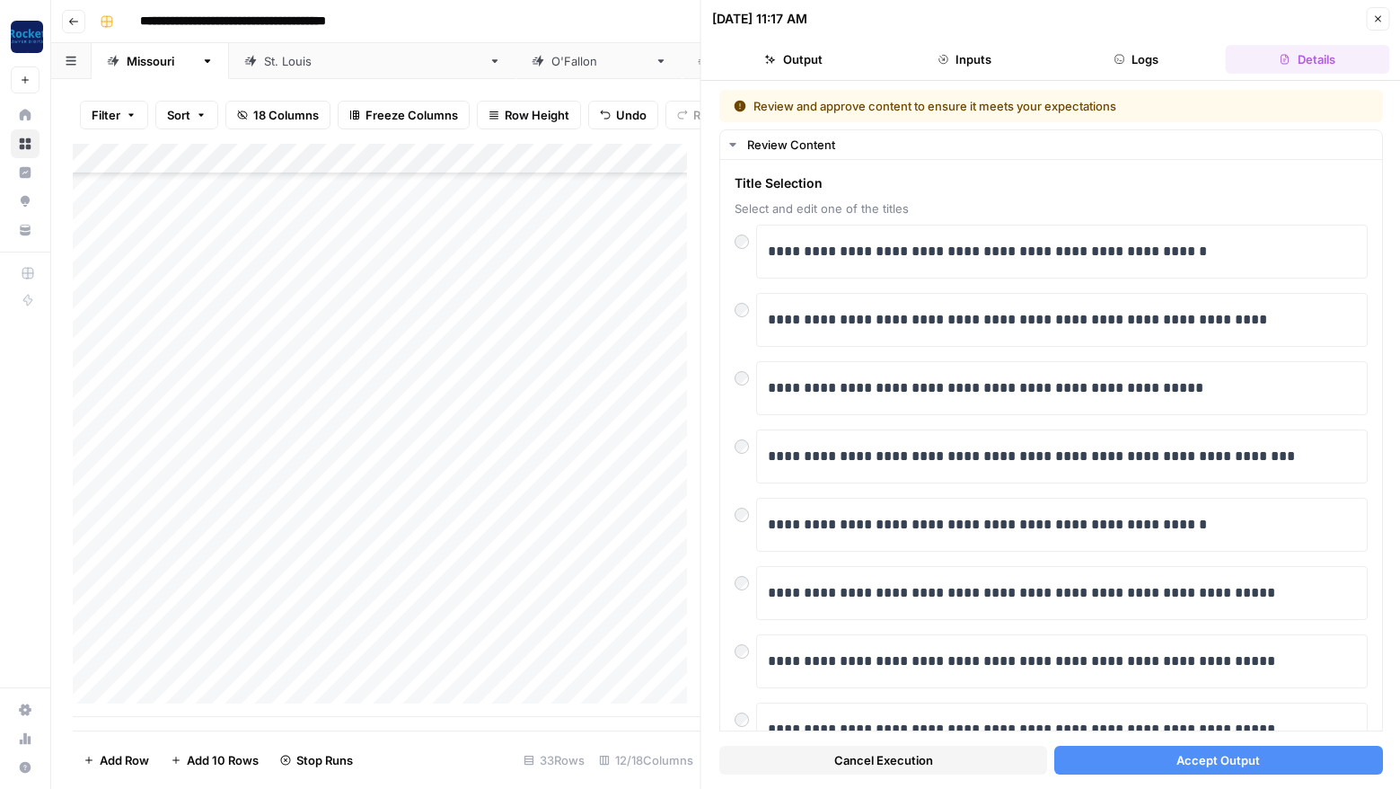
click at [1206, 762] on span "Accept Output" at bounding box center [1219, 760] width 84 height 18
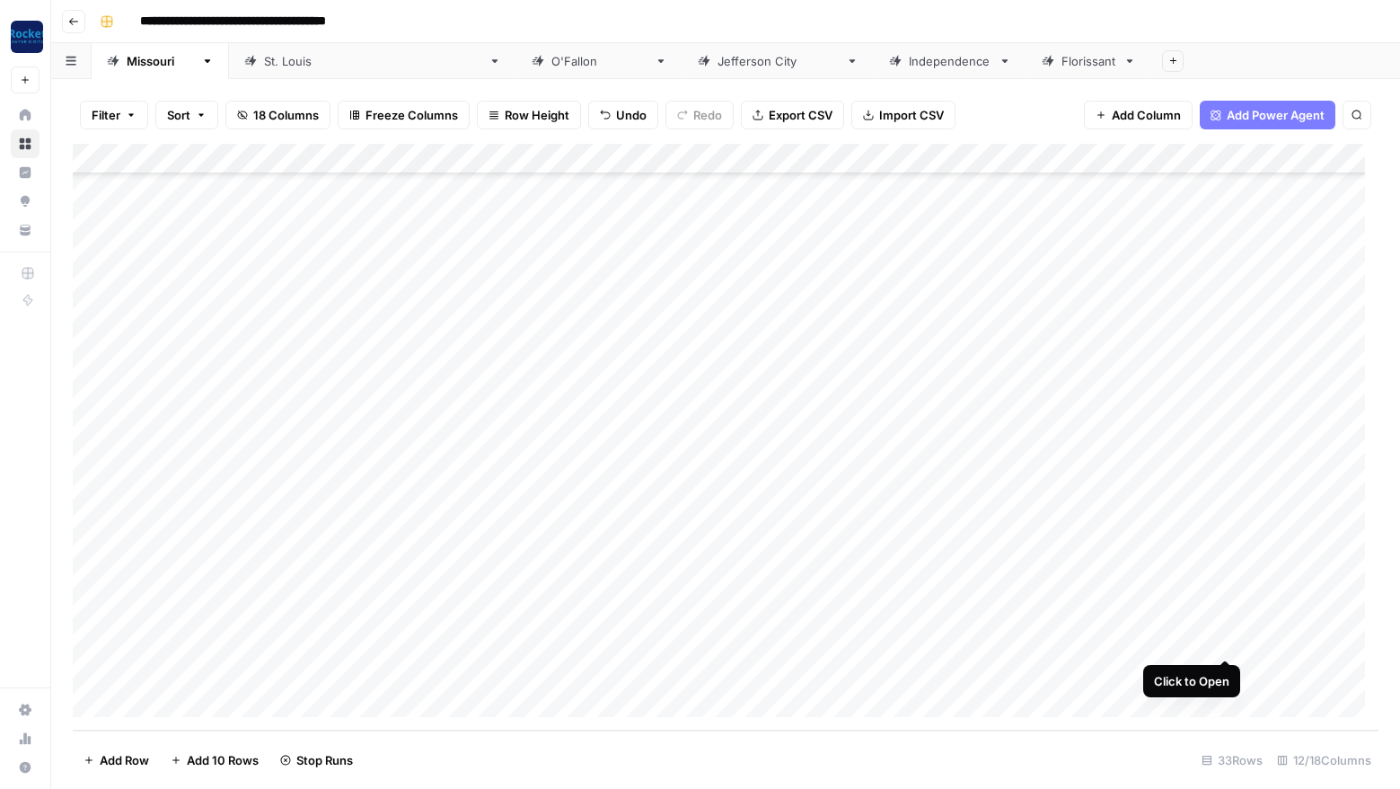
click at [1225, 636] on div "Add Column" at bounding box center [726, 437] width 1306 height 587
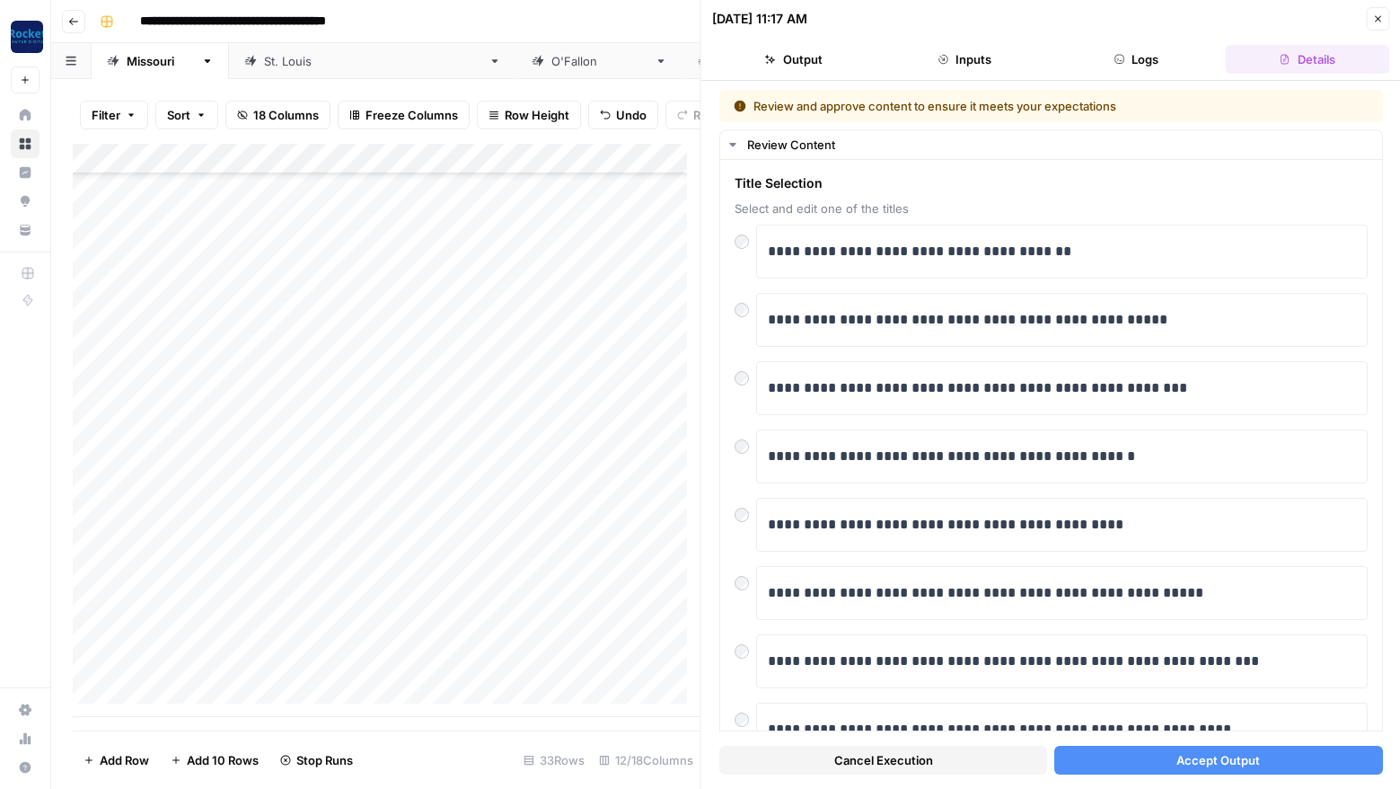
click at [1217, 761] on span "Accept Output" at bounding box center [1219, 760] width 84 height 18
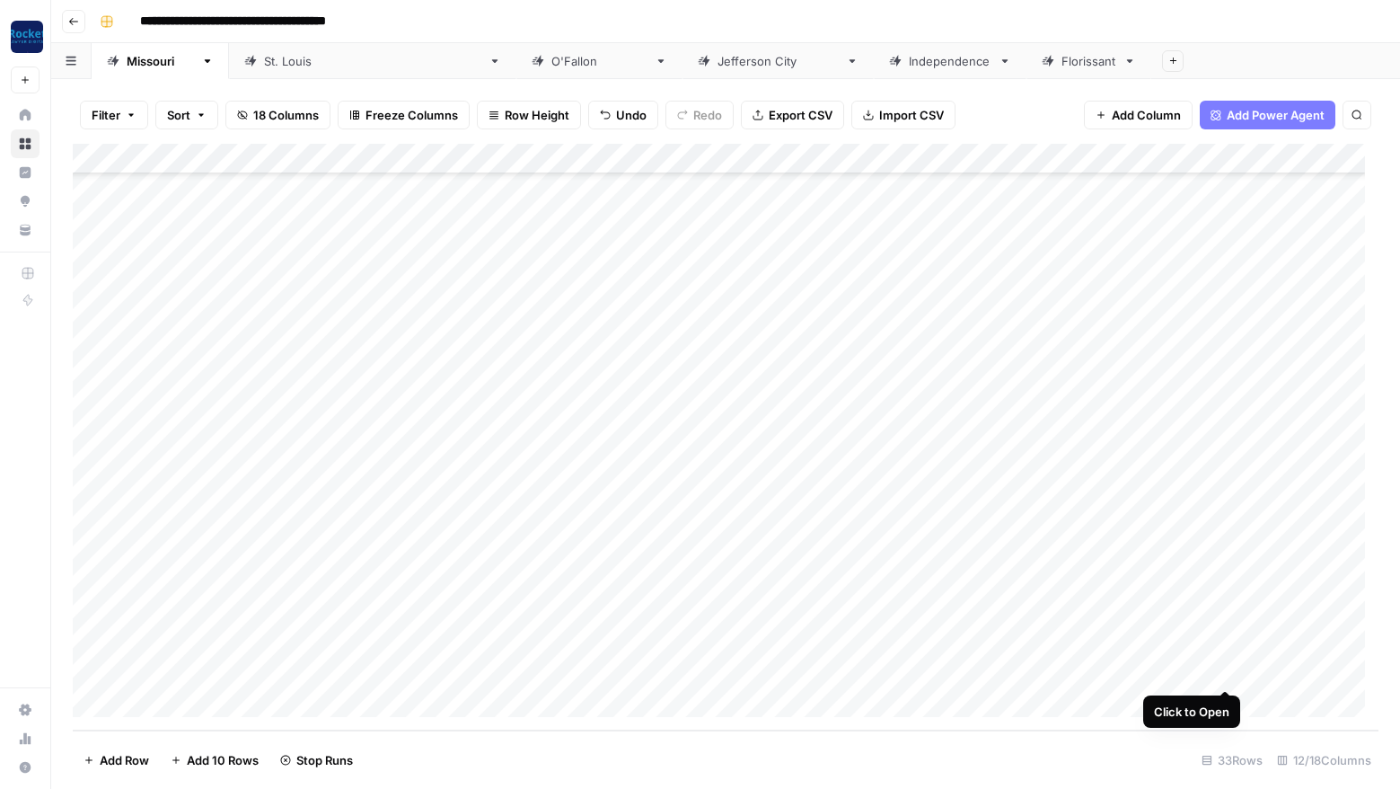
click at [1231, 670] on div "Add Column" at bounding box center [726, 437] width 1306 height 587
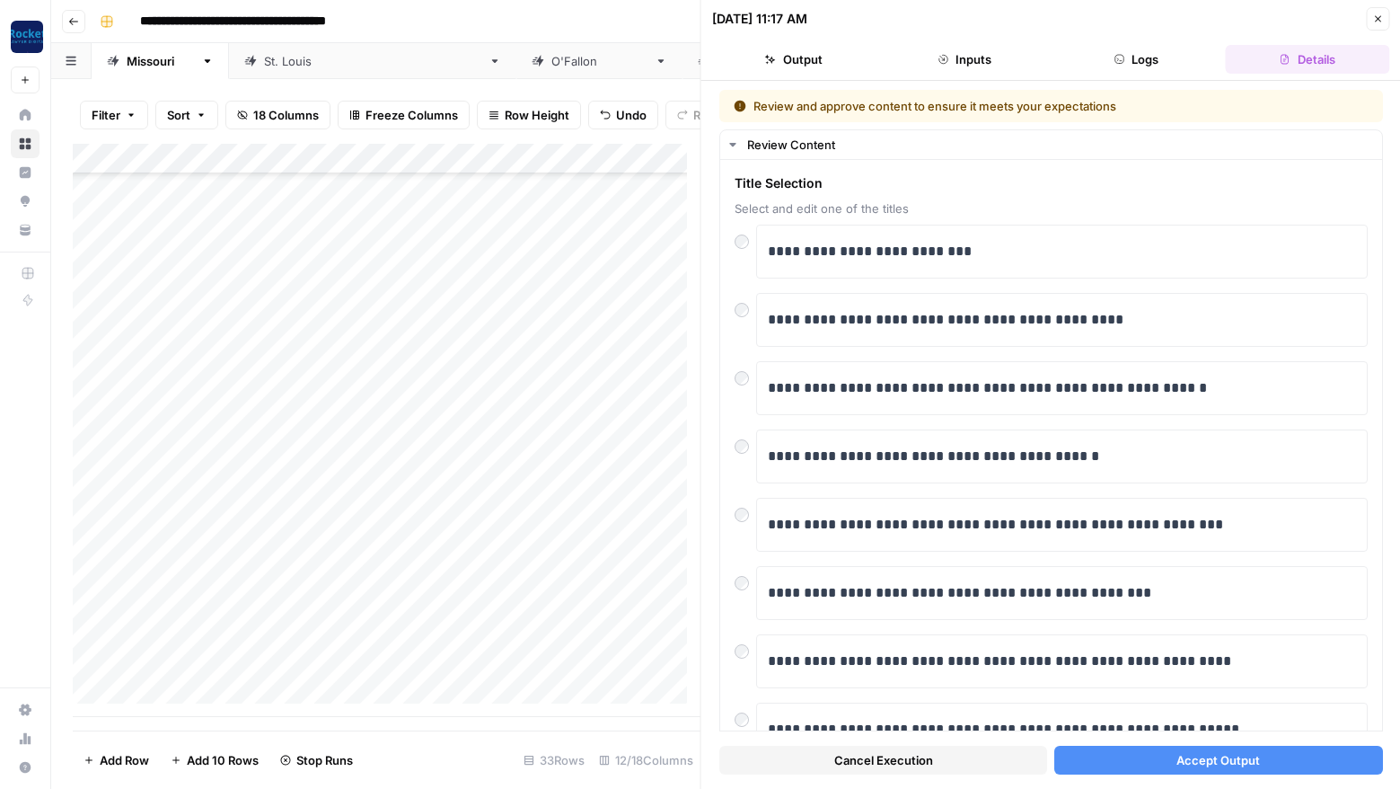
click at [1231, 756] on span "Accept Output" at bounding box center [1219, 760] width 84 height 18
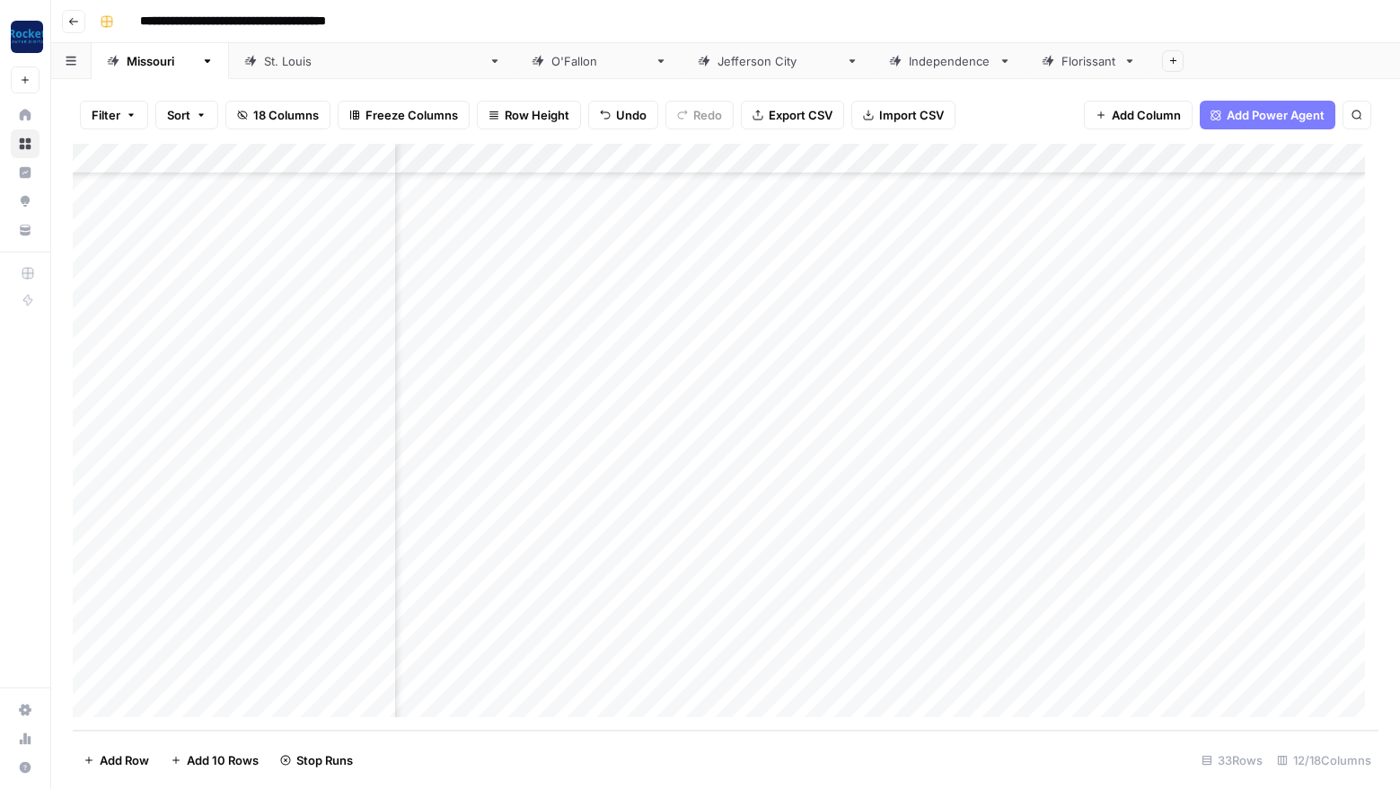
scroll to position [494, 0]
click at [337, 698] on div "Add Column" at bounding box center [726, 437] width 1306 height 587
type textarea "**********"
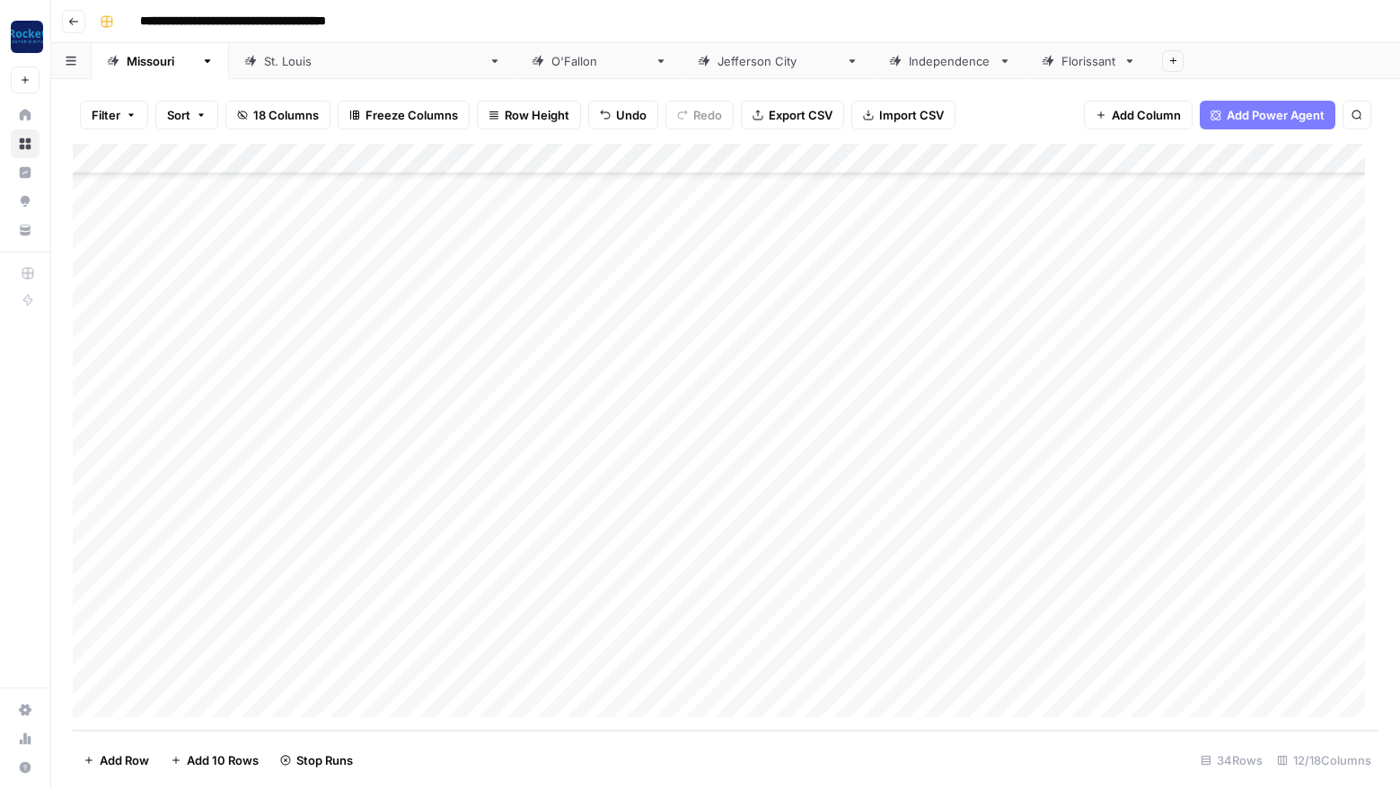
click at [721, 667] on div "Add Column" at bounding box center [726, 437] width 1306 height 587
click at [741, 738] on button "Blog Post" at bounding box center [717, 741] width 66 height 22
click at [1158, 667] on div "Add Column" at bounding box center [726, 437] width 1306 height 587
click at [260, 700] on div "Add Column" at bounding box center [726, 437] width 1306 height 587
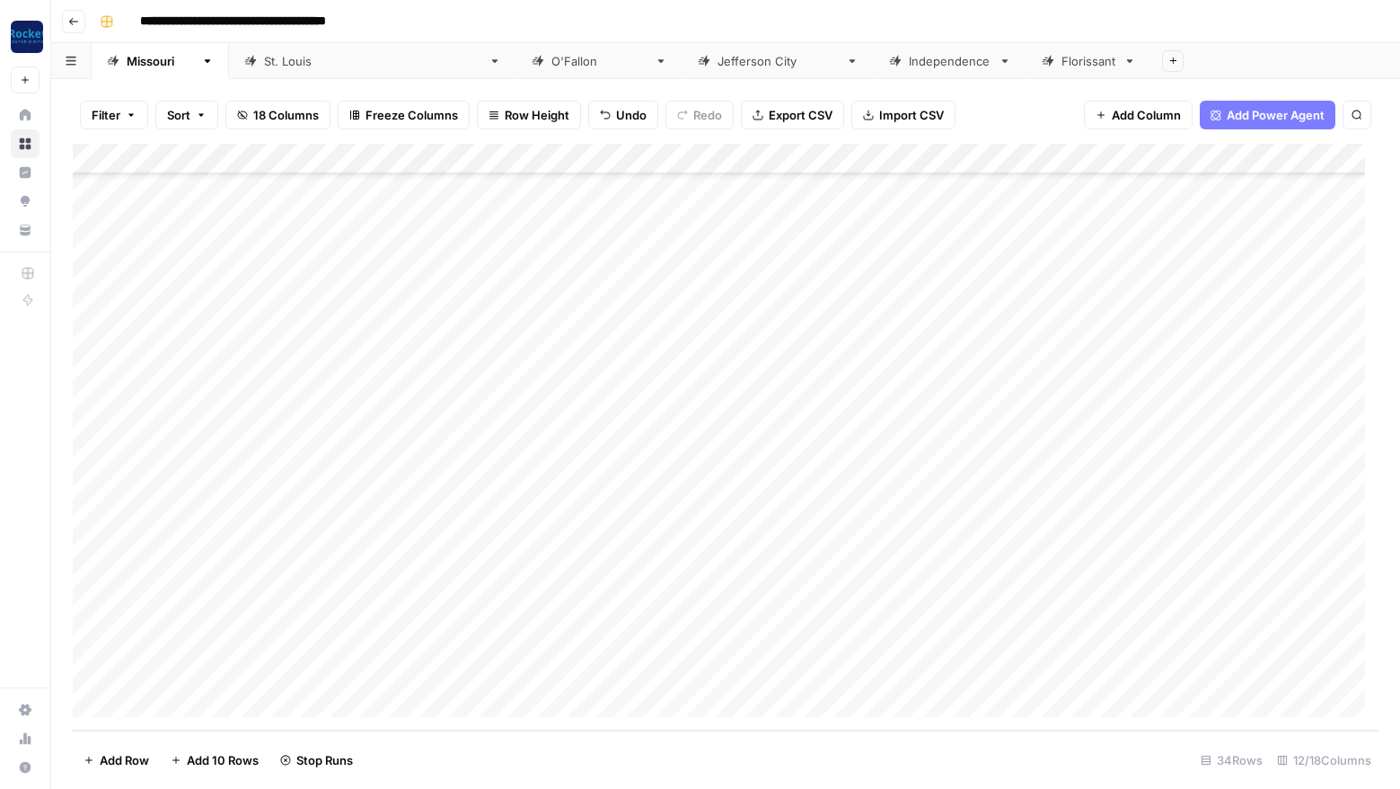
click at [260, 700] on div "Add Column" at bounding box center [726, 437] width 1306 height 587
type textarea "**********"
click at [737, 670] on div "Add Column" at bounding box center [726, 437] width 1306 height 587
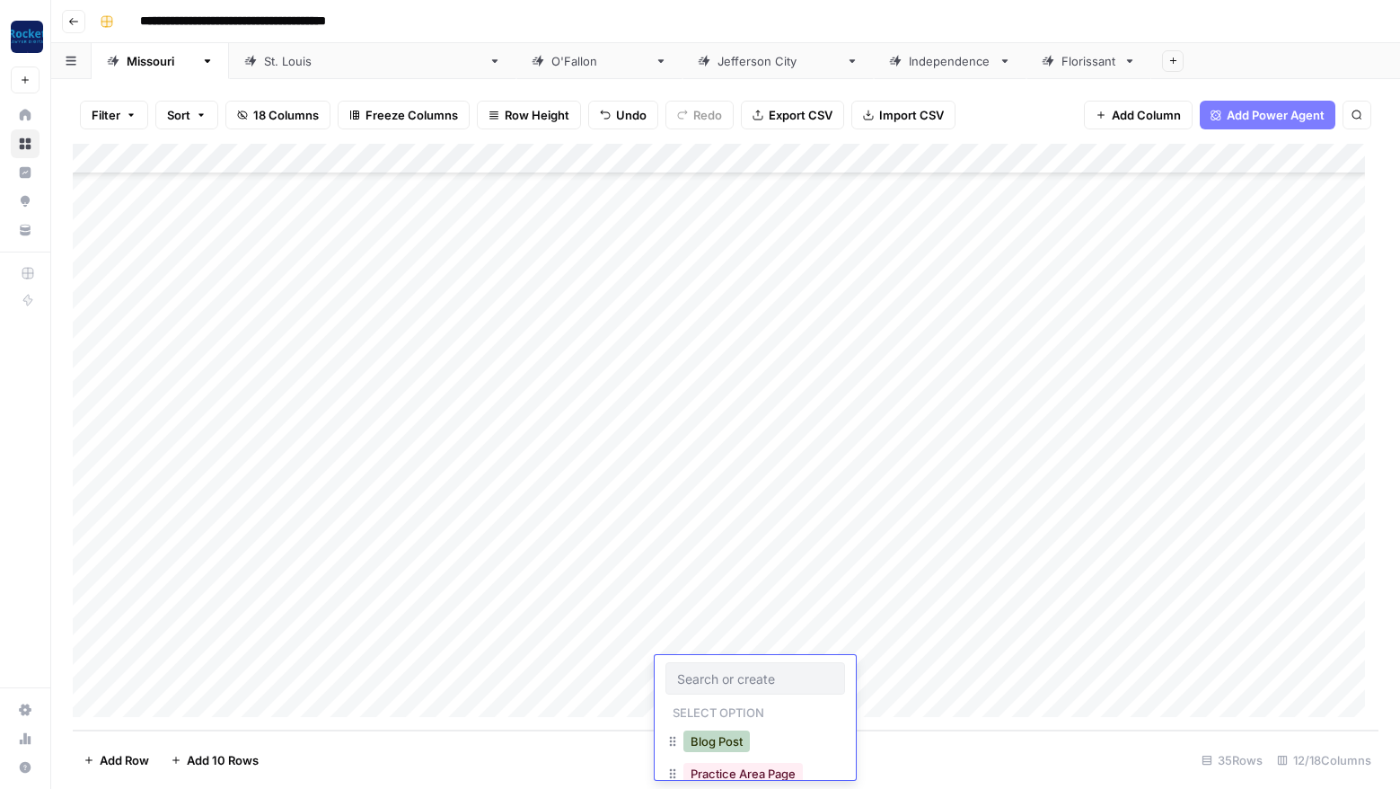
click at [737, 740] on button "Blog Post" at bounding box center [717, 741] width 66 height 22
click at [1154, 669] on div "Add Column" at bounding box center [726, 437] width 1306 height 587
click at [313, 700] on div "Add Column" at bounding box center [726, 437] width 1306 height 587
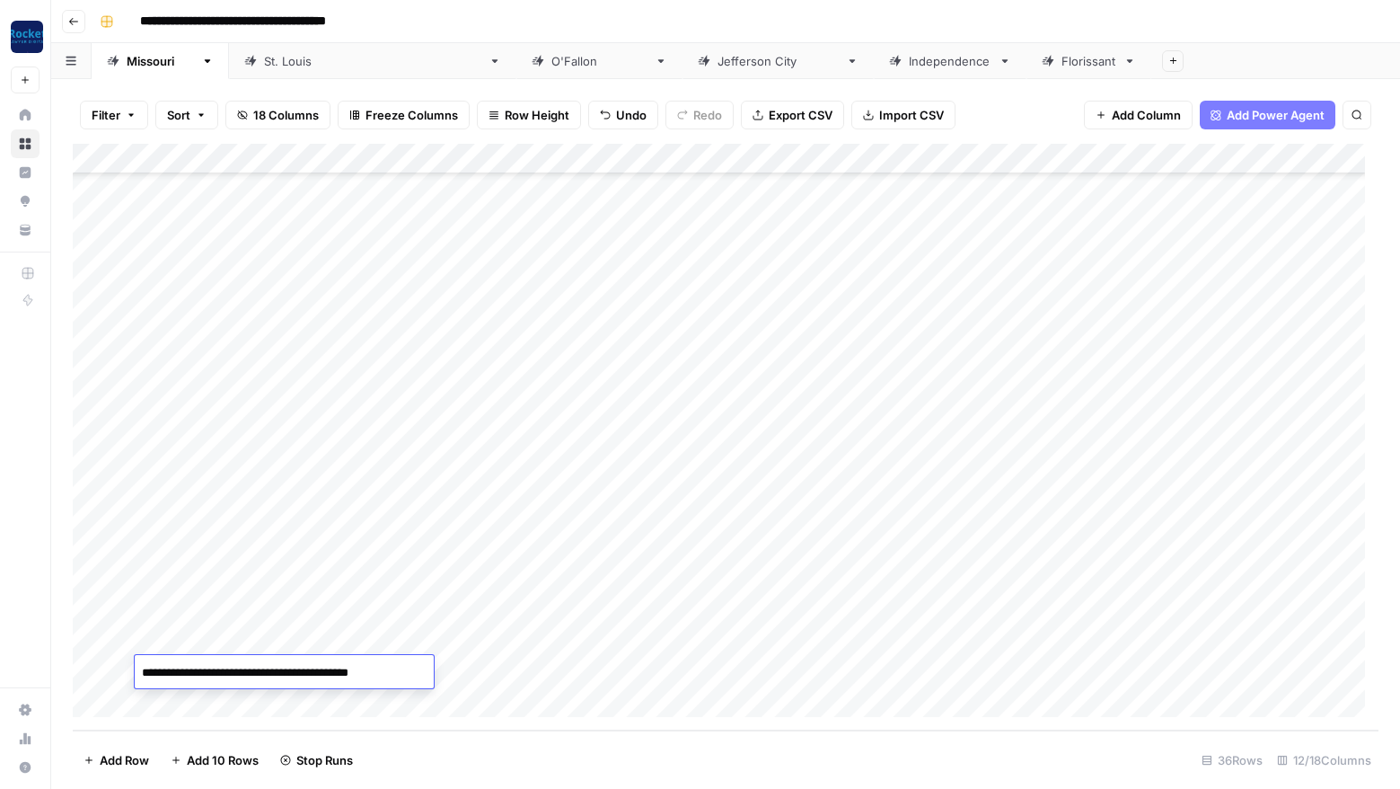
type textarea "**********"
click at [736, 668] on div "Add Column" at bounding box center [726, 437] width 1306 height 587
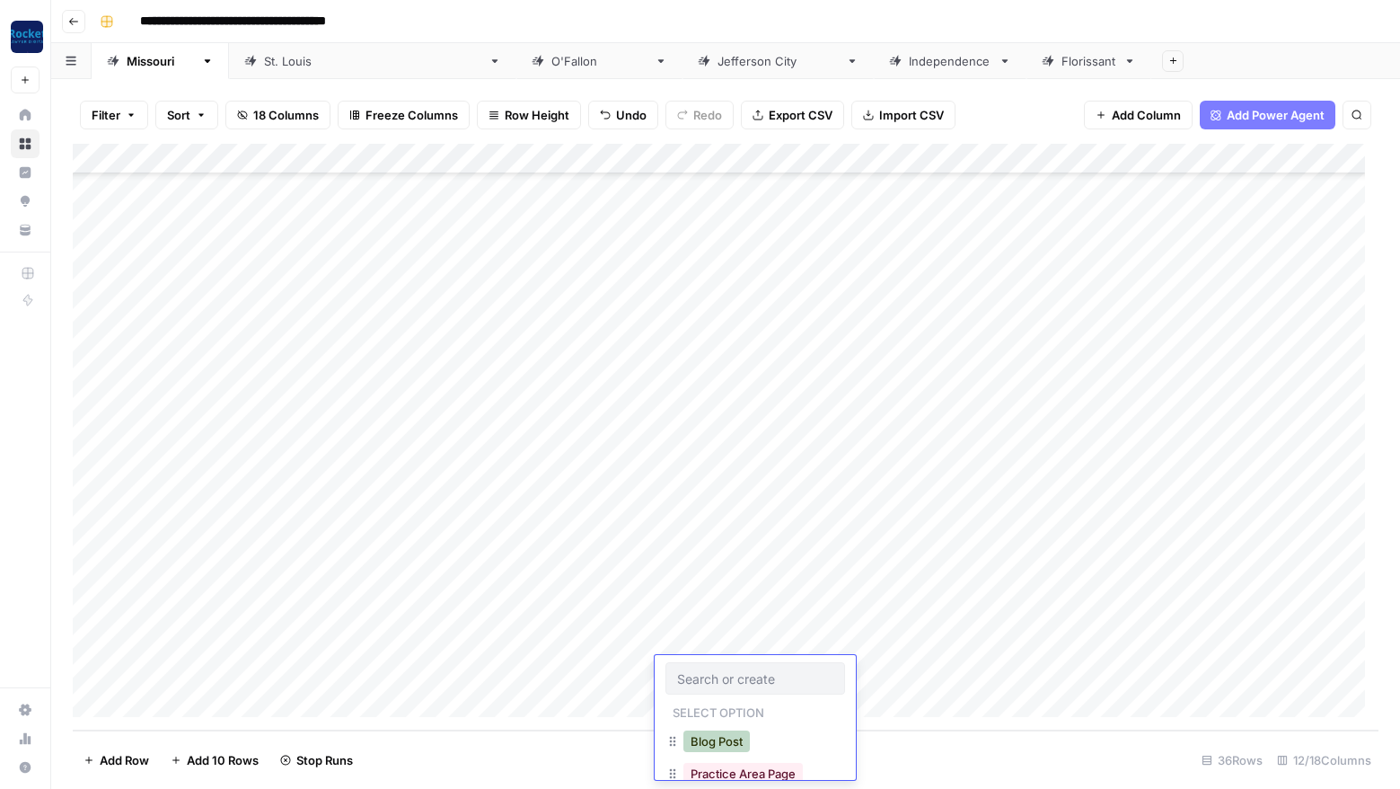
click at [724, 740] on button "Blog Post" at bounding box center [717, 741] width 66 height 22
click at [1158, 667] on div "Add Column" at bounding box center [726, 437] width 1306 height 587
click at [228, 703] on div "Add Column" at bounding box center [726, 437] width 1306 height 587
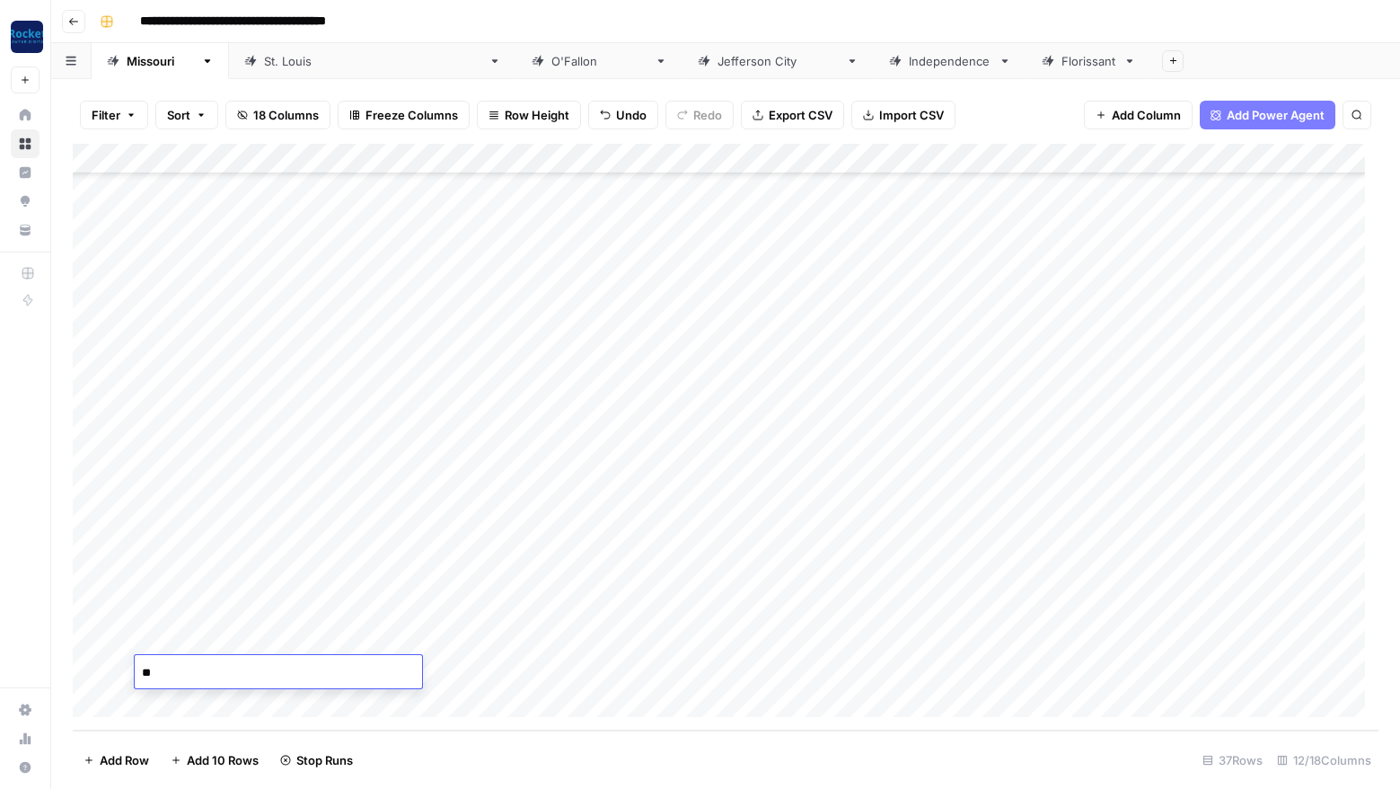
type textarea "*"
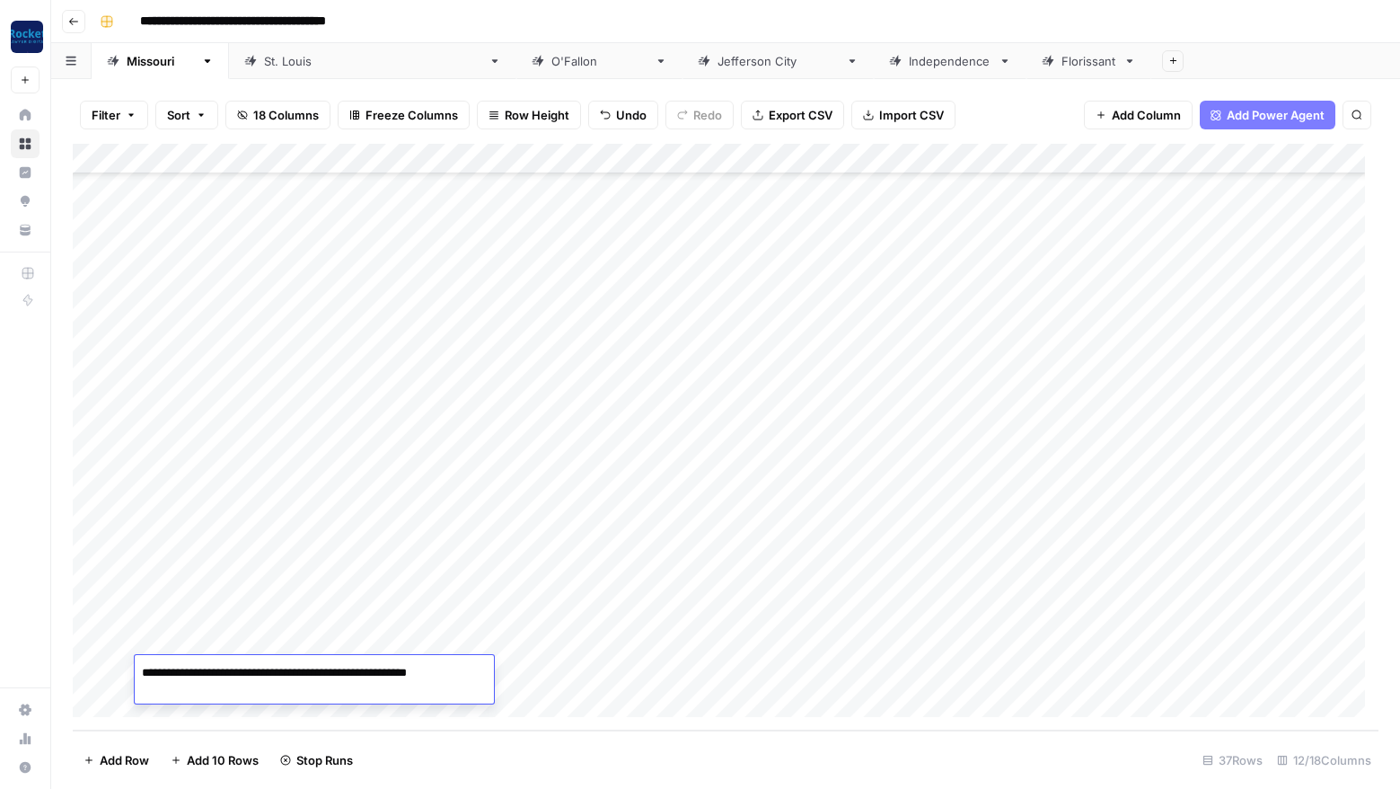
type textarea "**********"
click at [718, 675] on div "Add Column" at bounding box center [726, 437] width 1306 height 587
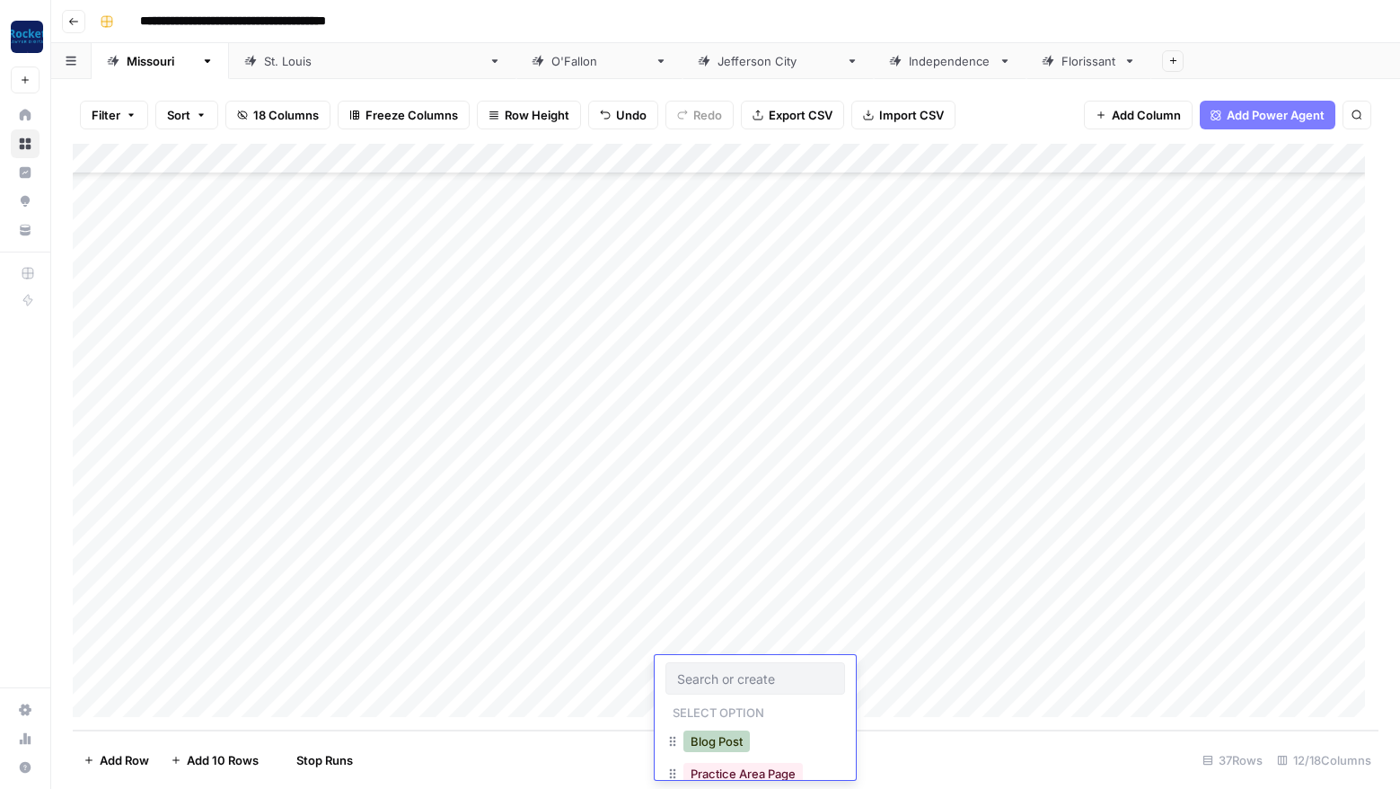
click at [720, 743] on button "Blog Post" at bounding box center [717, 741] width 66 height 22
click at [1159, 666] on div "Add Column" at bounding box center [726, 437] width 1306 height 587
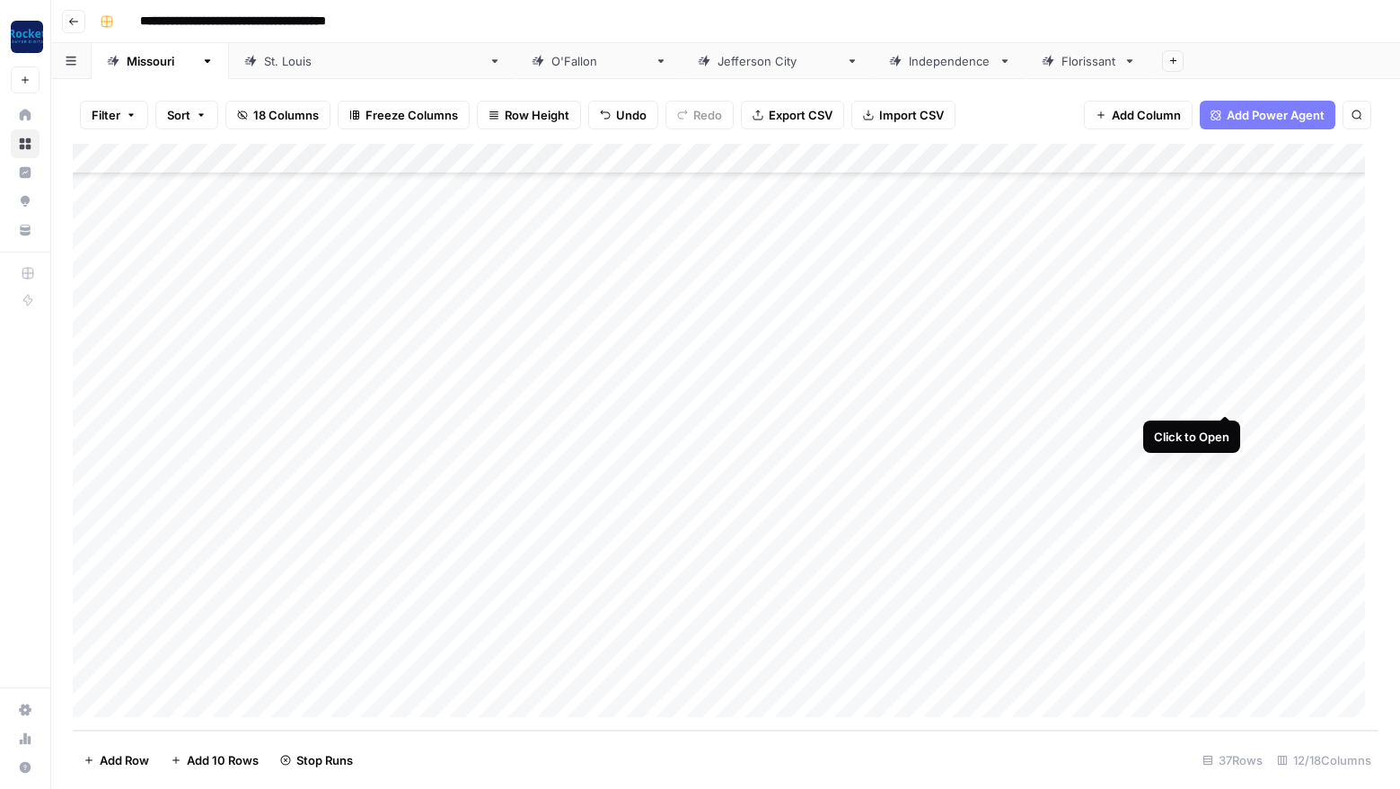
click at [1226, 394] on div "Add Column" at bounding box center [726, 437] width 1306 height 587
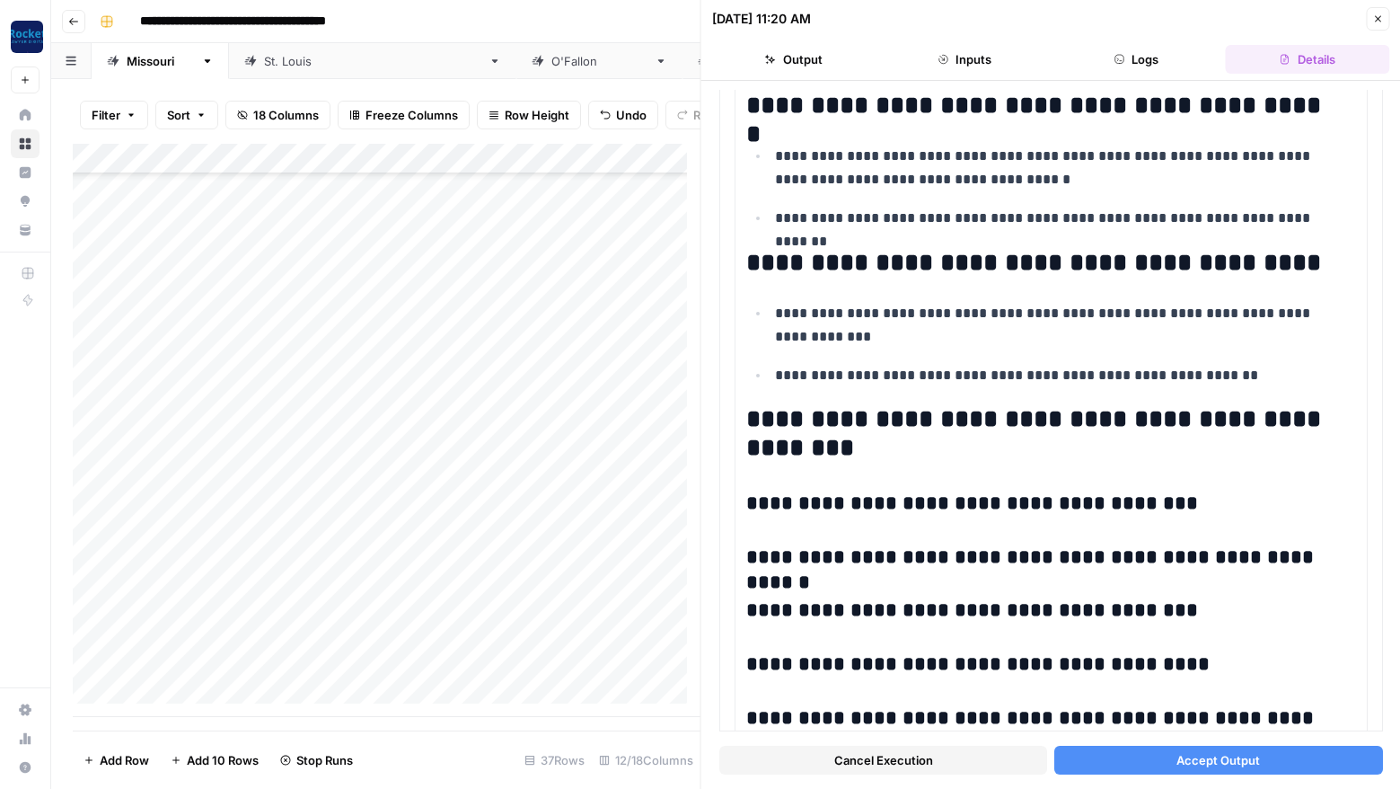
scroll to position [2906, 0]
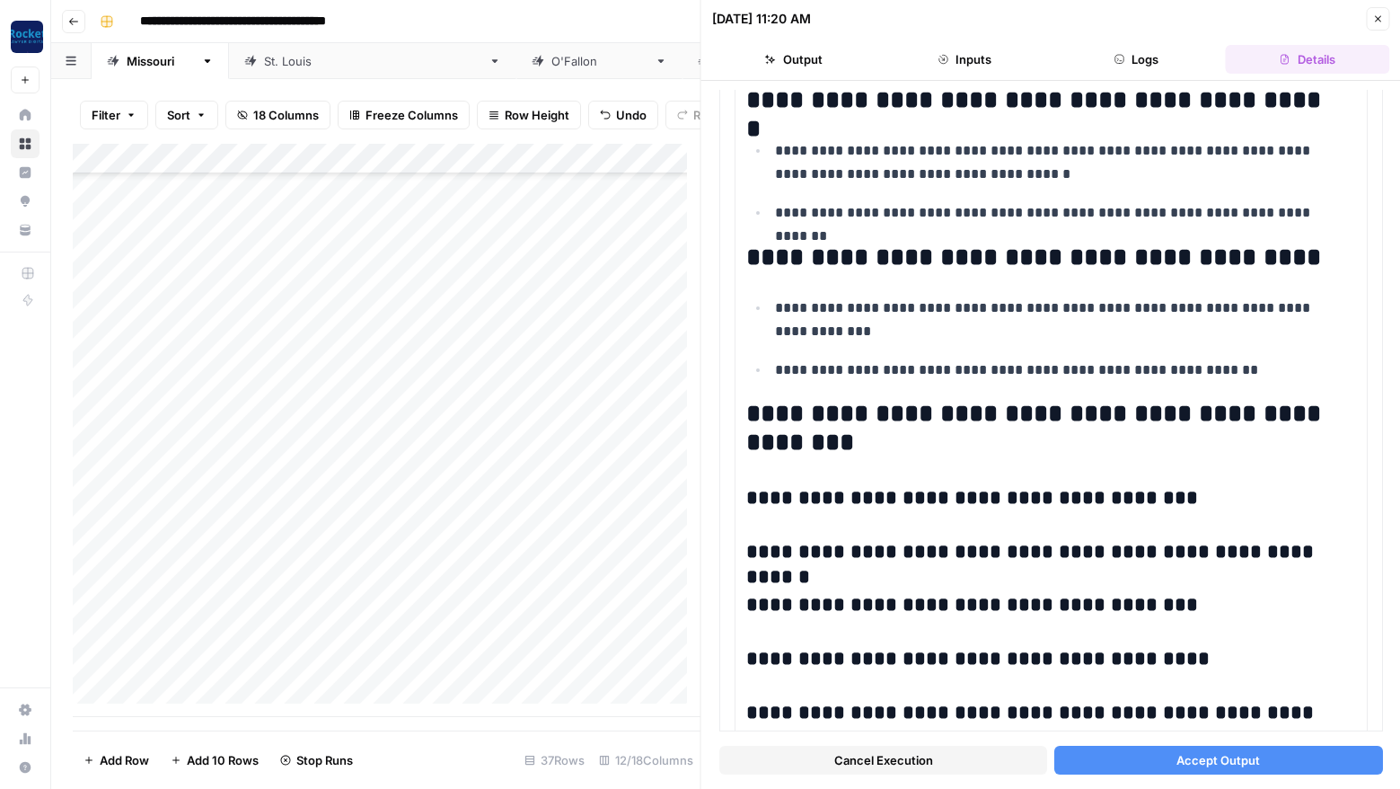
click at [1190, 756] on span "Accept Output" at bounding box center [1219, 760] width 84 height 18
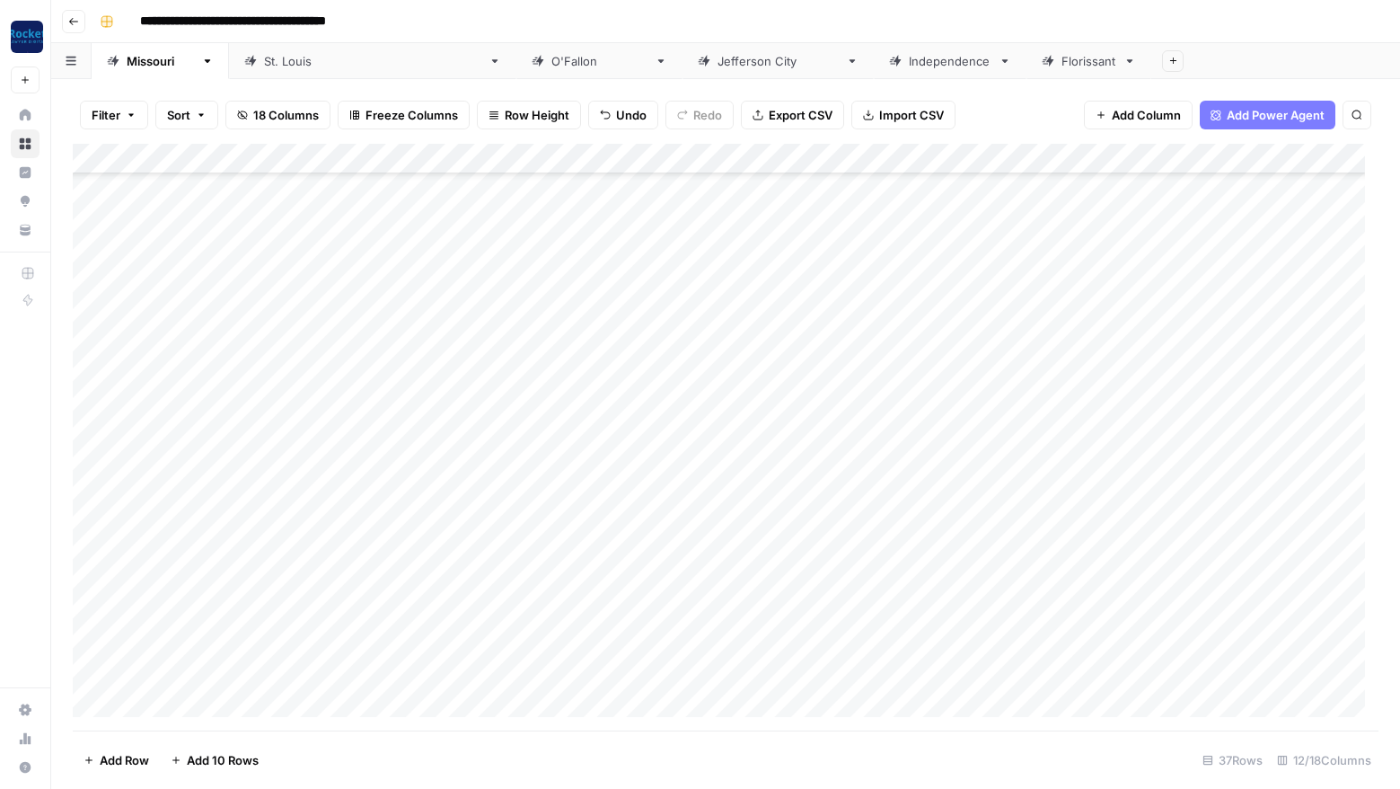
scroll to position [569, 0]
click at [1225, 349] on div "Add Column" at bounding box center [726, 437] width 1306 height 587
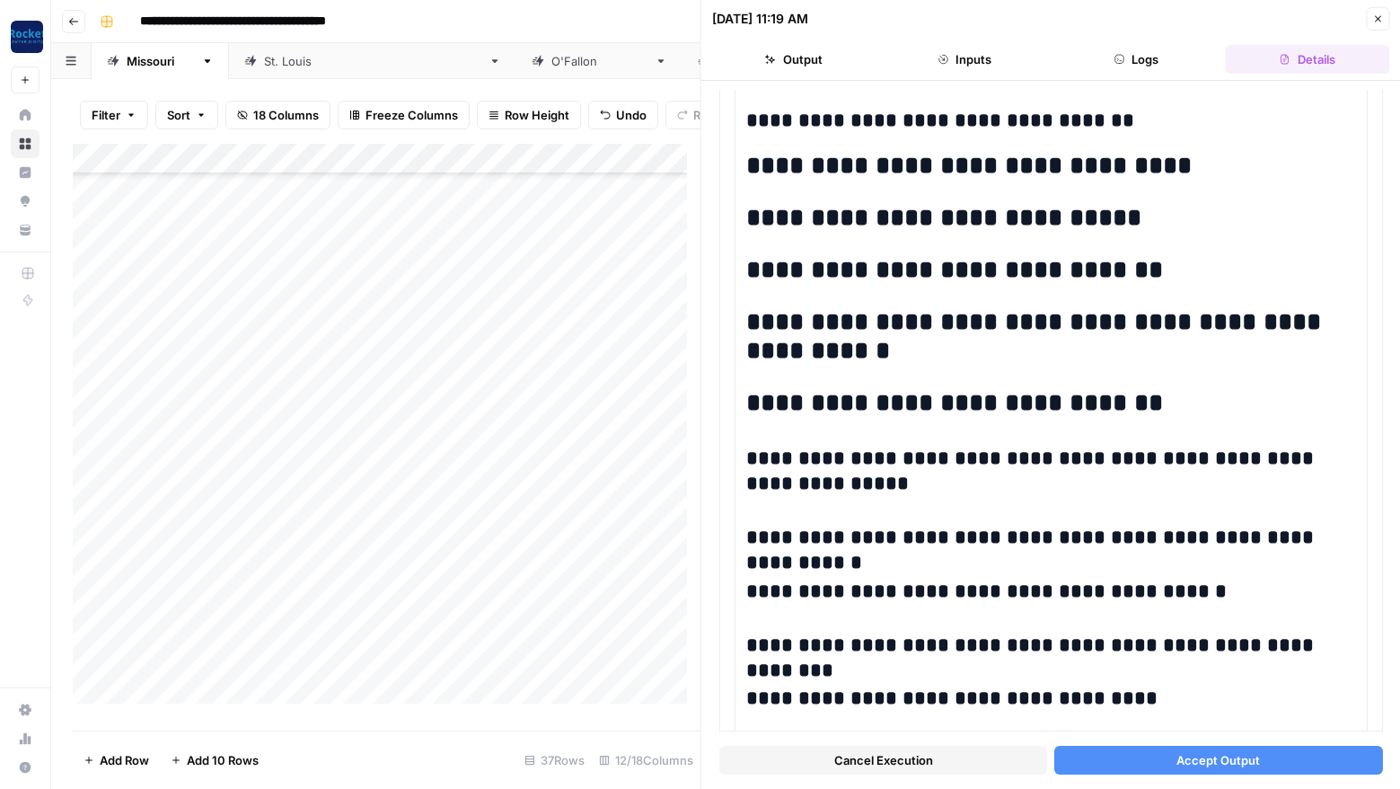
scroll to position [1559, 0]
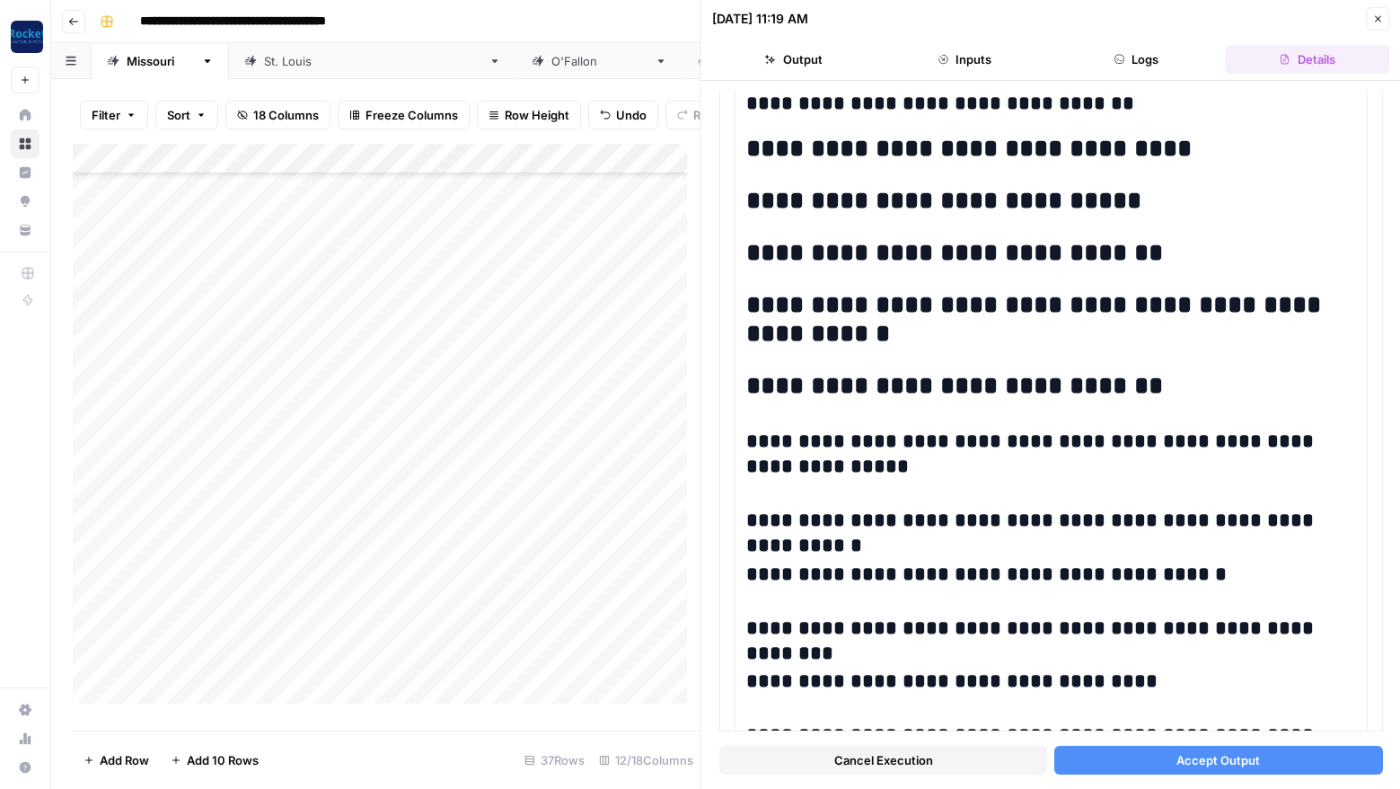
click at [1243, 755] on span "Accept Output" at bounding box center [1219, 760] width 84 height 18
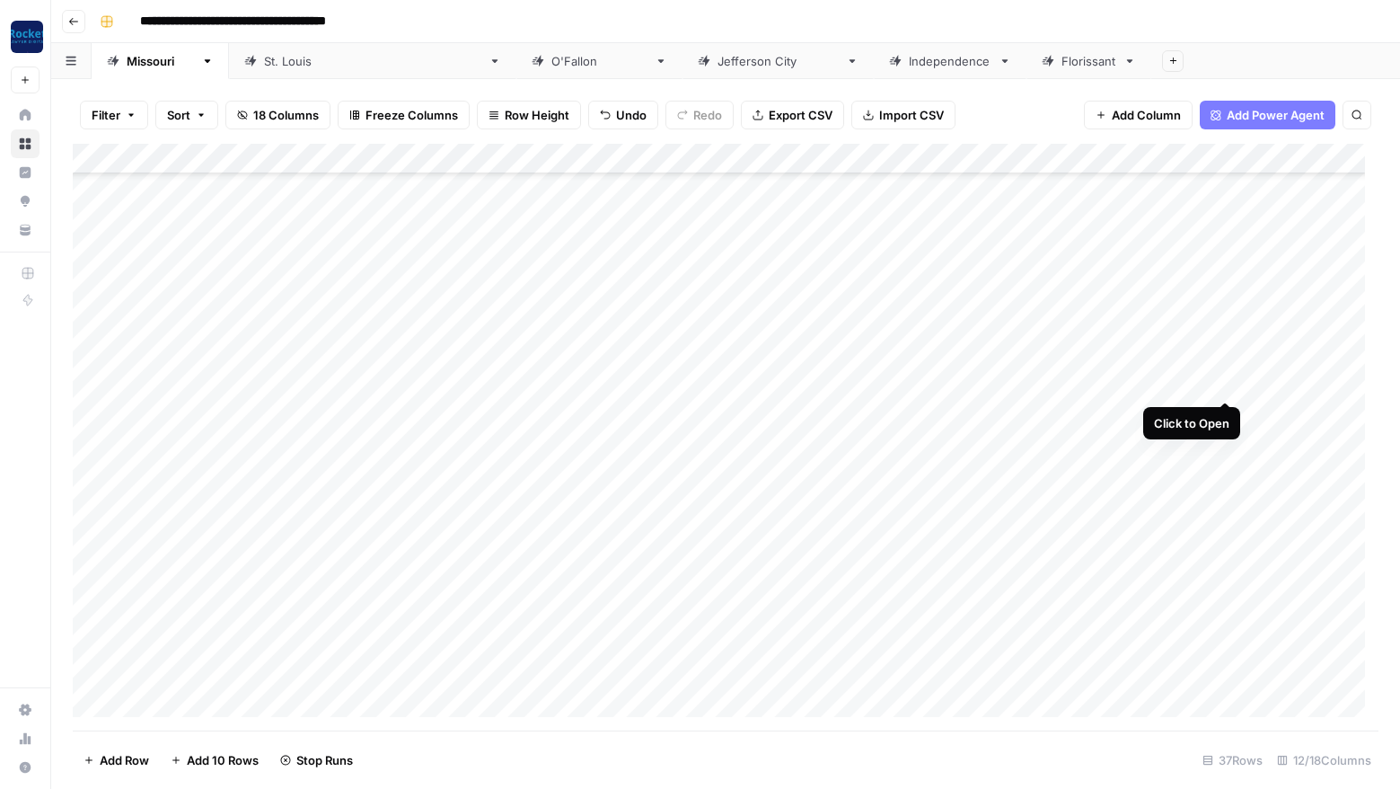
click at [1225, 380] on div "Add Column" at bounding box center [726, 437] width 1306 height 587
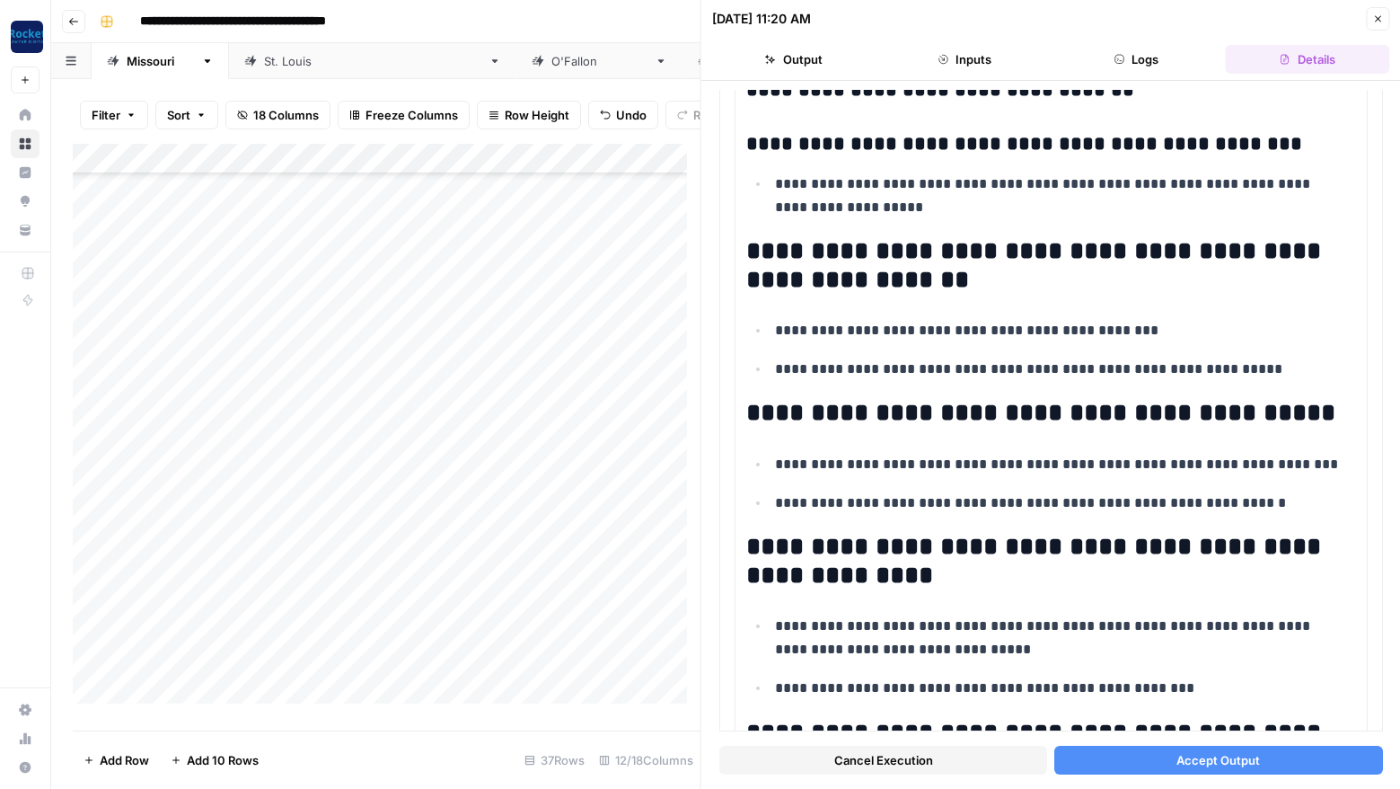
scroll to position [2178, 0]
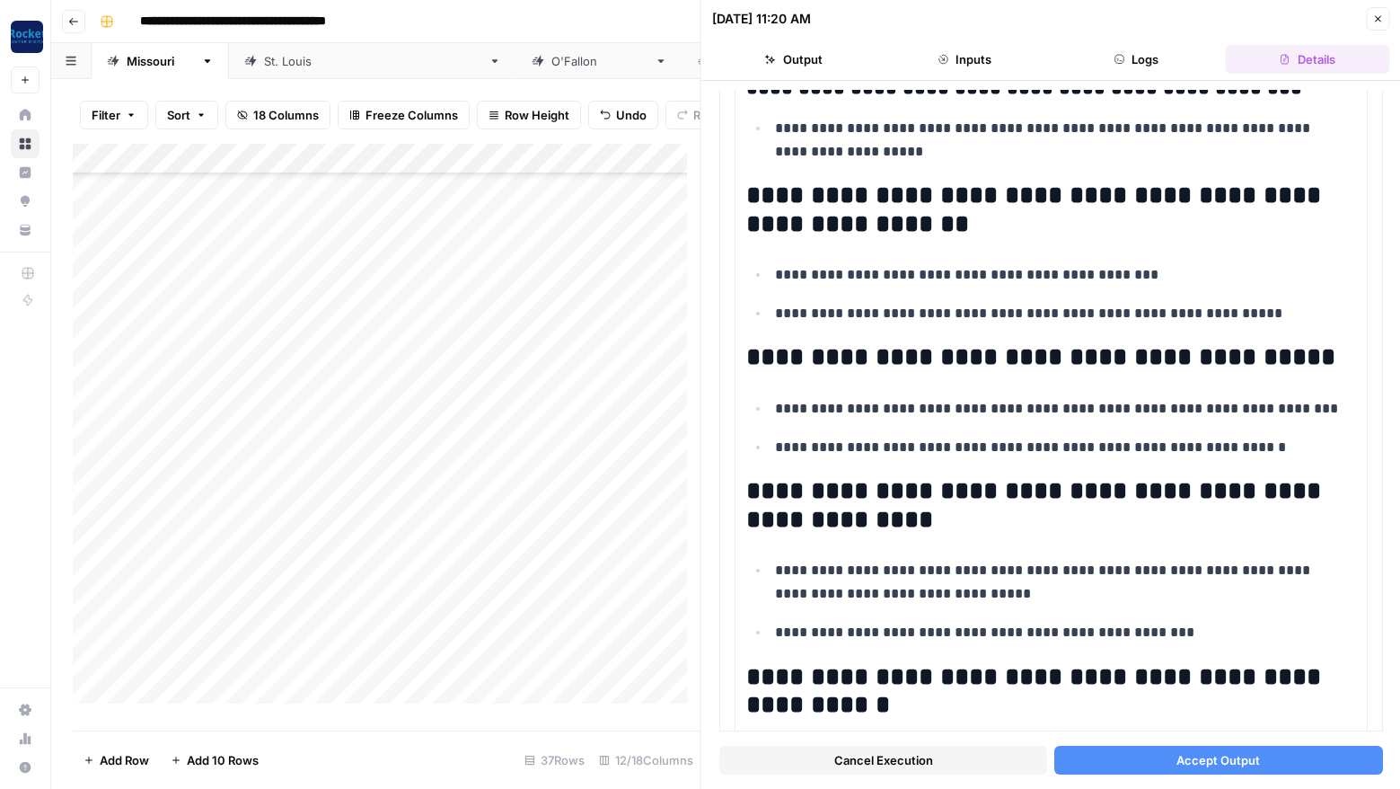
click at [1235, 757] on span "Accept Output" at bounding box center [1219, 760] width 84 height 18
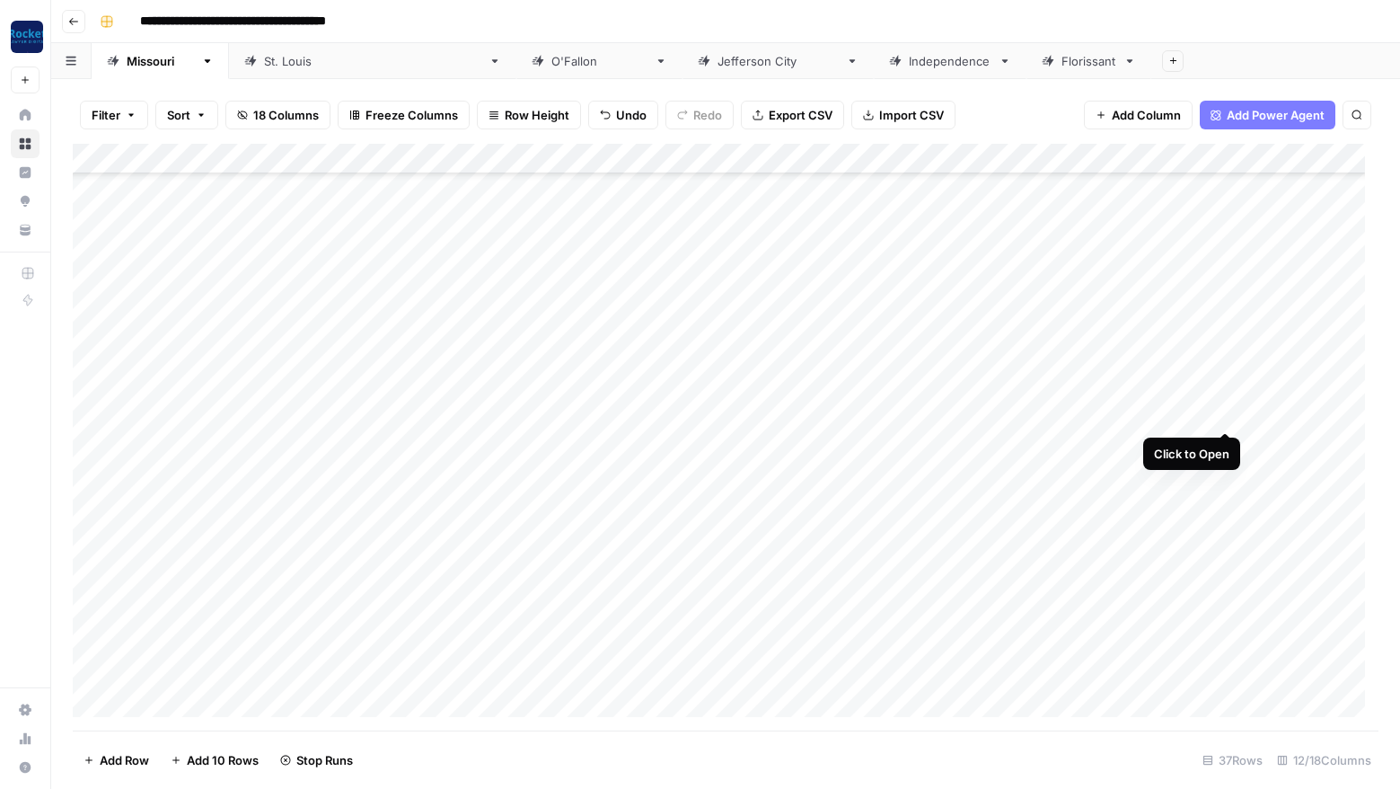
click at [1225, 413] on div "Add Column" at bounding box center [726, 437] width 1306 height 587
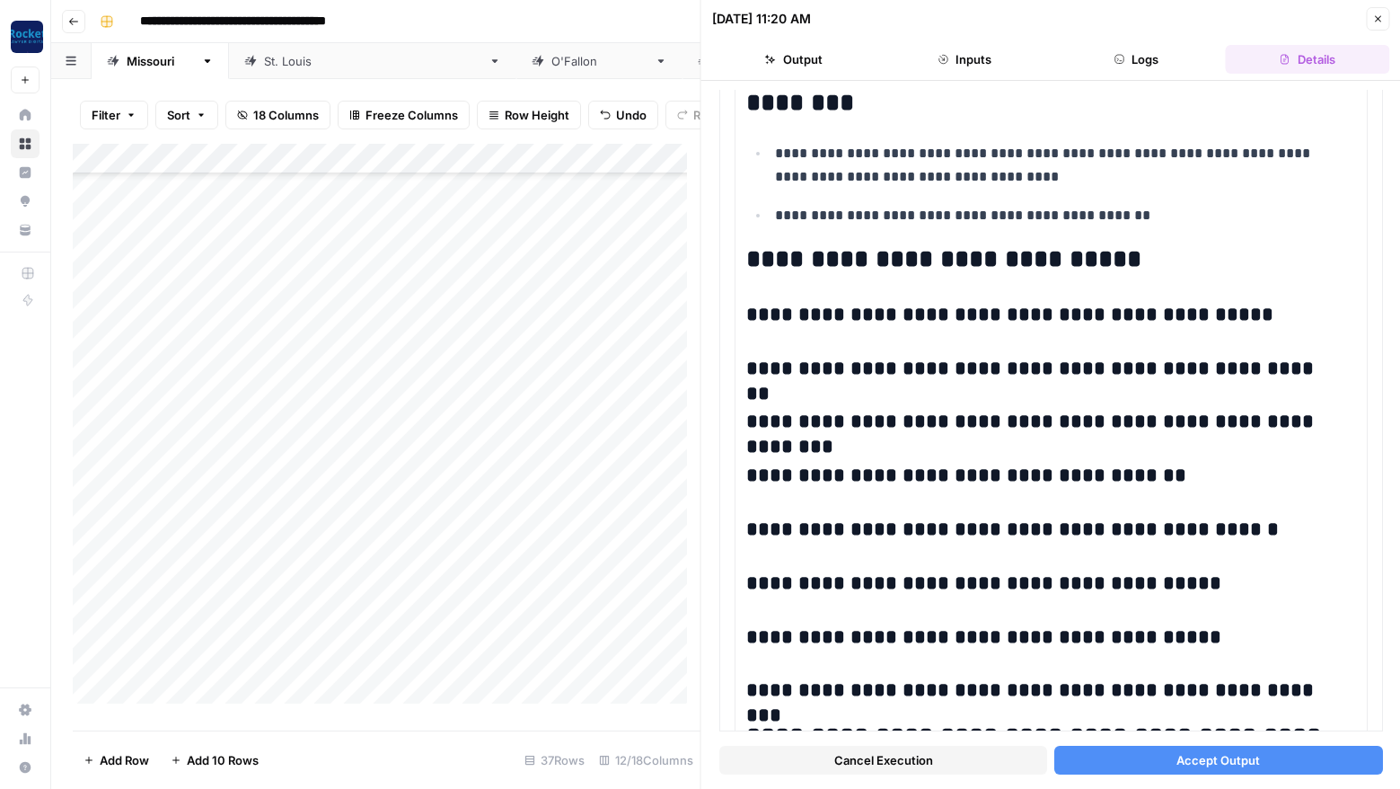
scroll to position [2592, 0]
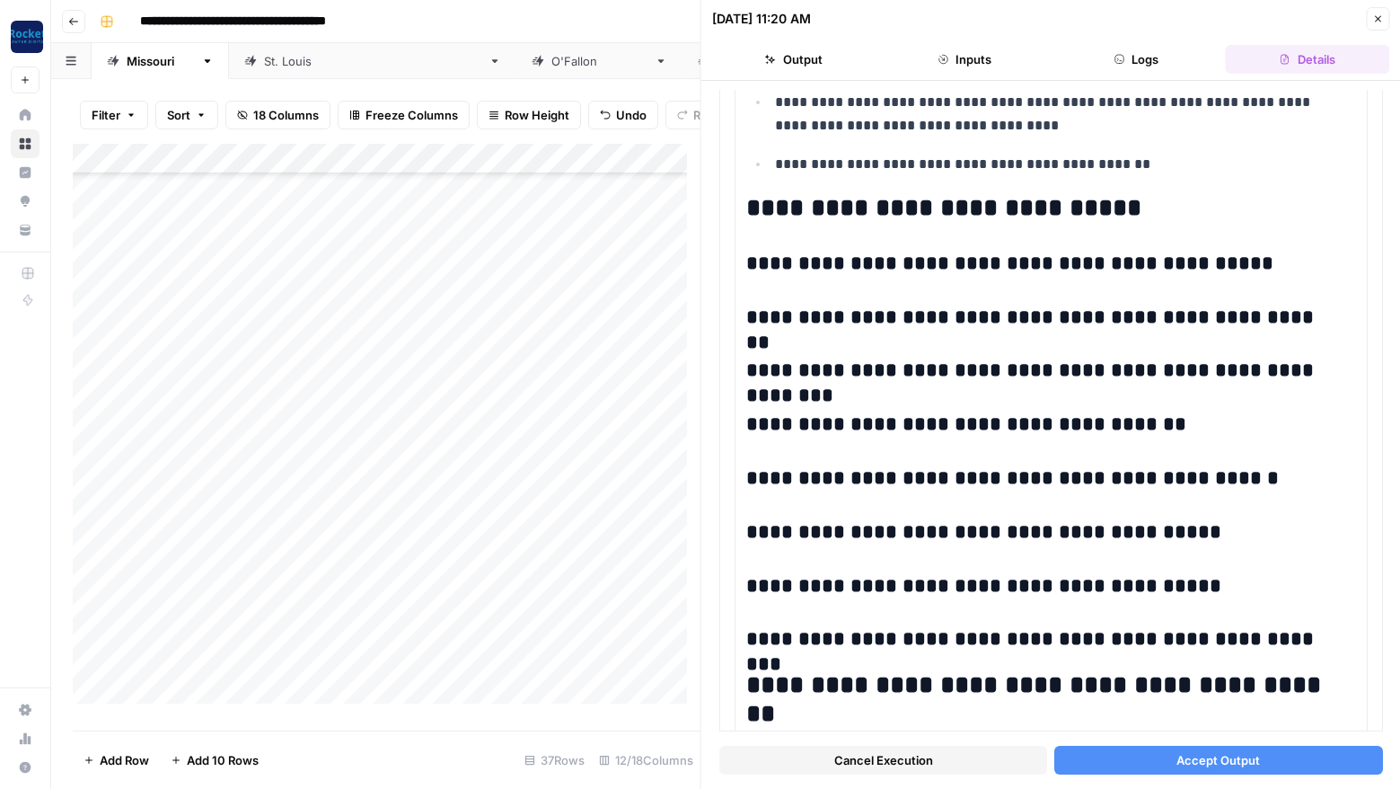
click at [1249, 755] on button "Accept Output" at bounding box center [1219, 760] width 328 height 29
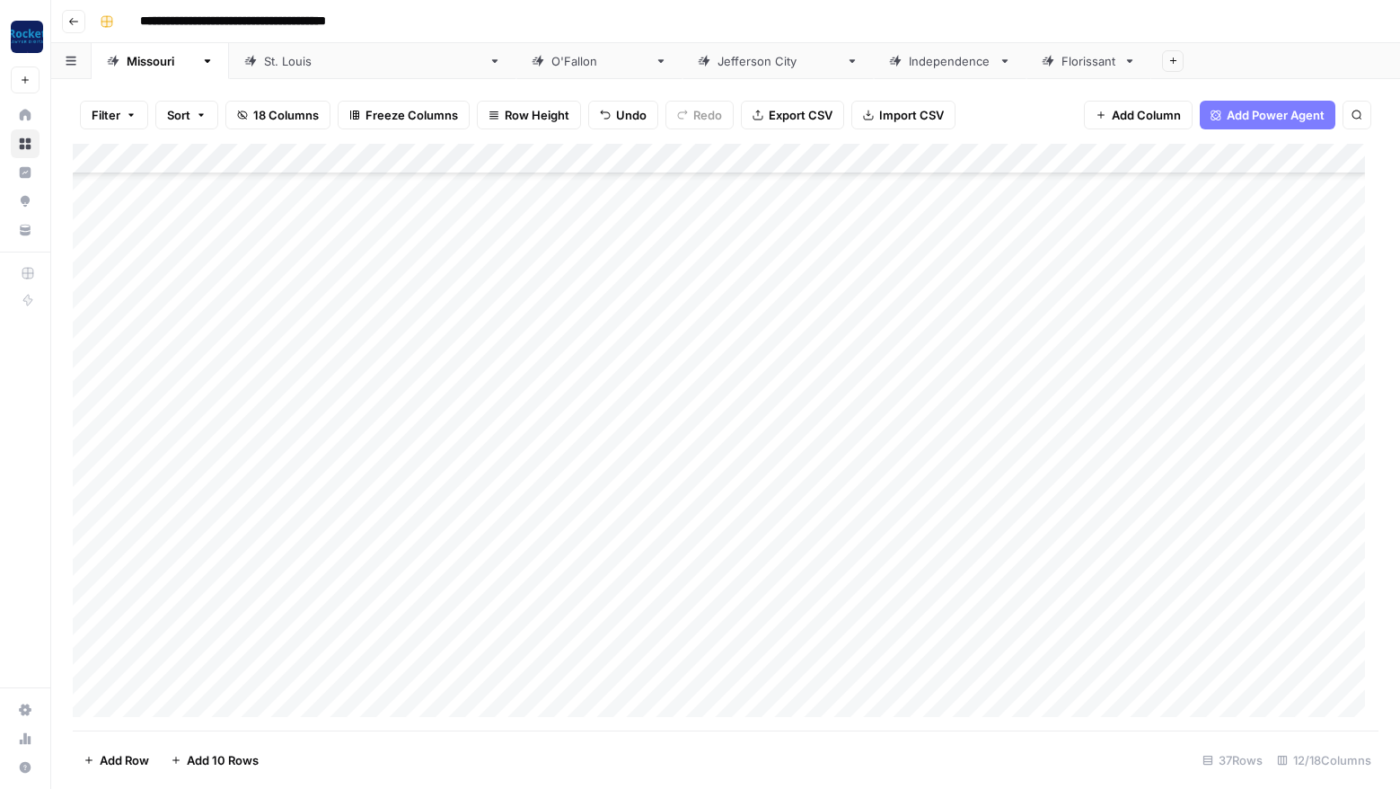
scroll to position [569, 0]
click at [1227, 472] on div "Add Column" at bounding box center [726, 437] width 1306 height 587
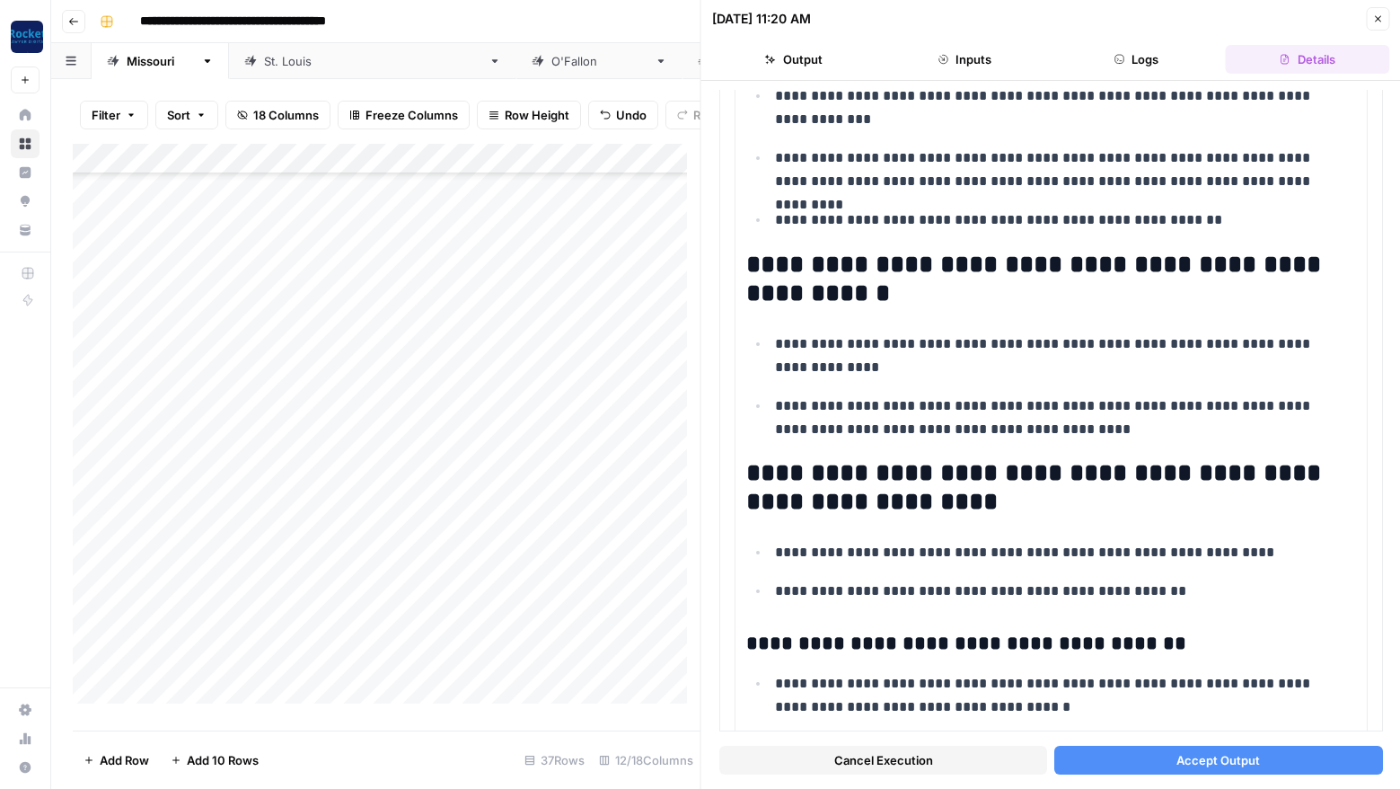
scroll to position [408, 0]
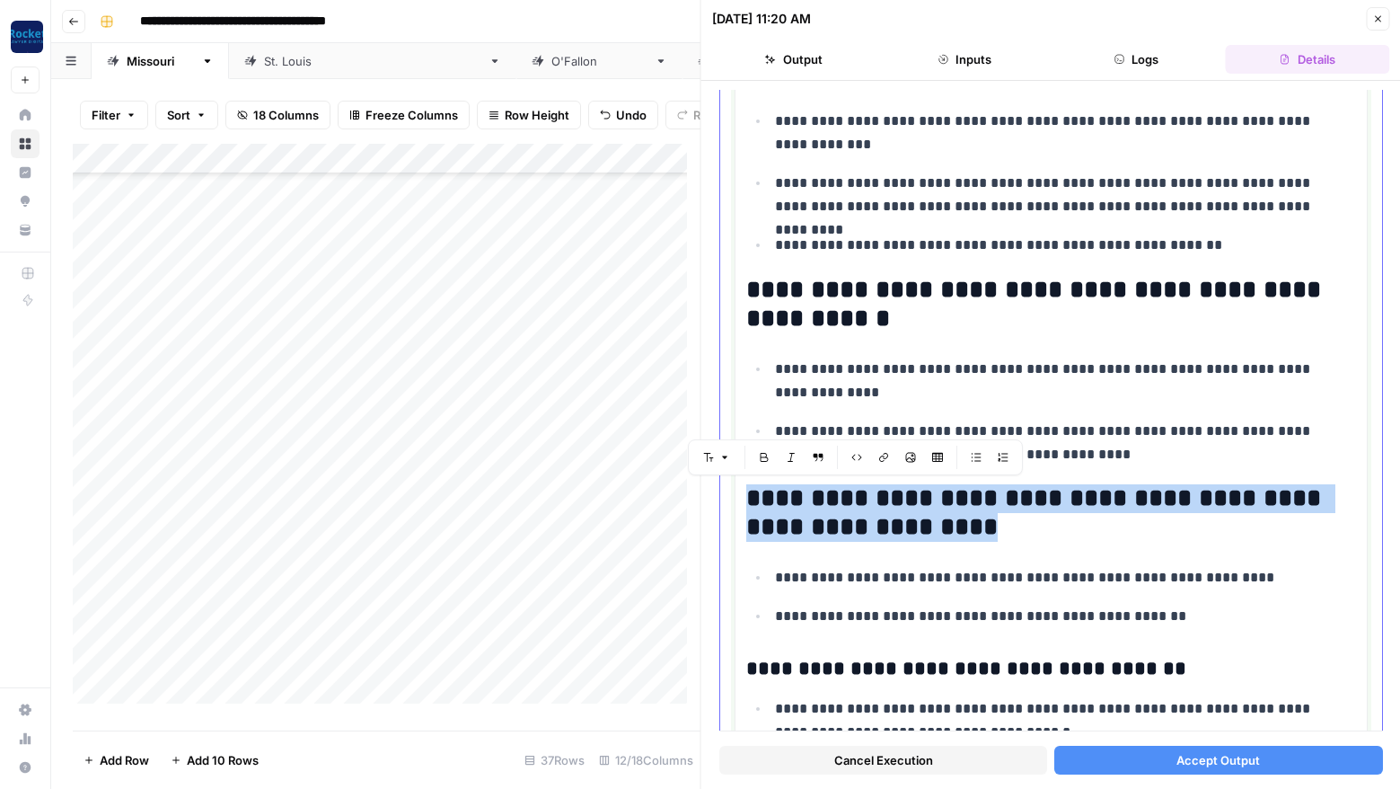
drag, startPoint x: 977, startPoint y: 524, endPoint x: 745, endPoint y: 494, distance: 234.5
copy h2 "**********"
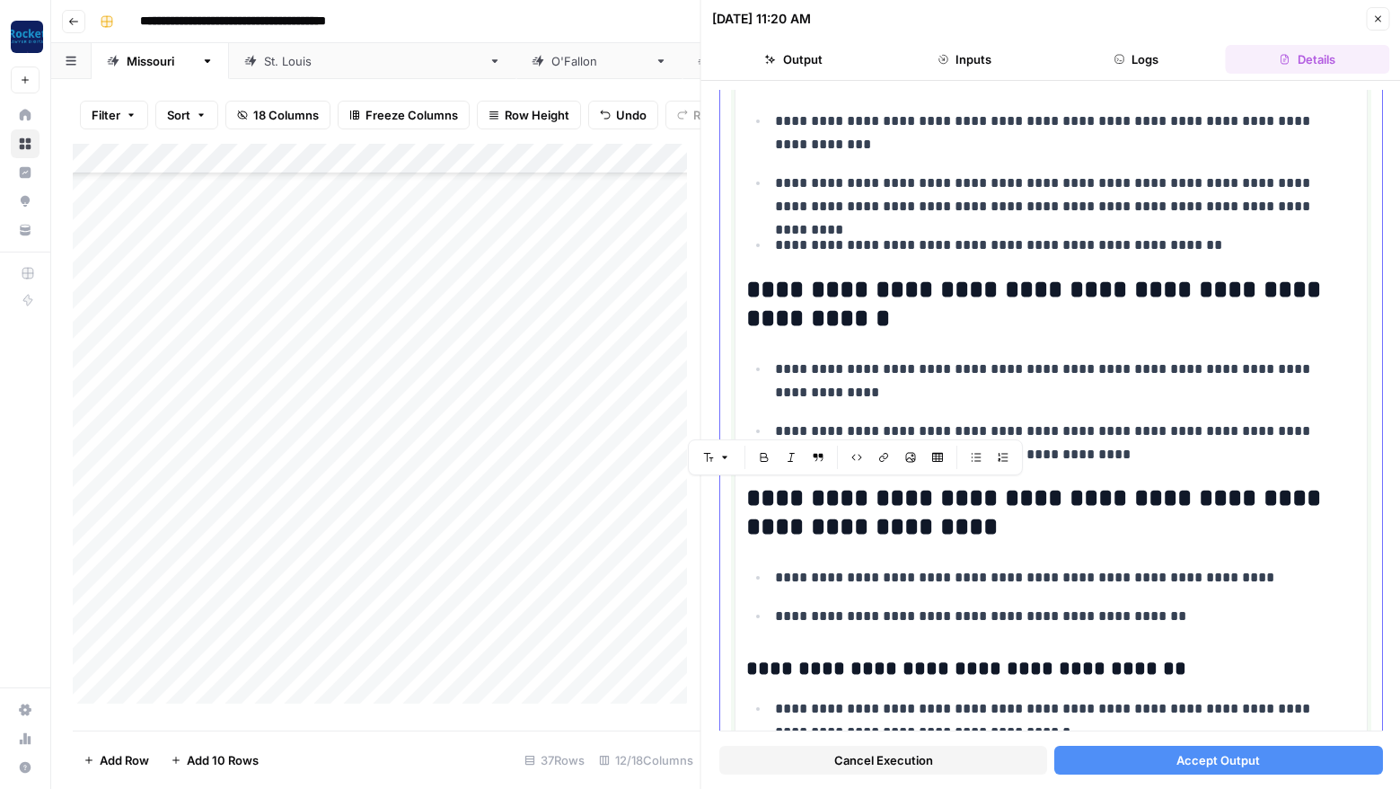
click at [1082, 452] on p "**********" at bounding box center [1059, 442] width 568 height 47
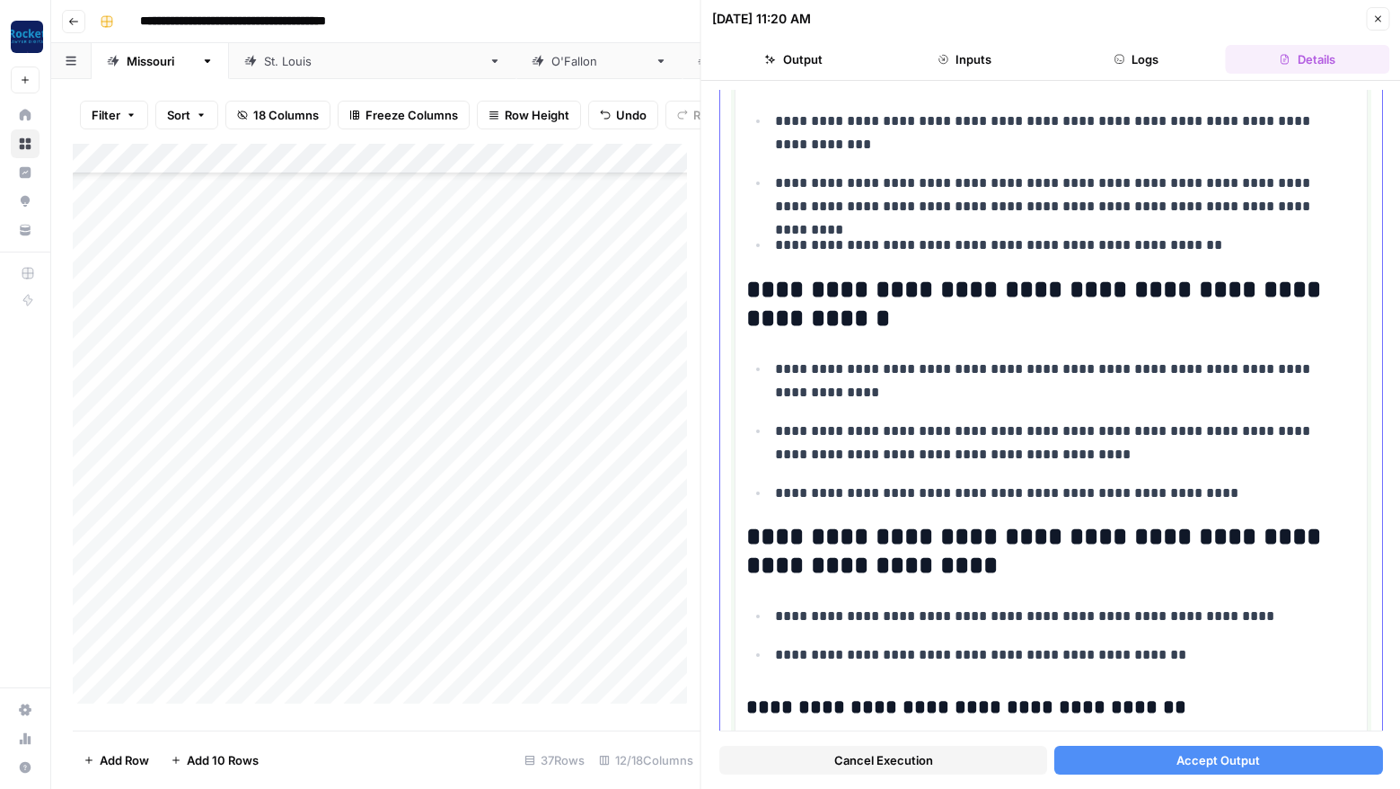
click at [779, 495] on p "**********" at bounding box center [1059, 492] width 568 height 23
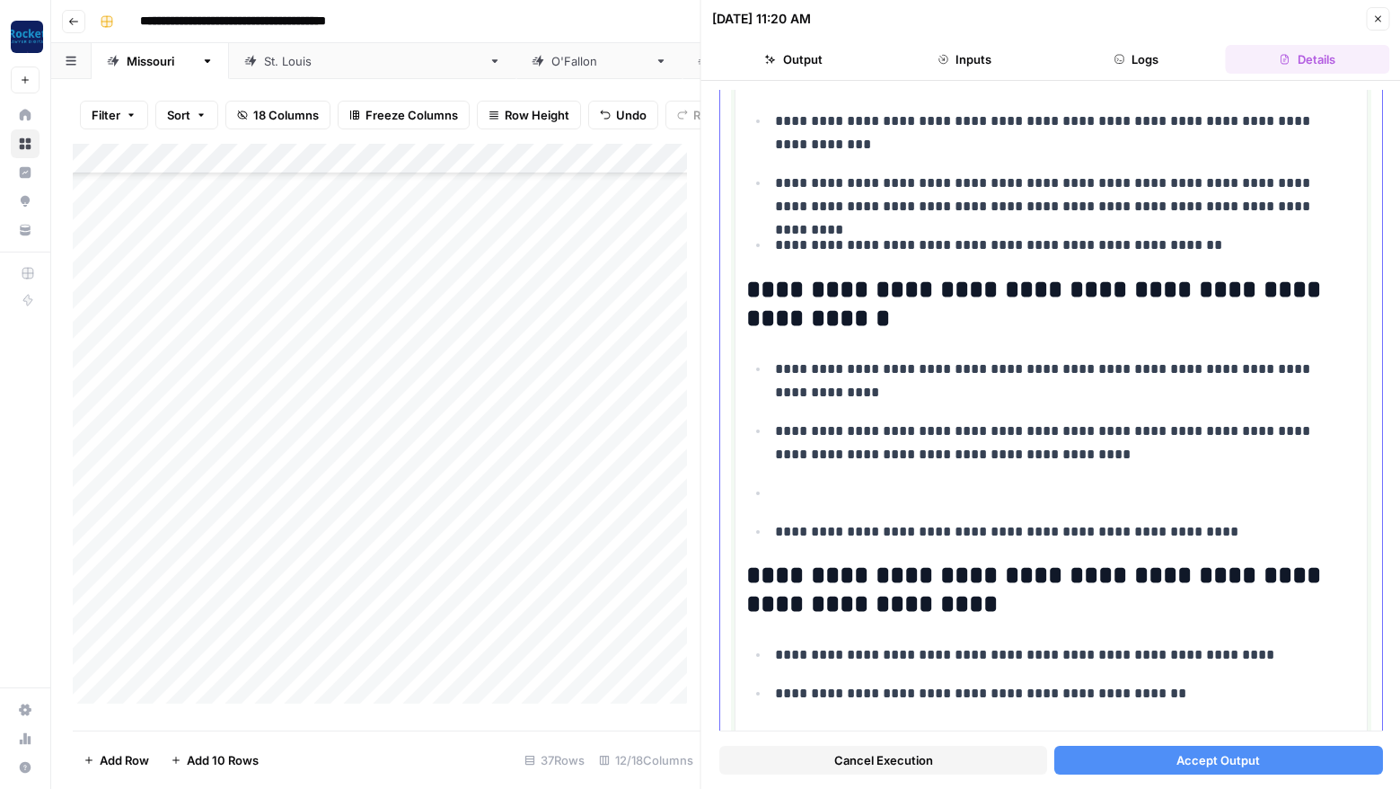
drag, startPoint x: 776, startPoint y: 490, endPoint x: 760, endPoint y: 490, distance: 16.2
click at [760, 490] on ul "**********" at bounding box center [1051, 450] width 610 height 187
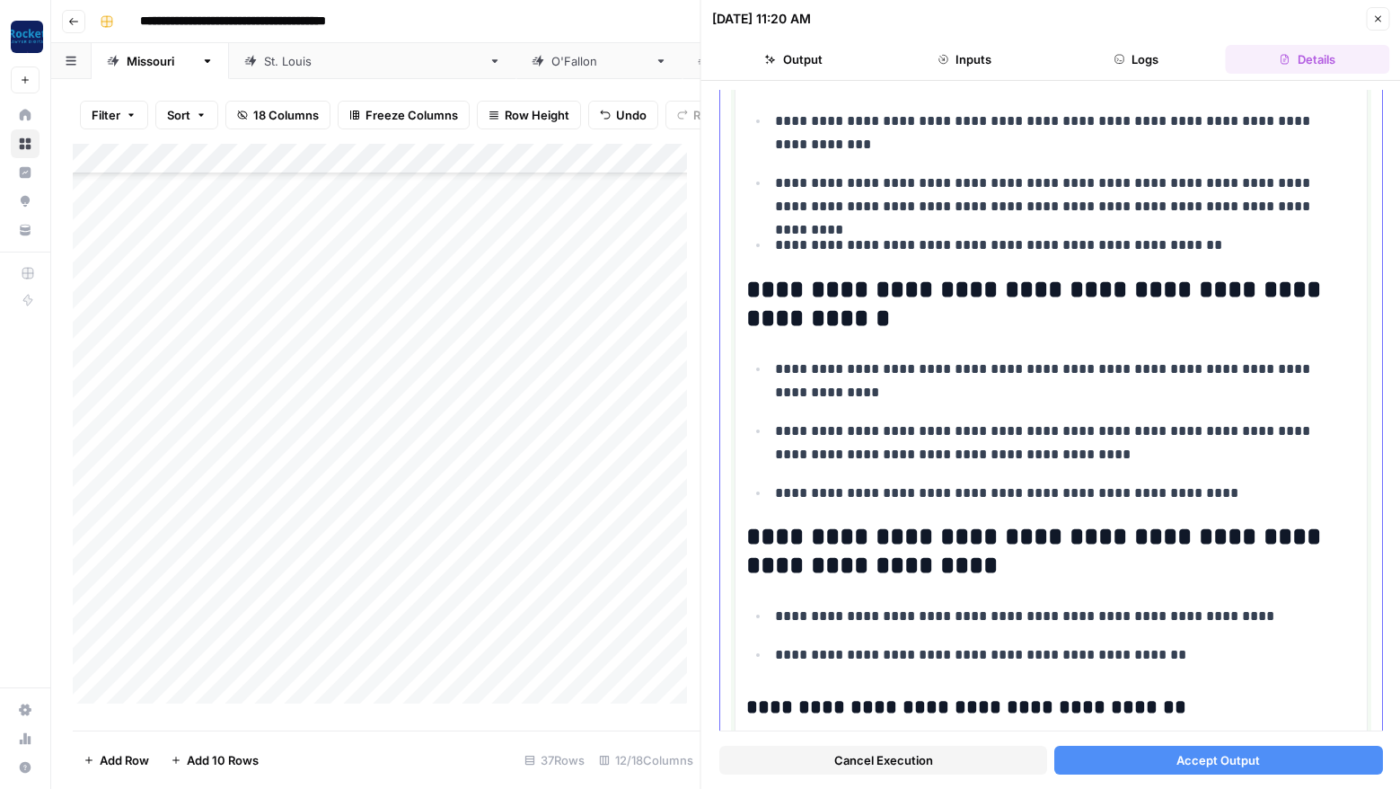
click at [767, 498] on ul "**********" at bounding box center [1051, 431] width 610 height 148
click at [1066, 455] on p "**********" at bounding box center [1059, 442] width 568 height 47
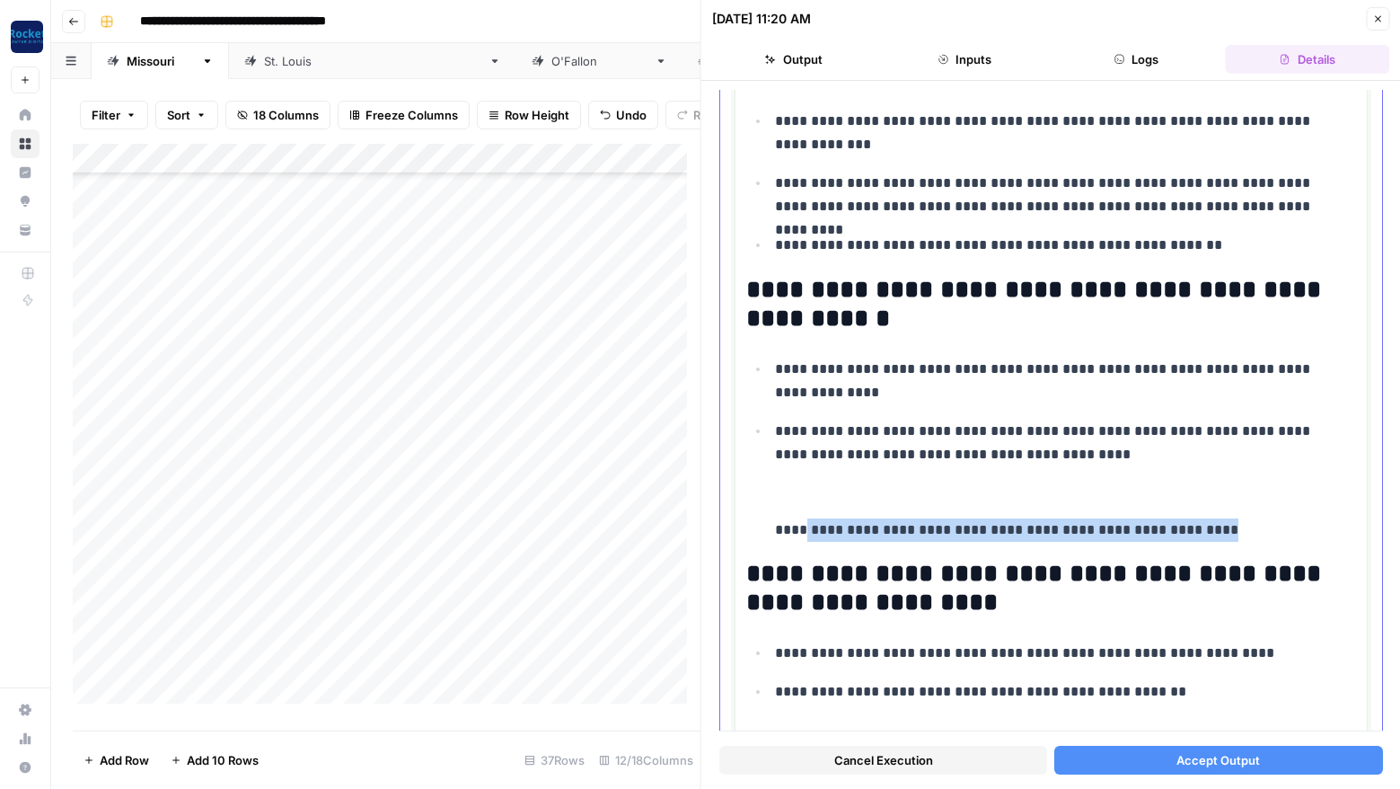
drag, startPoint x: 1260, startPoint y: 525, endPoint x: 800, endPoint y: 529, distance: 459.9
click at [800, 529] on p "**********" at bounding box center [1059, 529] width 568 height 23
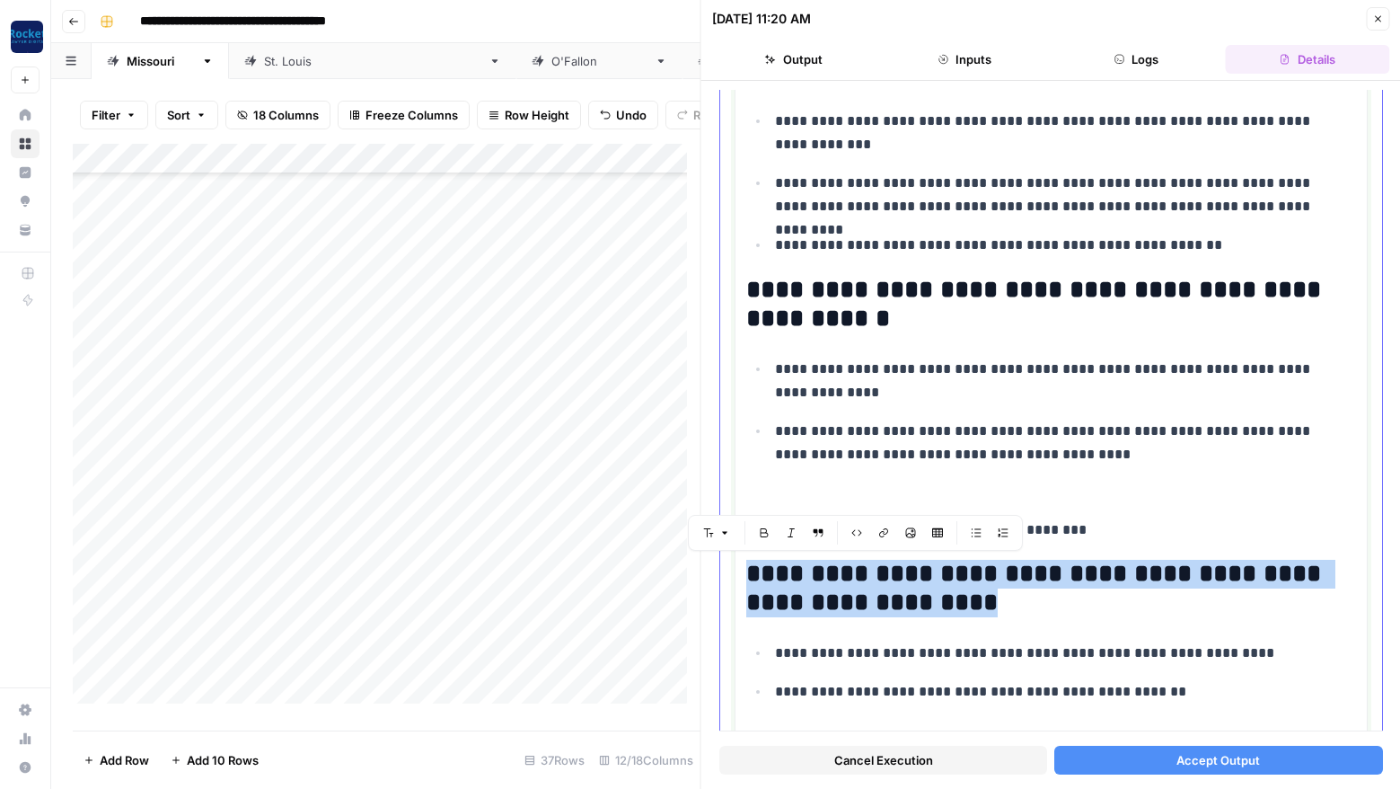
drag, startPoint x: 991, startPoint y: 600, endPoint x: 727, endPoint y: 583, distance: 264.6
copy h2 "**********"
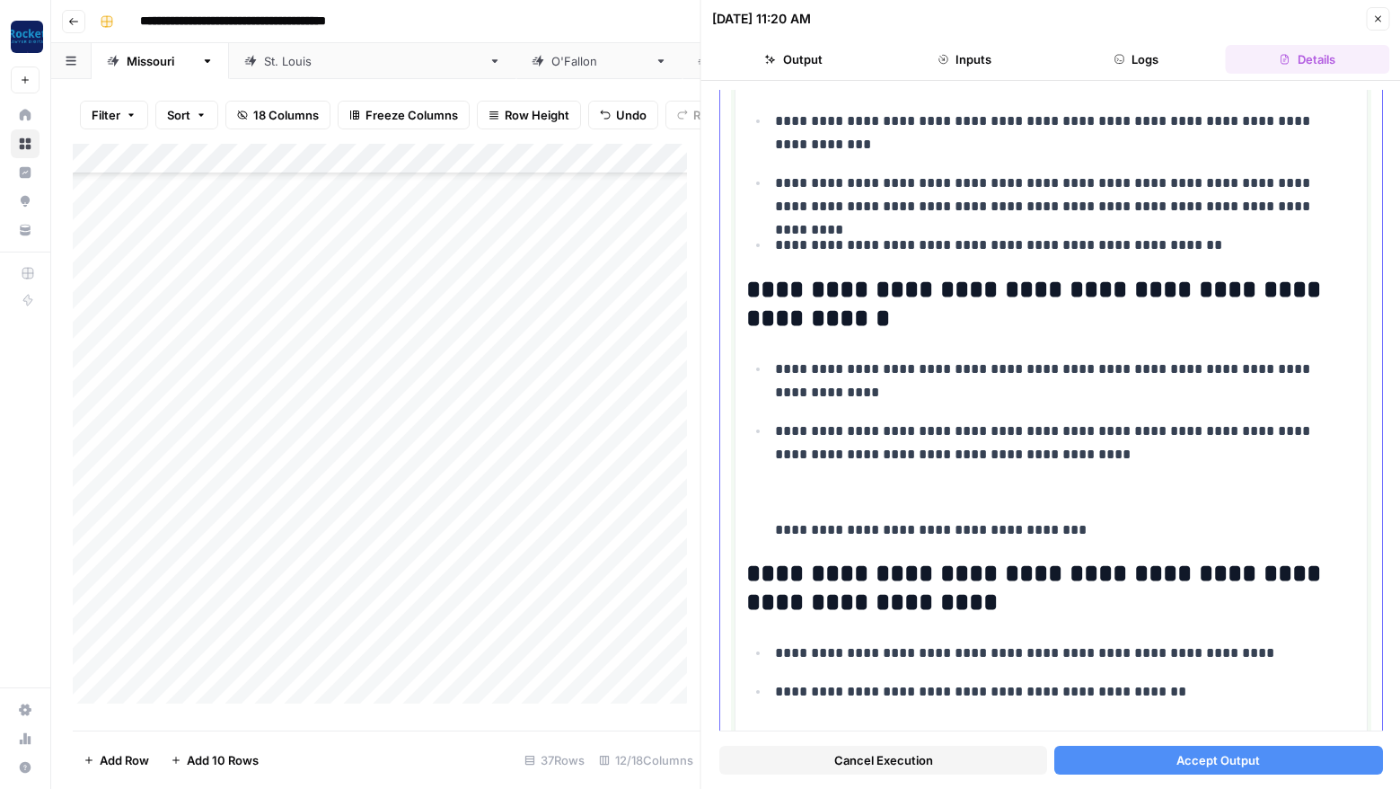
click at [755, 504] on ul "**********" at bounding box center [1051, 449] width 610 height 185
click at [772, 501] on li "**********" at bounding box center [1063, 480] width 587 height 123
click at [748, 571] on h2 "**********" at bounding box center [1044, 588] width 596 height 57
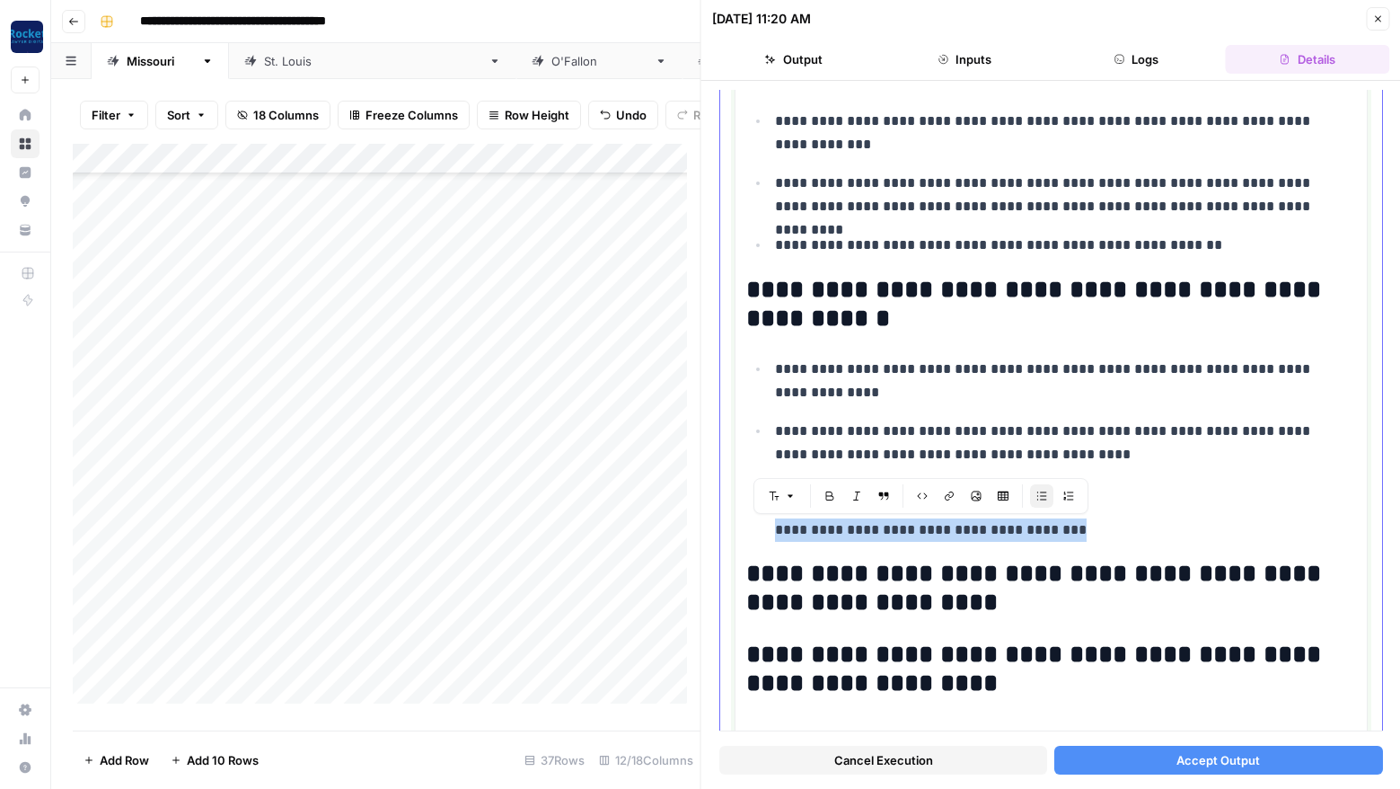
drag, startPoint x: 1076, startPoint y: 526, endPoint x: 759, endPoint y: 532, distance: 317.1
click at [759, 532] on ul "**********" at bounding box center [1051, 449] width 610 height 185
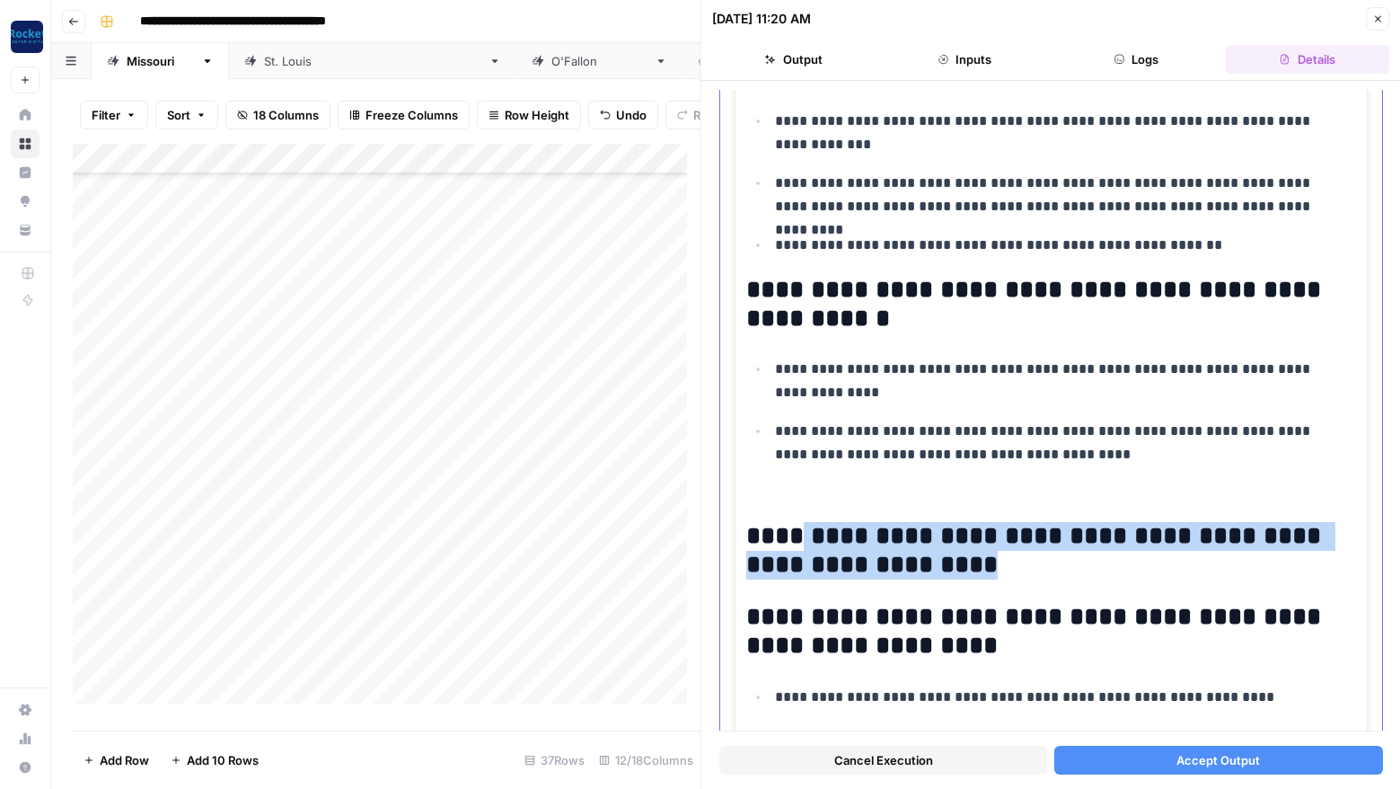
drag, startPoint x: 965, startPoint y: 561, endPoint x: 796, endPoint y: 536, distance: 170.7
click at [796, 536] on h2 "**********" at bounding box center [1044, 550] width 596 height 57
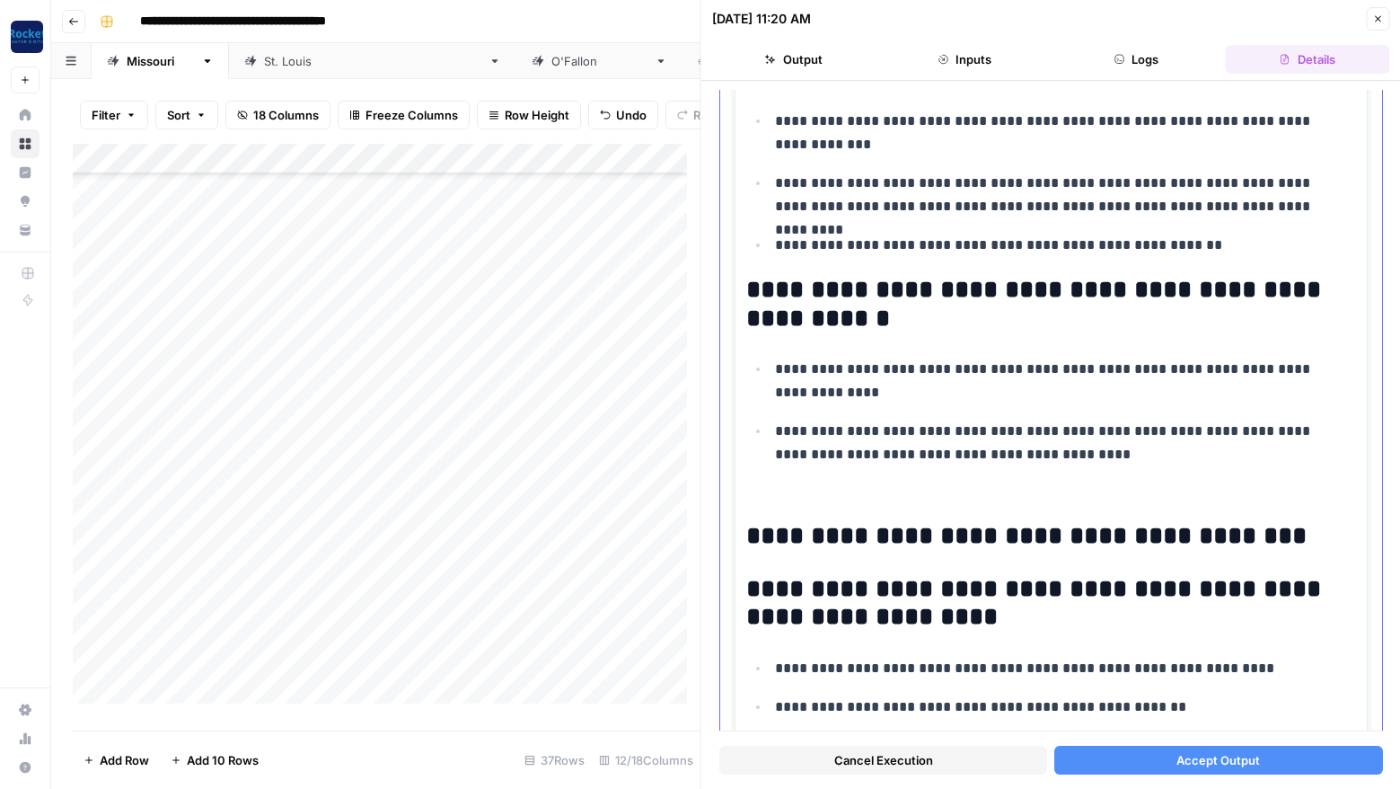
click at [803, 480] on li "**********" at bounding box center [1063, 461] width 587 height 85
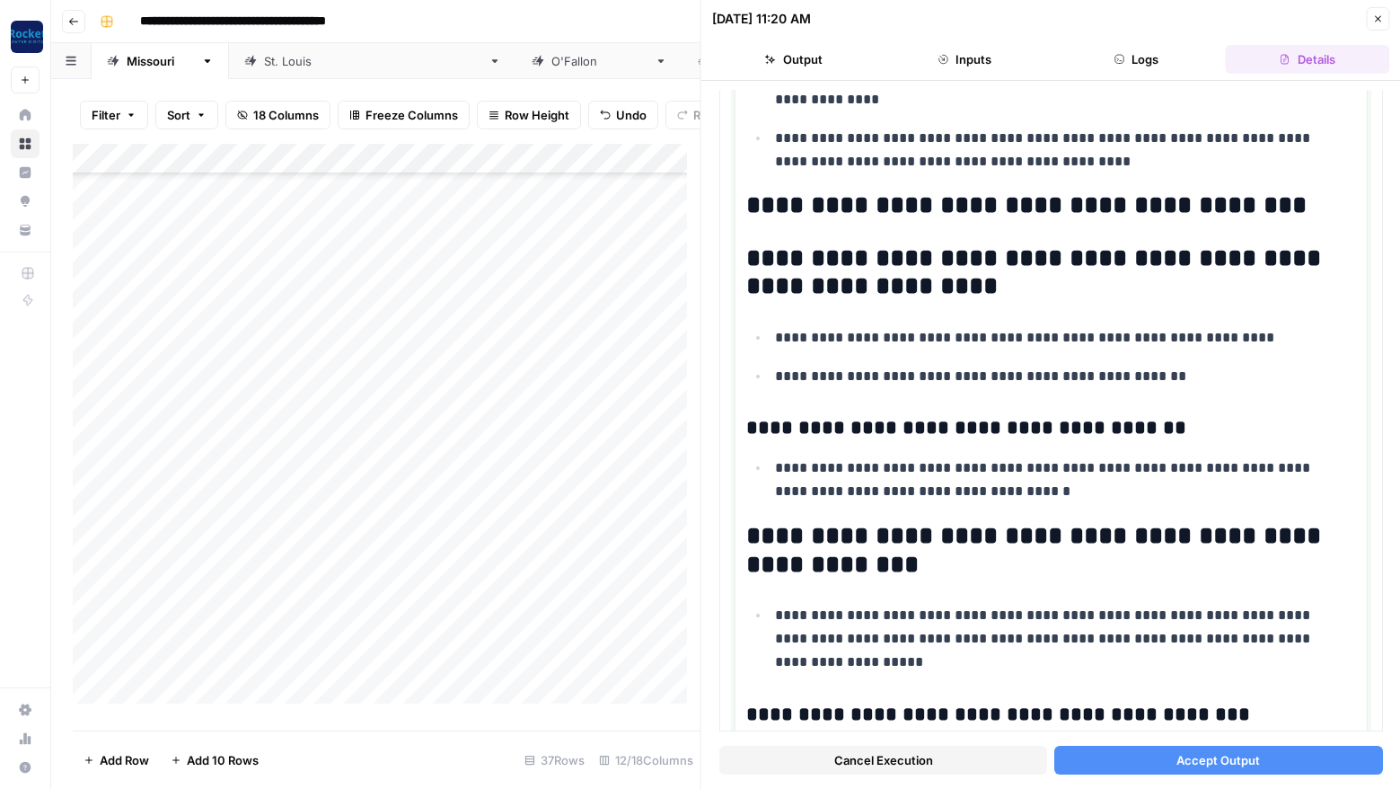
scroll to position [705, 0]
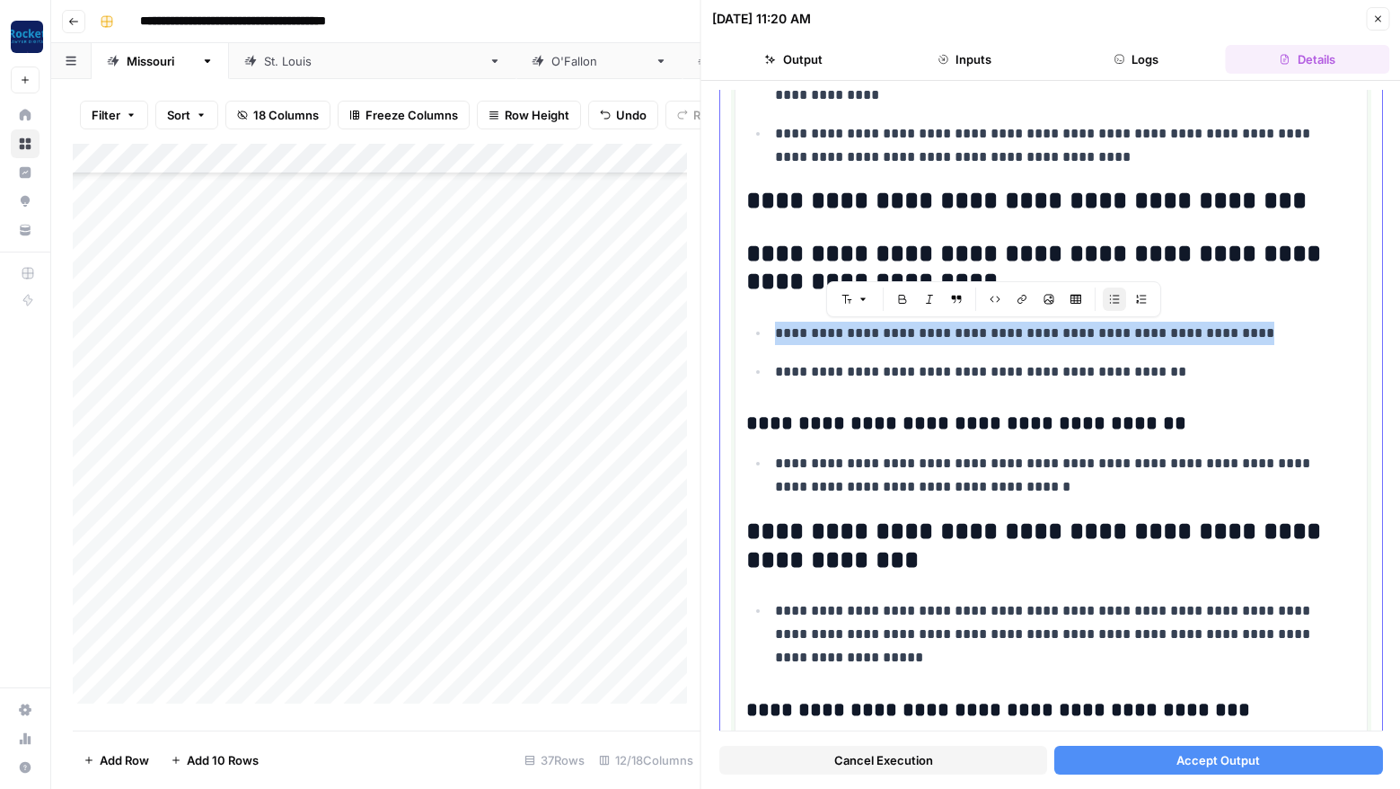
drag, startPoint x: 1226, startPoint y: 326, endPoint x: 778, endPoint y: 328, distance: 448.2
click at [778, 328] on p "**********" at bounding box center [1059, 333] width 568 height 23
copy p "**********"
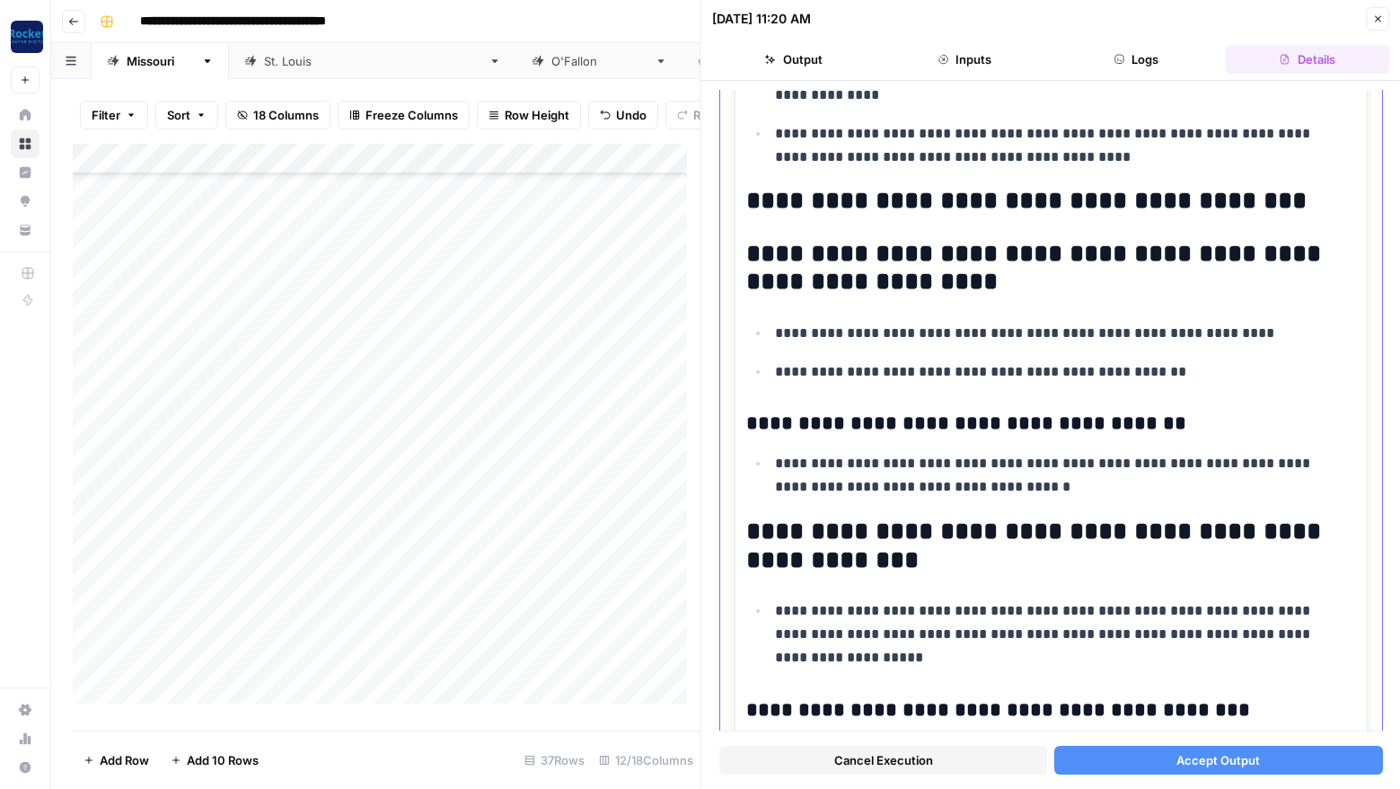
click at [1298, 205] on h2 "**********" at bounding box center [1044, 201] width 596 height 29
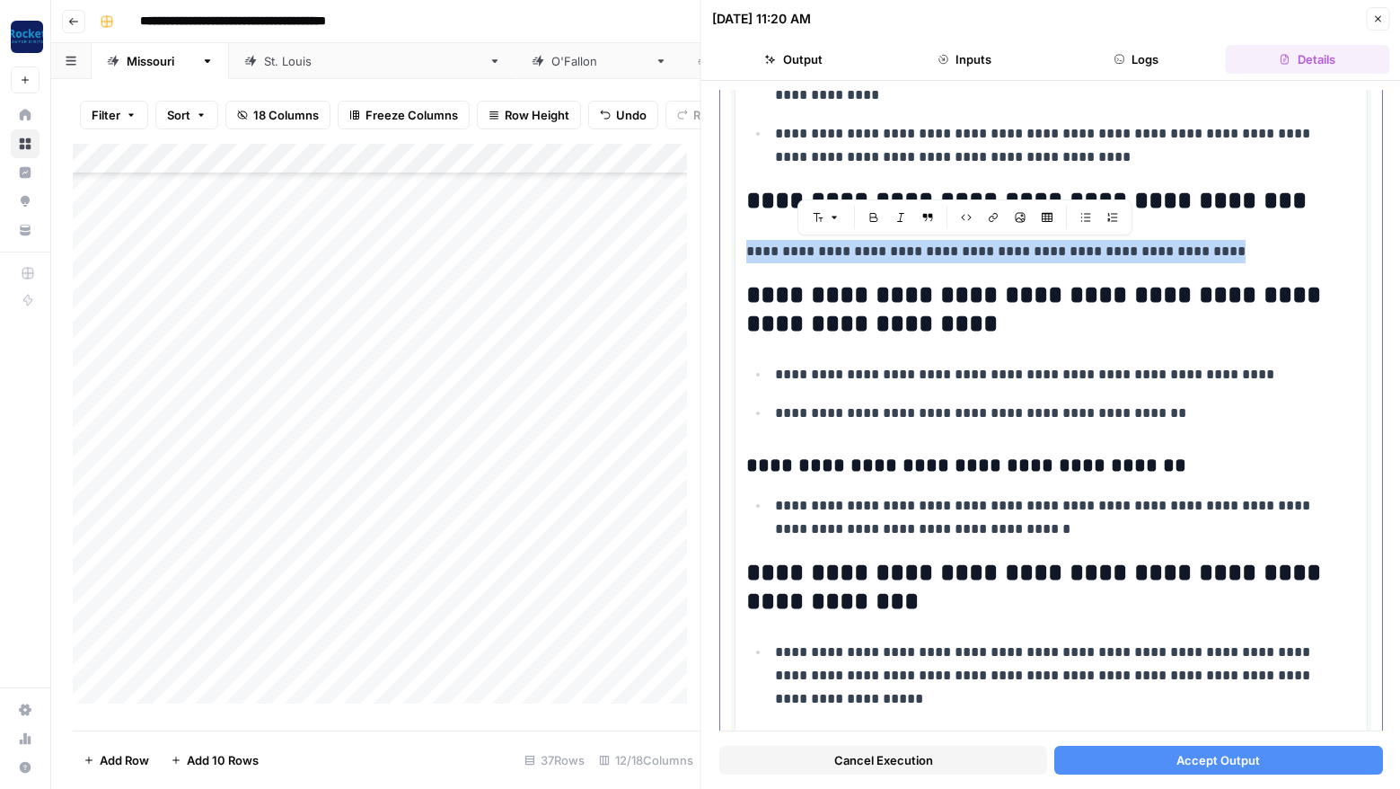
drag, startPoint x: 1187, startPoint y: 252, endPoint x: 750, endPoint y: 253, distance: 436.5
click at [750, 253] on p "**********" at bounding box center [1044, 251] width 596 height 23
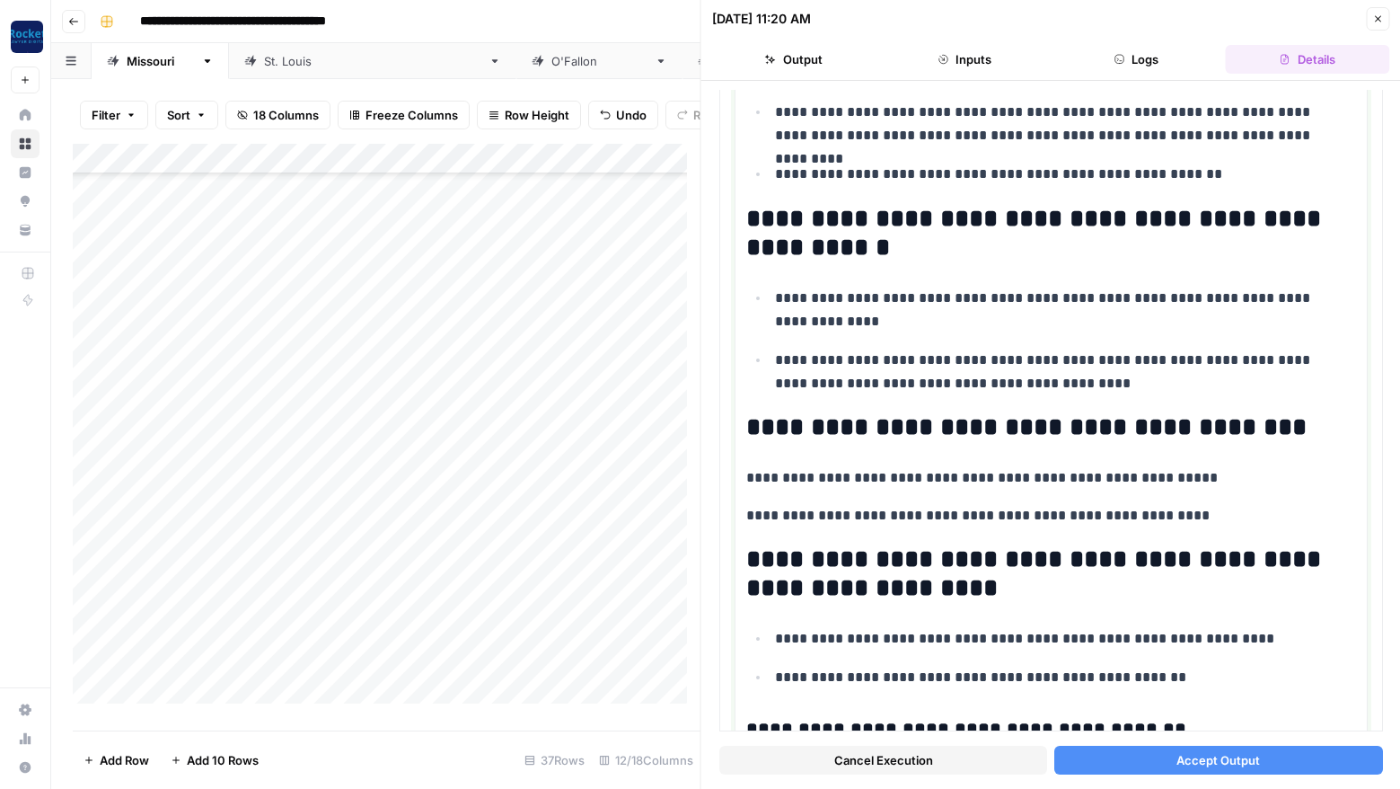
scroll to position [494, 0]
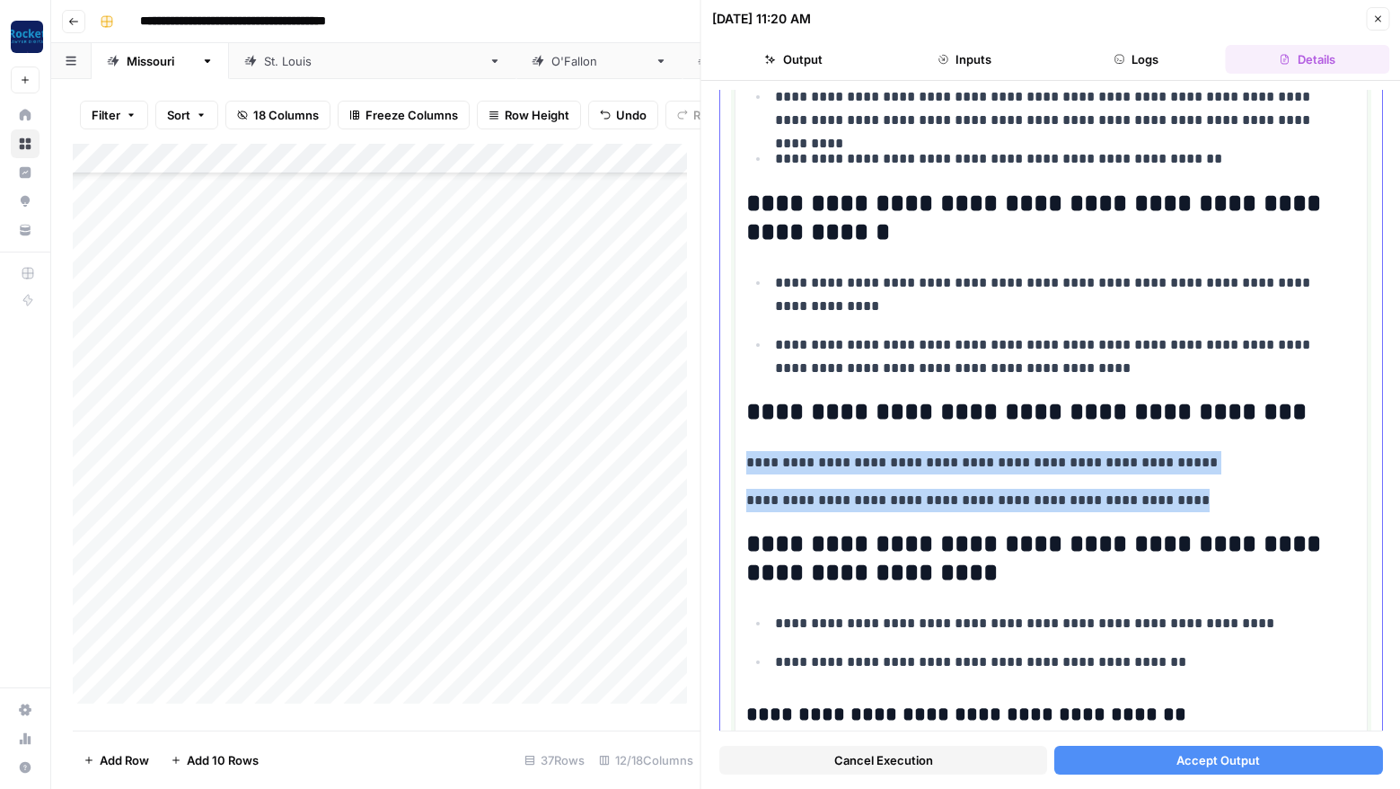
drag, startPoint x: 1160, startPoint y: 500, endPoint x: 738, endPoint y: 455, distance: 423.8
click at [1060, 421] on button "Bulleted list" at bounding box center [1064, 428] width 23 height 23
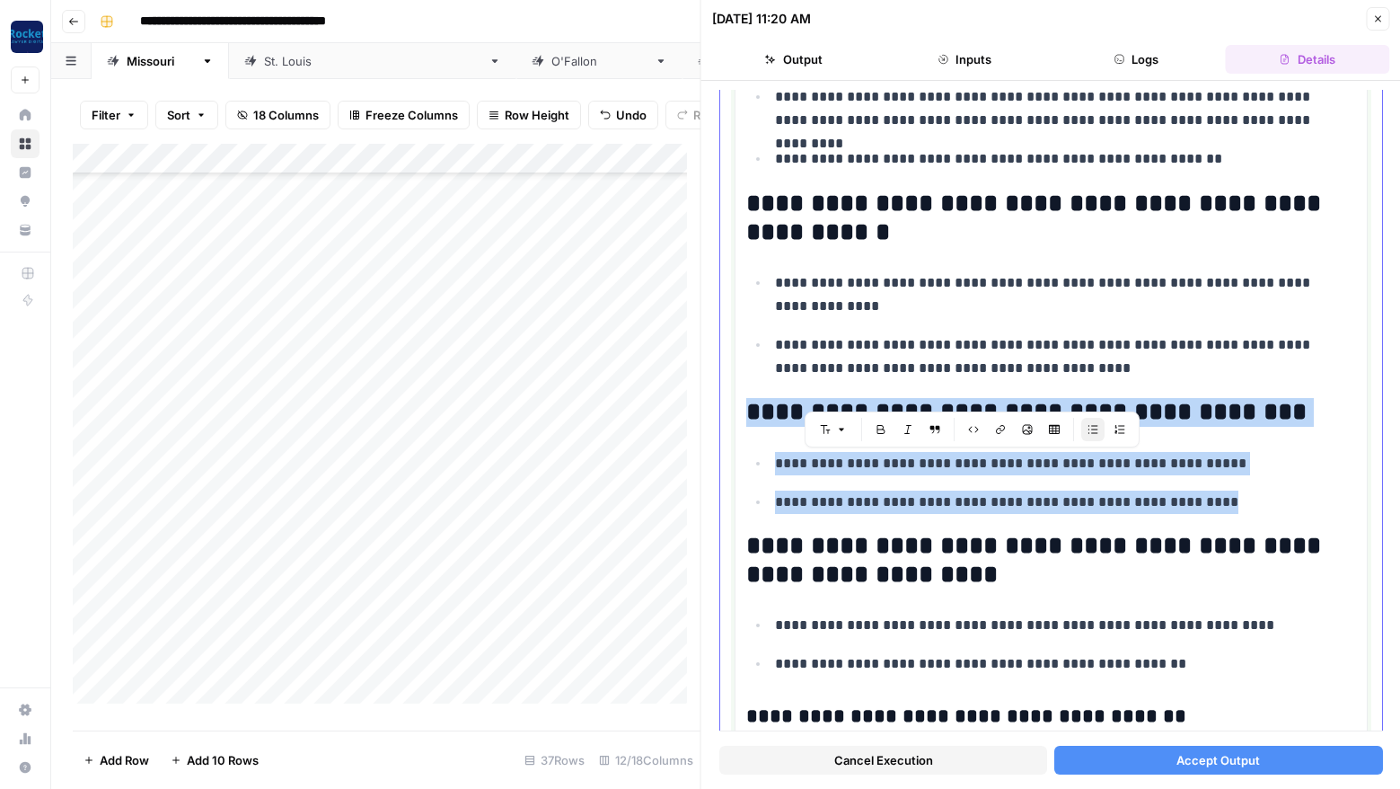
click at [1222, 490] on p "**********" at bounding box center [1059, 501] width 568 height 23
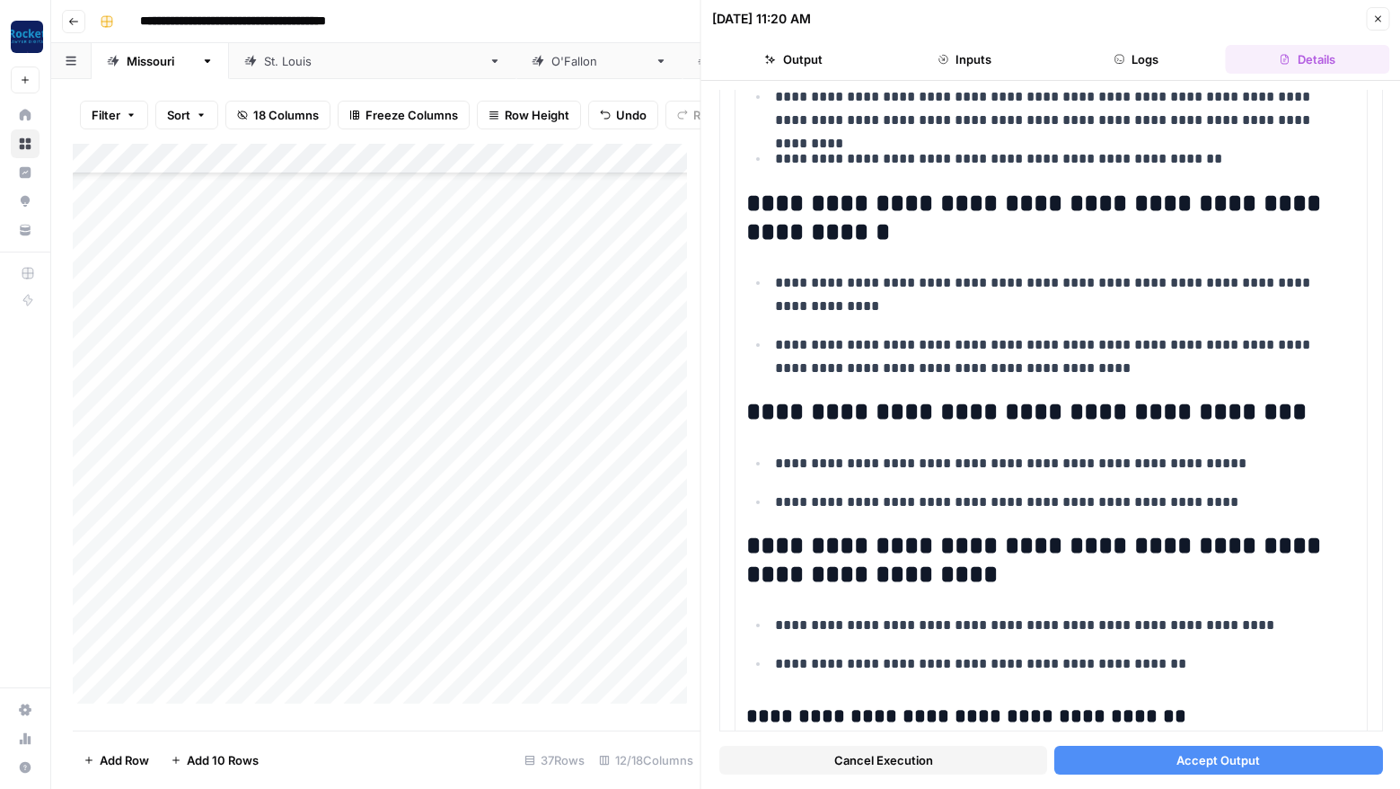
click at [1205, 760] on span "Accept Output" at bounding box center [1219, 760] width 84 height 18
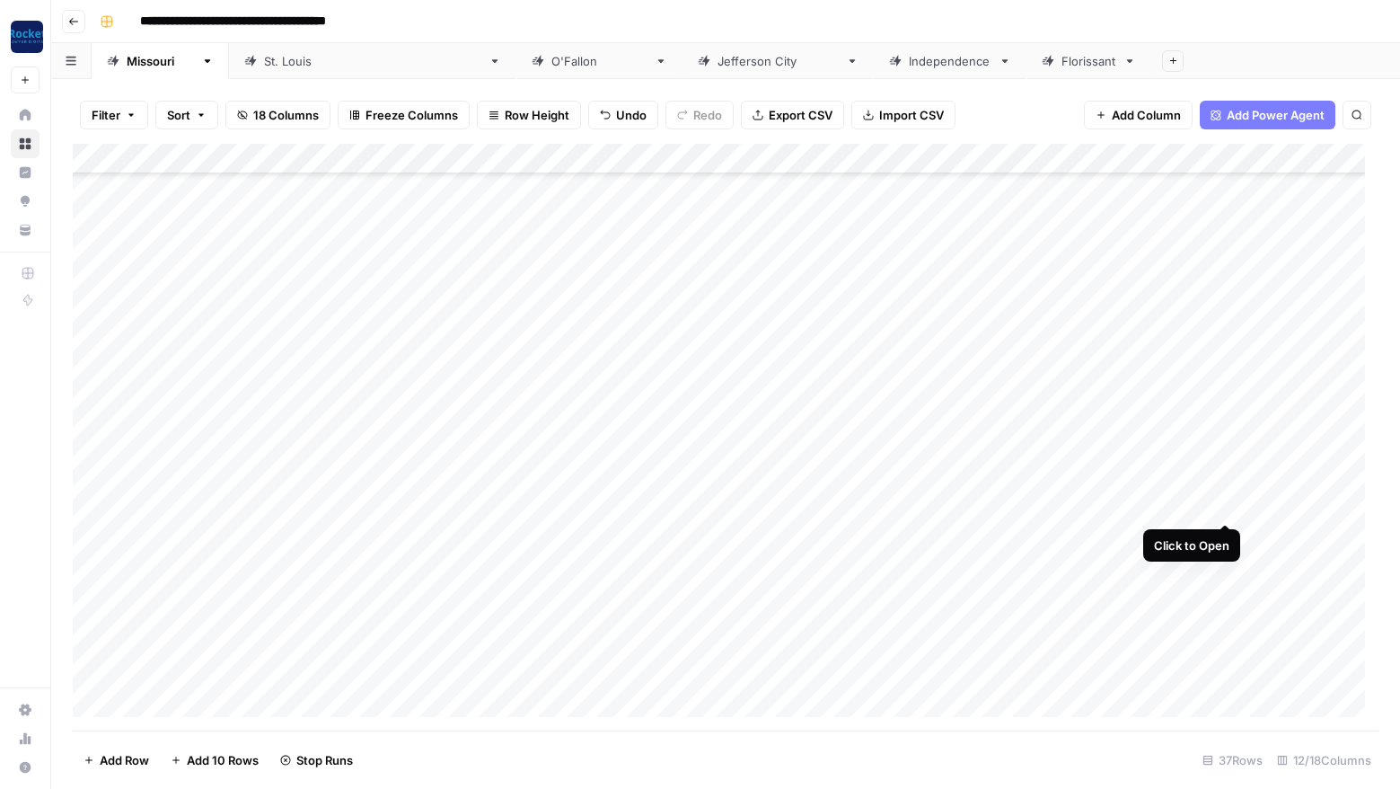
click at [1226, 505] on div "Add Column" at bounding box center [726, 437] width 1306 height 587
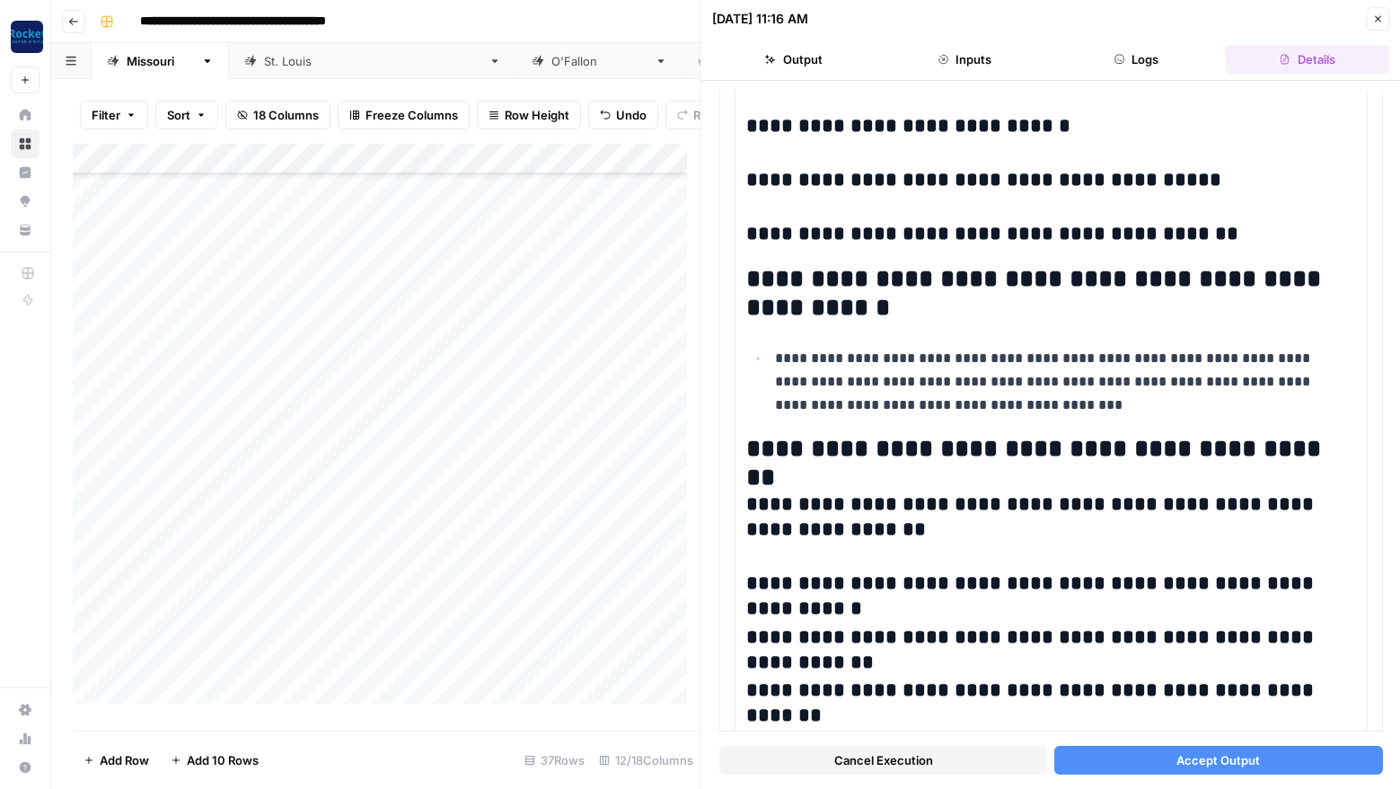
scroll to position [1985, 0]
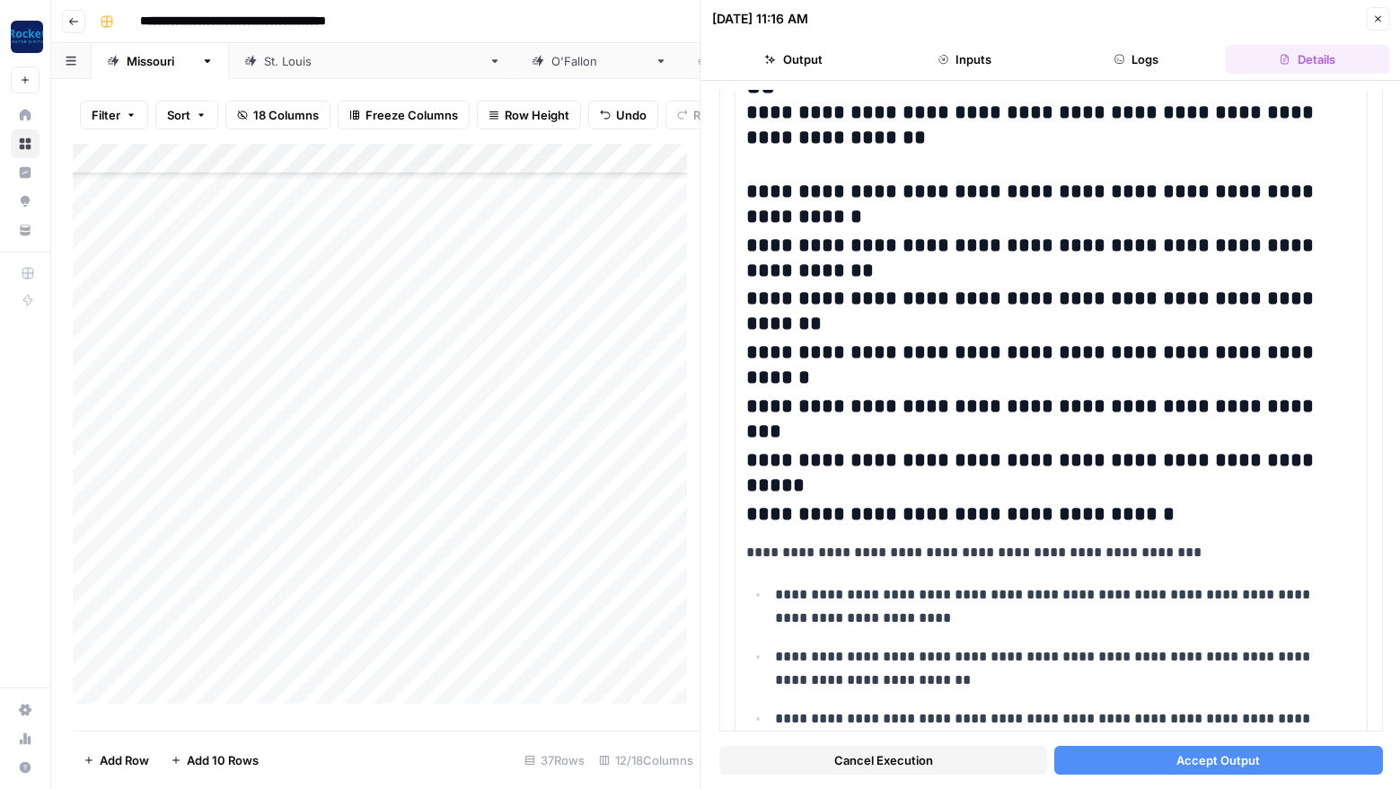
click at [1252, 758] on button "Accept Output" at bounding box center [1219, 760] width 328 height 29
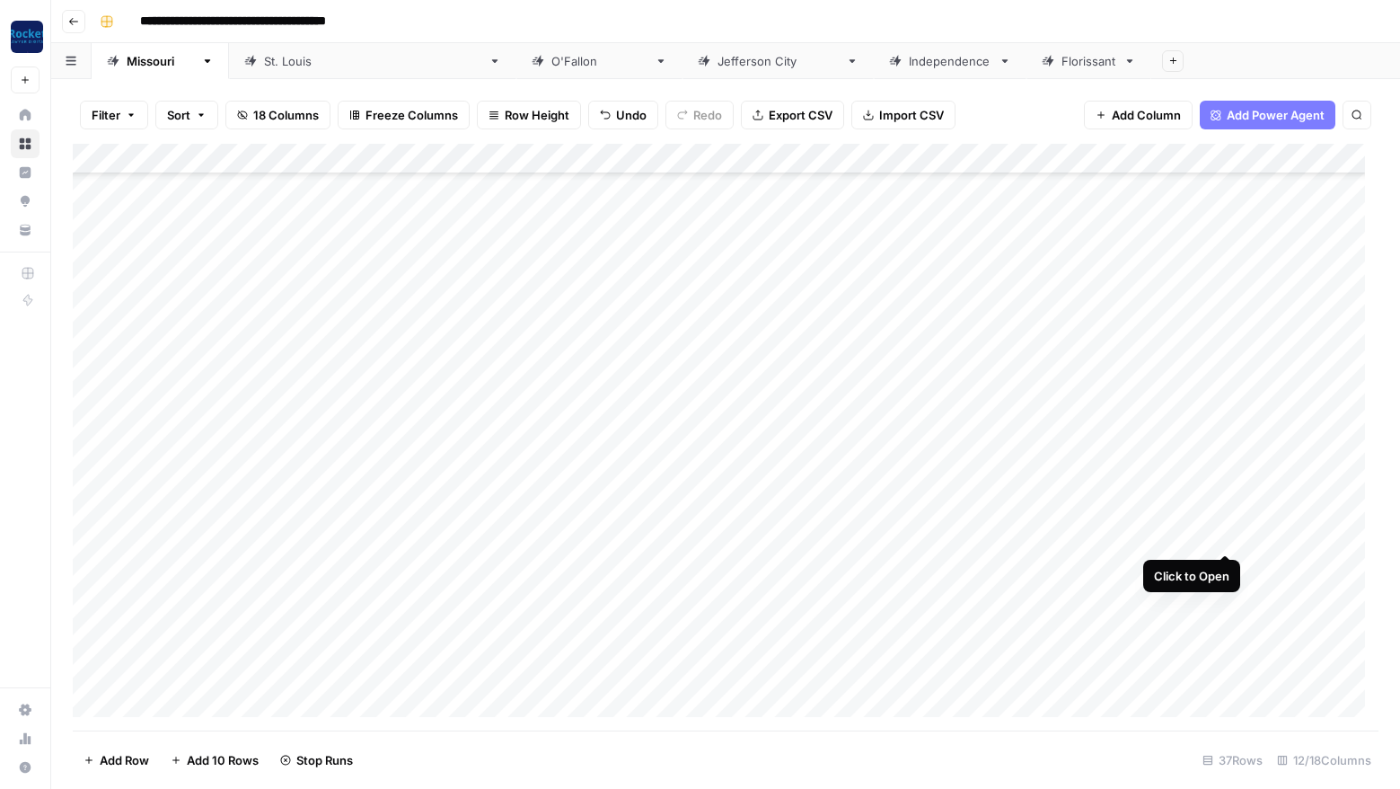
click at [1225, 534] on div "Add Column" at bounding box center [726, 437] width 1306 height 587
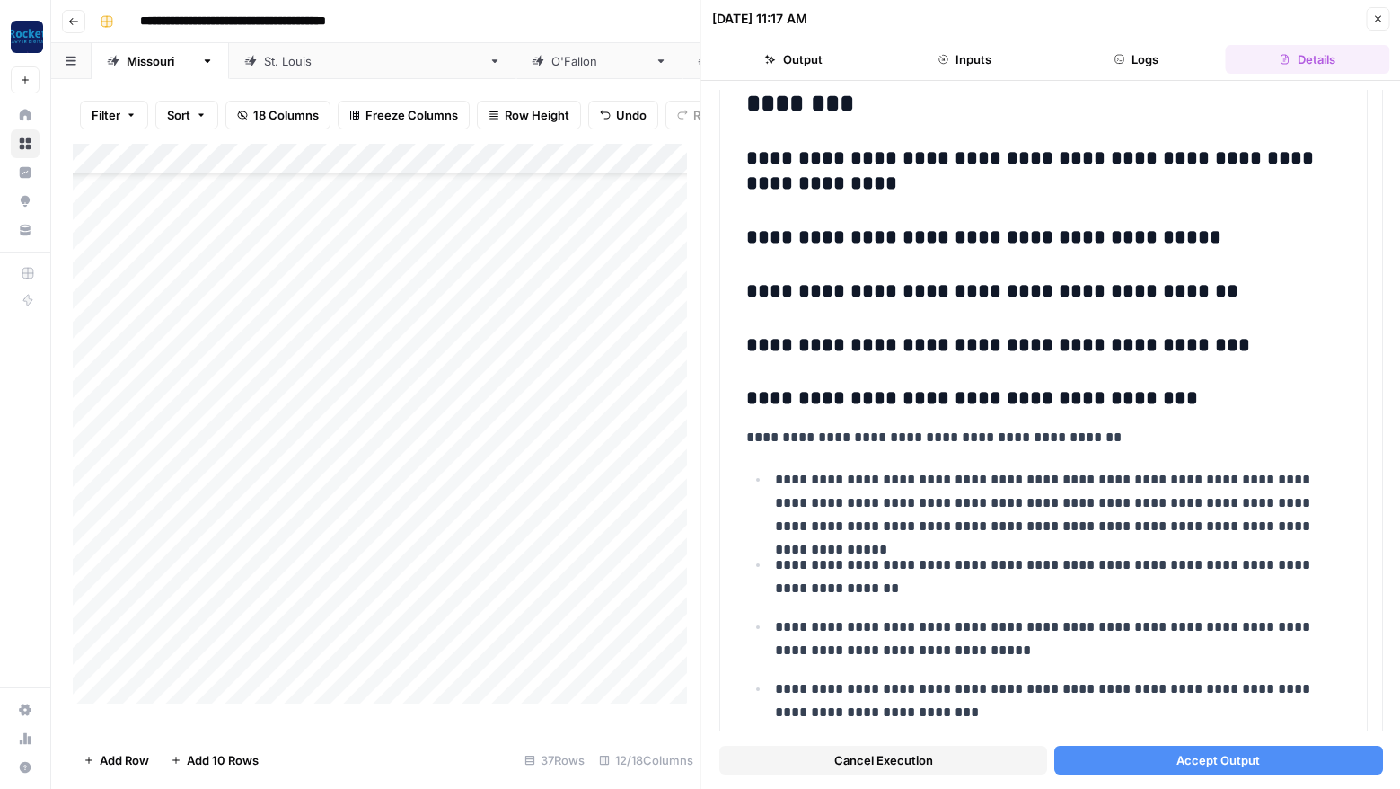
scroll to position [2050, 0]
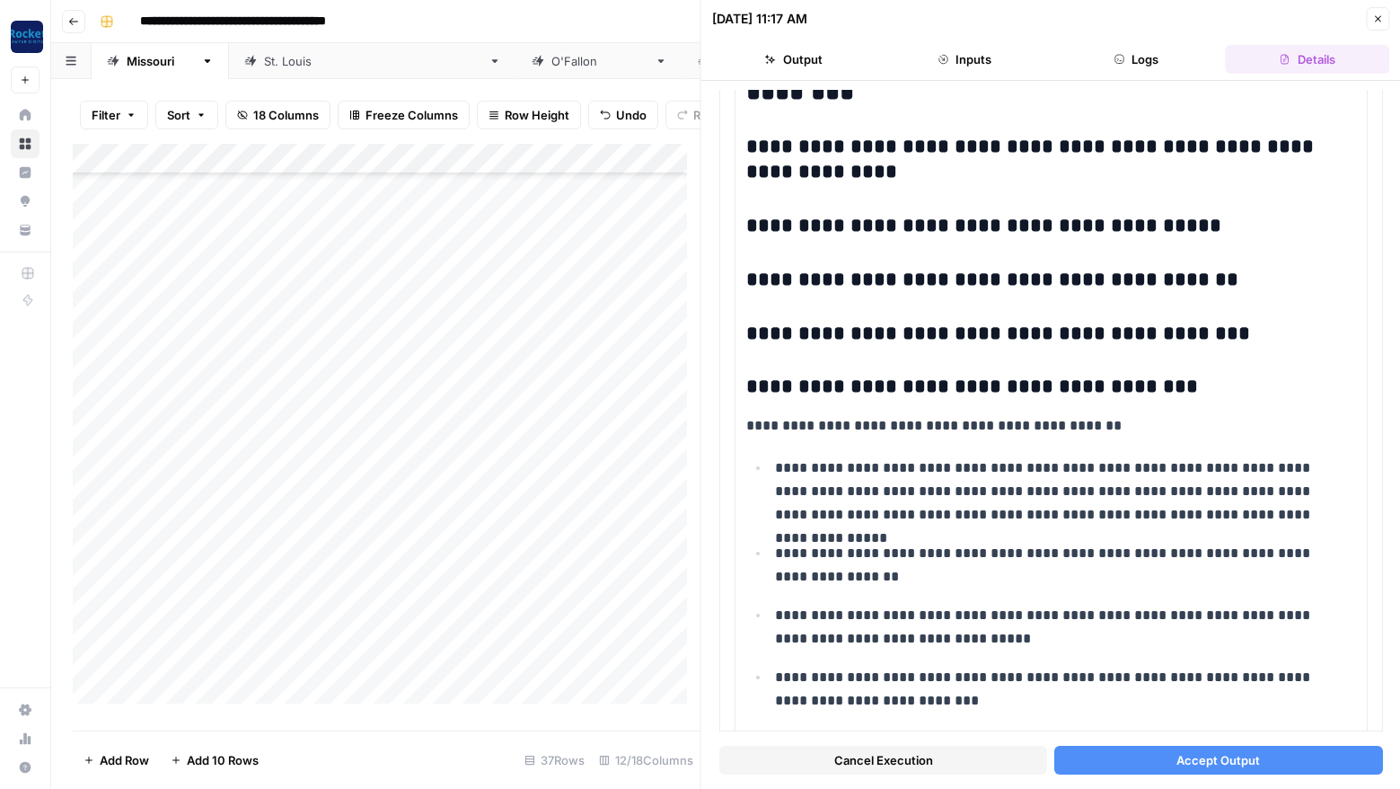
click at [1263, 754] on button "Accept Output" at bounding box center [1219, 760] width 328 height 29
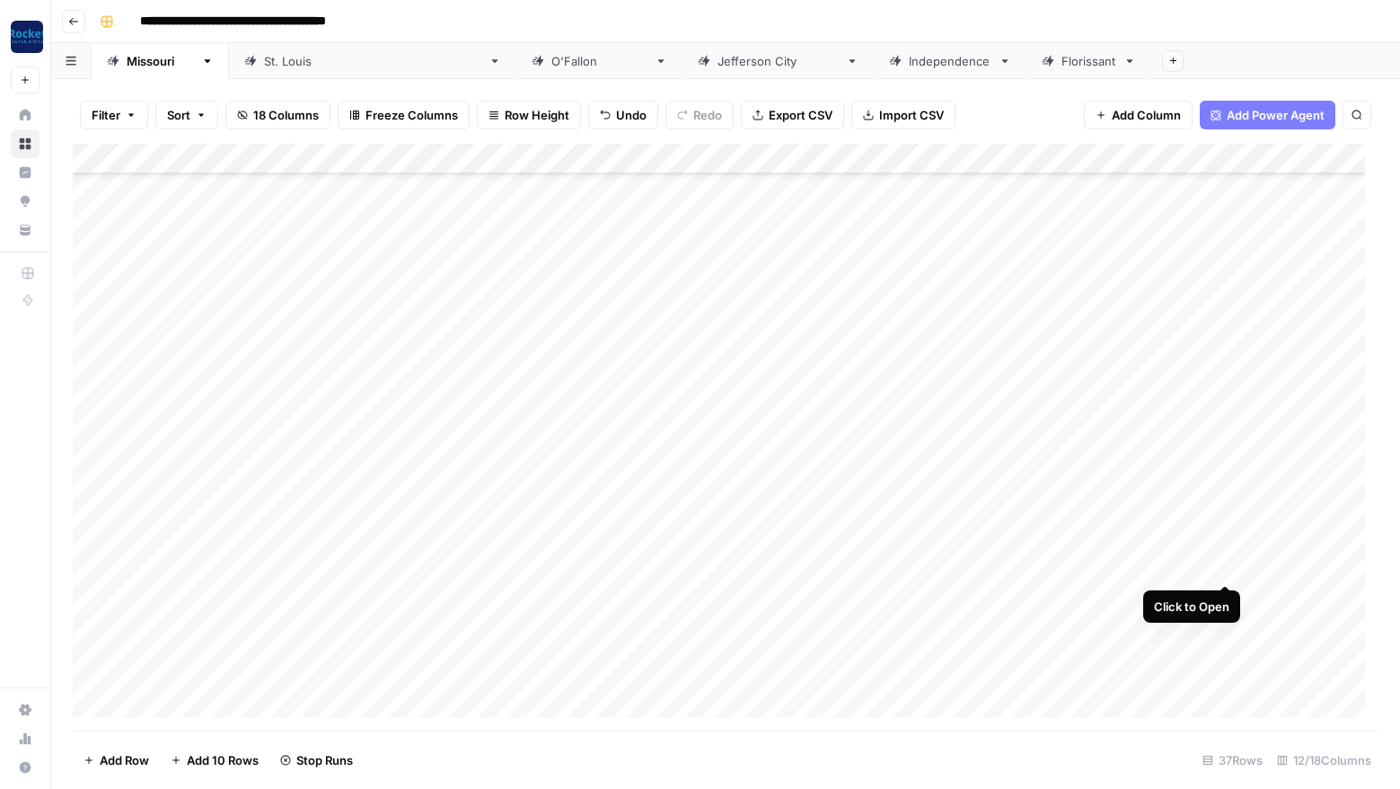
click at [1228, 563] on div "Add Column" at bounding box center [726, 437] width 1306 height 587
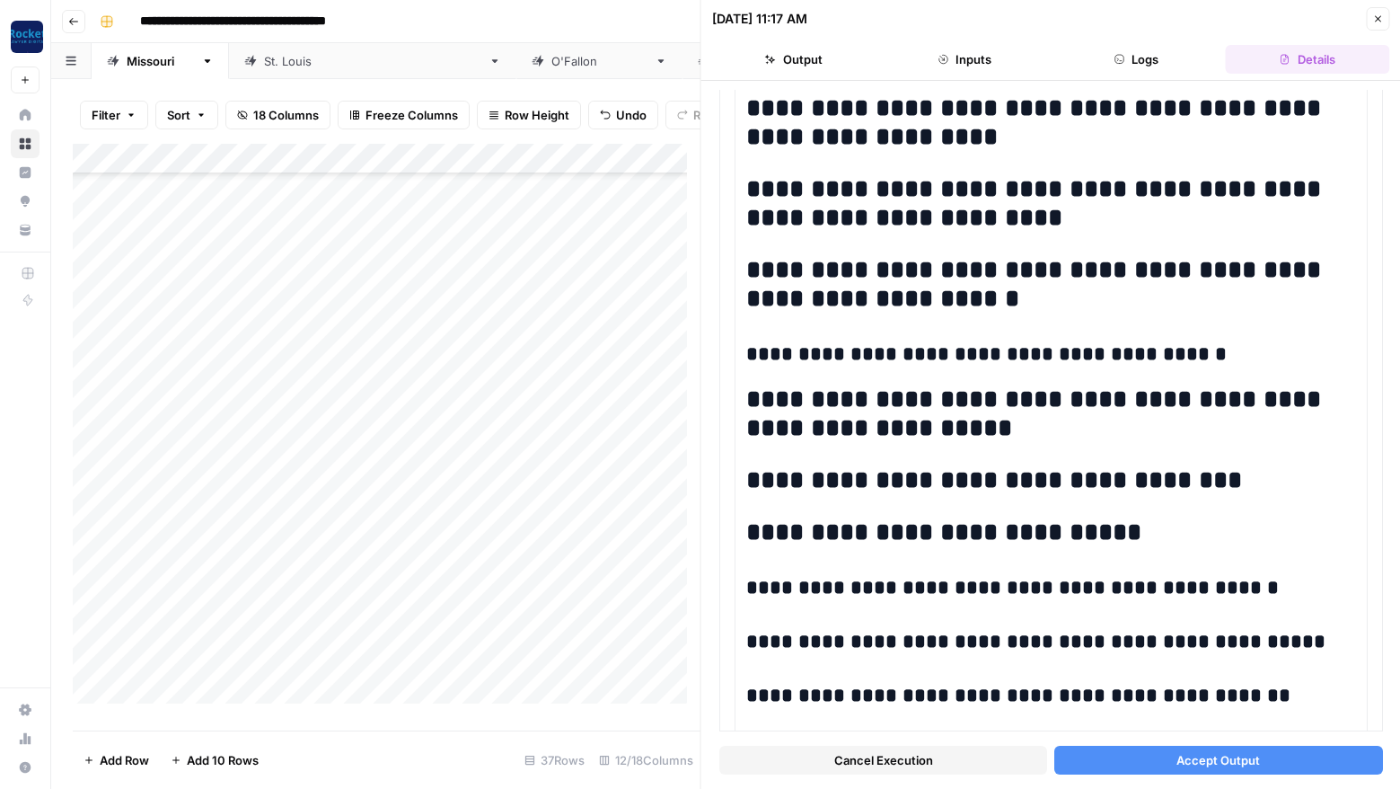
scroll to position [1127, 0]
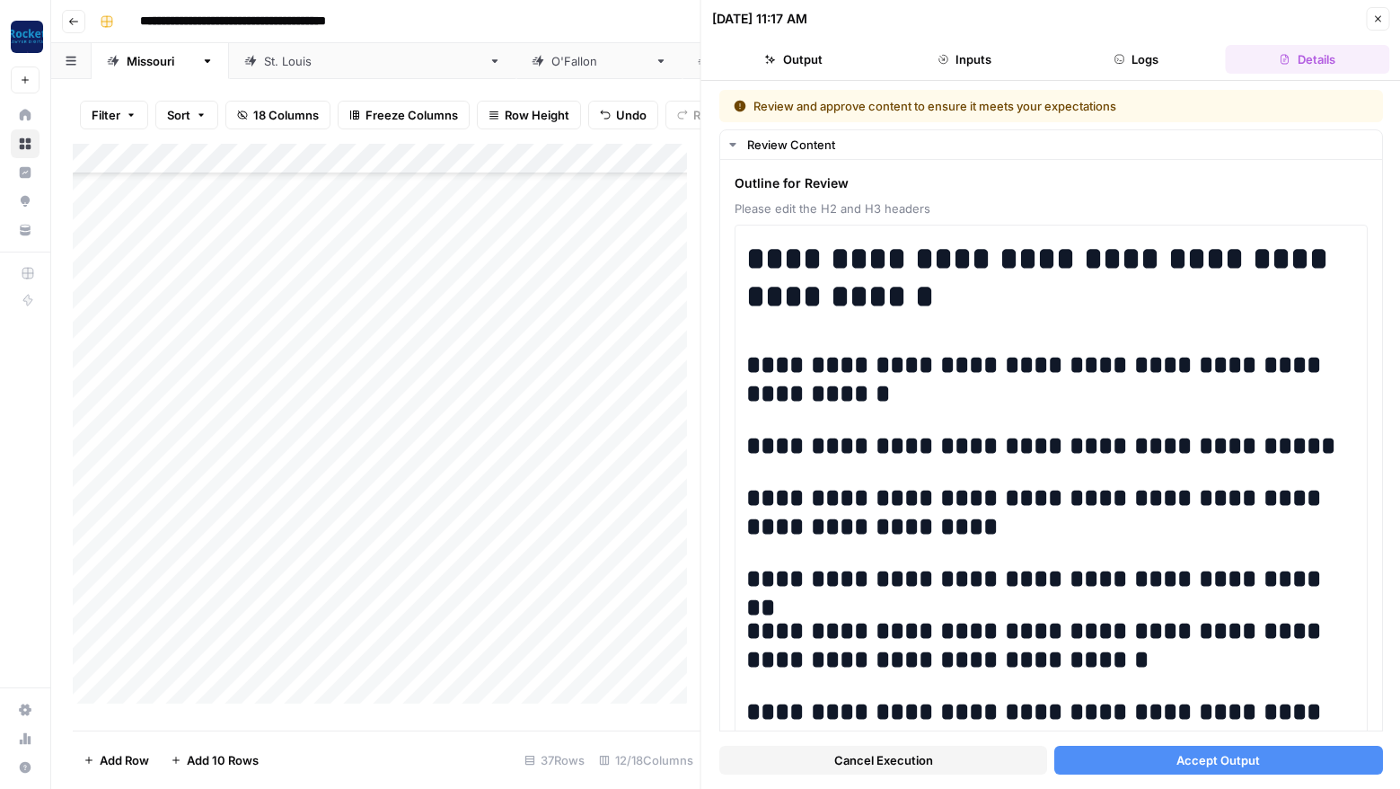
scroll to position [1127, 0]
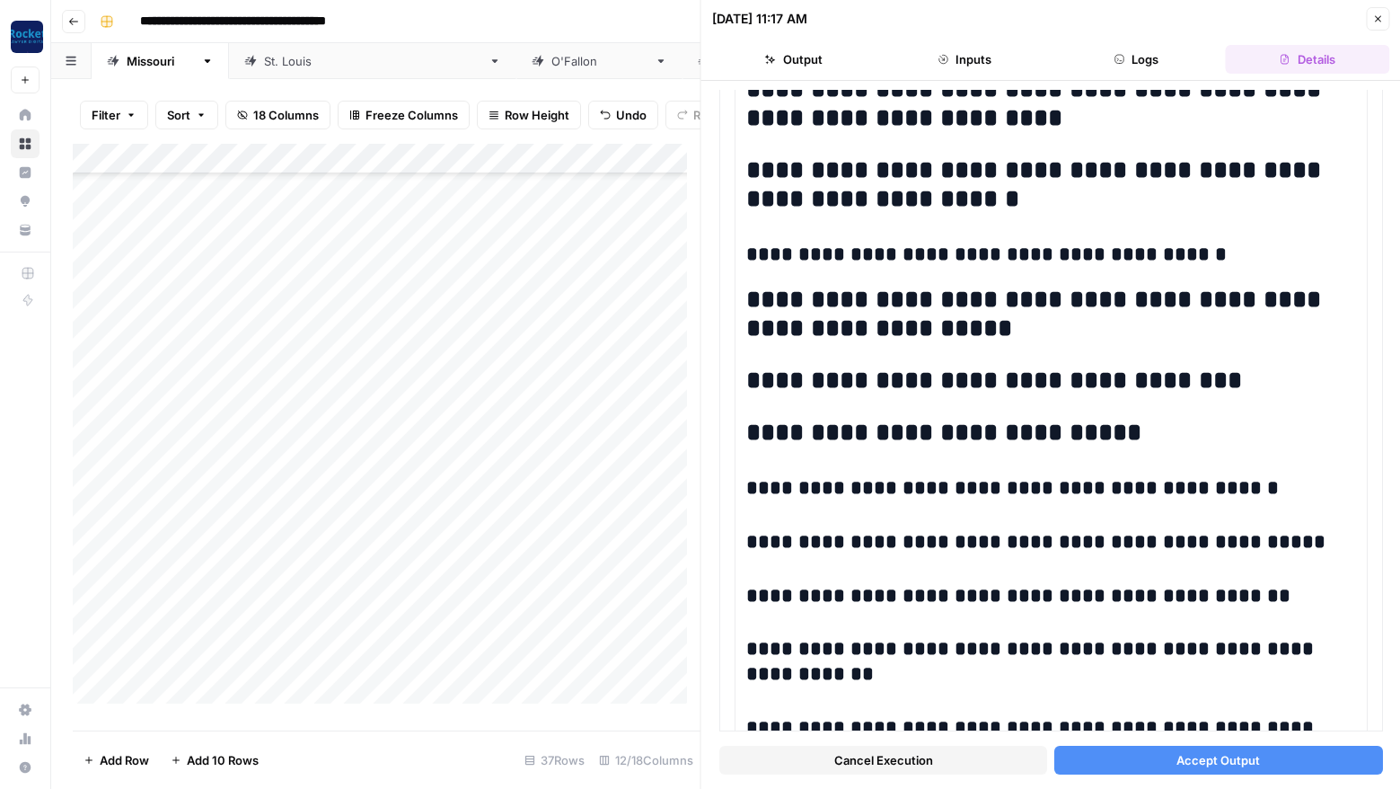
click at [1217, 758] on span "Accept Output" at bounding box center [1219, 760] width 84 height 18
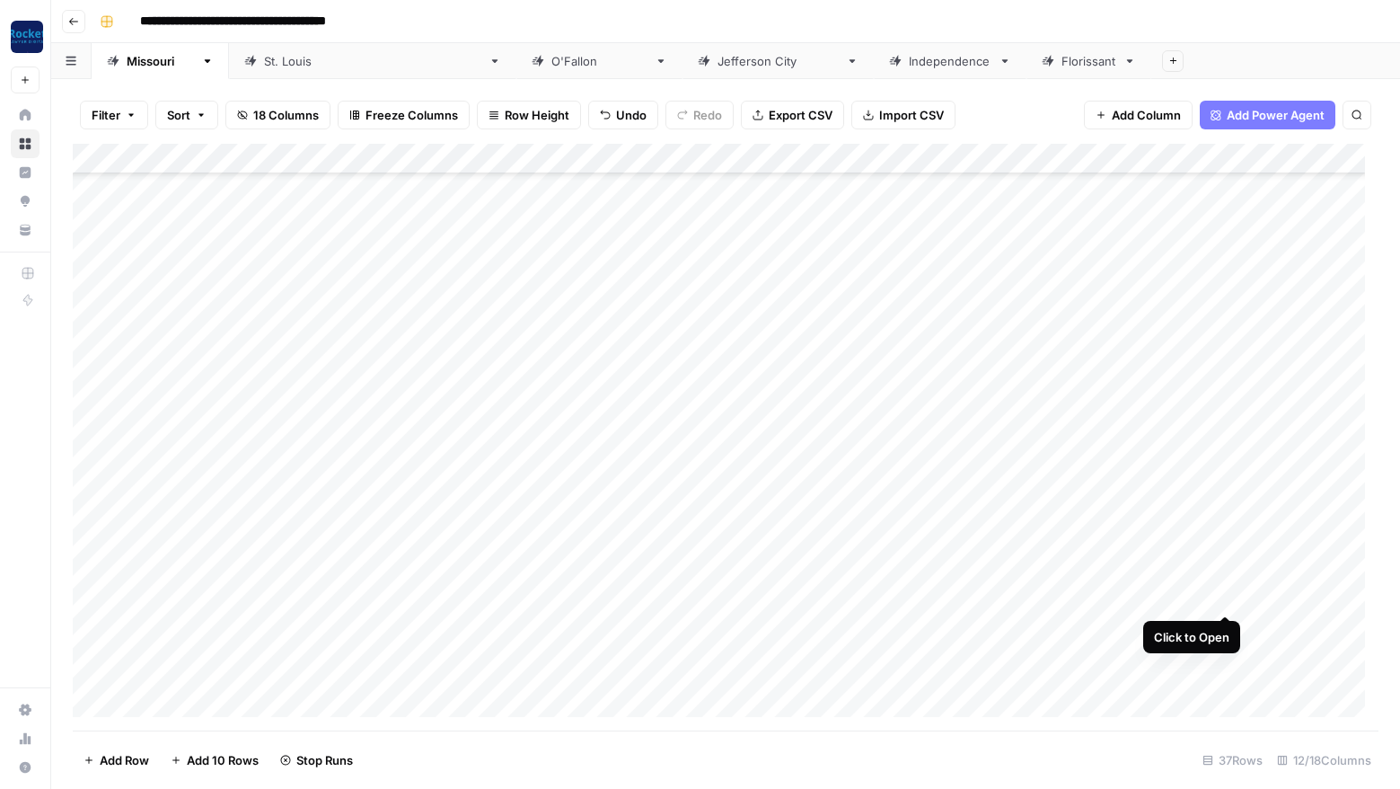
click at [1224, 592] on div "Add Column" at bounding box center [726, 437] width 1306 height 587
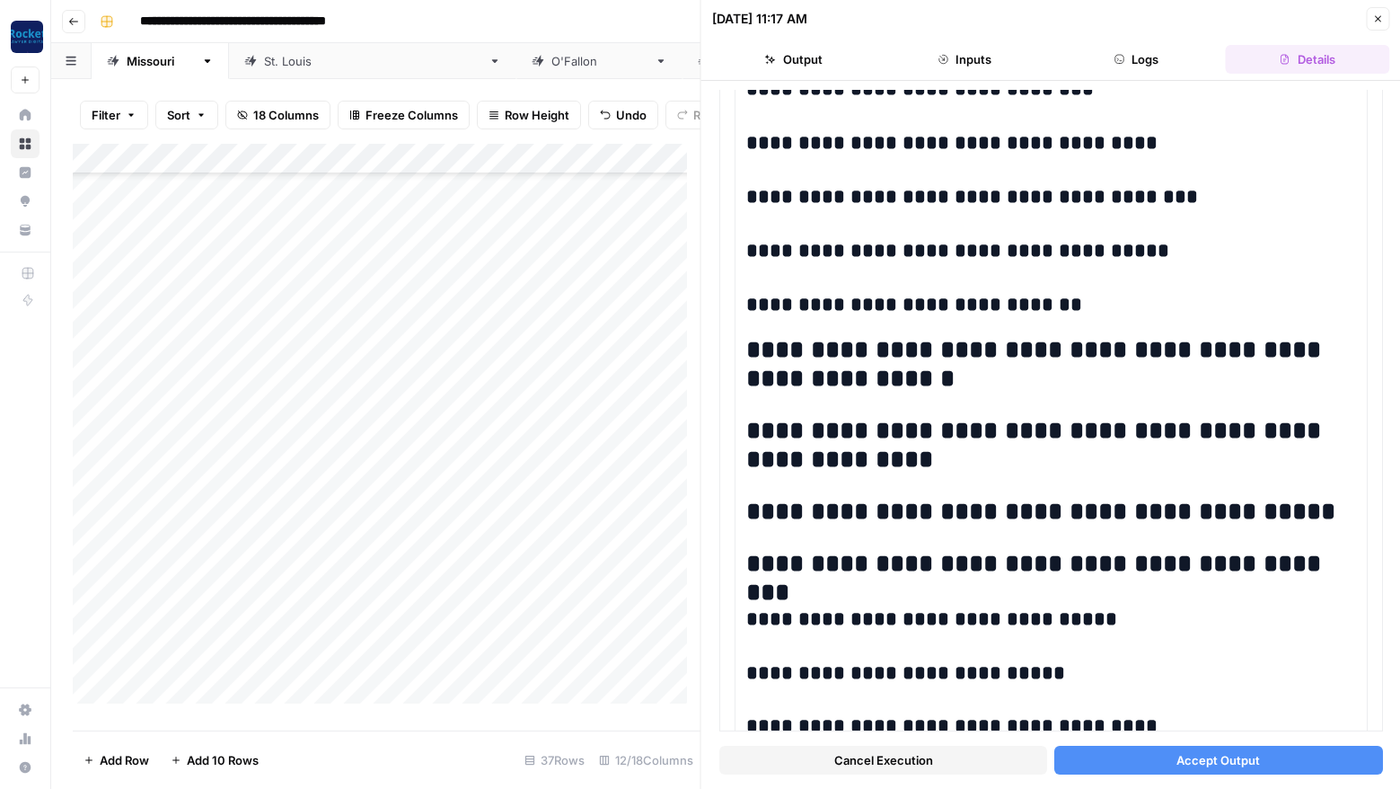
scroll to position [545, 0]
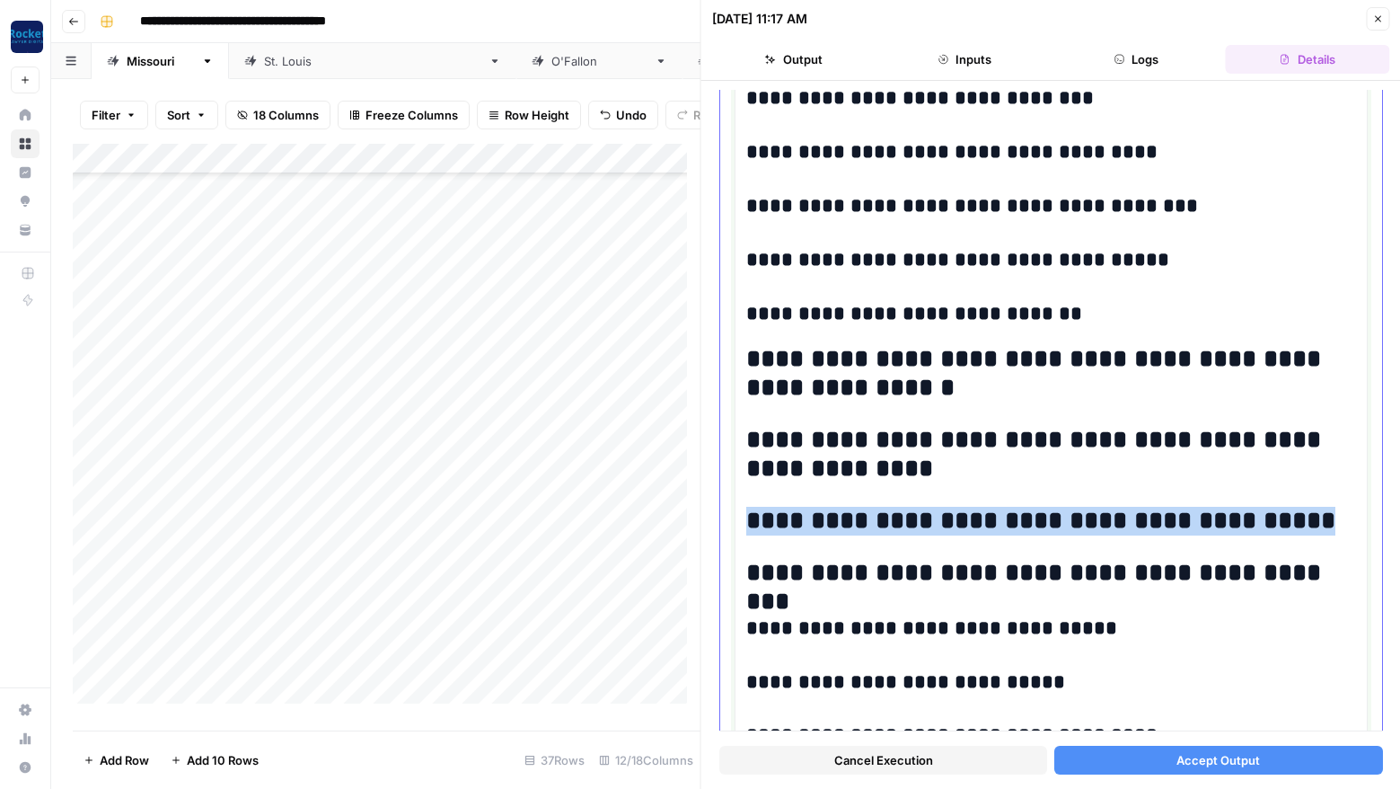
drag, startPoint x: 1286, startPoint y: 522, endPoint x: 743, endPoint y: 516, distance: 543.5
click at [743, 516] on div "**********" at bounding box center [1051, 584] width 633 height 1811
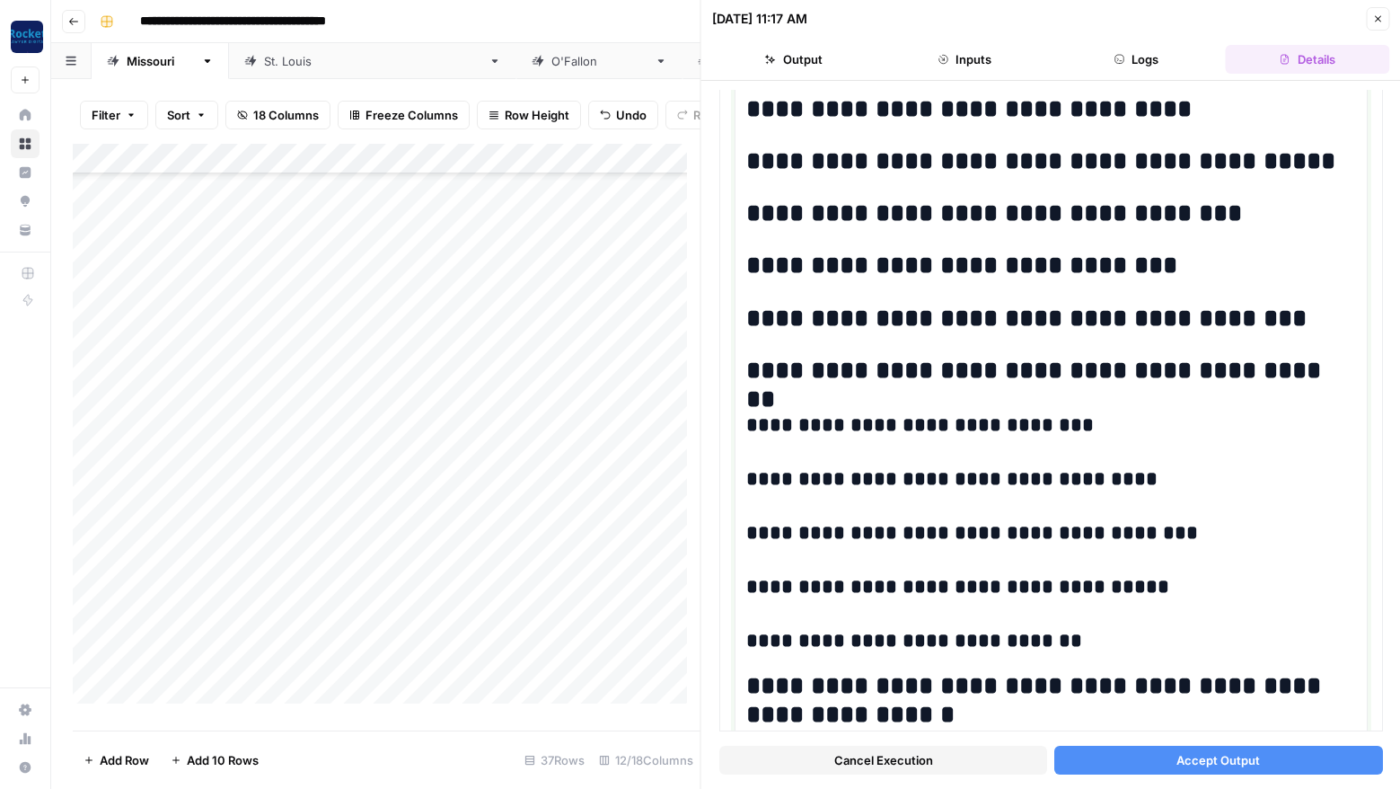
scroll to position [216, 0]
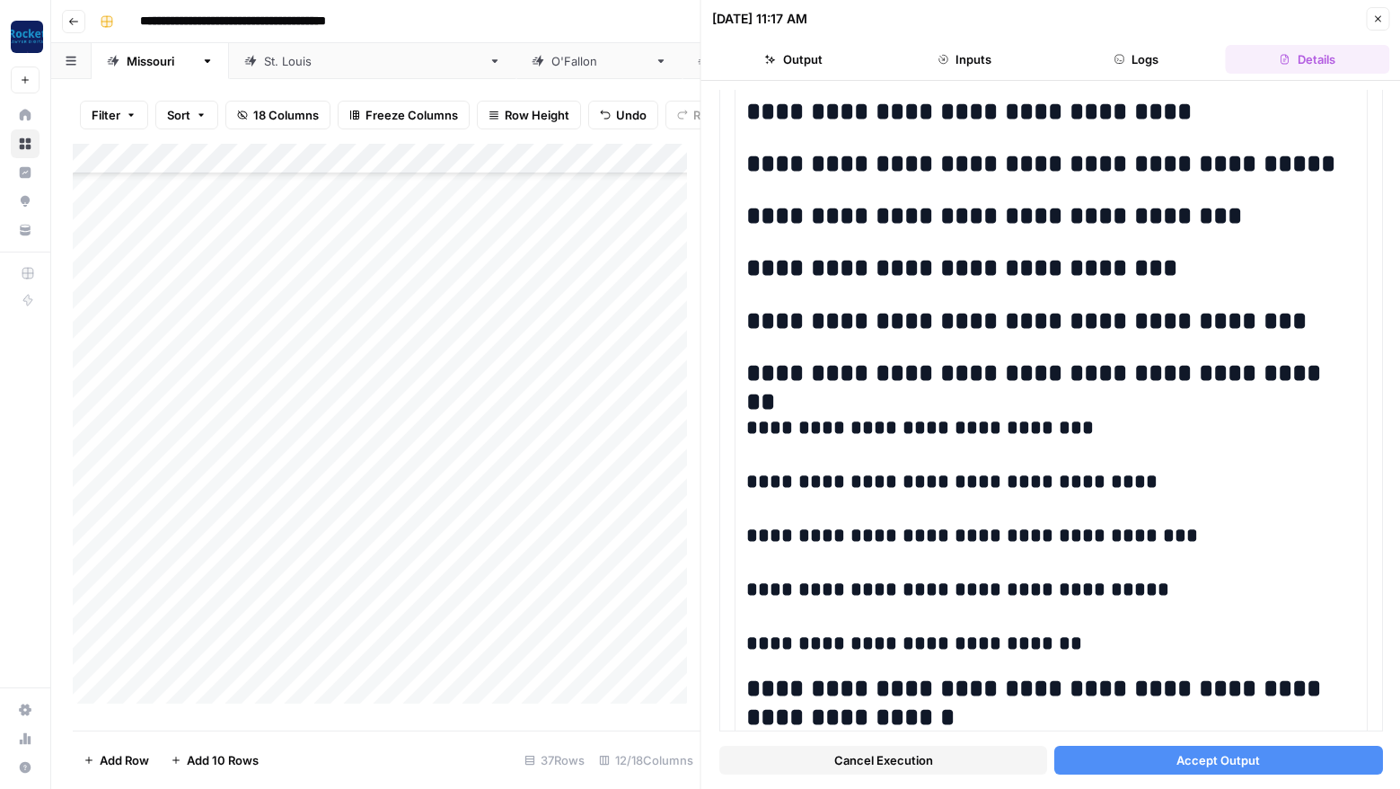
click at [1243, 757] on span "Accept Output" at bounding box center [1219, 760] width 84 height 18
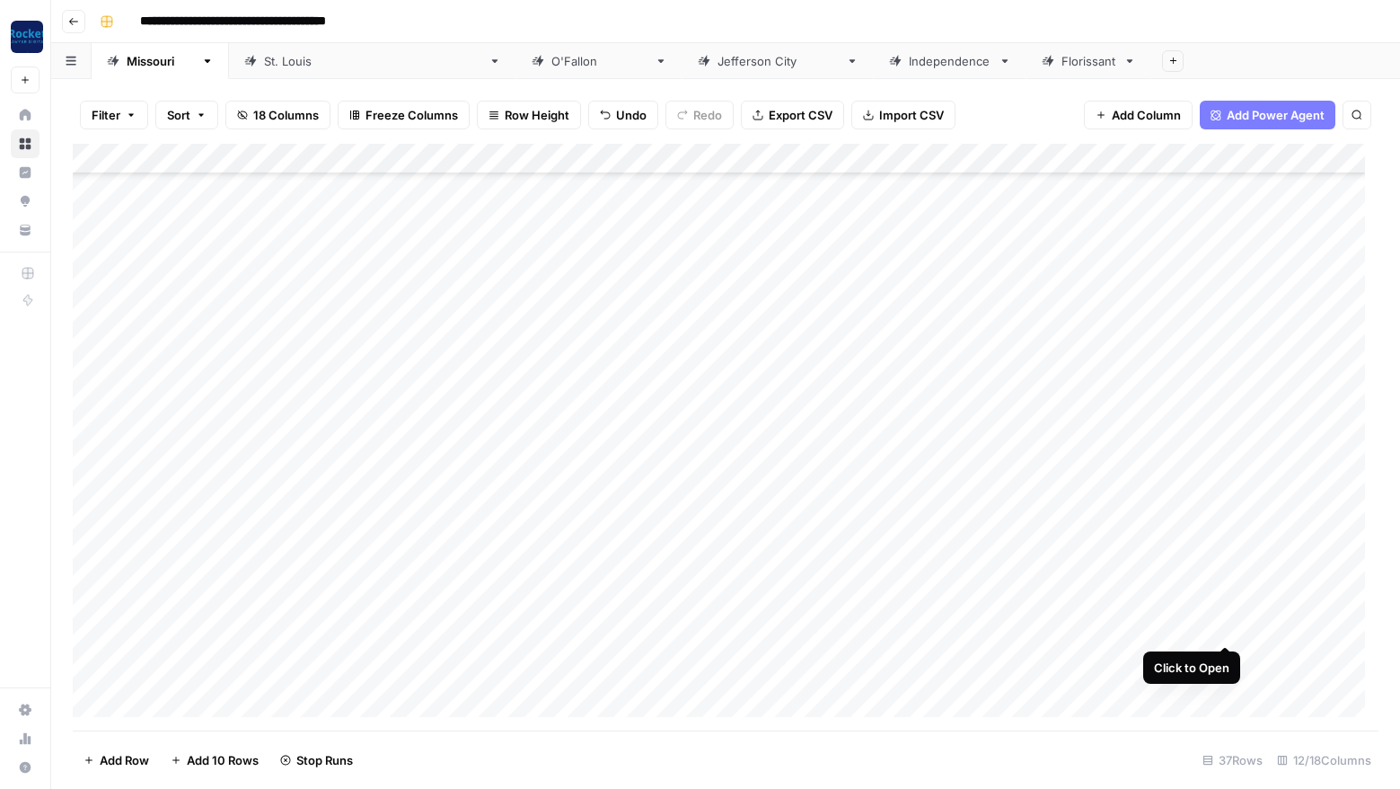
click at [1225, 625] on div "Add Column" at bounding box center [726, 437] width 1306 height 587
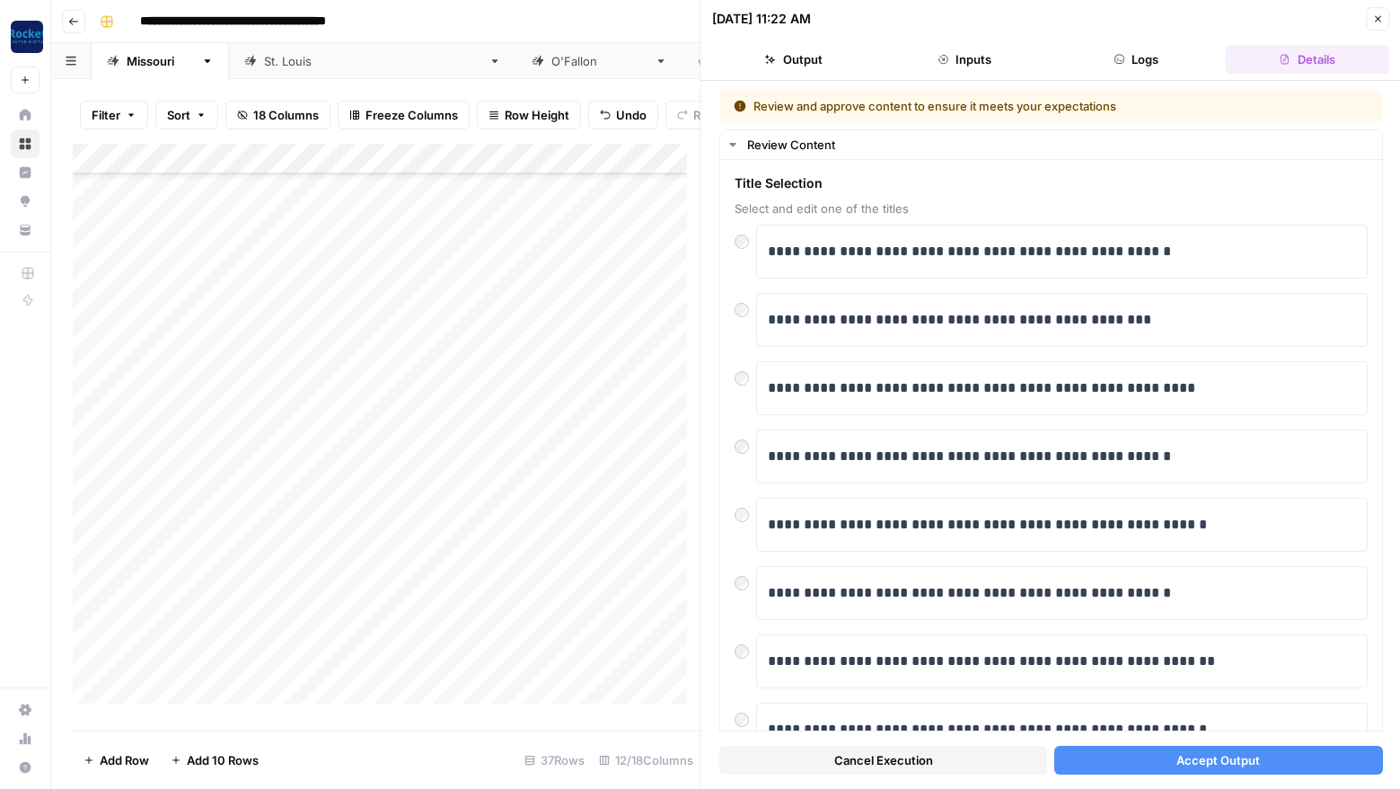
click at [1222, 766] on span "Accept Output" at bounding box center [1219, 760] width 84 height 18
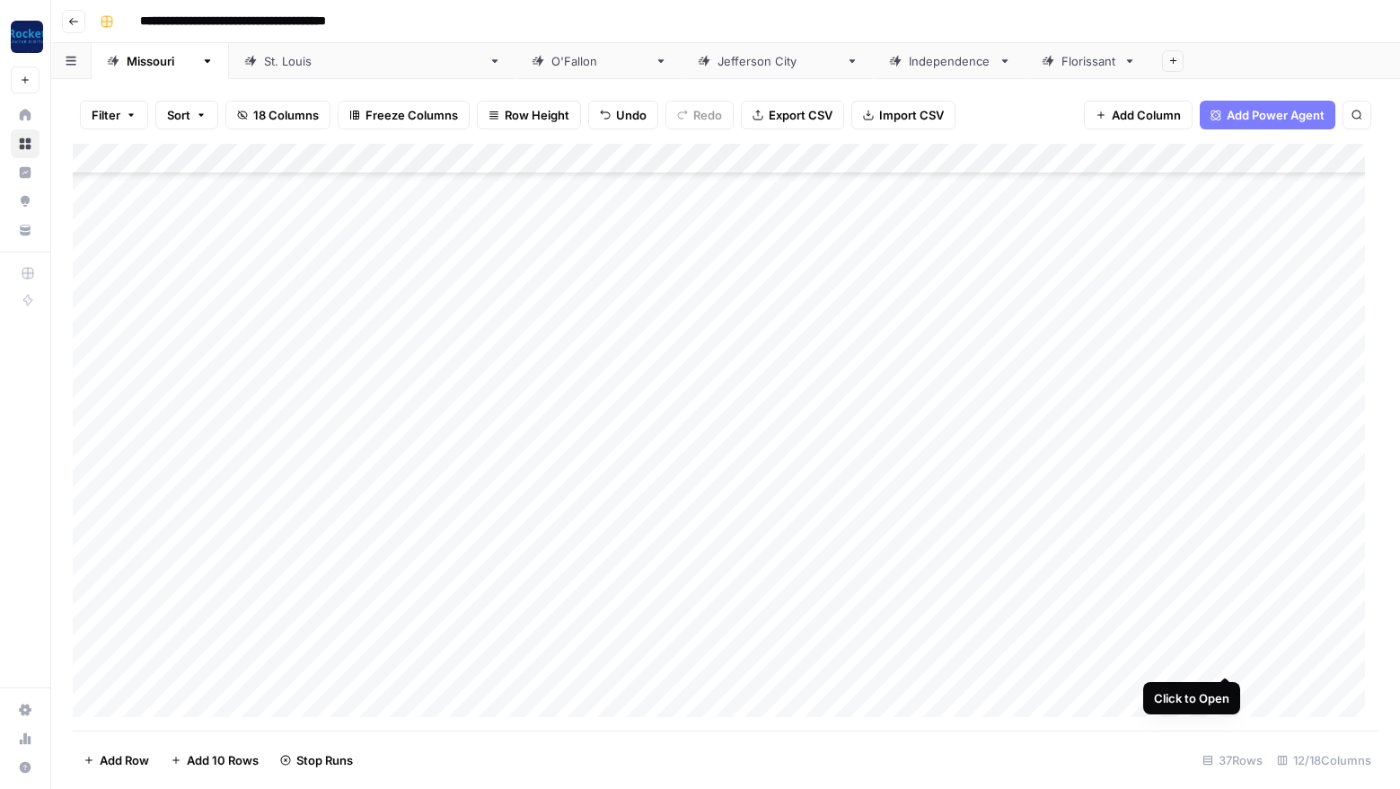
click at [1225, 654] on div "Add Column" at bounding box center [726, 437] width 1306 height 587
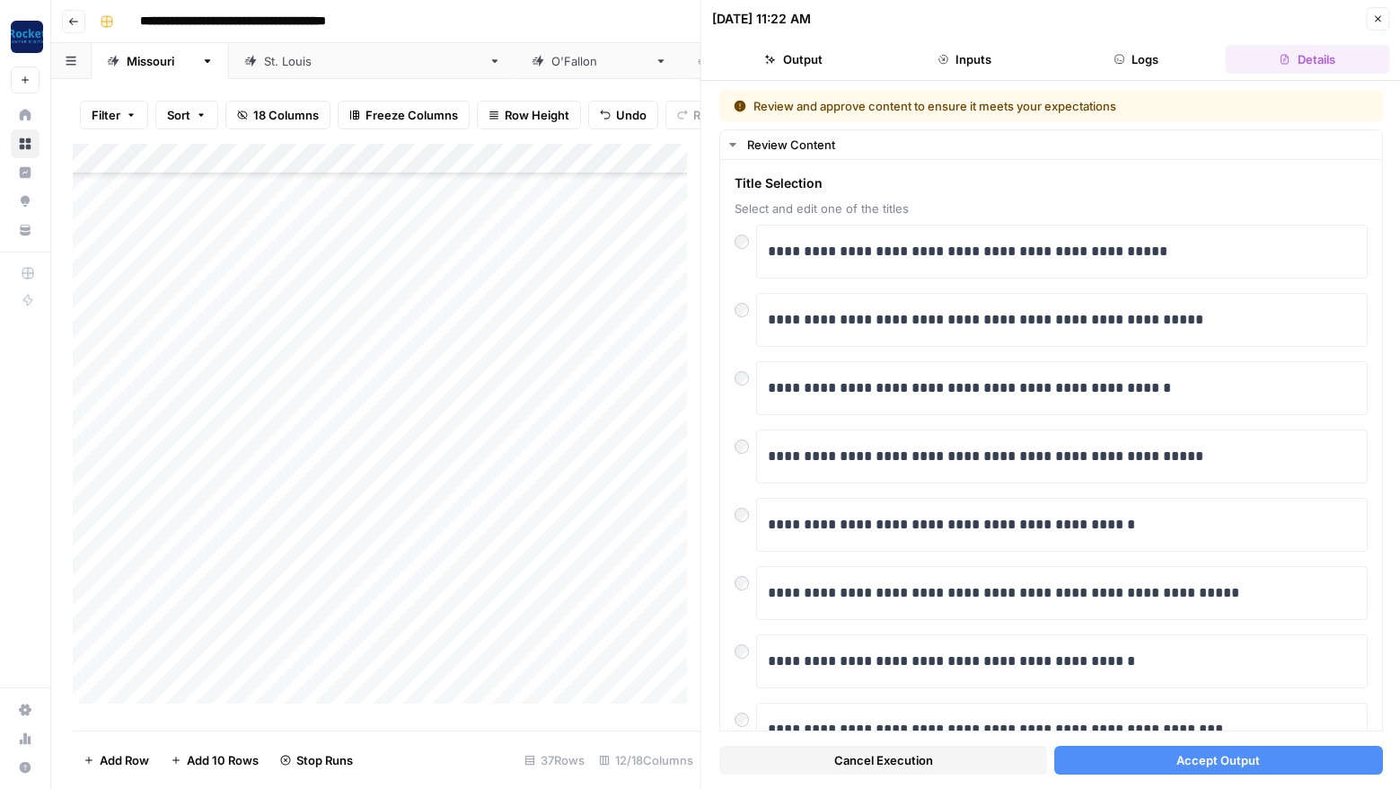
click at [1210, 763] on span "Accept Output" at bounding box center [1219, 760] width 84 height 18
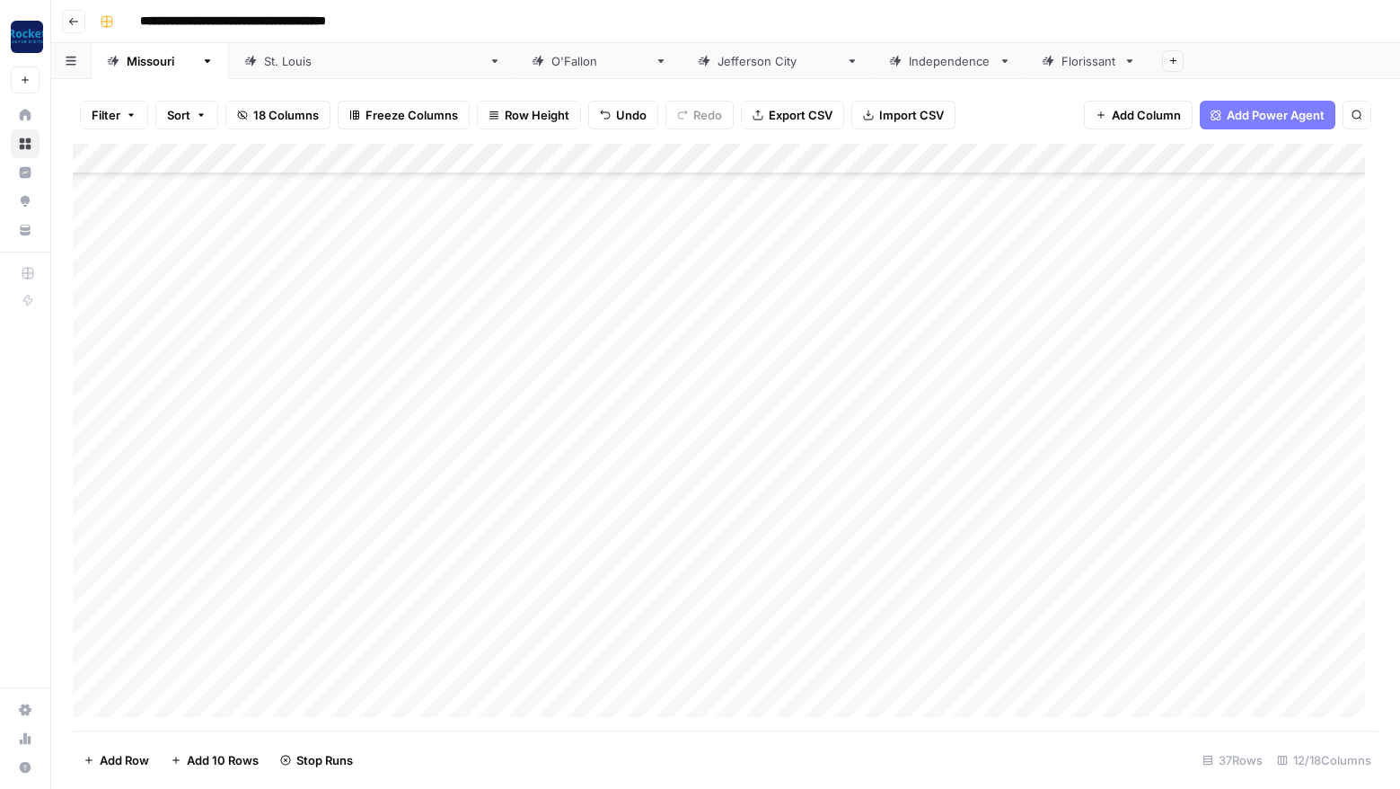
scroll to position [616, 0]
click at [1228, 640] on div "Add Column" at bounding box center [726, 437] width 1306 height 587
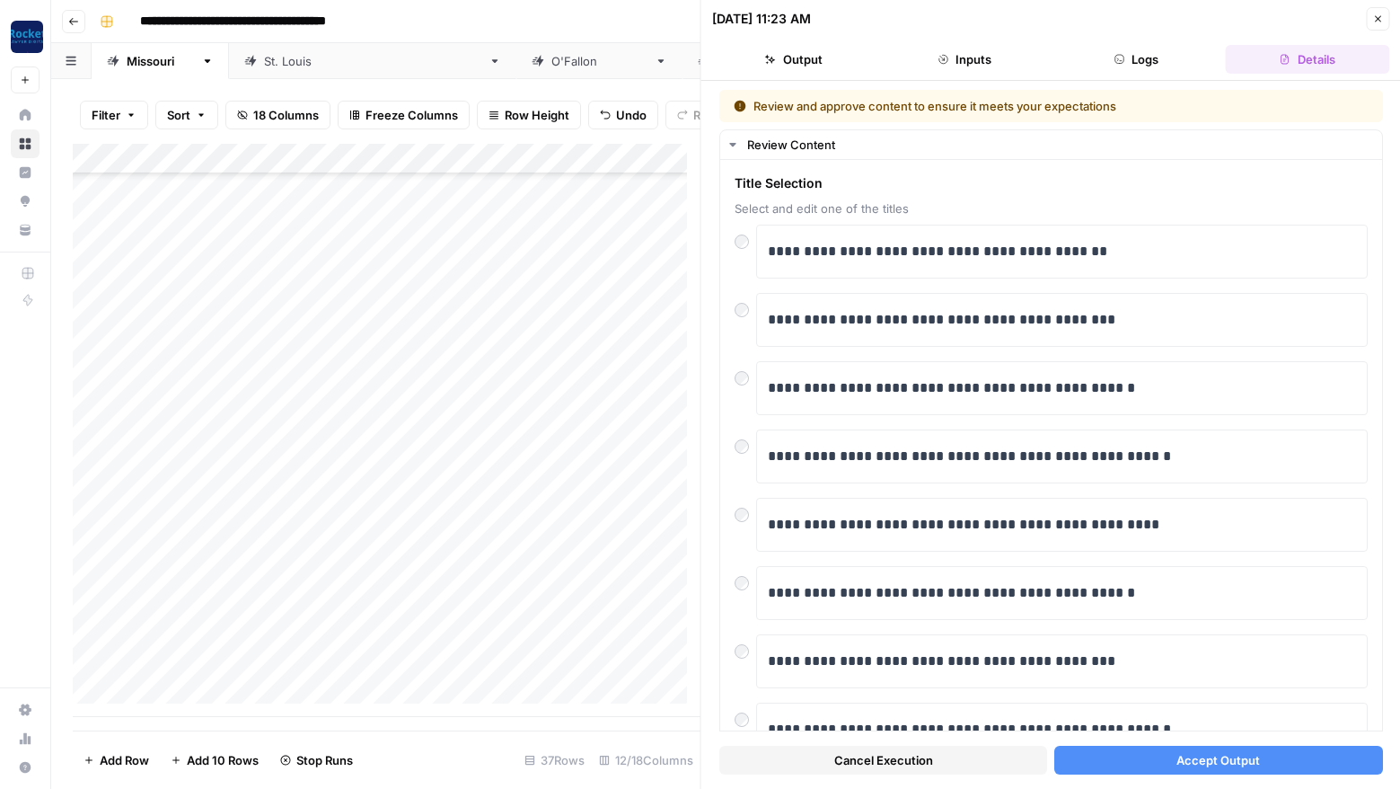
click at [1204, 757] on span "Accept Output" at bounding box center [1219, 760] width 84 height 18
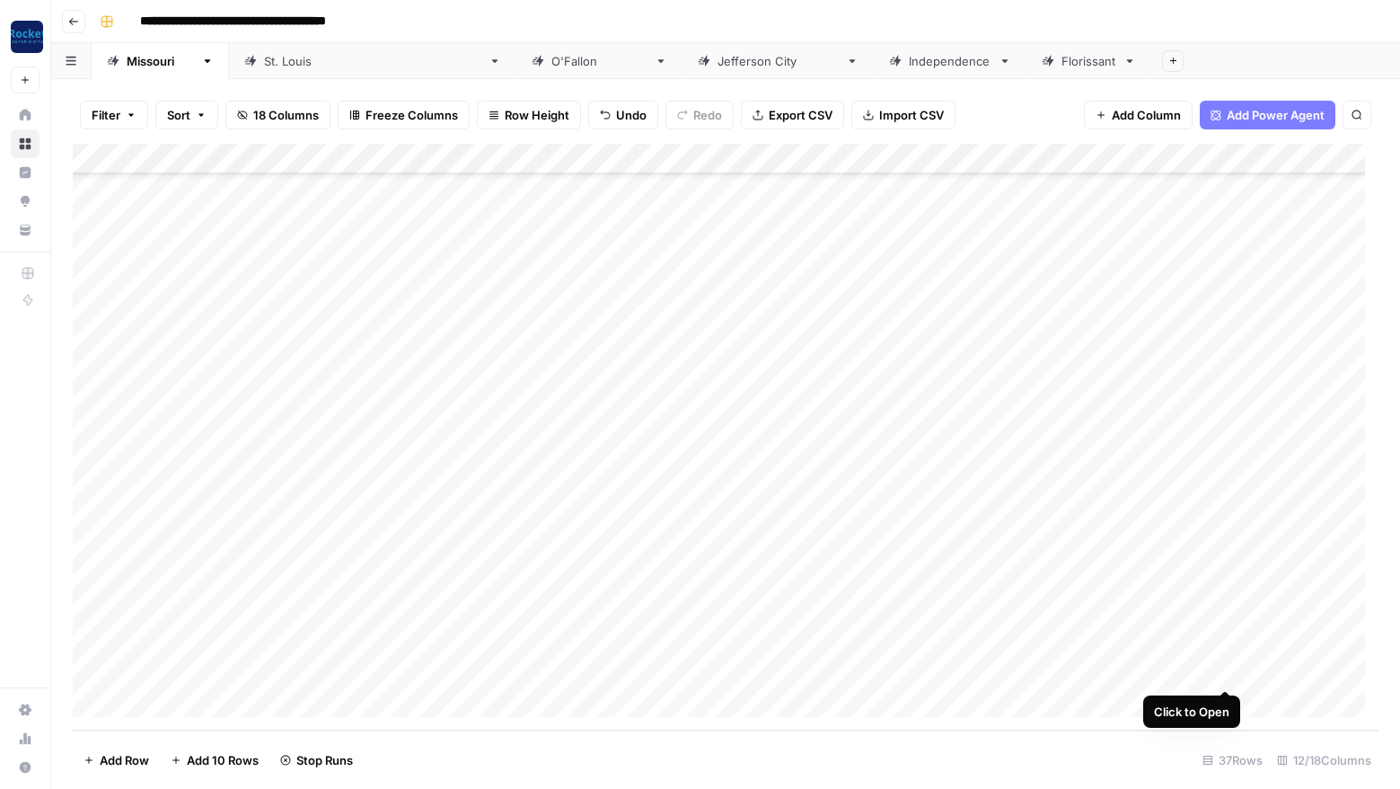
click at [1227, 671] on div "Add Column" at bounding box center [726, 437] width 1306 height 587
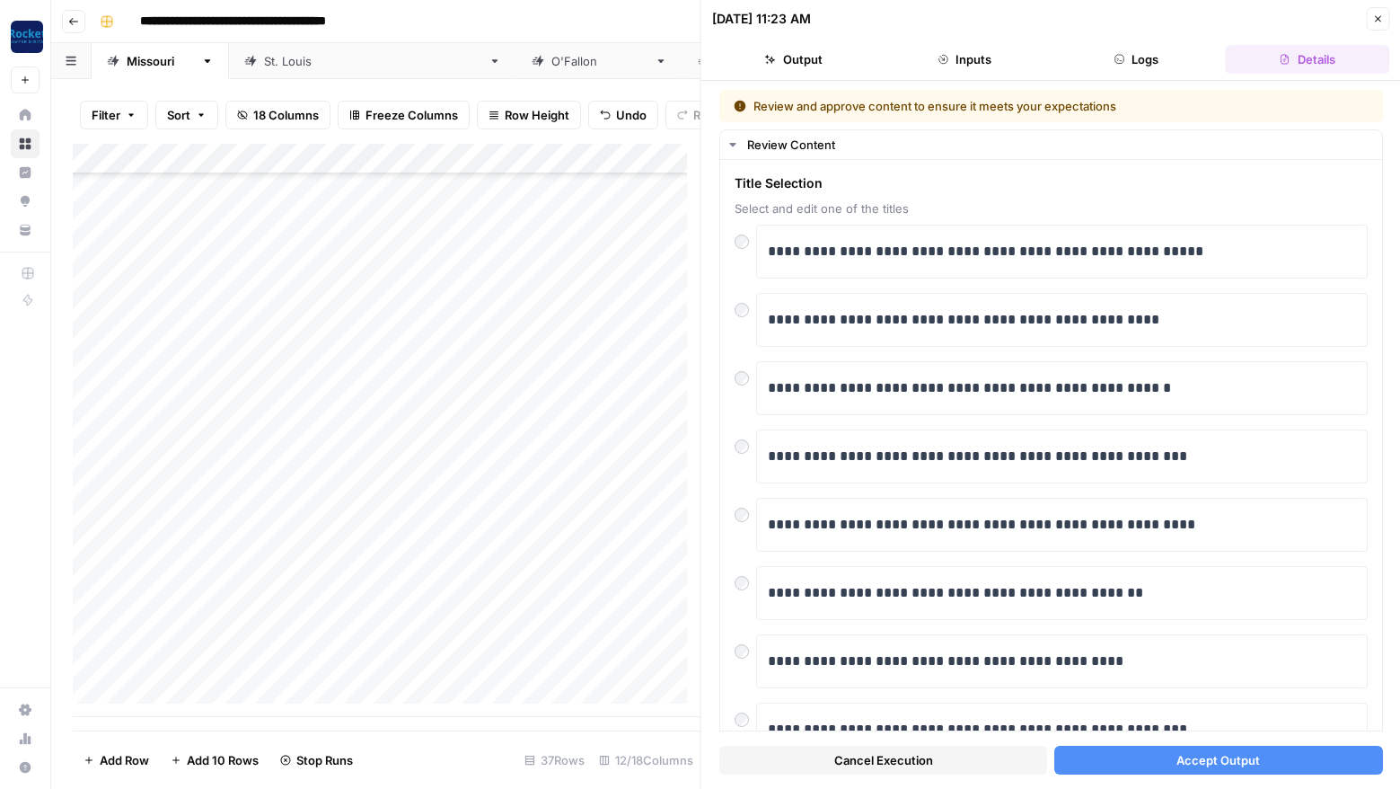
click at [1182, 762] on span "Accept Output" at bounding box center [1219, 760] width 84 height 18
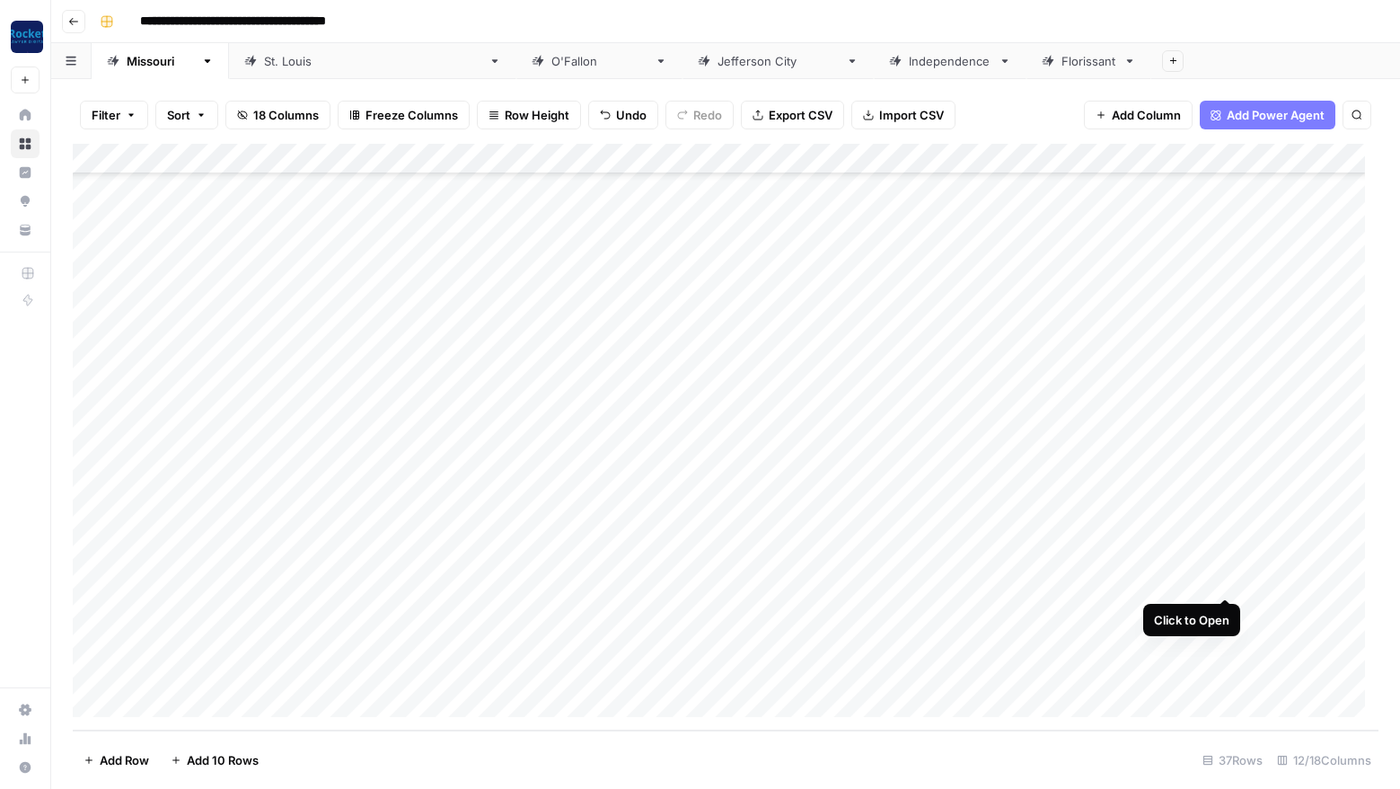
click at [1225, 576] on div "Add Column" at bounding box center [726, 437] width 1306 height 587
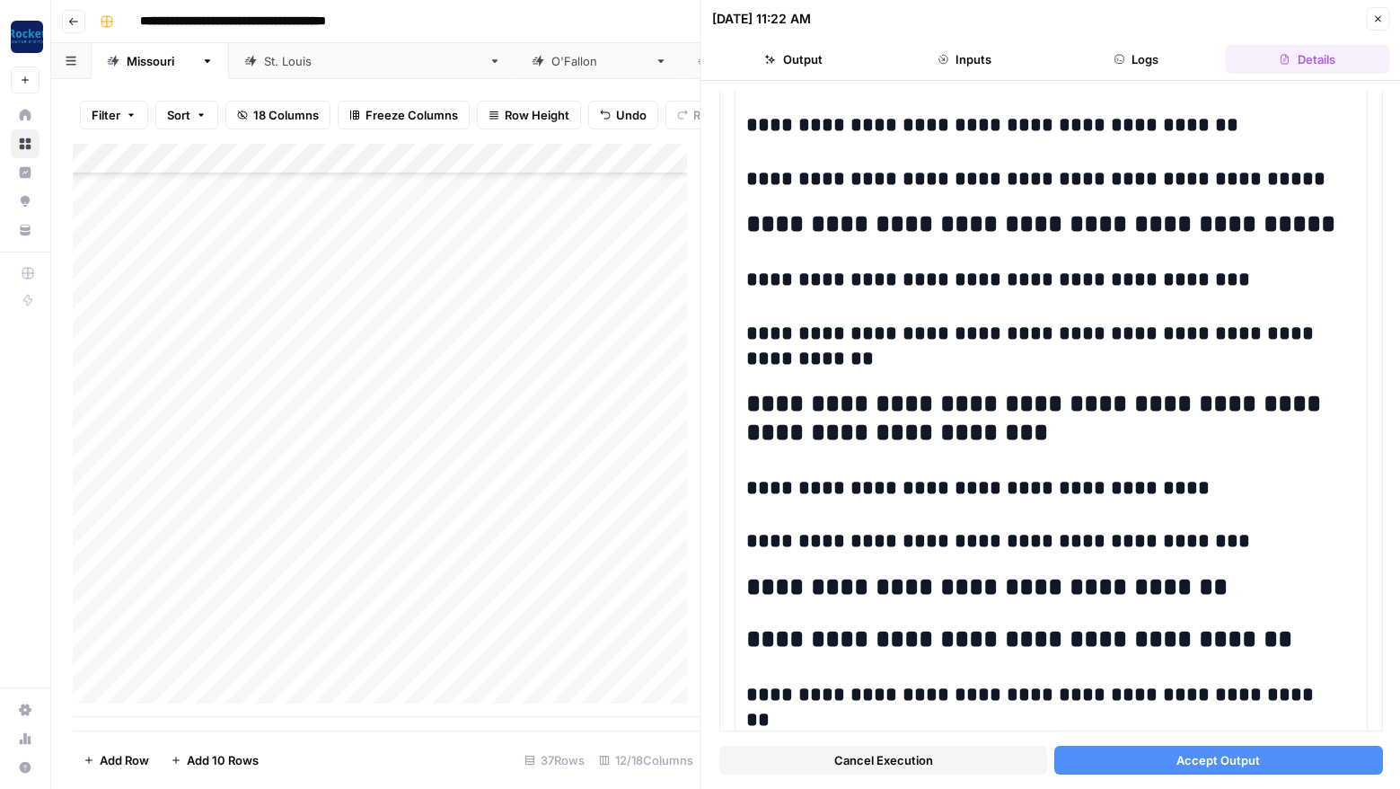
scroll to position [669, 0]
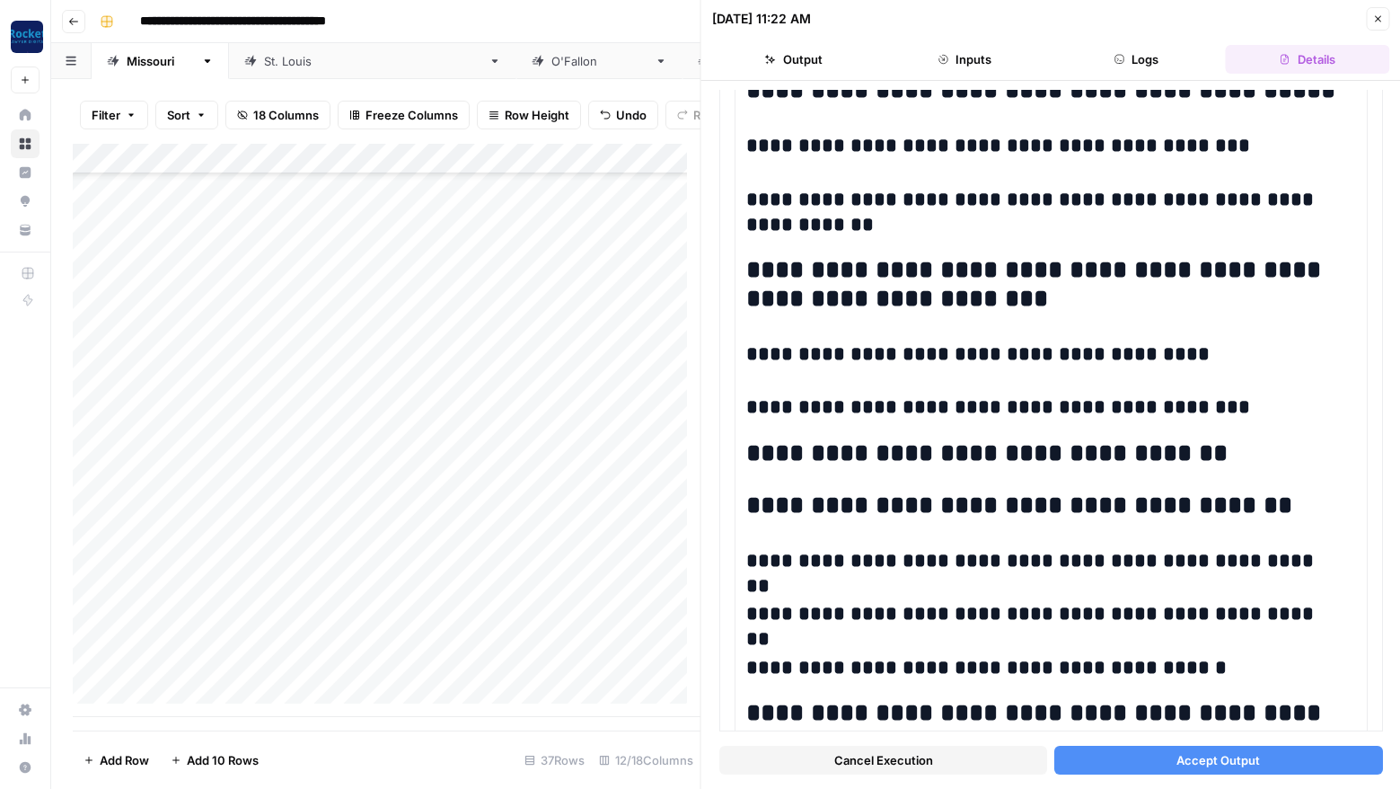
click at [1249, 759] on button "Accept Output" at bounding box center [1219, 760] width 328 height 29
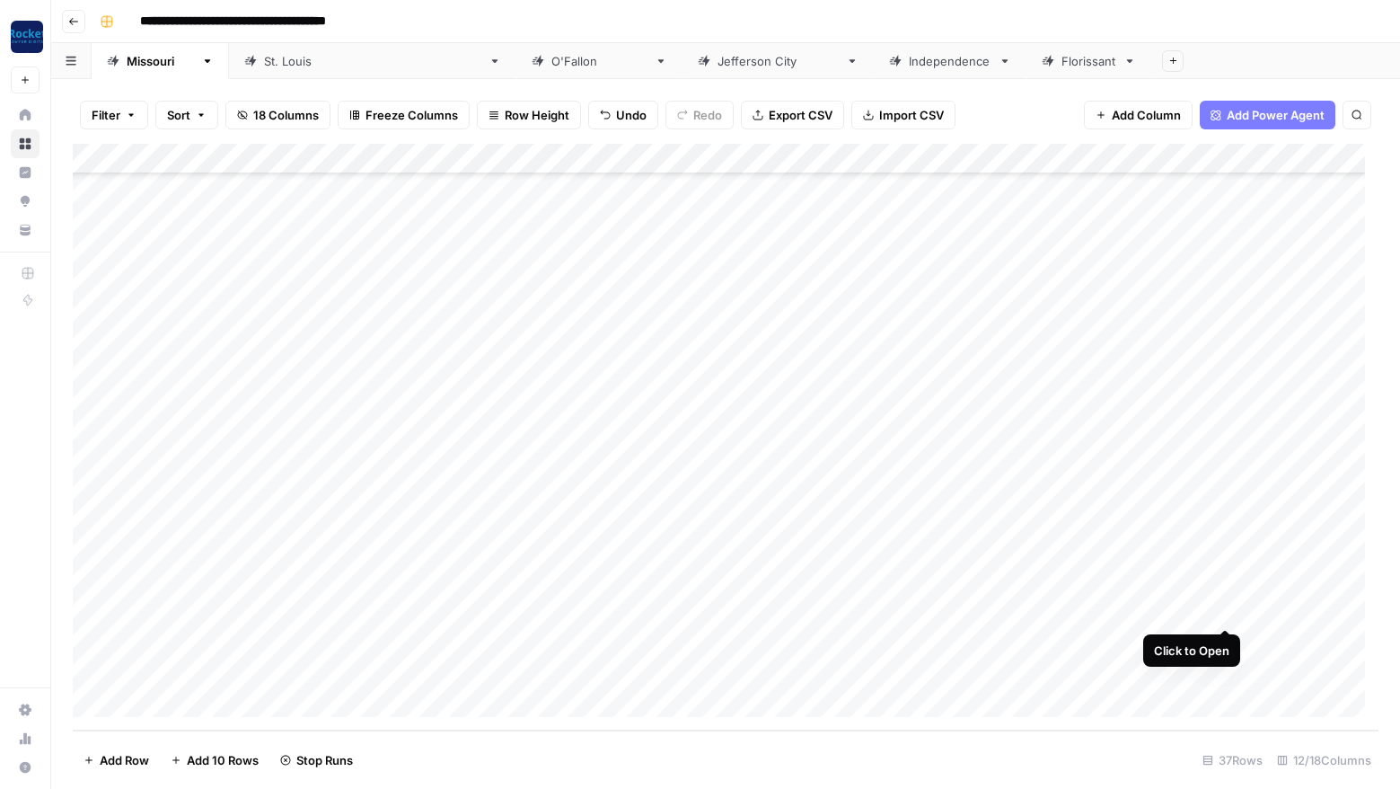
click at [1226, 608] on div "Add Column" at bounding box center [726, 437] width 1306 height 587
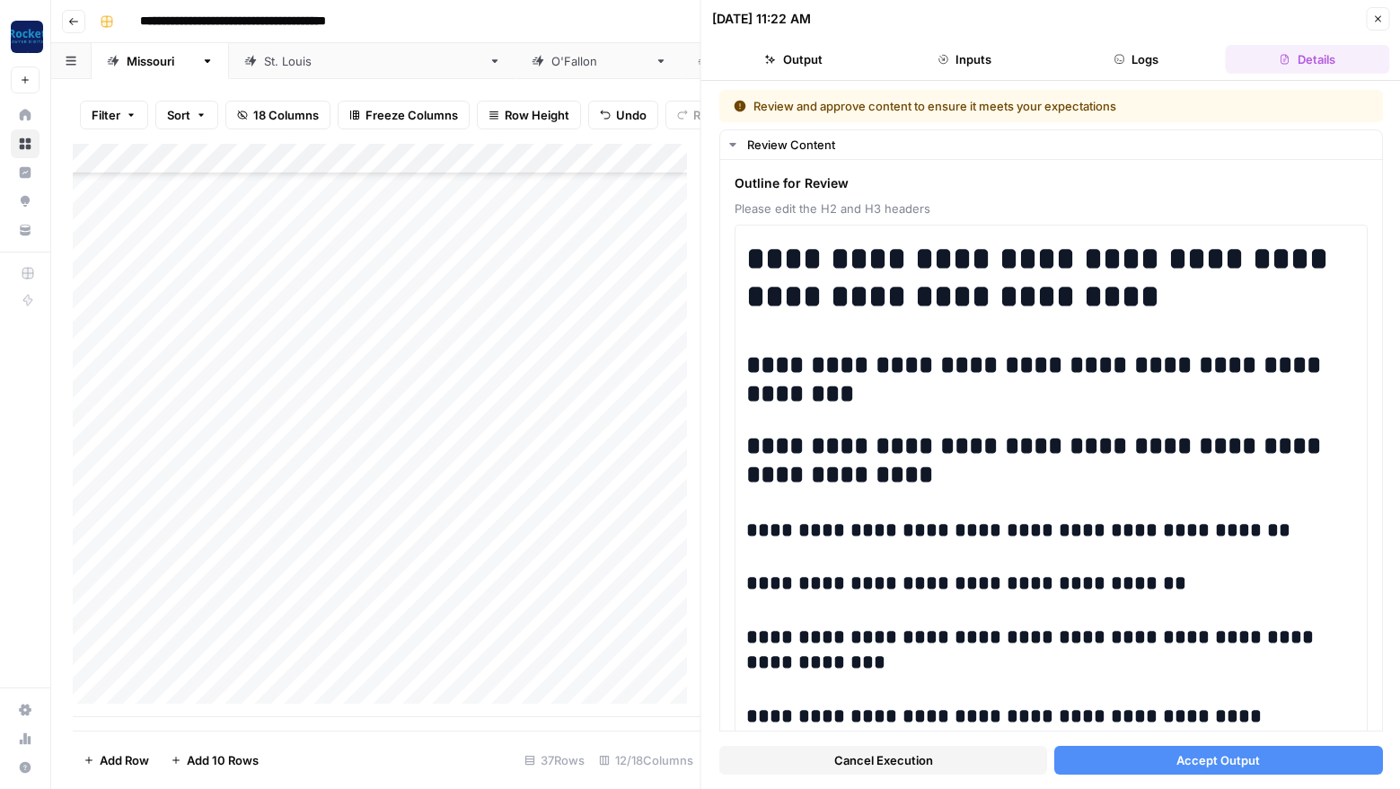
click at [1218, 756] on span "Accept Output" at bounding box center [1219, 760] width 84 height 18
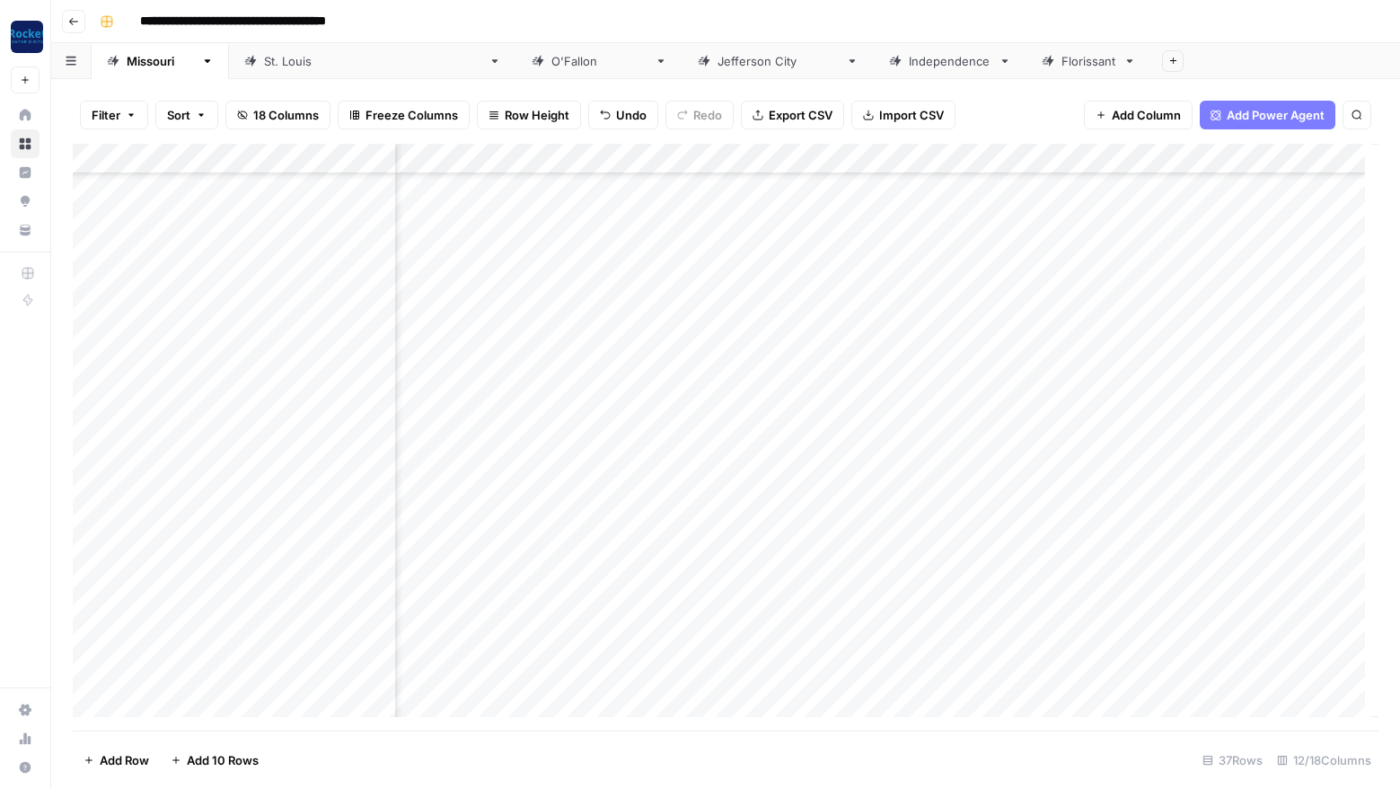
scroll to position [471, 842]
click at [709, 354] on div "Add Column" at bounding box center [726, 437] width 1306 height 587
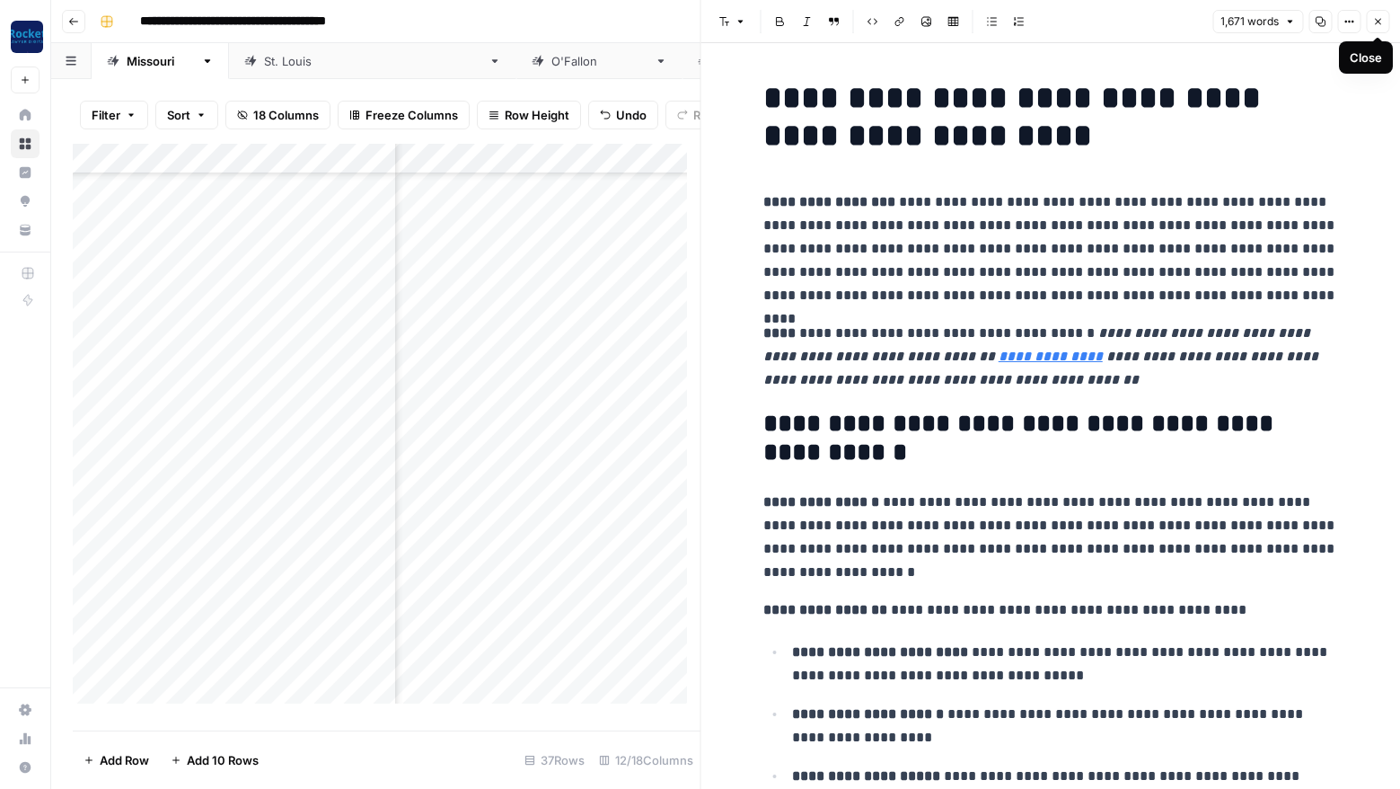
click at [1377, 22] on icon "button" at bounding box center [1378, 22] width 6 height 6
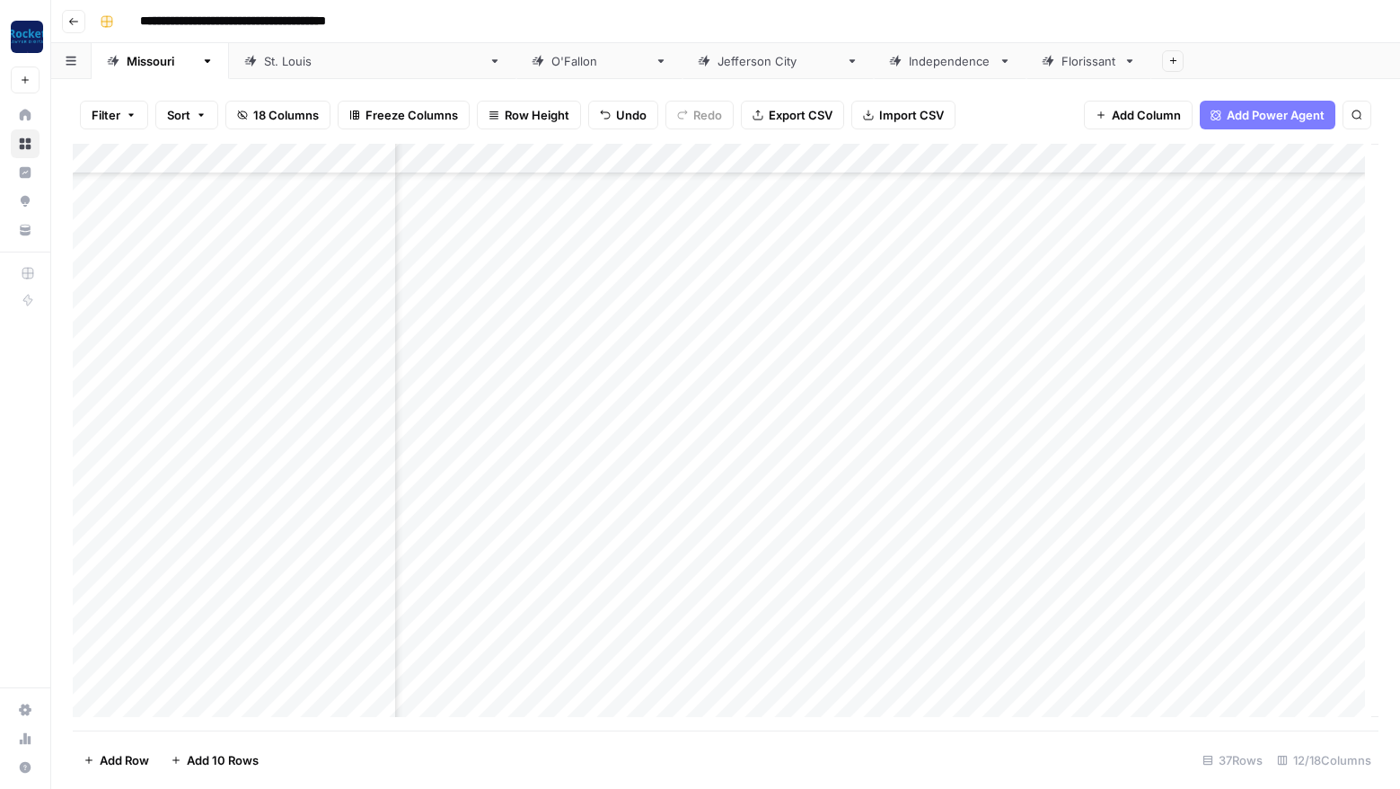
click at [803, 354] on div "Add Column" at bounding box center [726, 437] width 1306 height 587
click at [811, 391] on div "Add Column" at bounding box center [726, 437] width 1306 height 587
click at [806, 417] on div "Add Column" at bounding box center [726, 437] width 1306 height 587
click at [801, 449] on div "Add Column" at bounding box center [726, 437] width 1306 height 587
click at [804, 479] on div "Add Column" at bounding box center [726, 437] width 1306 height 587
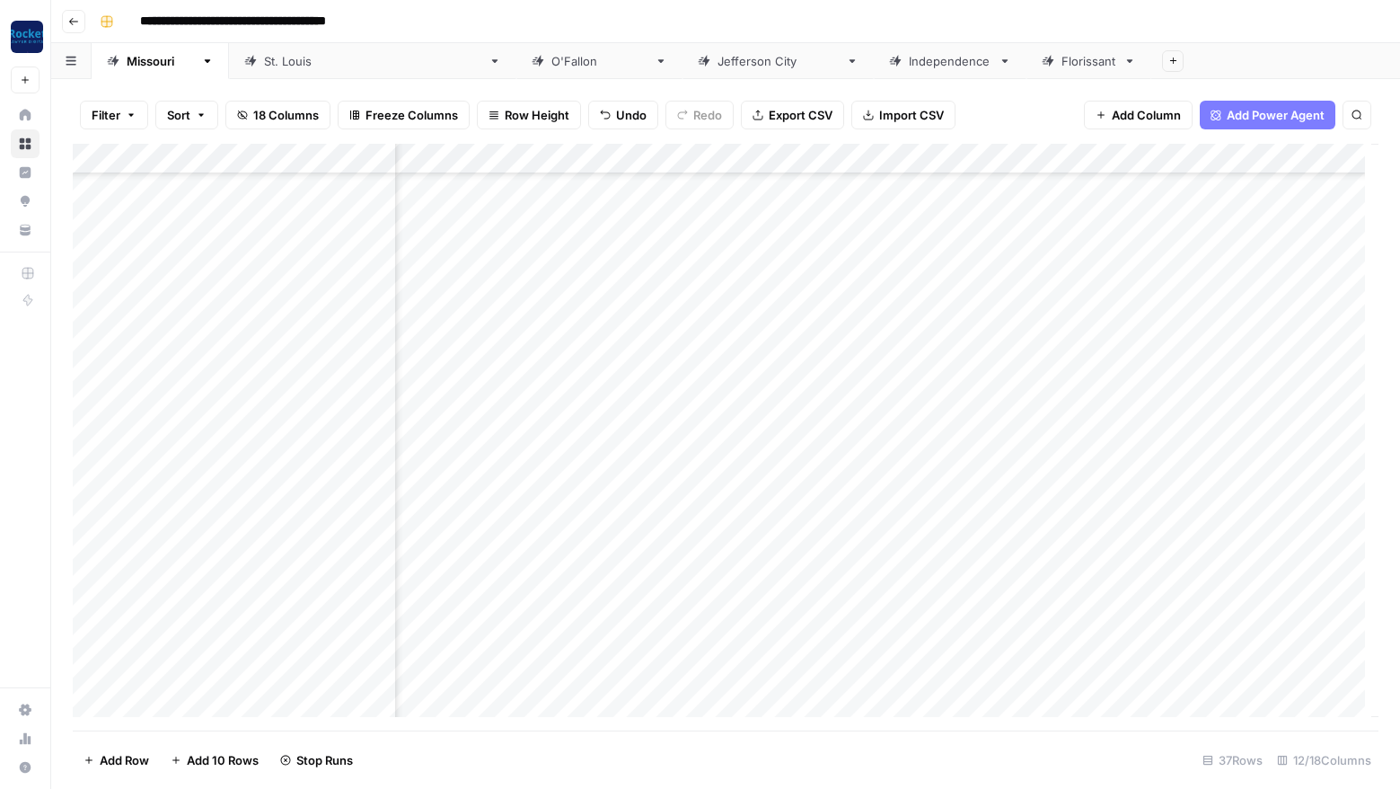
click at [800, 512] on div "Add Column" at bounding box center [726, 437] width 1306 height 587
click at [804, 537] on div "Add Column" at bounding box center [726, 437] width 1306 height 587
click at [801, 571] on div "Add Column" at bounding box center [726, 437] width 1306 height 587
click at [804, 605] on div "Add Column" at bounding box center [726, 437] width 1306 height 587
click at [804, 631] on div "Add Column" at bounding box center [726, 437] width 1306 height 587
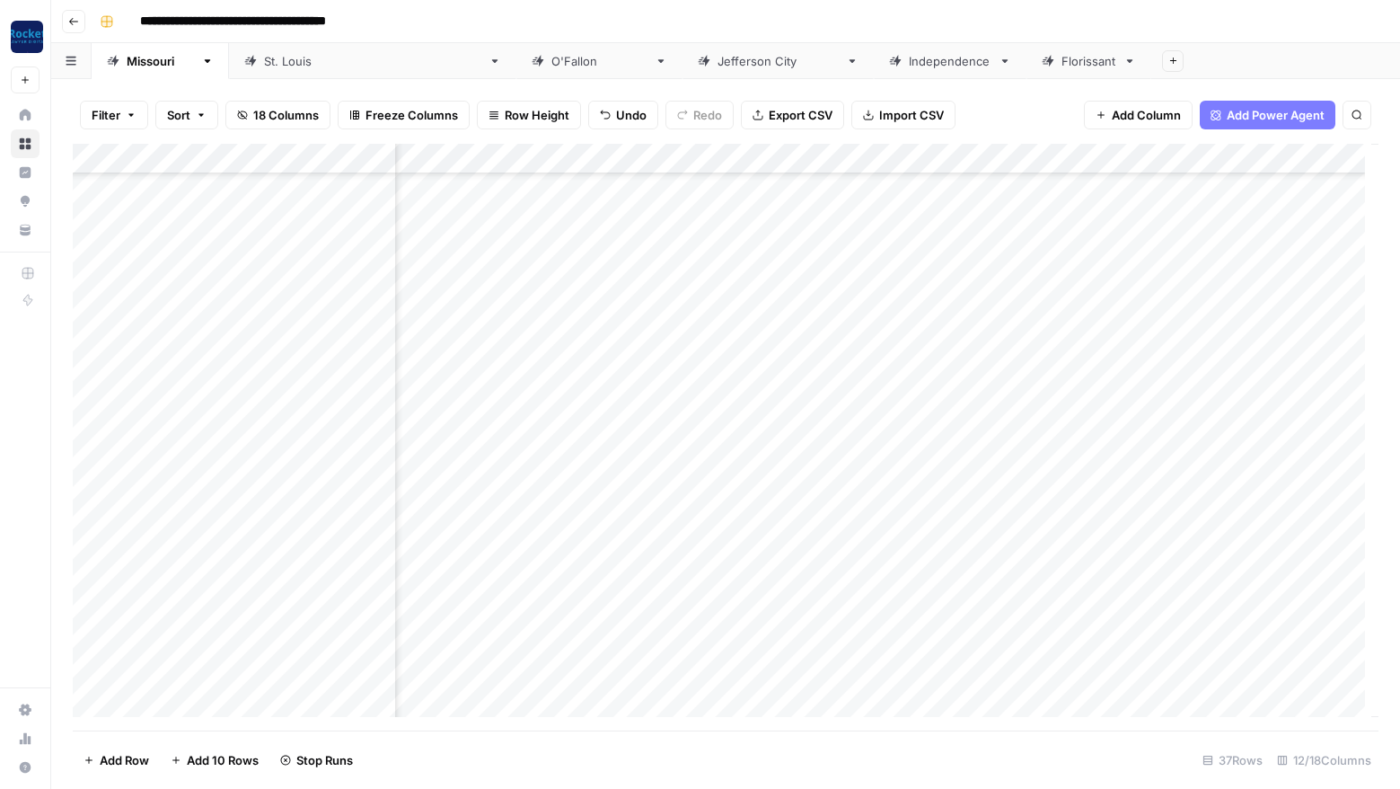
click at [805, 664] on div "Add Column" at bounding box center [726, 437] width 1306 height 587
click at [805, 272] on div "Add Column" at bounding box center [726, 437] width 1306 height 587
click at [805, 547] on div "Add Column" at bounding box center [726, 437] width 1306 height 587
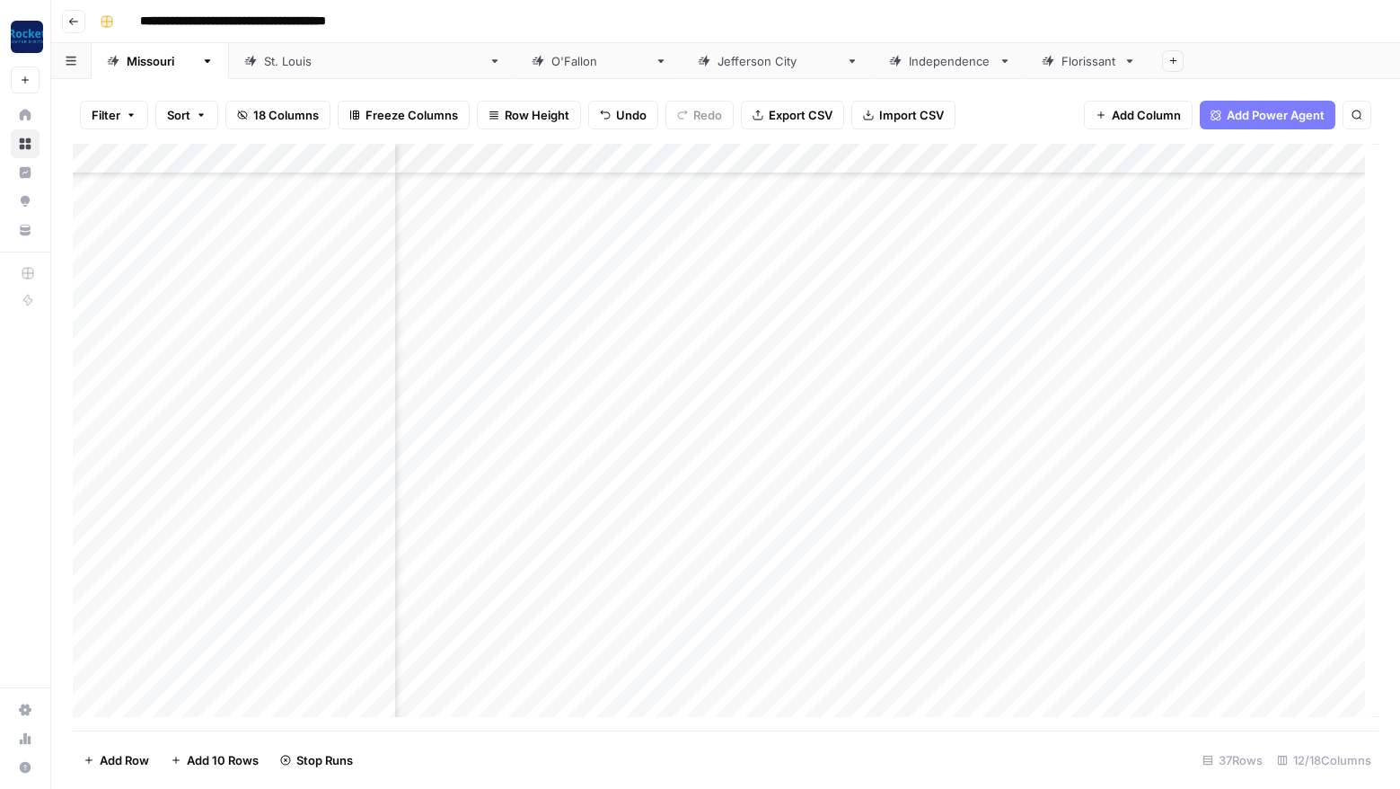
scroll to position [344, 842]
click at [869, 269] on div "Add Column" at bounding box center [726, 437] width 1306 height 587
click at [868, 300] on div "Add Column" at bounding box center [726, 437] width 1306 height 587
click at [869, 330] on div "Add Column" at bounding box center [726, 437] width 1306 height 587
click at [870, 362] on div "Add Column" at bounding box center [726, 437] width 1306 height 587
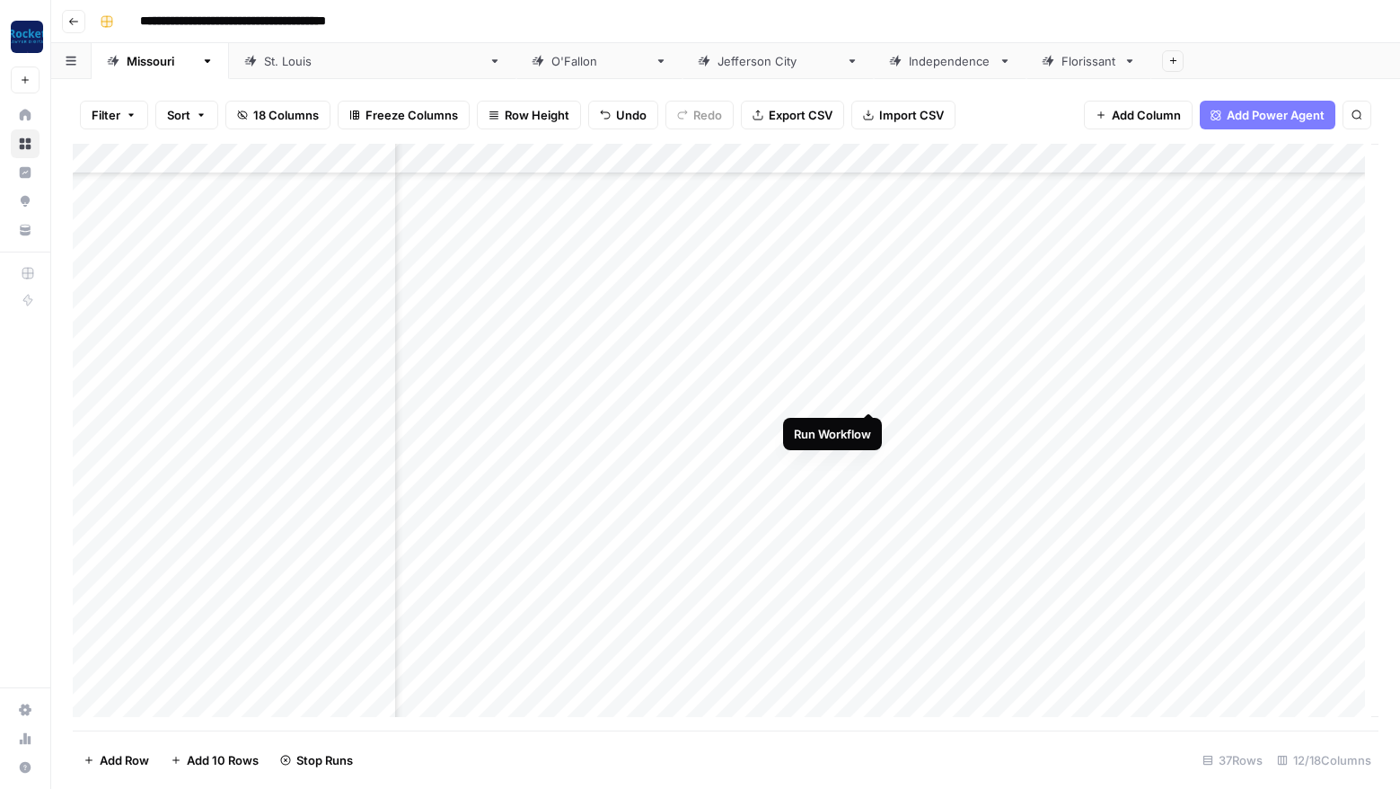
click at [869, 391] on div "Add Column" at bounding box center [726, 437] width 1306 height 587
click at [870, 421] on div "Add Column" at bounding box center [726, 437] width 1306 height 587
click at [872, 451] on div "Add Column" at bounding box center [726, 437] width 1306 height 587
click at [806, 575] on div "Add Column" at bounding box center [726, 437] width 1306 height 587
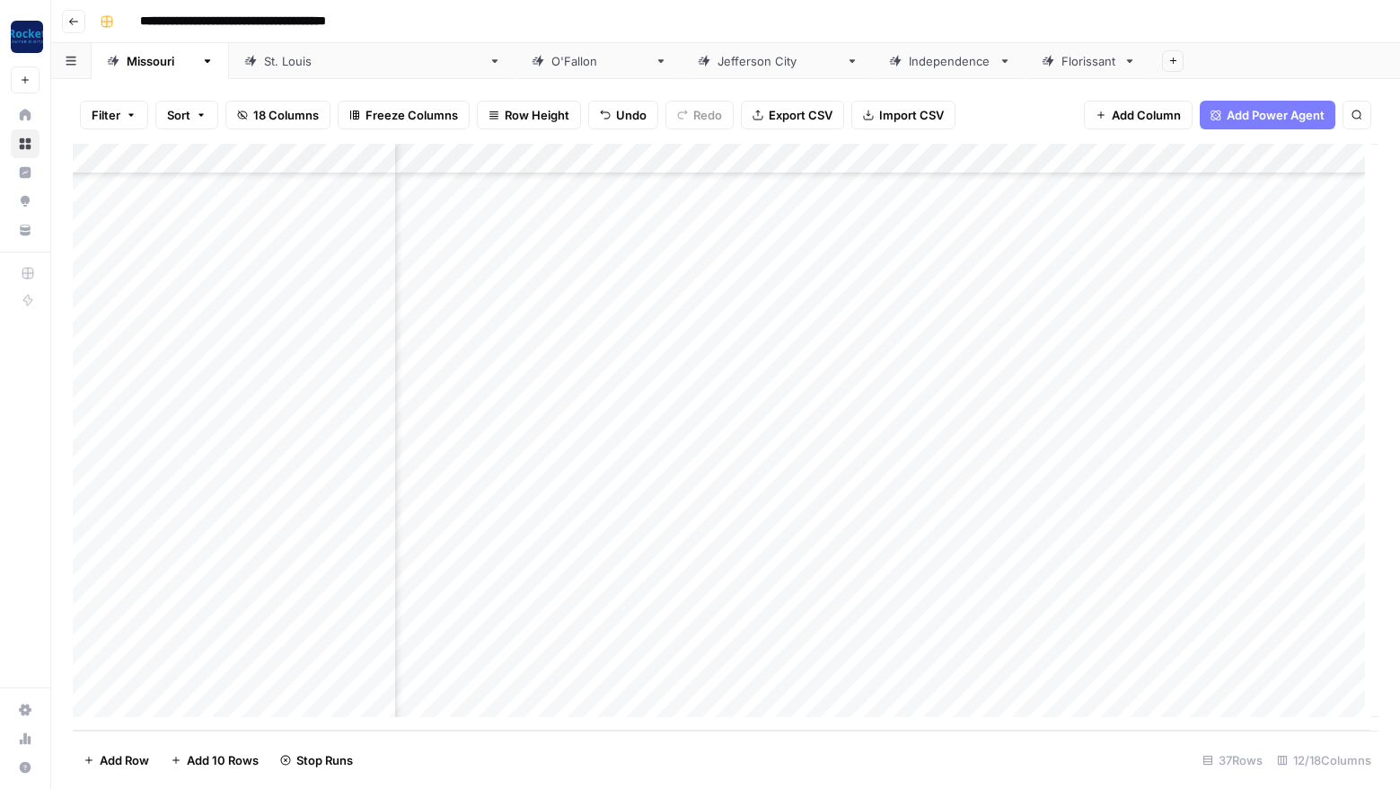
click at [806, 611] on div "Add Column" at bounding box center [726, 437] width 1306 height 587
click at [745, 640] on div "Add Column" at bounding box center [726, 437] width 1306 height 587
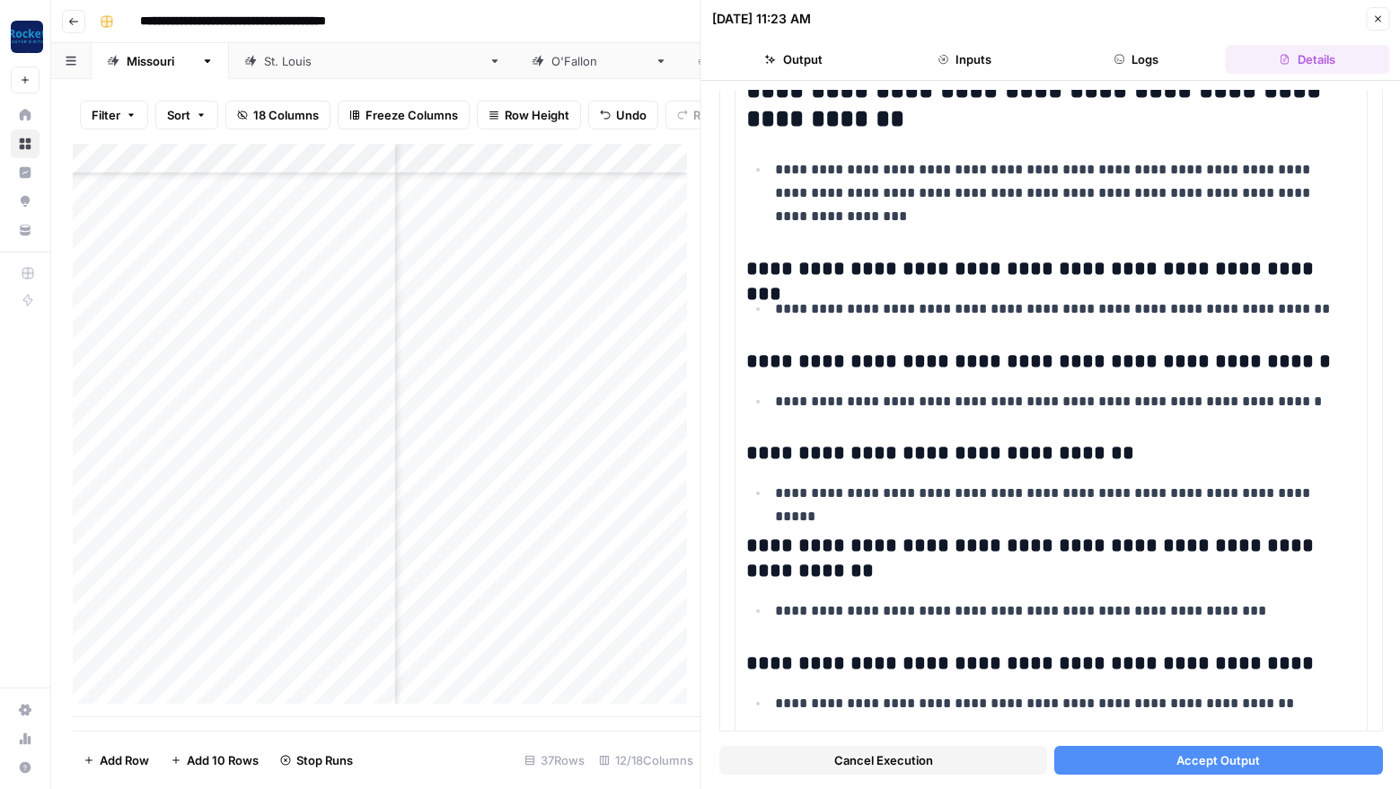
scroll to position [507, 0]
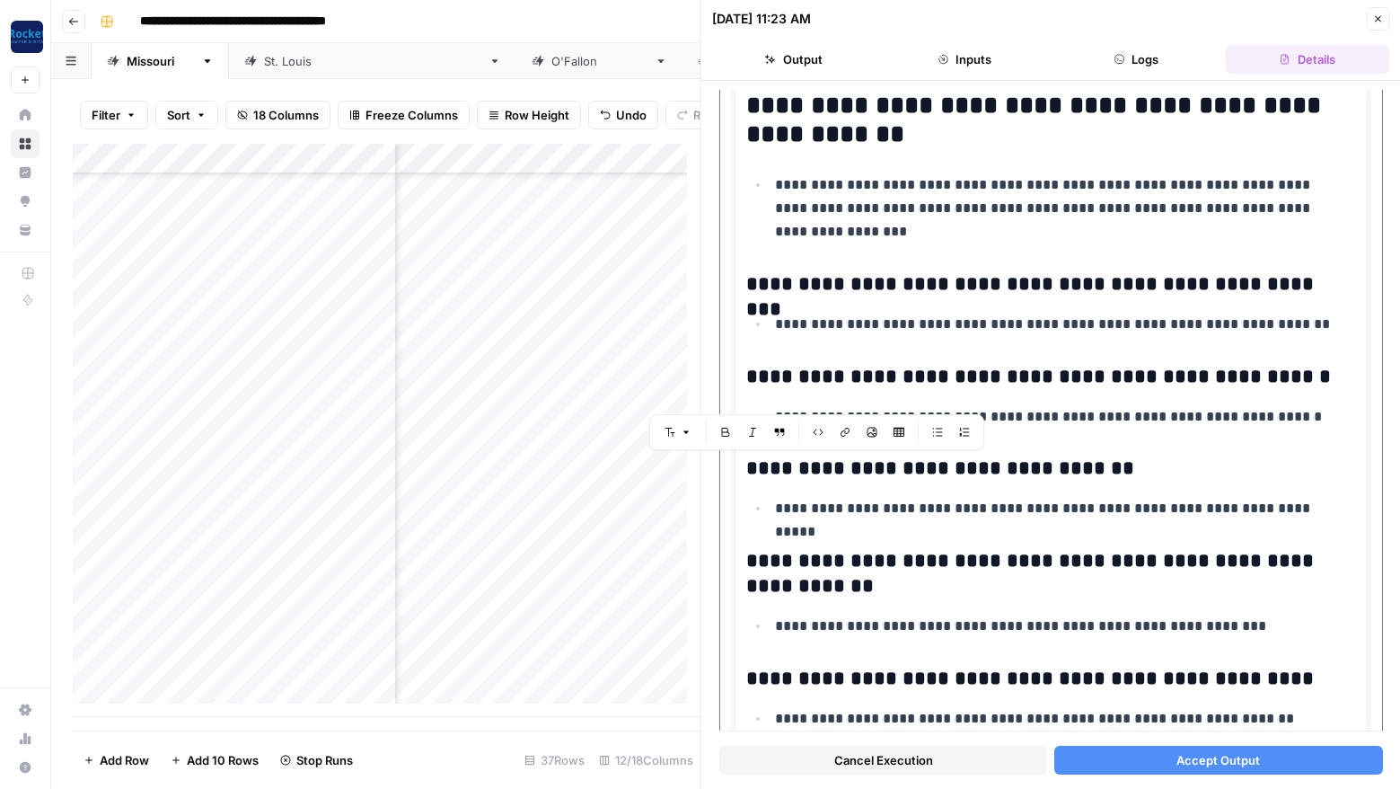
drag, startPoint x: 849, startPoint y: 471, endPoint x: 790, endPoint y: 470, distance: 58.4
click at [790, 470] on h3 "**********" at bounding box center [1044, 468] width 596 height 25
click at [1116, 479] on h3 "**********" at bounding box center [1044, 468] width 596 height 25
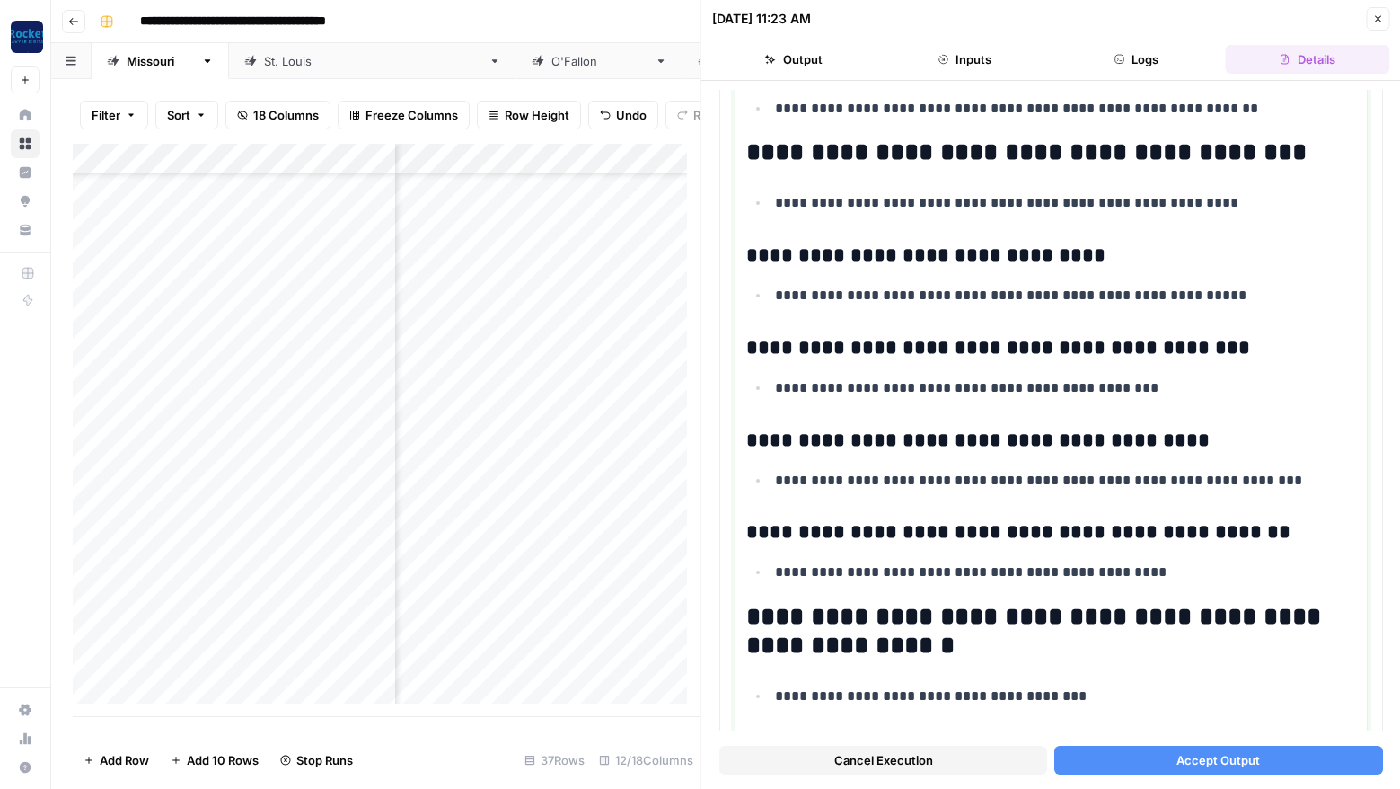
scroll to position [1199, 0]
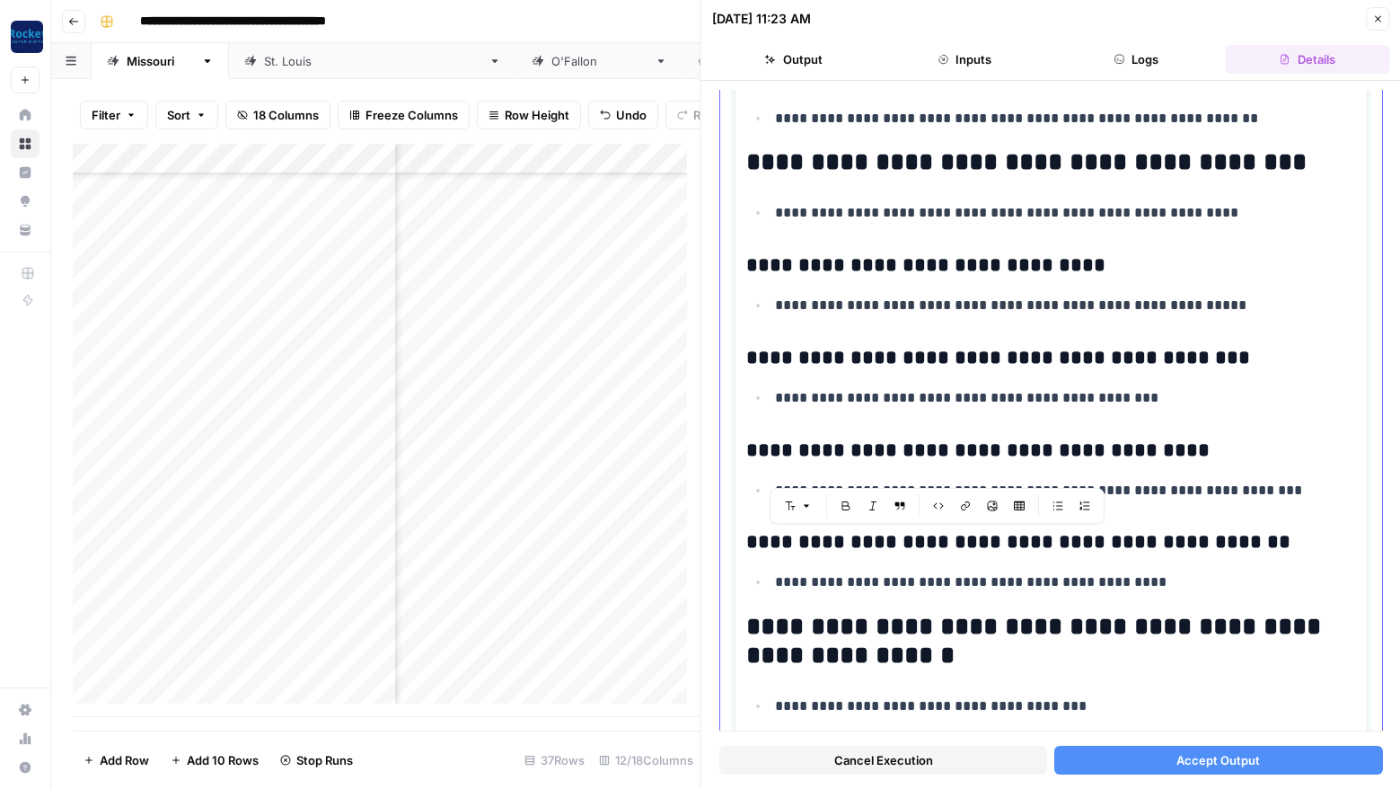
drag, startPoint x: 1133, startPoint y: 582, endPoint x: 748, endPoint y: 537, distance: 387.1
click at [748, 537] on div "**********" at bounding box center [1051, 691] width 610 height 3314
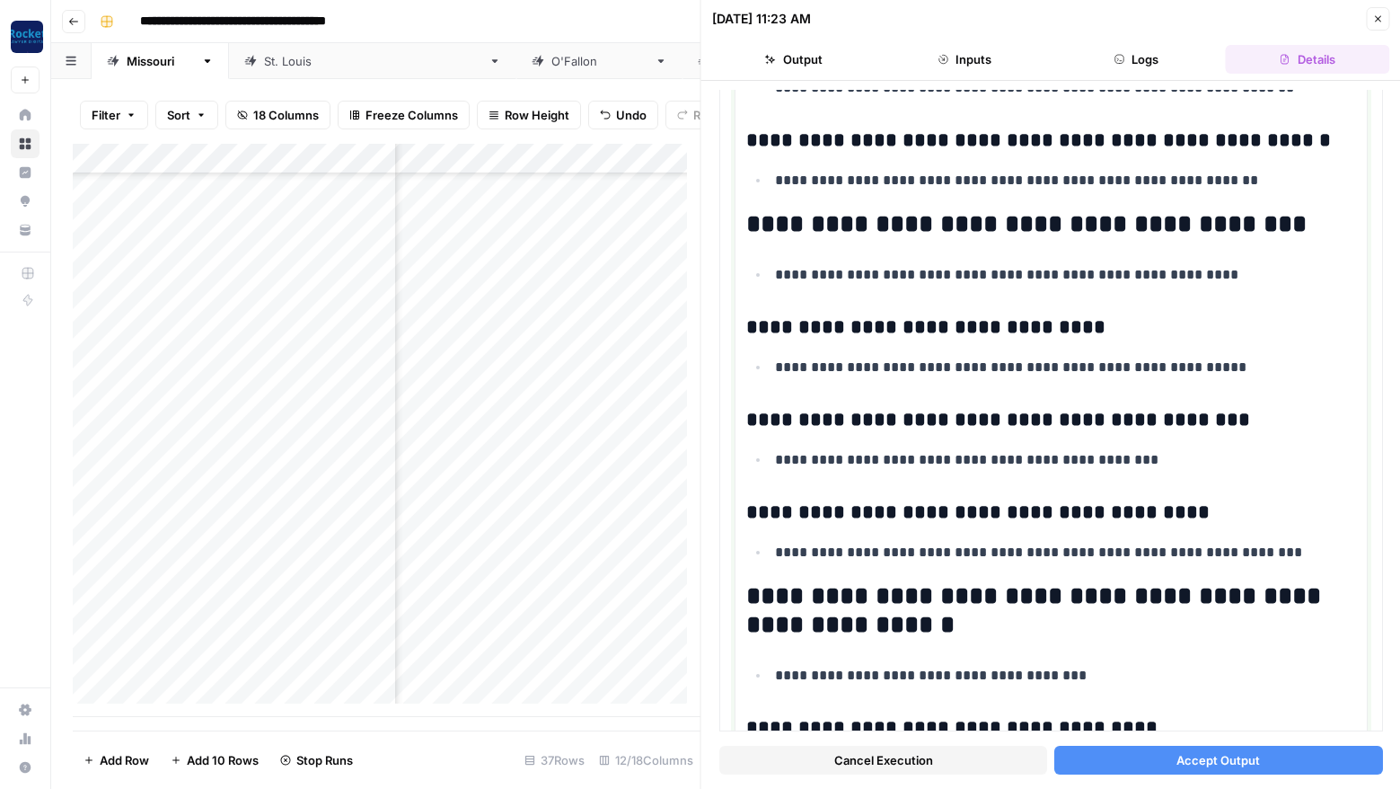
scroll to position [1066, 0]
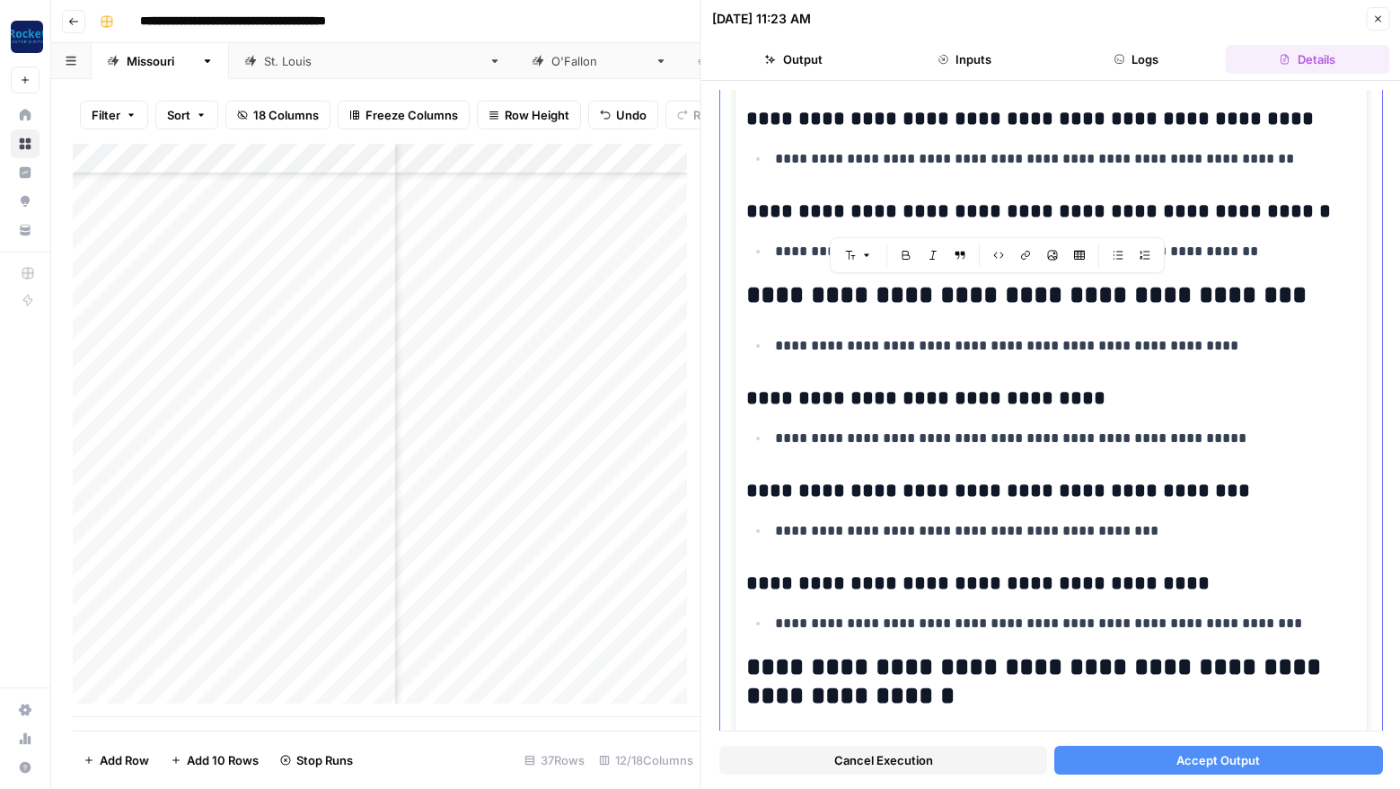
drag, startPoint x: 1256, startPoint y: 616, endPoint x: 755, endPoint y: 297, distance: 593.3
click at [755, 297] on div "**********" at bounding box center [1051, 777] width 610 height 3223
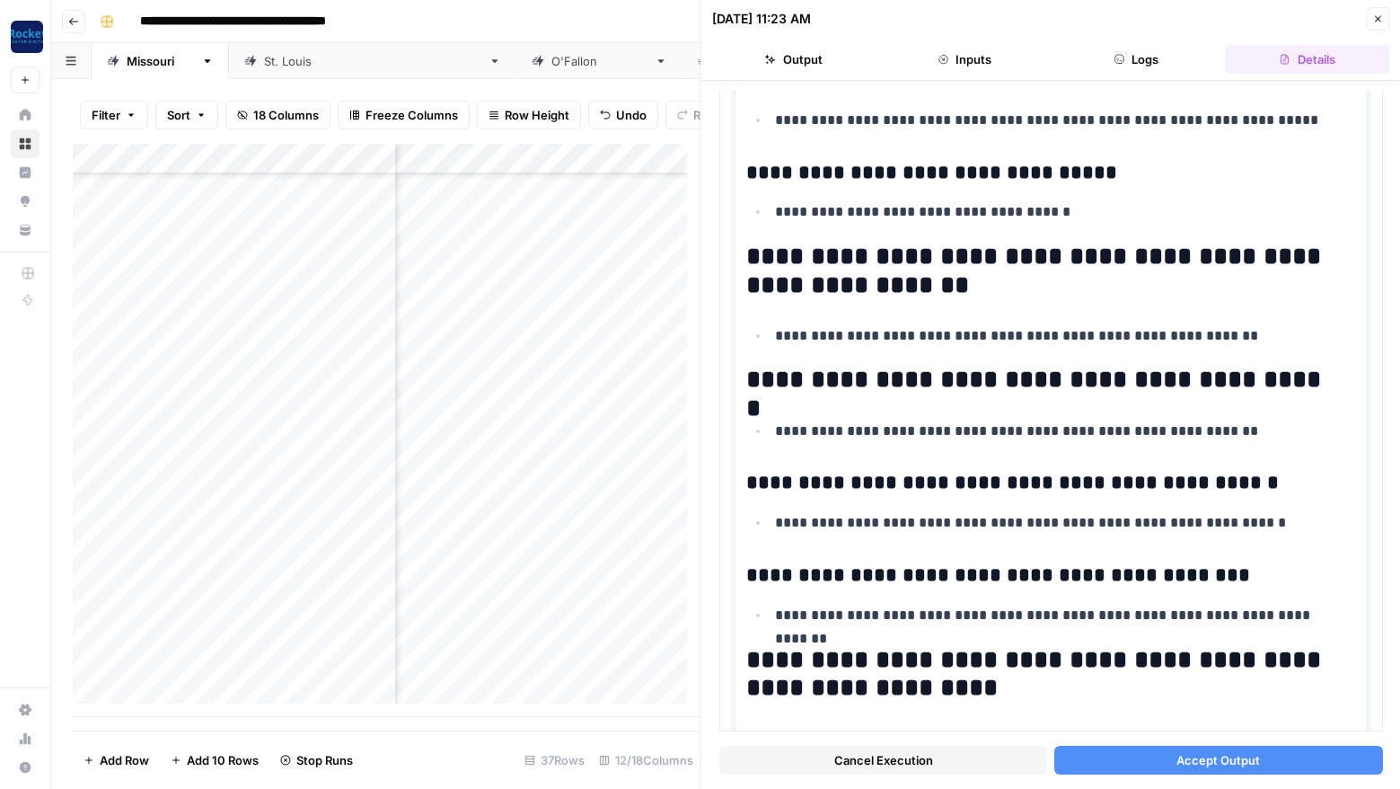
scroll to position [1703, 0]
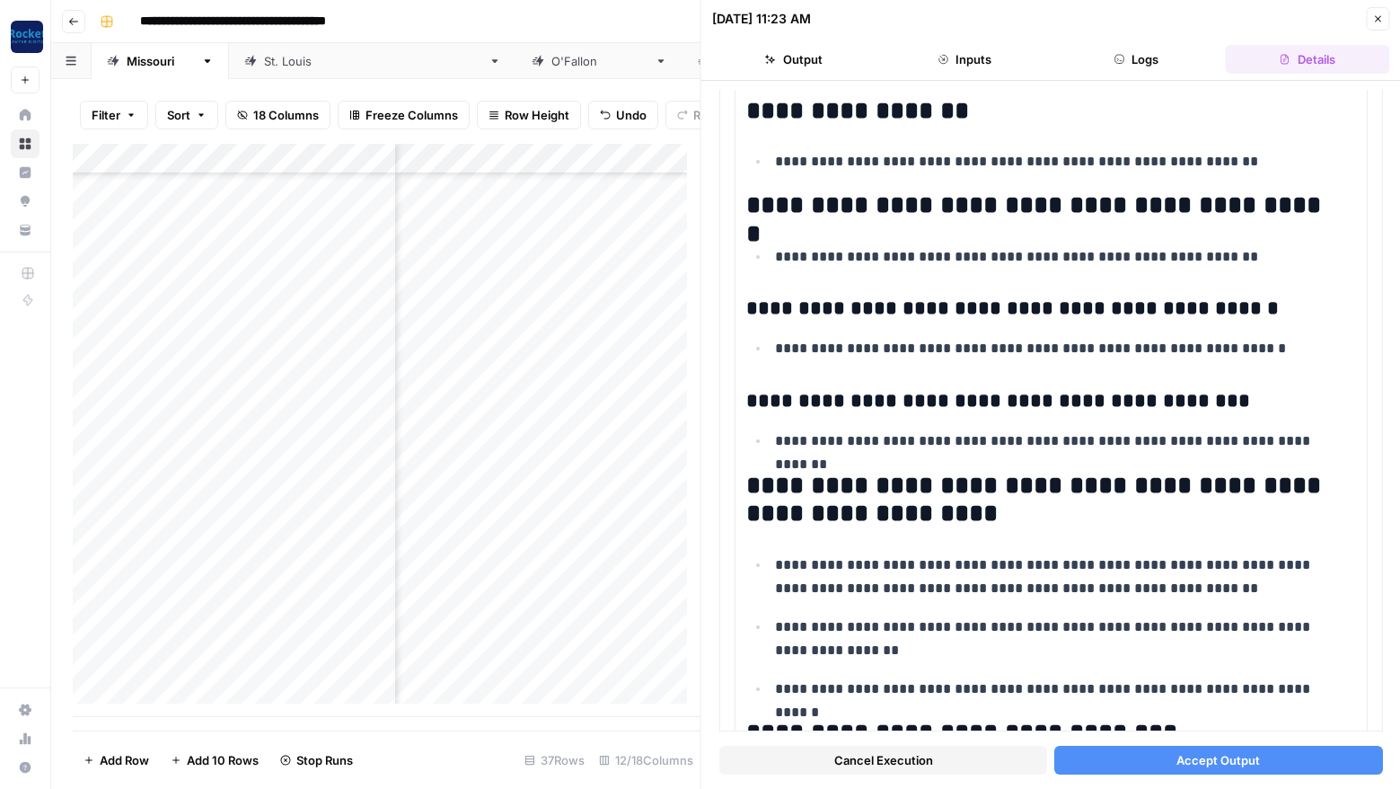
click at [1280, 752] on button "Accept Output" at bounding box center [1219, 760] width 328 height 29
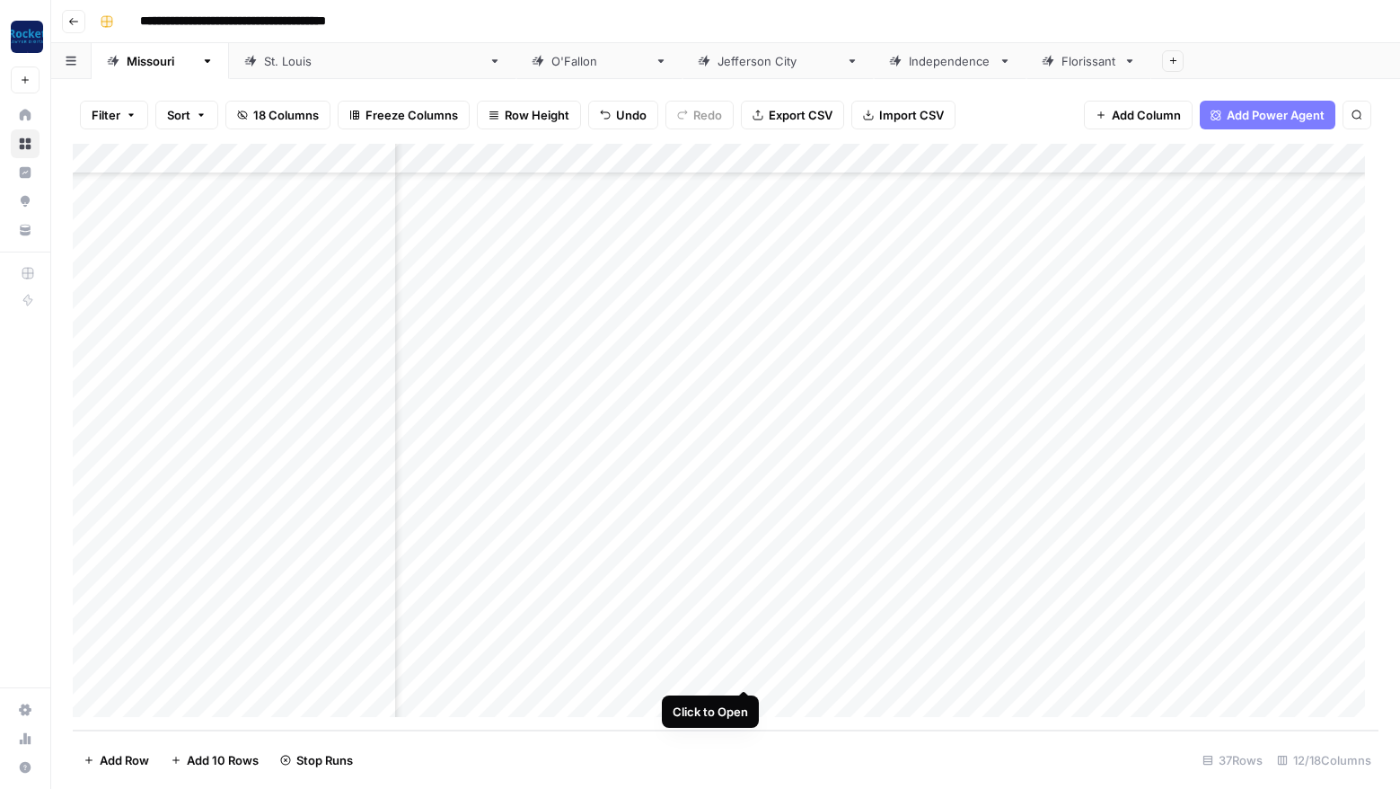
click at [746, 669] on div "Add Column" at bounding box center [726, 437] width 1306 height 587
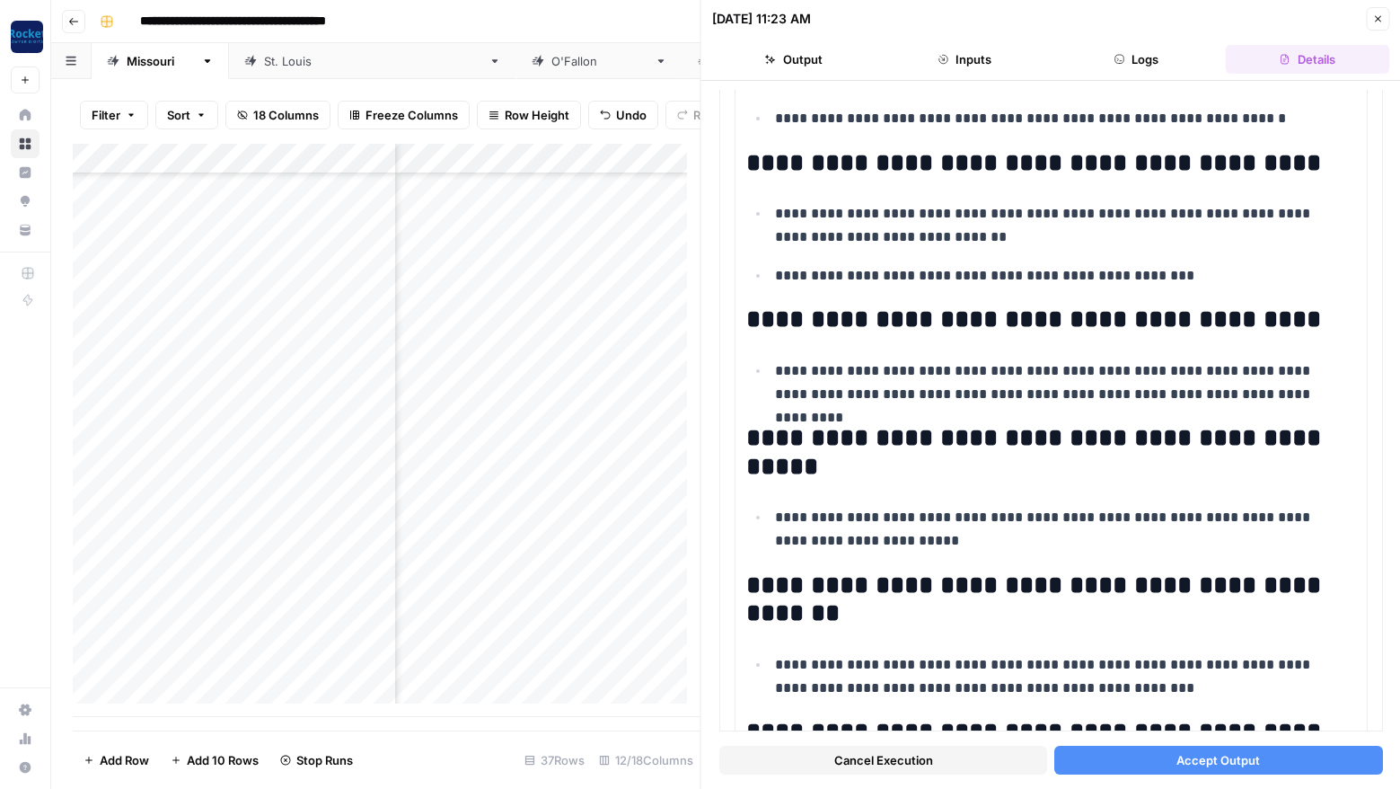
scroll to position [1818, 0]
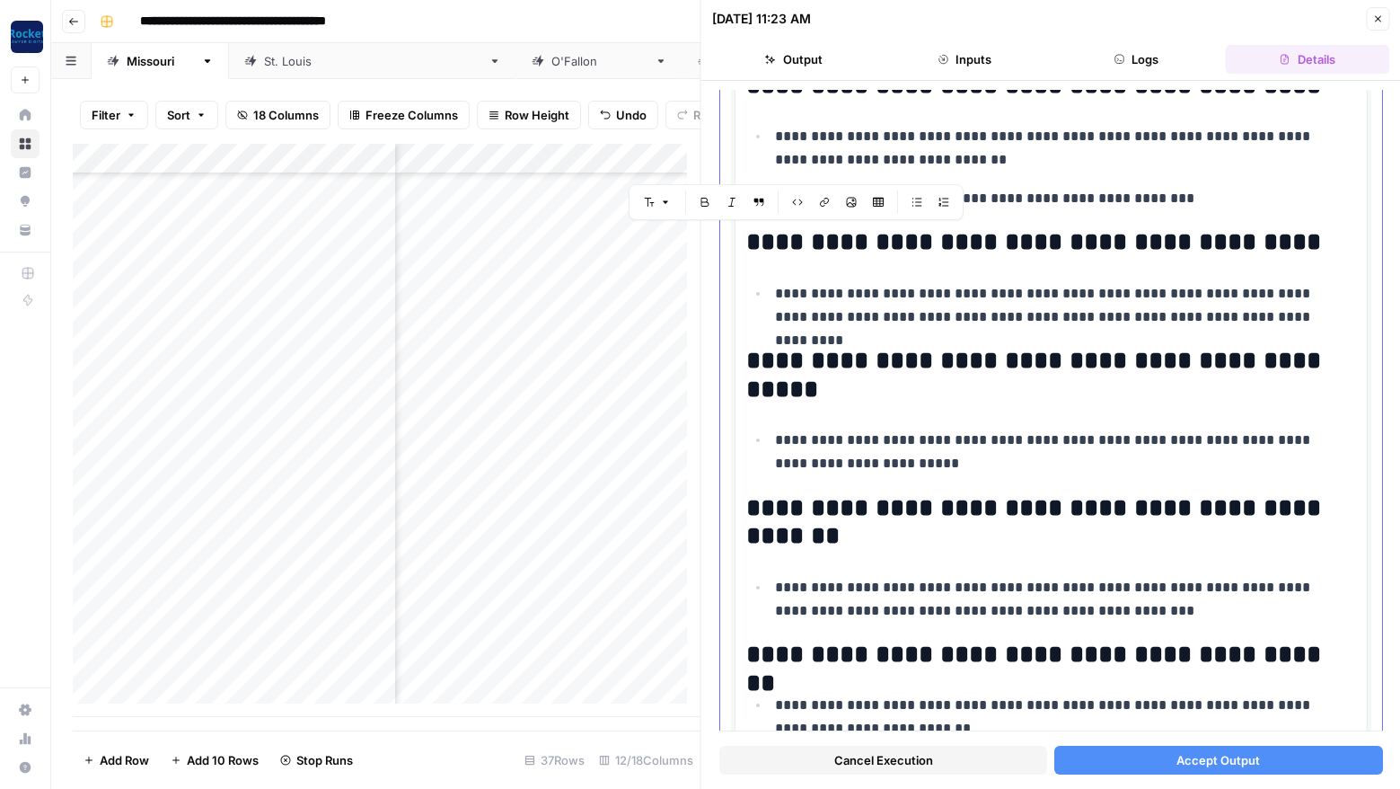
drag, startPoint x: 860, startPoint y: 463, endPoint x: 749, endPoint y: 242, distance: 247.9
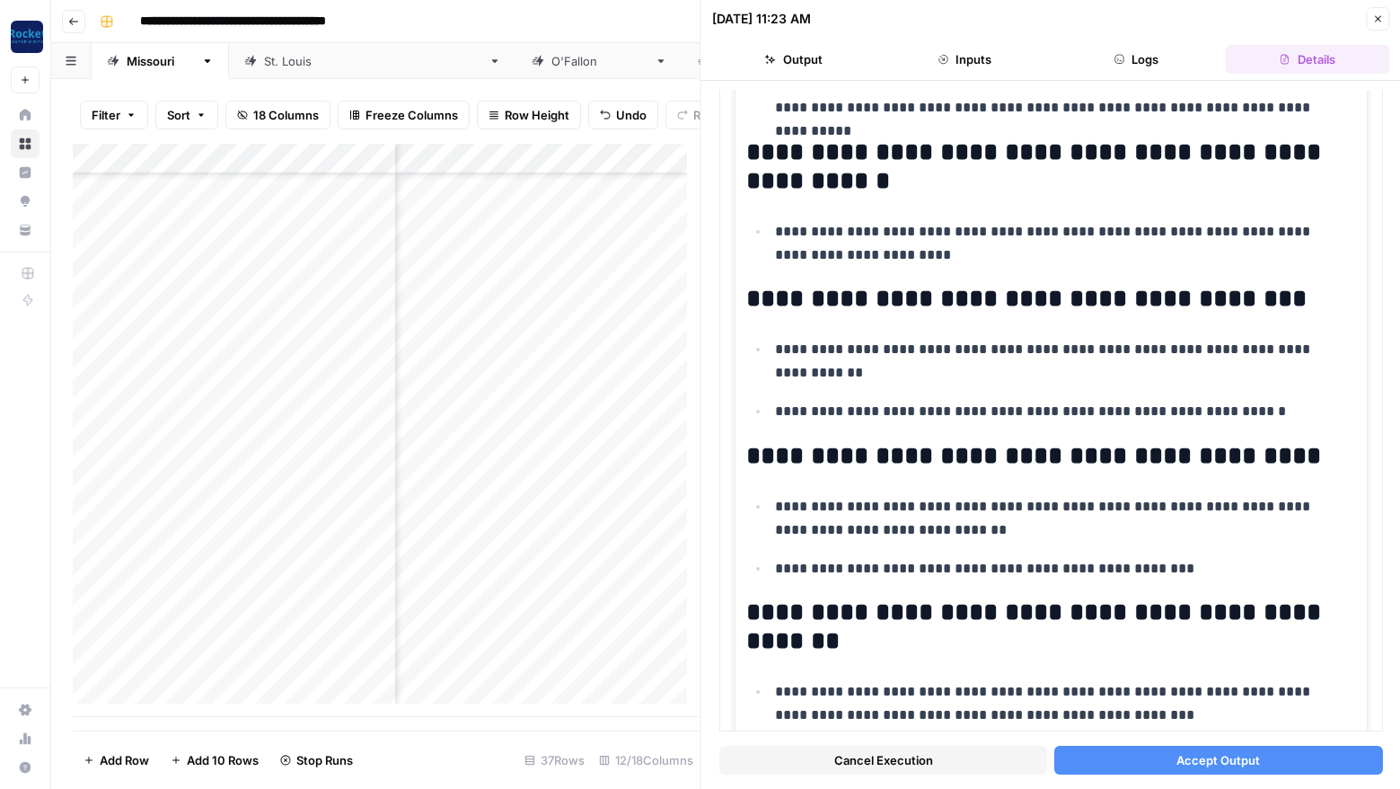
scroll to position [1460, 0]
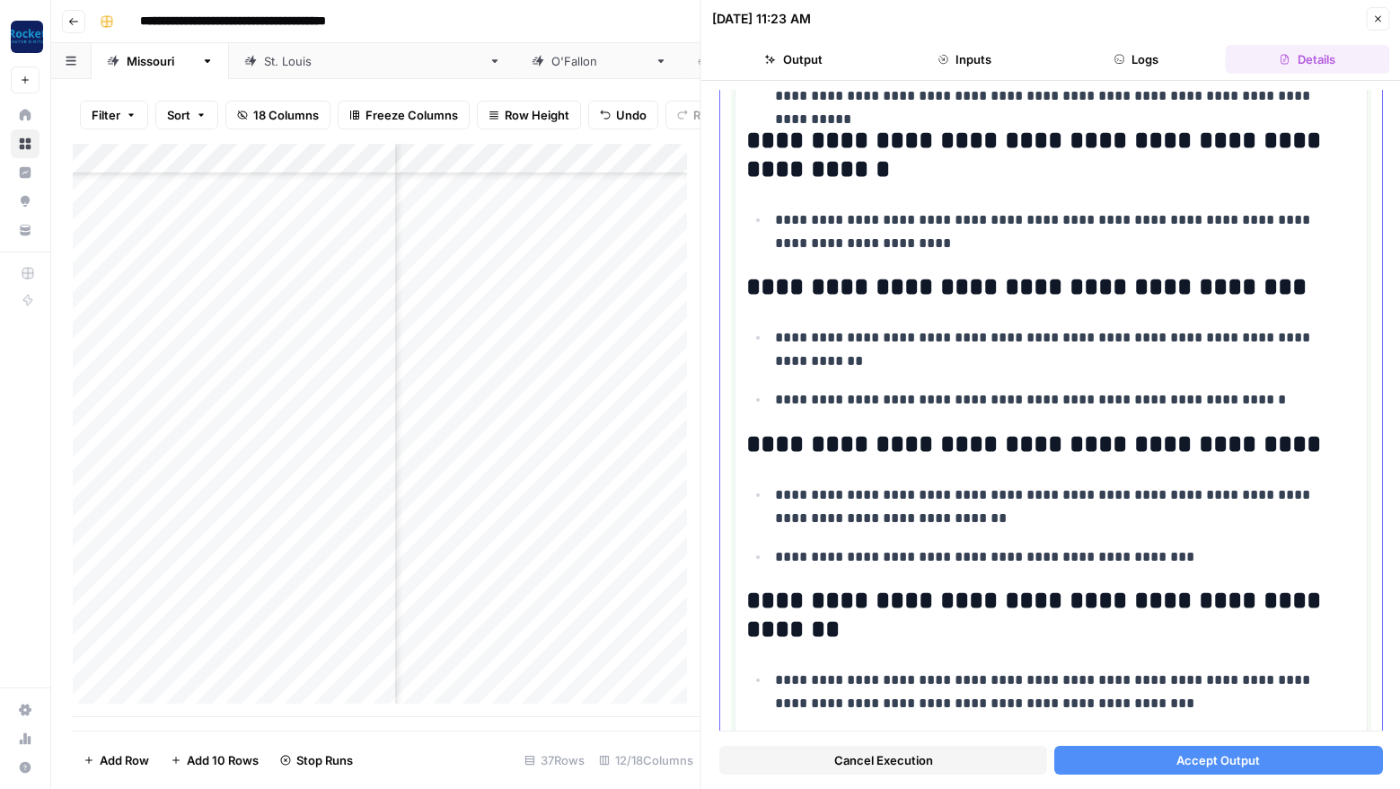
drag, startPoint x: 1179, startPoint y: 559, endPoint x: 747, endPoint y: 444, distance: 447.1
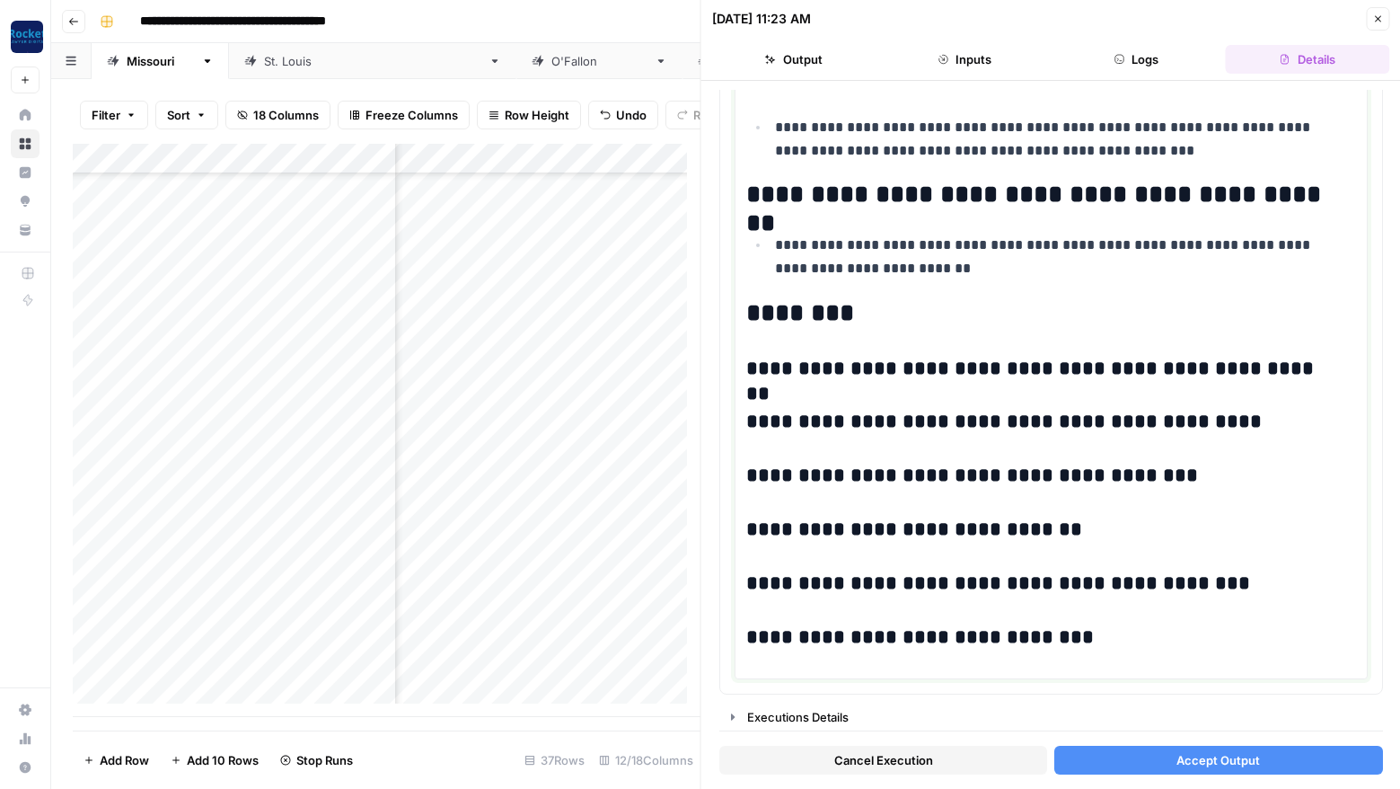
scroll to position [1859, 0]
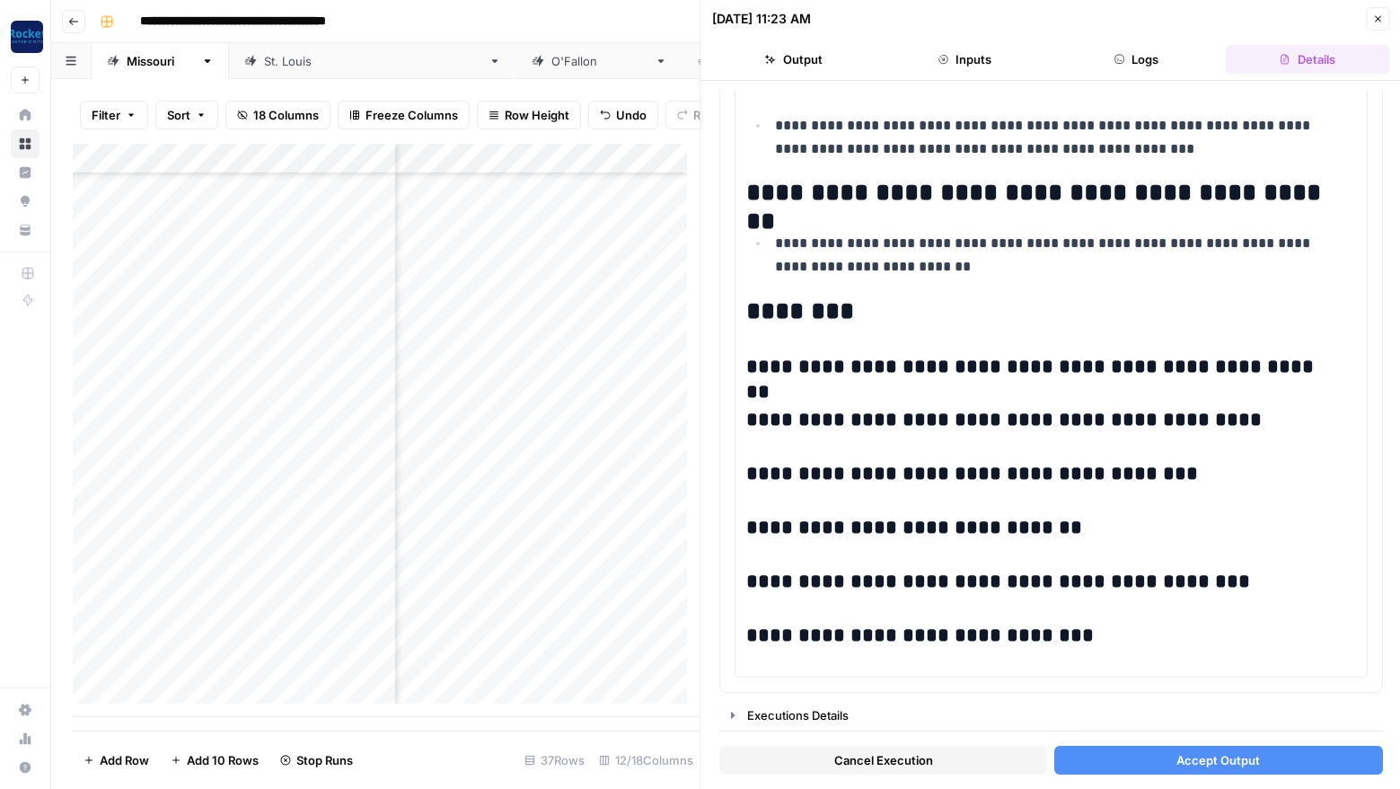
click at [1208, 755] on span "Accept Output" at bounding box center [1219, 760] width 84 height 18
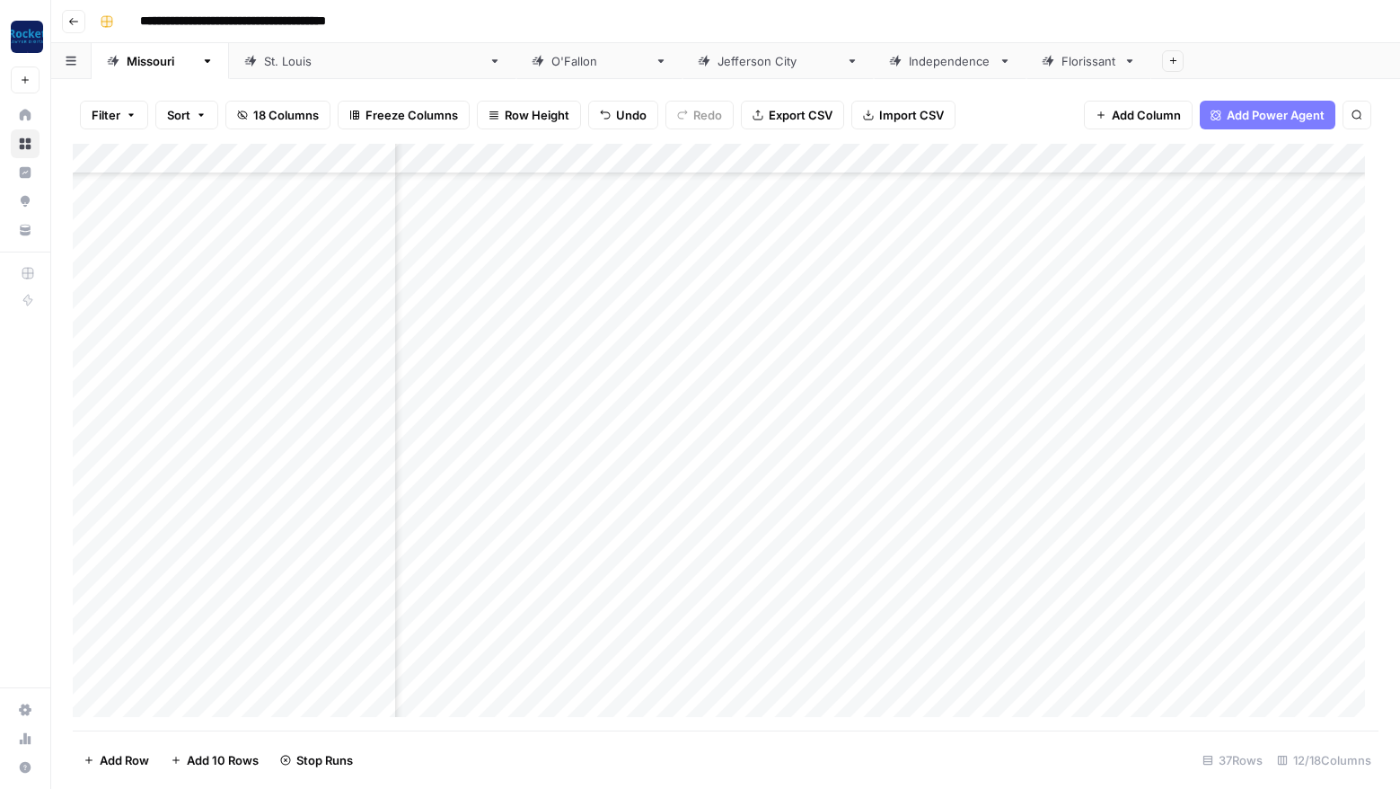
scroll to position [584, 481]
